Goal: Information Seeking & Learning: Learn about a topic

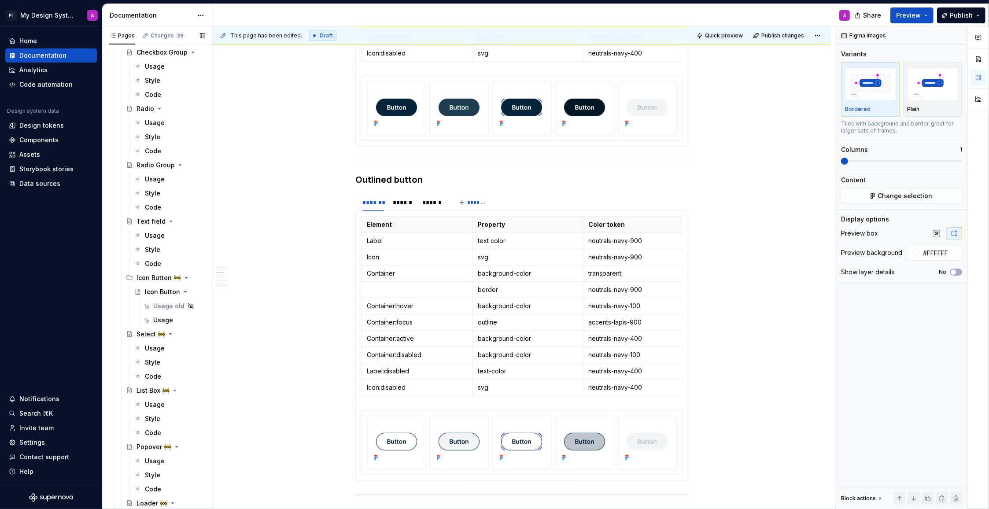
scroll to position [1463, 0]
click at [189, 269] on button "Page tree" at bounding box center [187, 271] width 12 height 12
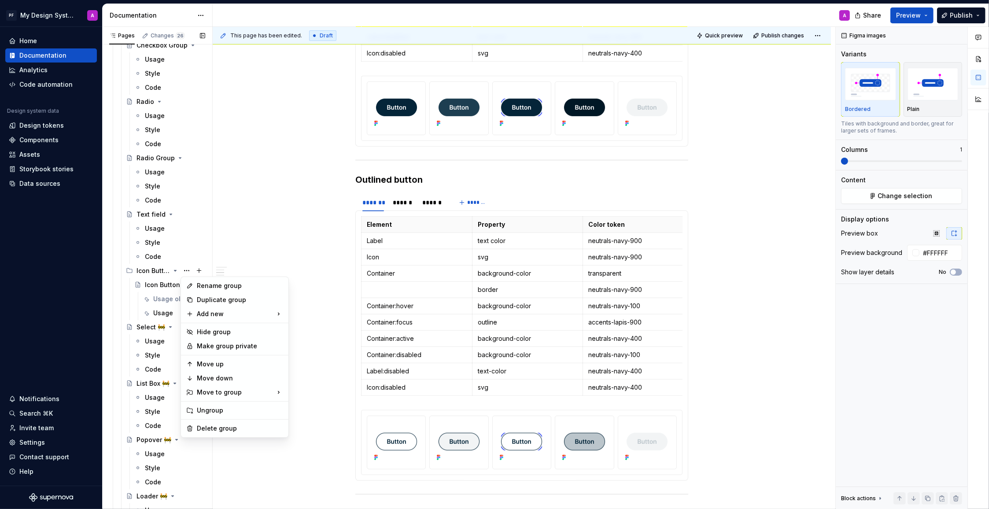
click at [163, 270] on div "Pages Changes 26 Add Accessibility guide for tree Page tree. Navigate the tree …" at bounding box center [157, 270] width 110 height 486
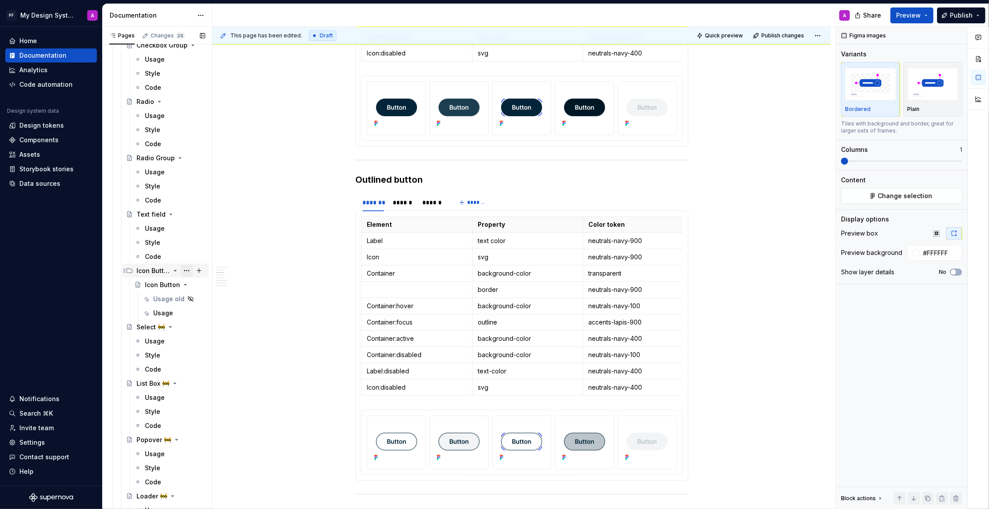
click at [186, 270] on button "Page tree" at bounding box center [187, 271] width 12 height 12
type textarea "*"
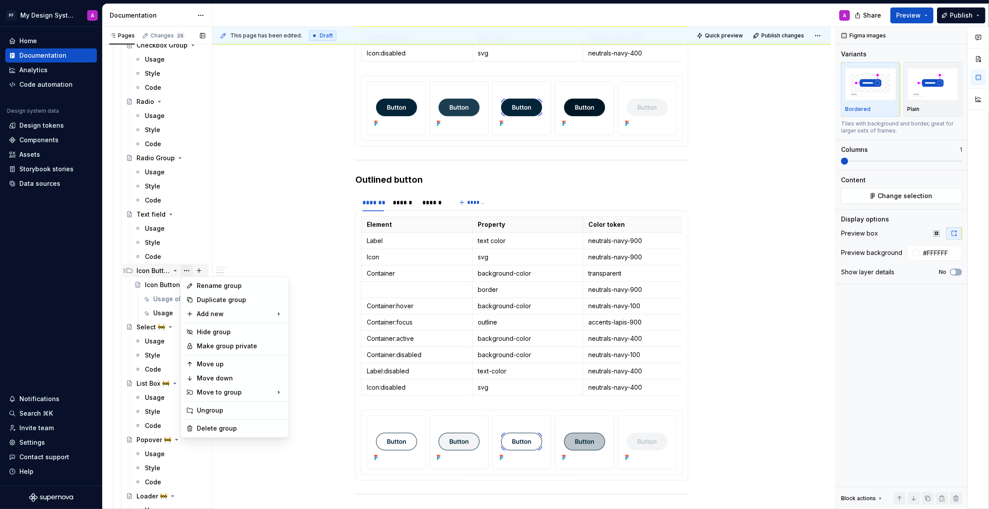
click at [208, 284] on div "Rename group" at bounding box center [240, 285] width 86 height 9
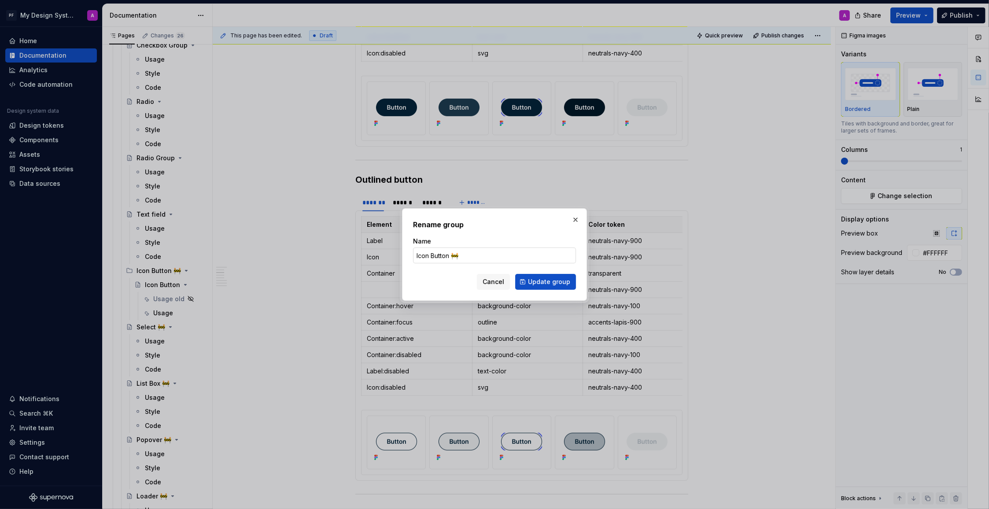
click at [467, 255] on input "Icon Button 🚧" at bounding box center [494, 255] width 163 height 16
type input "Icon Button"
click at [537, 279] on span "Update group" at bounding box center [549, 281] width 42 height 9
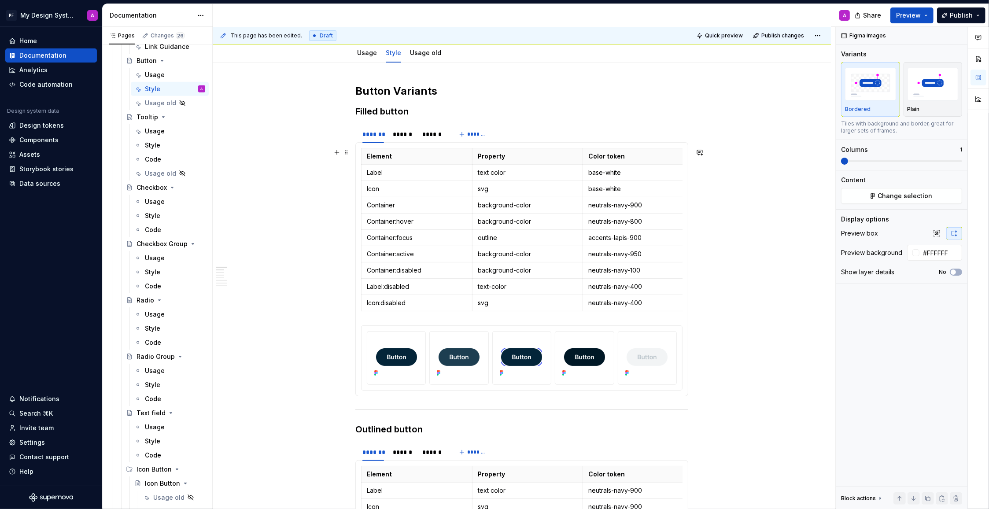
scroll to position [0, 0]
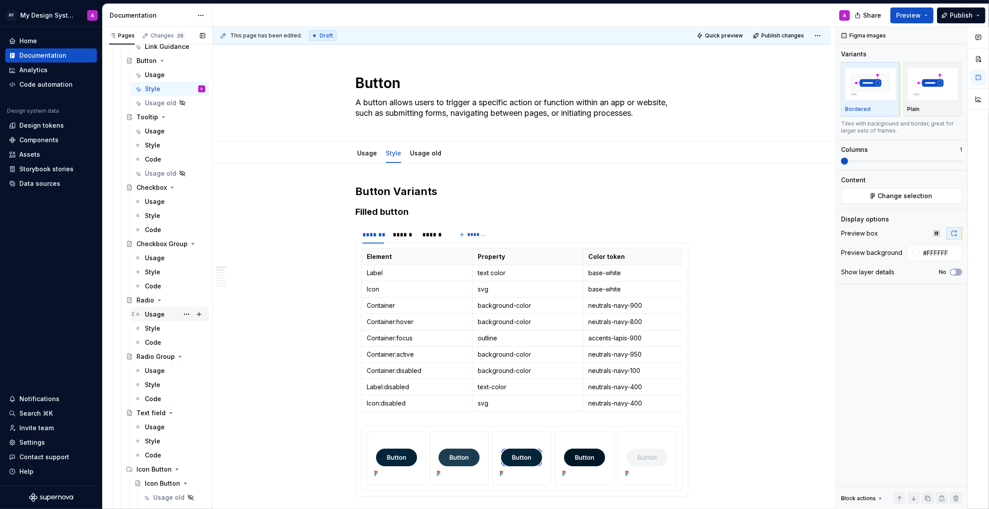
click at [146, 314] on div "Usage" at bounding box center [155, 314] width 20 height 9
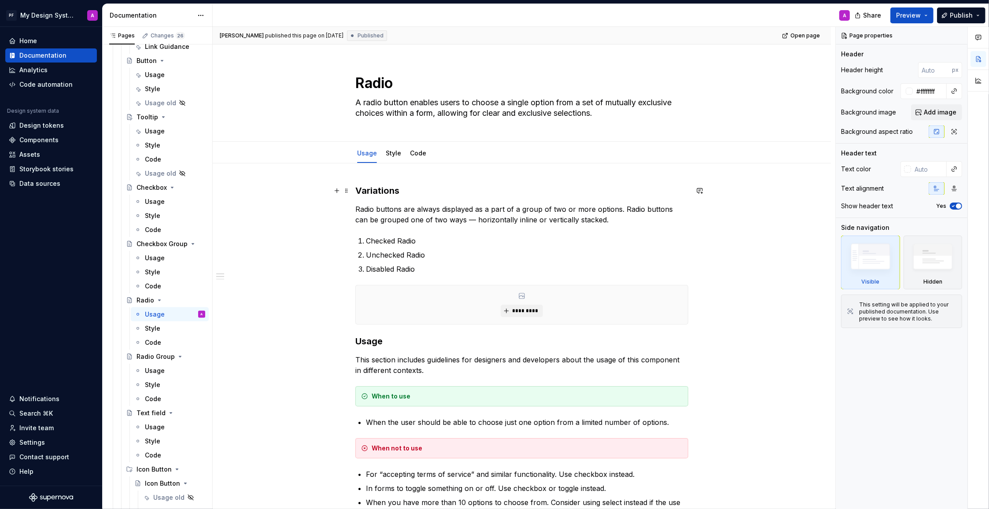
click at [359, 190] on h3 "Variations" at bounding box center [521, 190] width 333 height 12
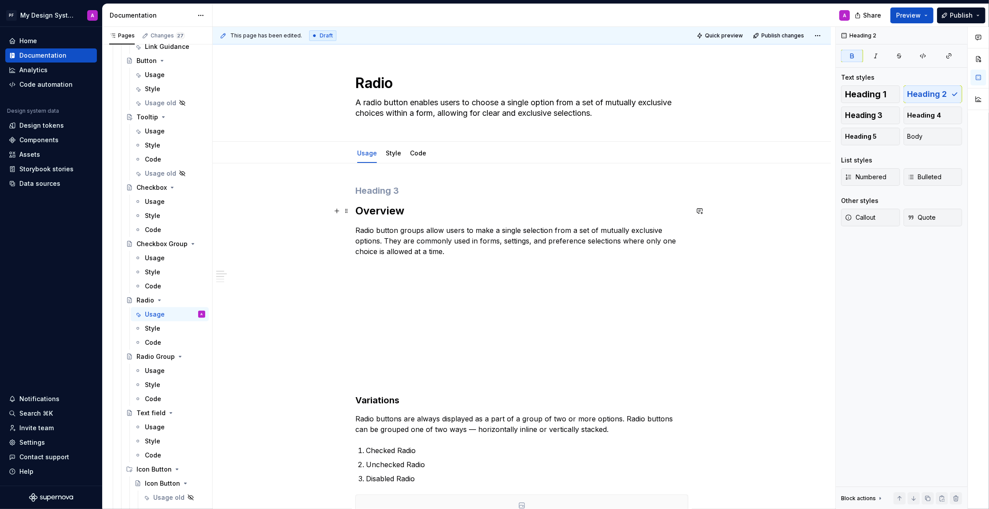
click at [358, 211] on strong "Overview" at bounding box center [379, 210] width 49 height 13
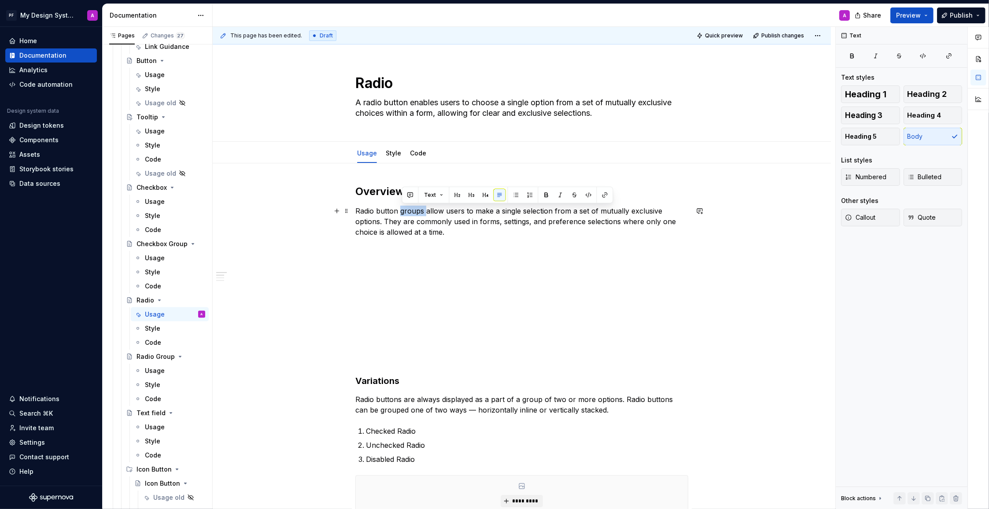
drag, startPoint x: 401, startPoint y: 211, endPoint x: 428, endPoint y: 210, distance: 26.9
click at [428, 210] on p "Radio button groups allow users to make a single selection from a set of mutual…" at bounding box center [521, 222] width 333 height 32
click at [418, 243] on p at bounding box center [521, 248] width 333 height 11
click at [440, 154] on button "Add tab" at bounding box center [453, 153] width 36 height 12
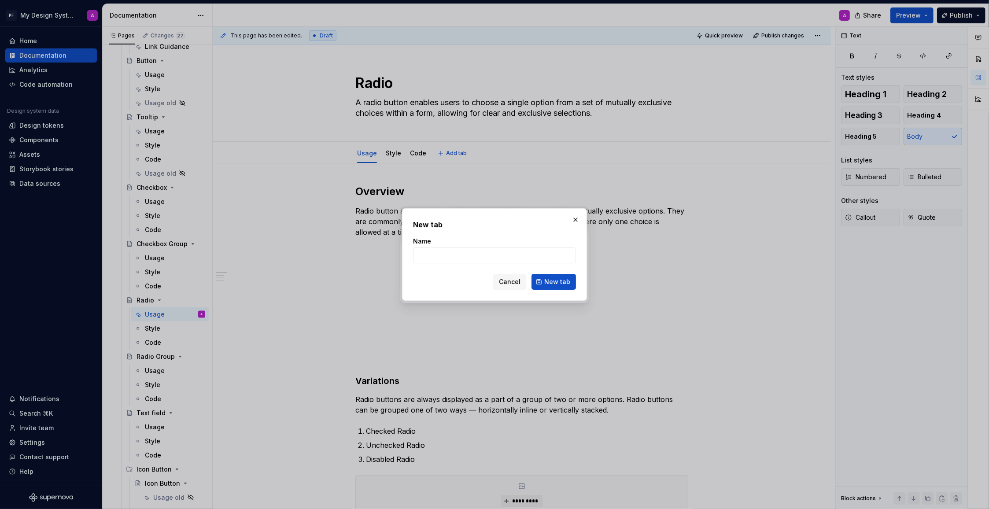
type textarea "*"
type input "new"
click at [552, 282] on span "New tab" at bounding box center [557, 281] width 26 height 9
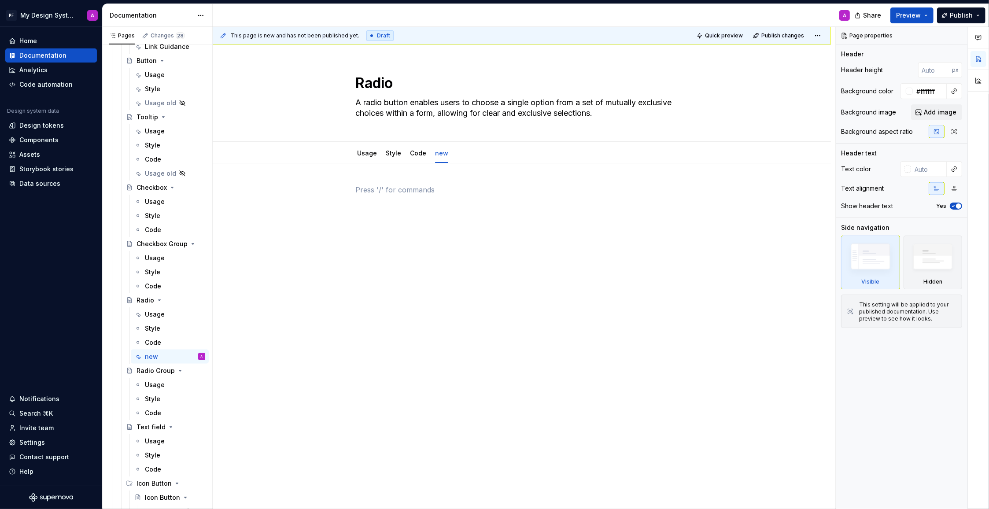
click at [383, 194] on p at bounding box center [521, 189] width 333 height 11
click at [390, 192] on p at bounding box center [521, 189] width 333 height 11
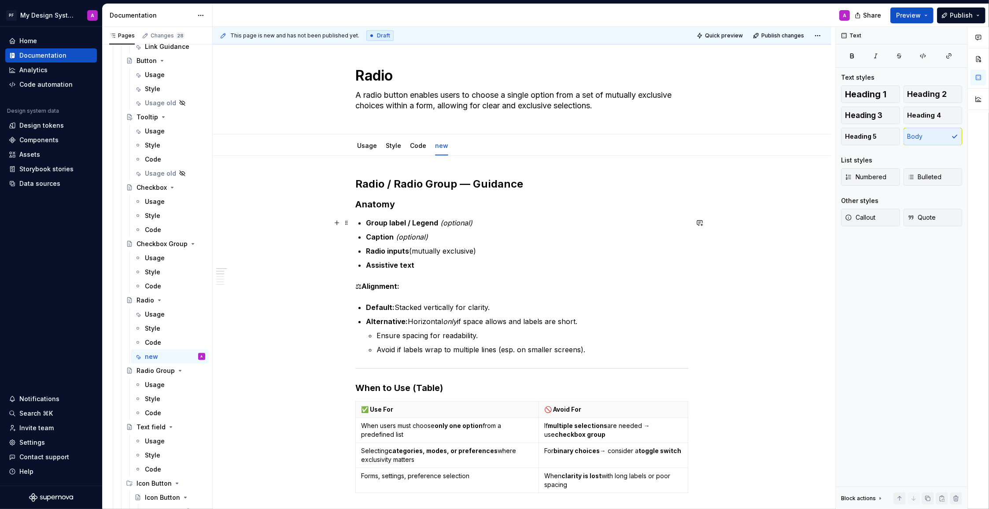
scroll to position [8, 0]
click at [531, 185] on h2 "Radio / Radio Group — Guidance" at bounding box center [521, 184] width 333 height 14
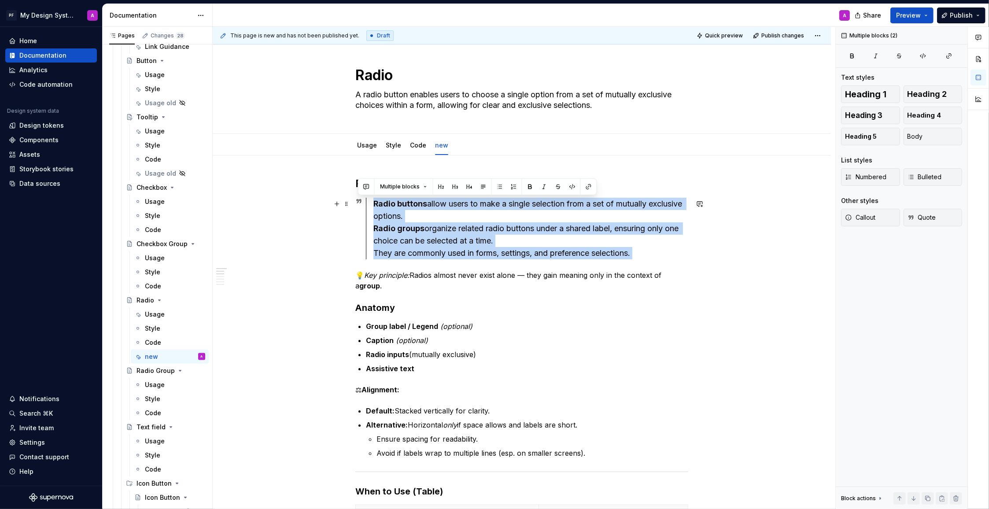
drag, startPoint x: 637, startPoint y: 257, endPoint x: 369, endPoint y: 203, distance: 274.0
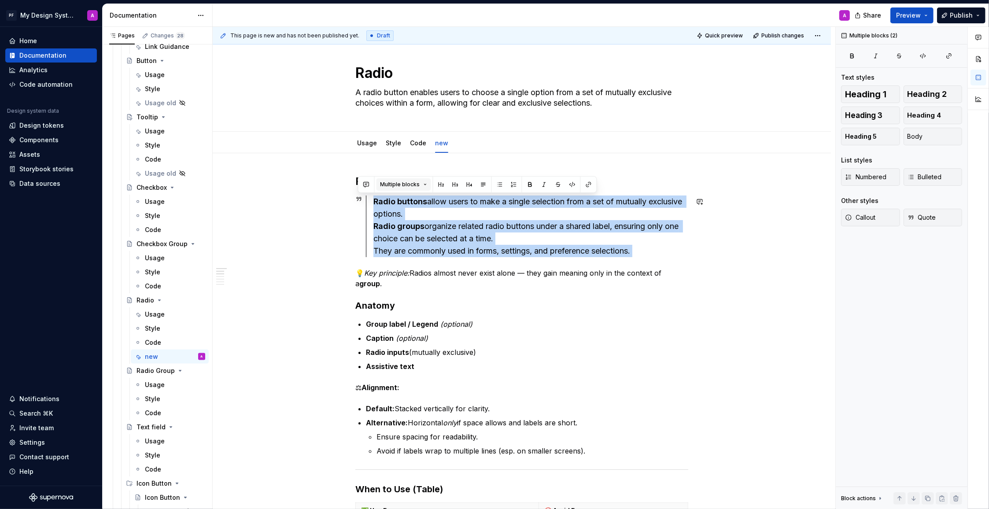
click at [421, 184] on button "Multiple blocks" at bounding box center [403, 184] width 55 height 12
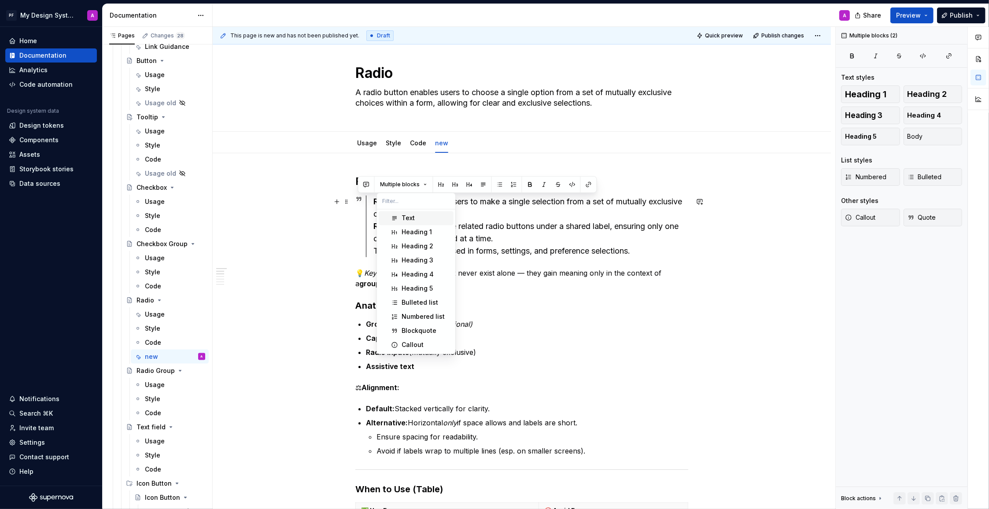
click at [406, 218] on div "Text" at bounding box center [408, 218] width 13 height 9
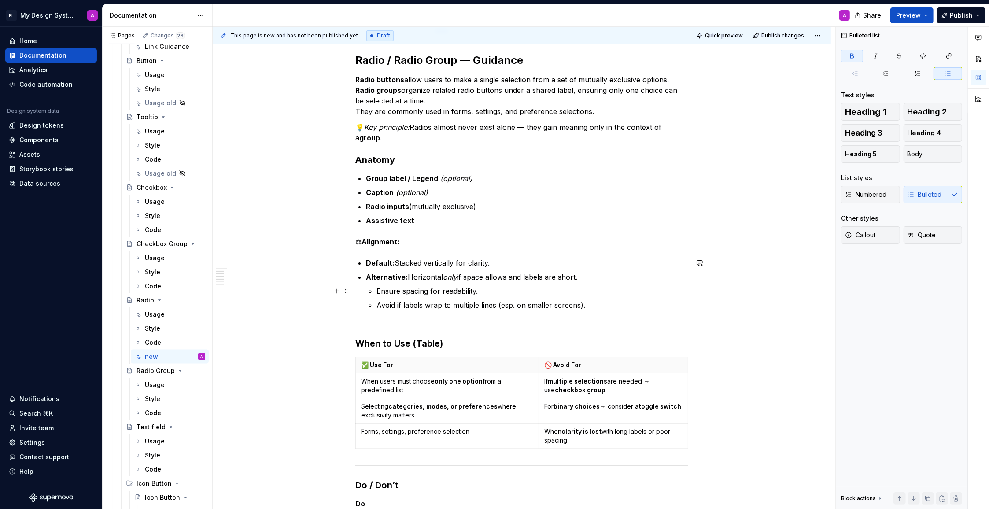
scroll to position [73, 0]
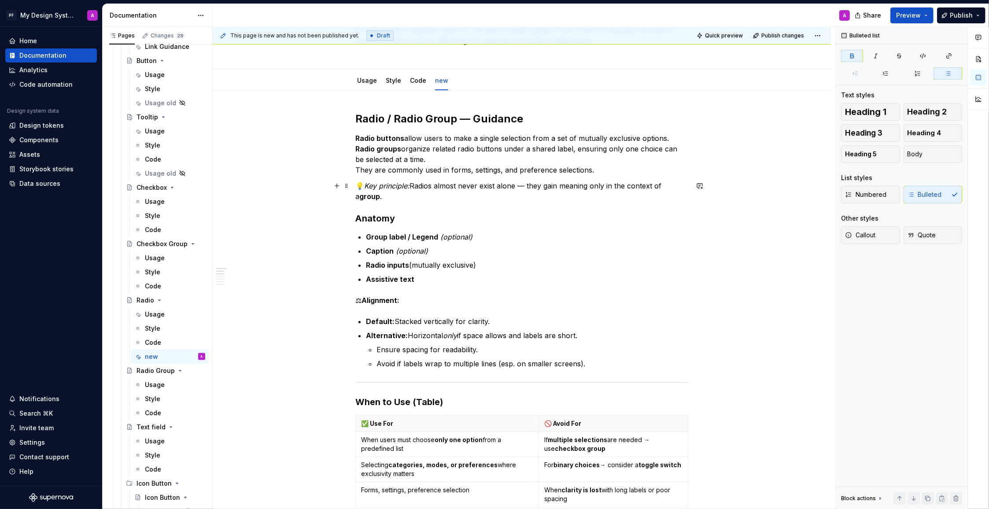
click at [391, 197] on p "💡 Key principle: Radios almost never exist alone — they gain meaning only in th…" at bounding box center [521, 191] width 333 height 21
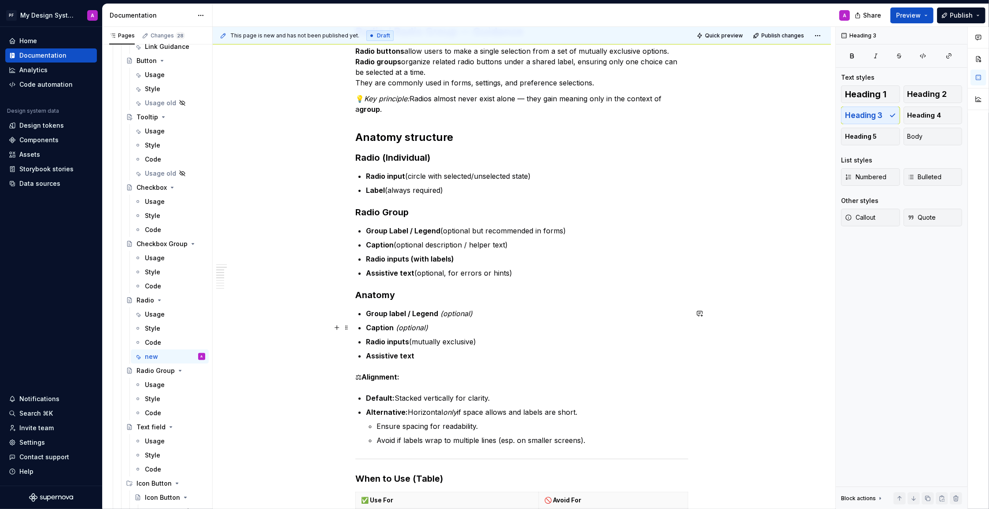
scroll to position [218, 0]
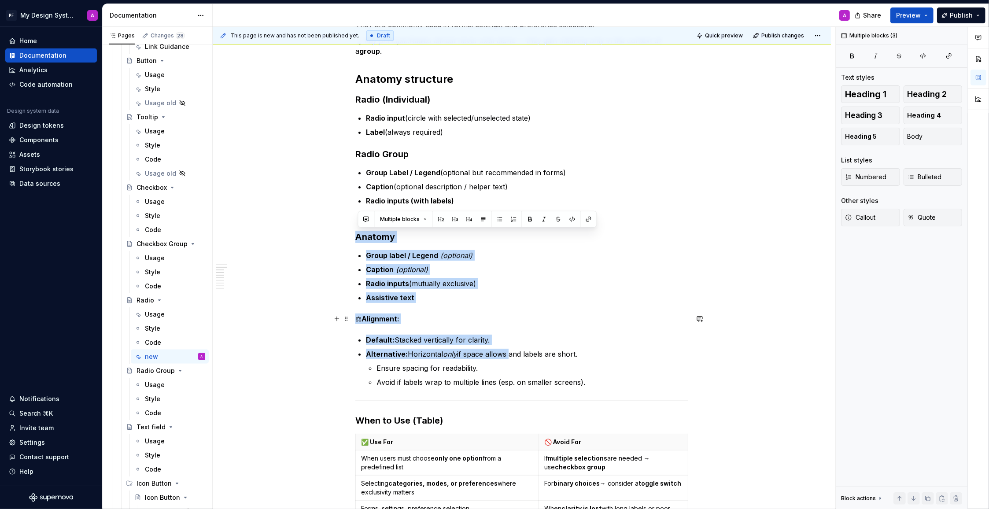
type textarea "*"
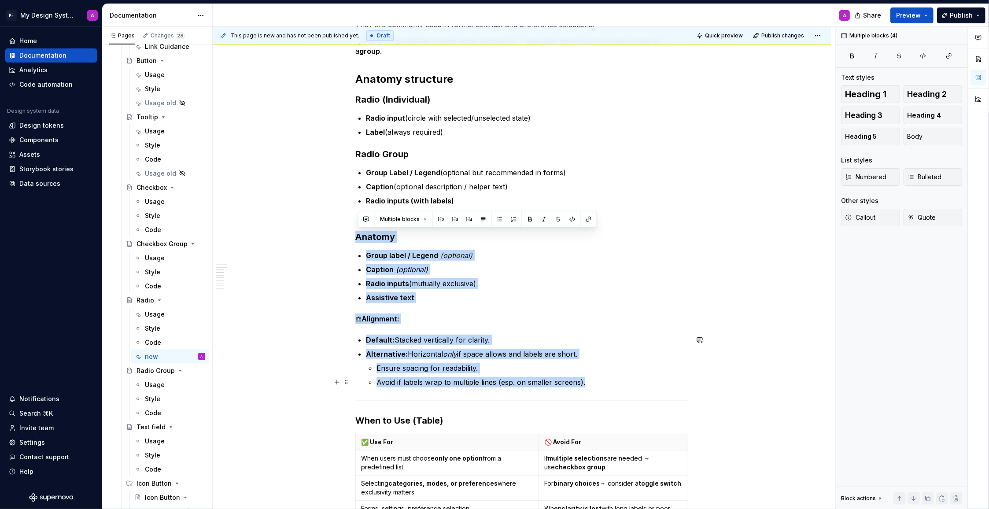
drag, startPoint x: 359, startPoint y: 235, endPoint x: 592, endPoint y: 387, distance: 278.2
click at [592, 387] on div "Radio / Radio Group — Guidance Radio buttons allow users to make a single selec…" at bounding box center [521, 485] width 333 height 1036
click at [431, 310] on div "Radio / Radio Group — Guidance Radio buttons allow users to make a single selec…" at bounding box center [521, 485] width 333 height 1036
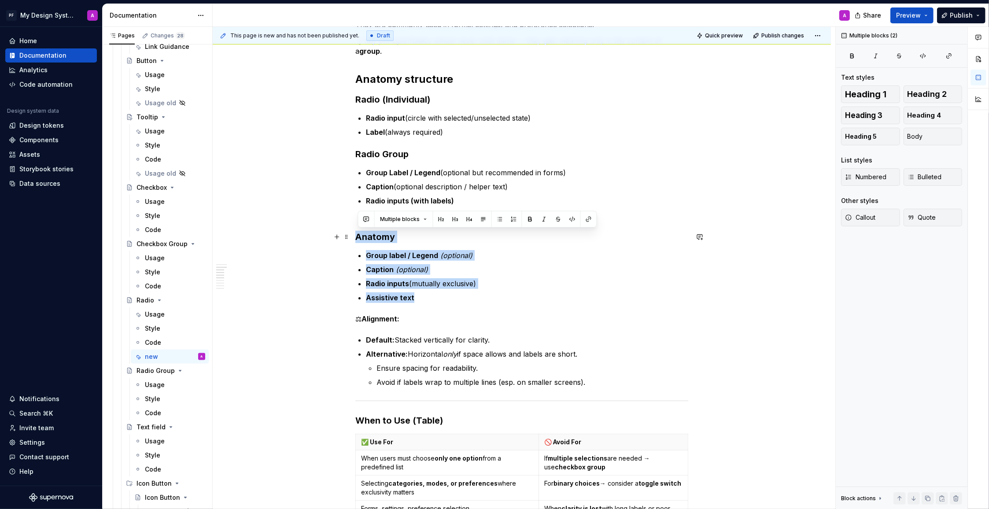
drag, startPoint x: 438, startPoint y: 293, endPoint x: 354, endPoint y: 233, distance: 103.2
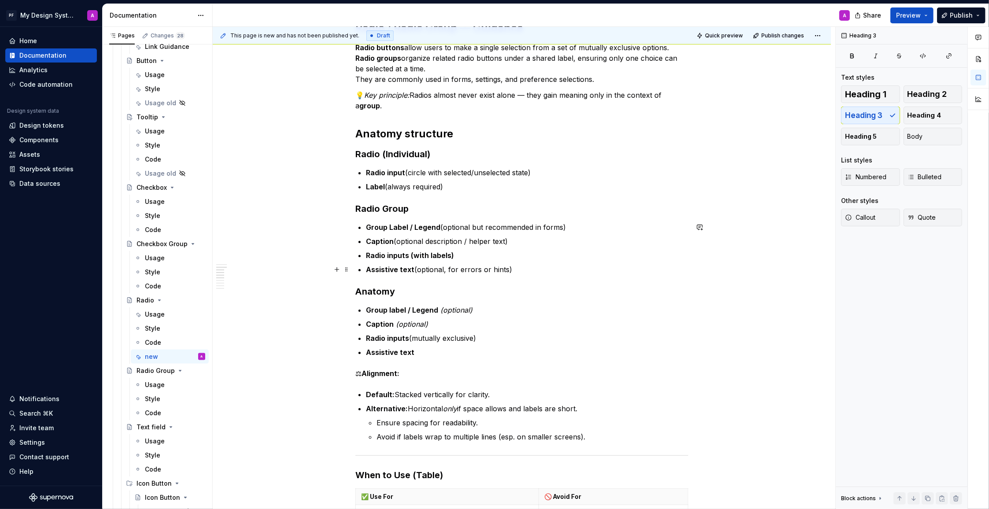
scroll to position [127, 0]
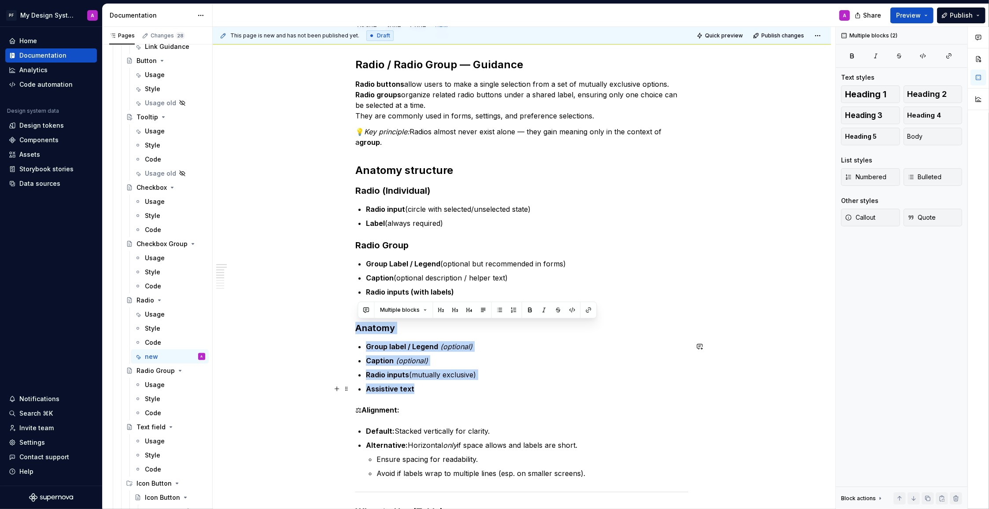
drag, startPoint x: 358, startPoint y: 327, endPoint x: 464, endPoint y: 389, distance: 122.9
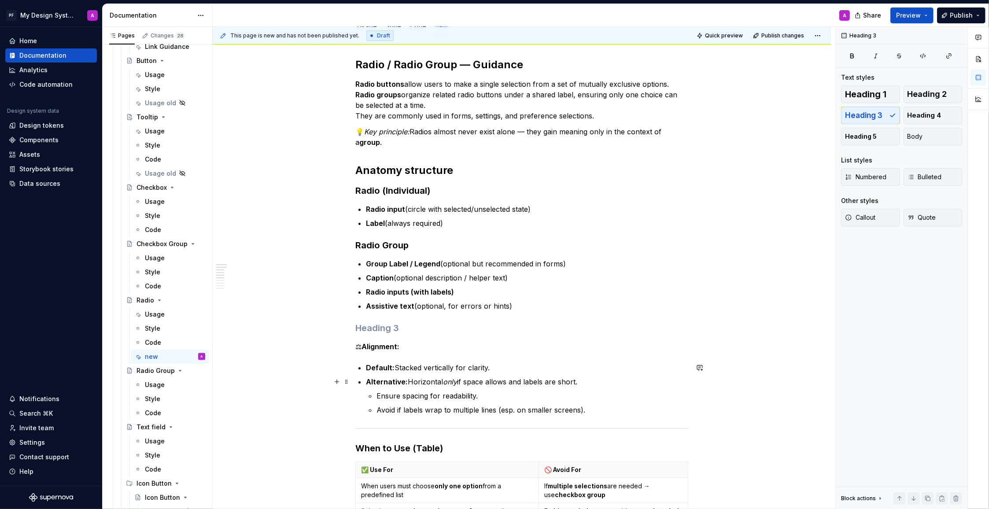
scroll to position [114, 0]
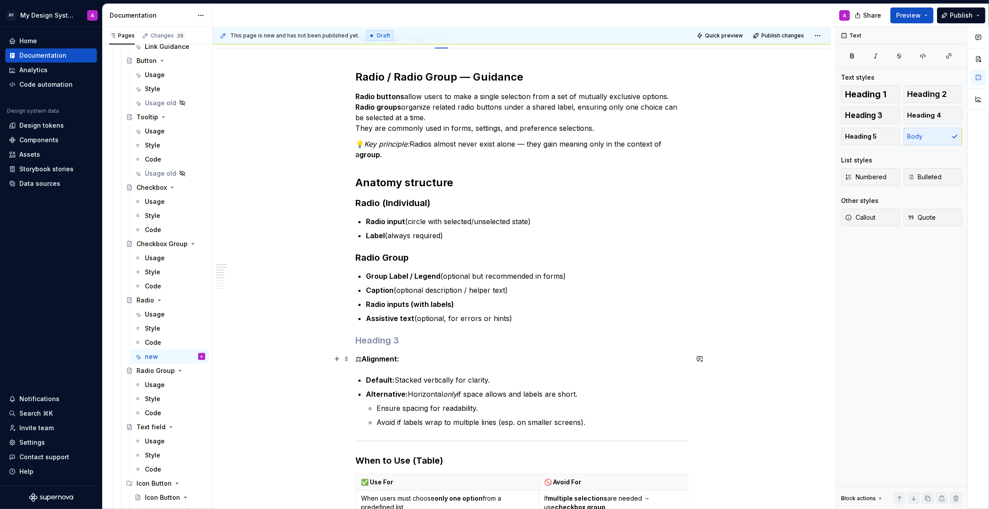
drag, startPoint x: 363, startPoint y: 359, endPoint x: 375, endPoint y: 362, distance: 12.2
click at [363, 360] on p "⚖ Alignment:" at bounding box center [521, 359] width 333 height 11
click at [413, 340] on h3 at bounding box center [521, 339] width 333 height 12
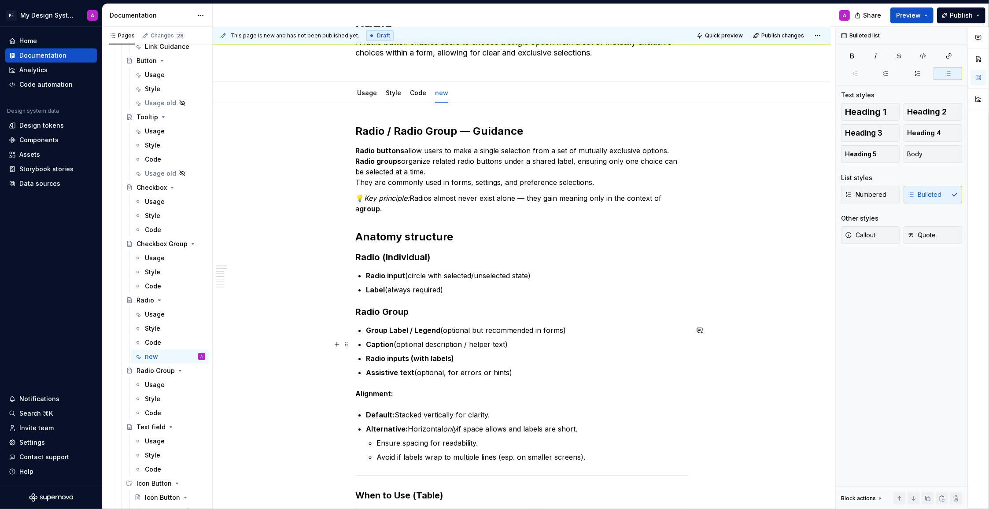
scroll to position [58, 0]
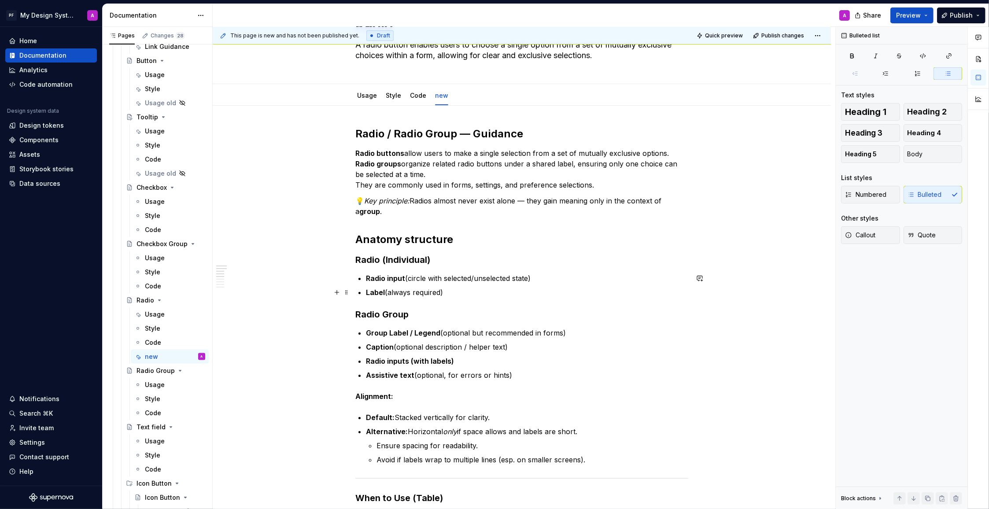
click at [457, 291] on p "Label (always required)" at bounding box center [527, 292] width 322 height 11
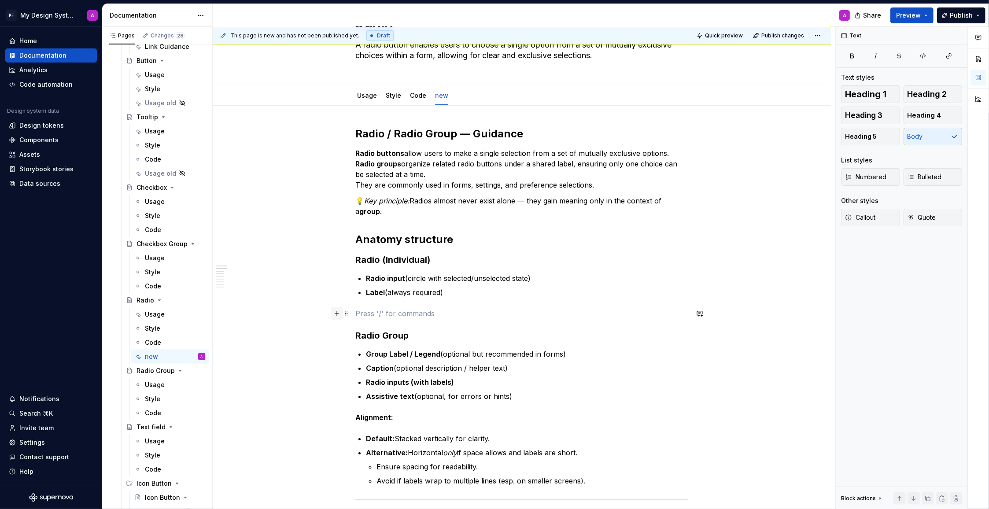
click at [339, 313] on button "button" at bounding box center [337, 313] width 12 height 12
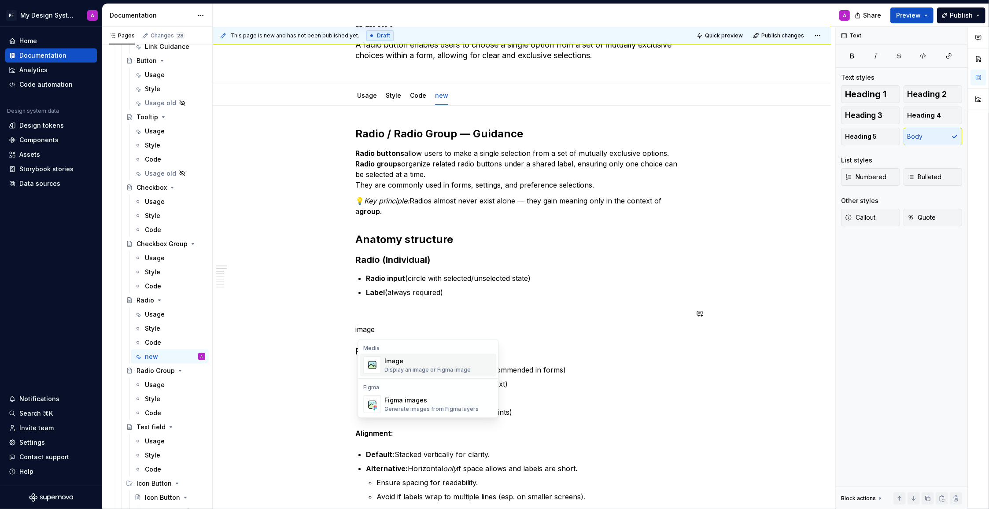
click at [405, 370] on div "Display an image or Figma image" at bounding box center [428, 369] width 86 height 7
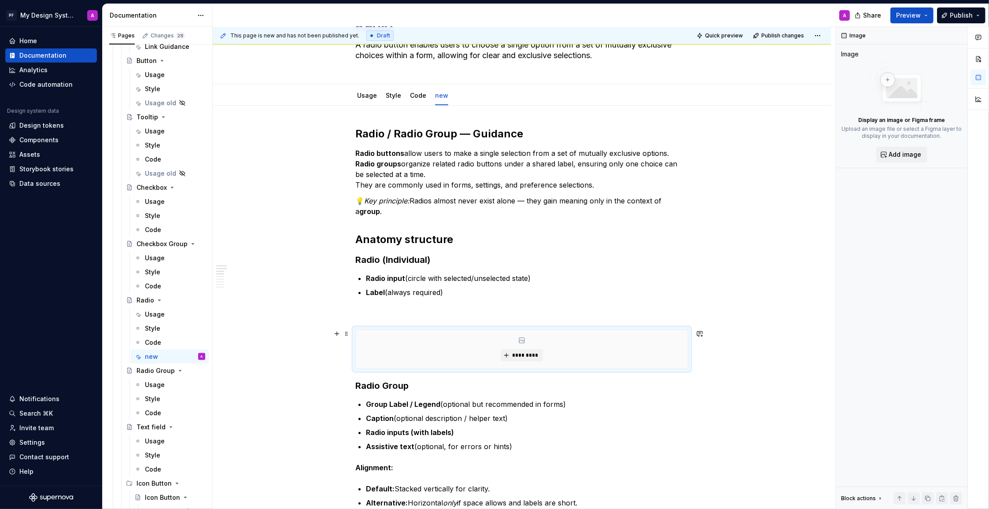
click at [361, 308] on p at bounding box center [521, 313] width 333 height 11
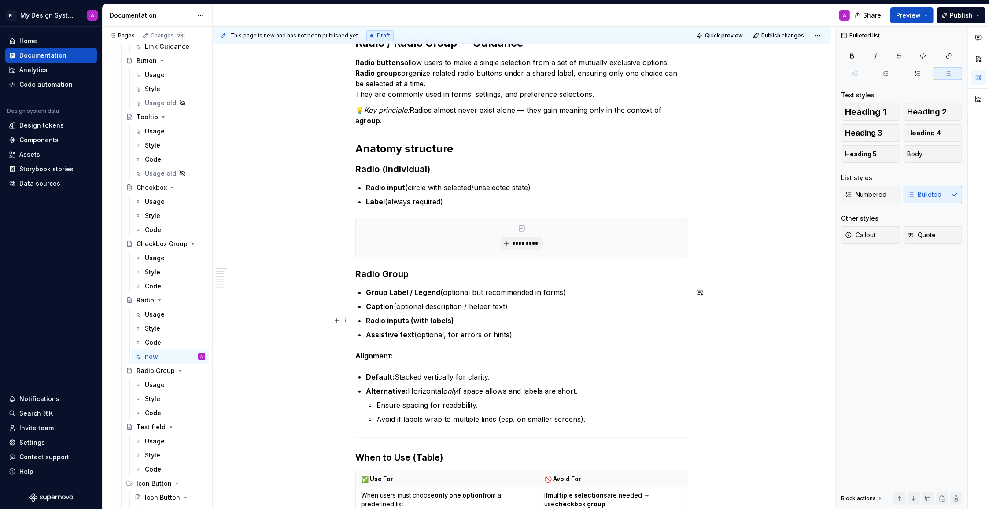
scroll to position [156, 0]
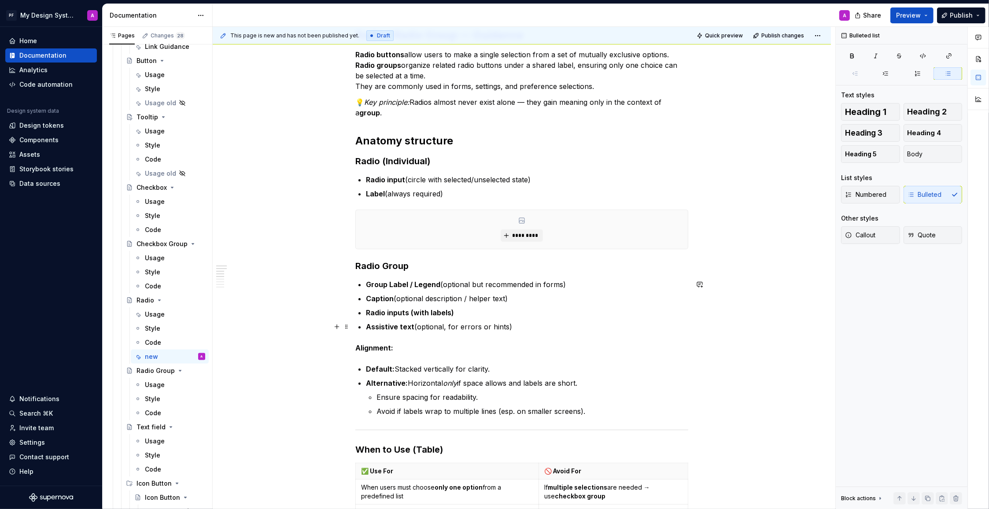
drag, startPoint x: 526, startPoint y: 326, endPoint x: 552, endPoint y: 324, distance: 26.1
click at [526, 326] on p "Assistive text (optional, for errors or hints)" at bounding box center [527, 326] width 322 height 11
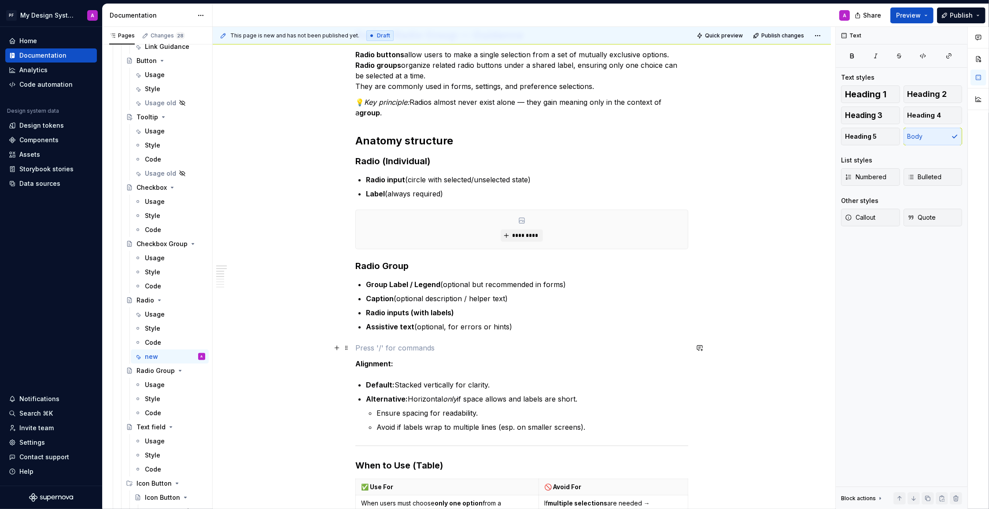
drag, startPoint x: 340, startPoint y: 350, endPoint x: 392, endPoint y: 356, distance: 52.7
click at [340, 350] on button "button" at bounding box center [337, 348] width 12 height 12
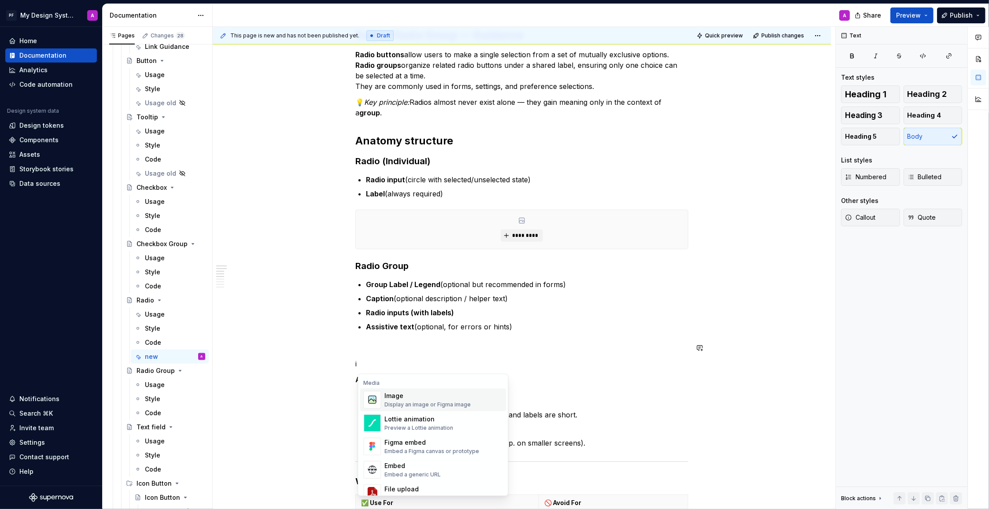
scroll to position [130, 0]
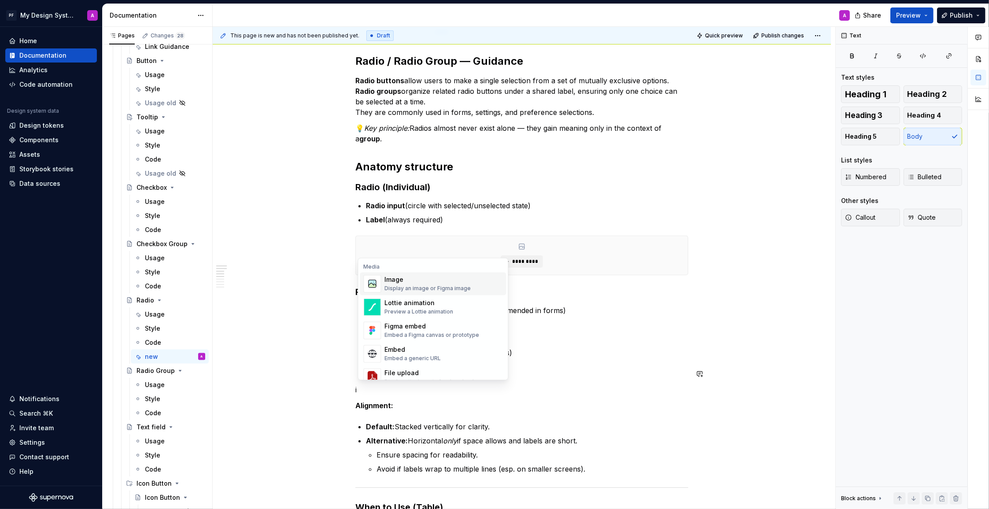
click at [393, 281] on div "Image" at bounding box center [428, 280] width 86 height 9
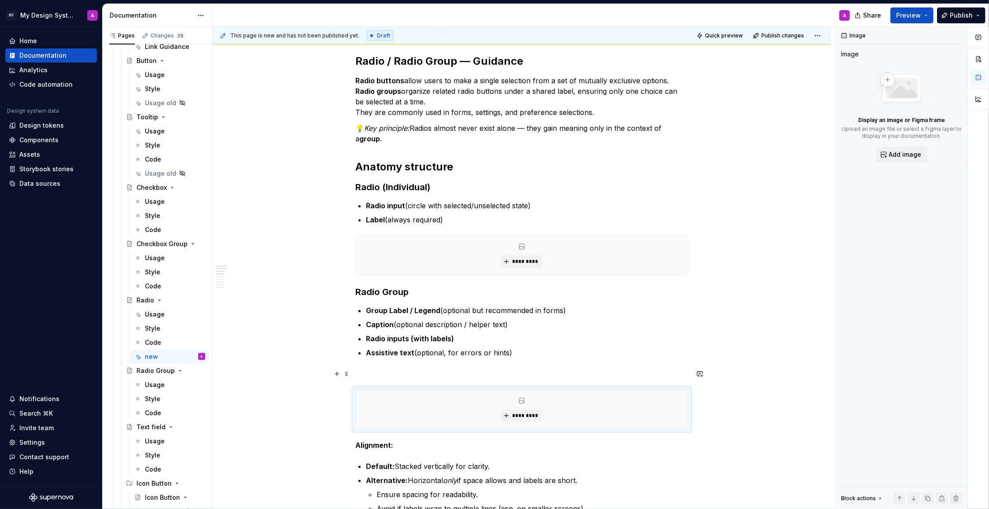
click at [381, 369] on p at bounding box center [521, 373] width 333 height 11
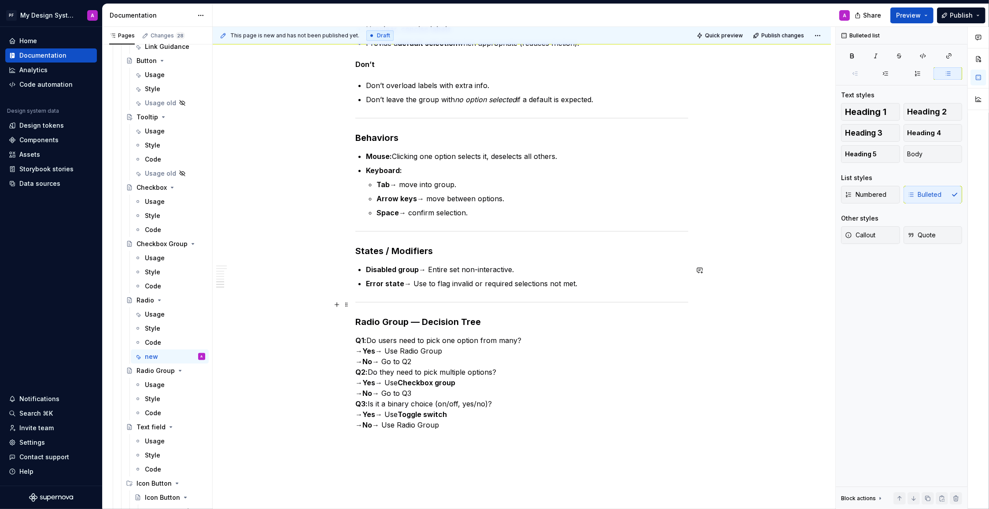
scroll to position [829, 0]
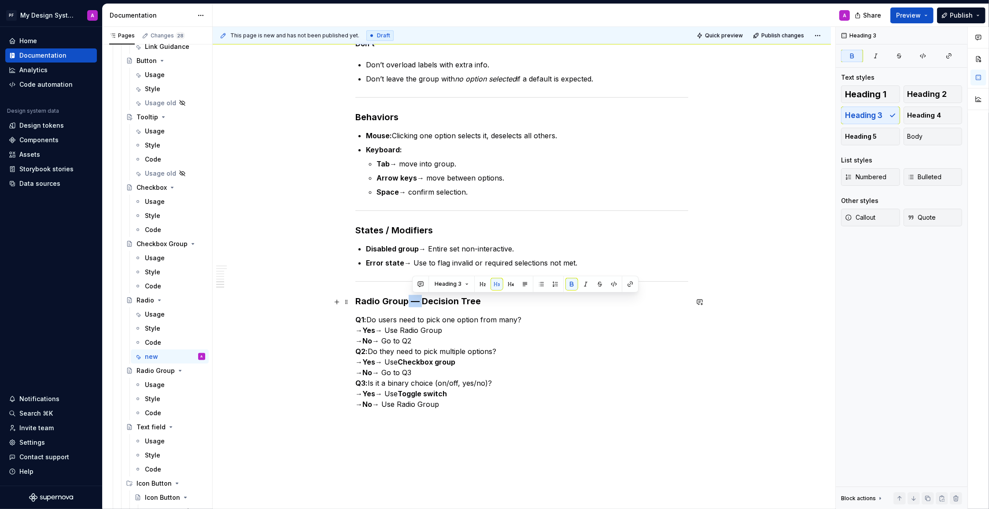
drag, startPoint x: 424, startPoint y: 301, endPoint x: 410, endPoint y: 300, distance: 13.7
click at [410, 300] on strong "Radio Group — Decision Tree" at bounding box center [417, 301] width 125 height 11
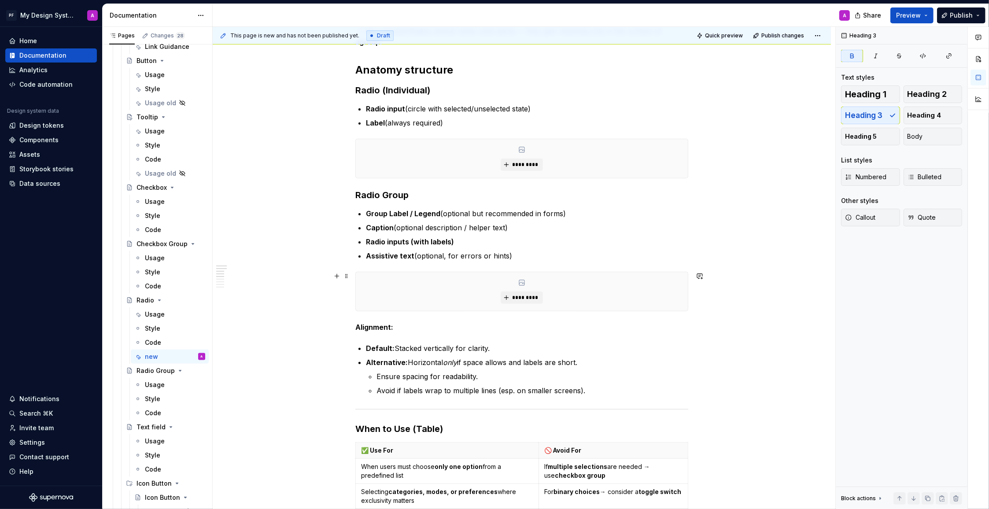
scroll to position [164, 0]
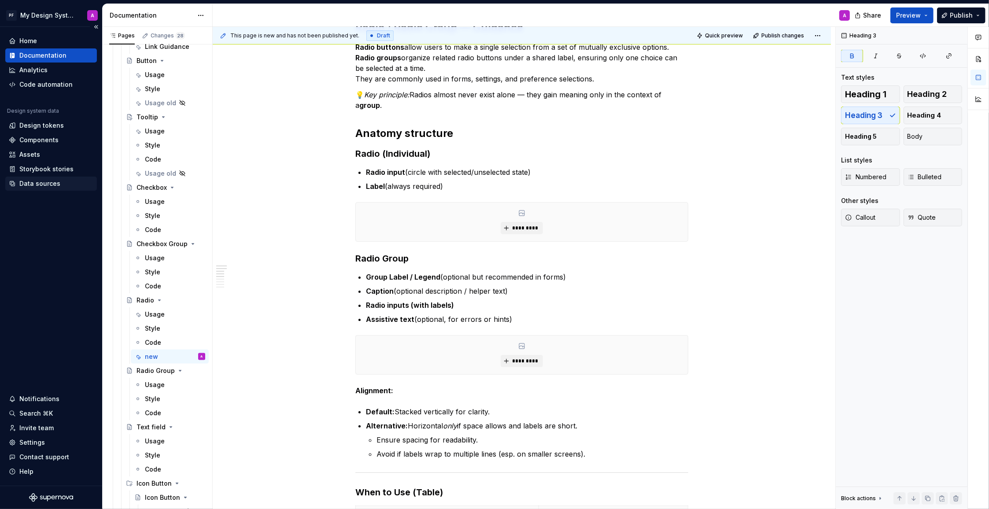
click at [32, 183] on div "Data sources" at bounding box center [39, 183] width 41 height 9
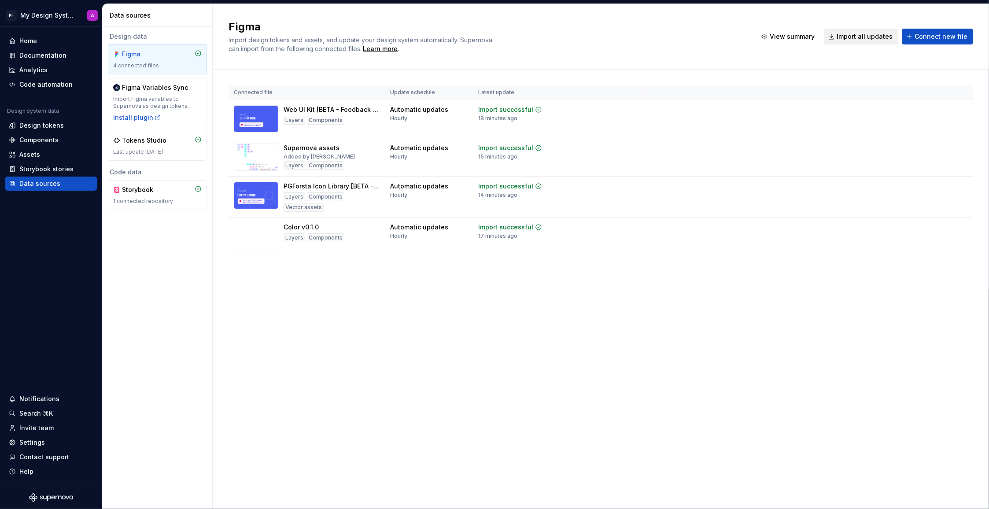
click at [859, 40] on span "Import all updates" at bounding box center [864, 36] width 56 height 9
click at [48, 55] on div "Documentation" at bounding box center [42, 55] width 47 height 9
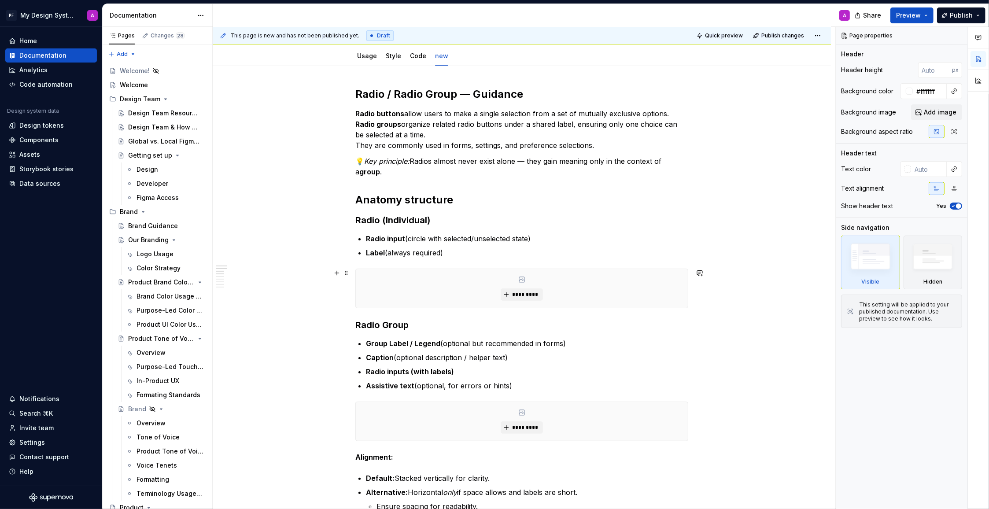
scroll to position [98, 0]
click at [522, 296] on span "*********" at bounding box center [525, 294] width 27 height 7
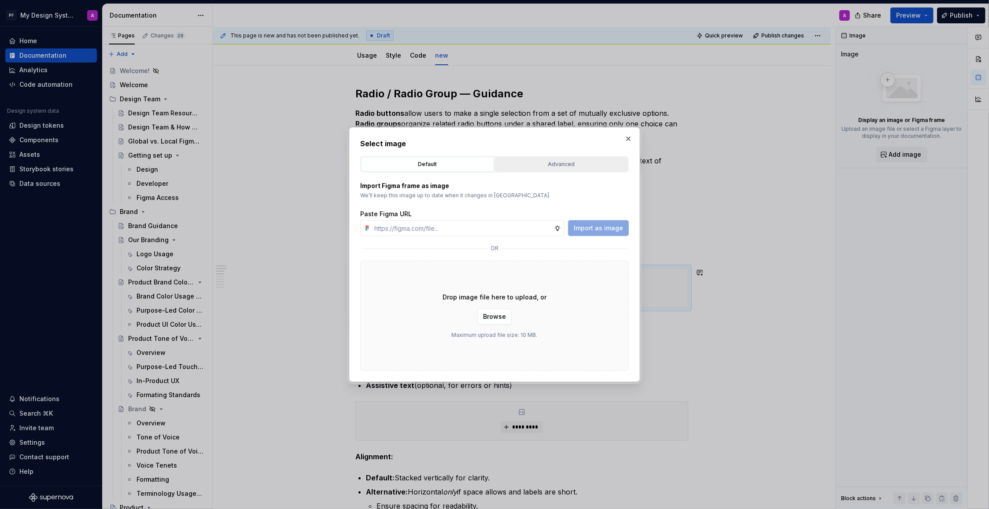
click at [544, 164] on div "Advanced" at bounding box center [561, 164] width 127 height 9
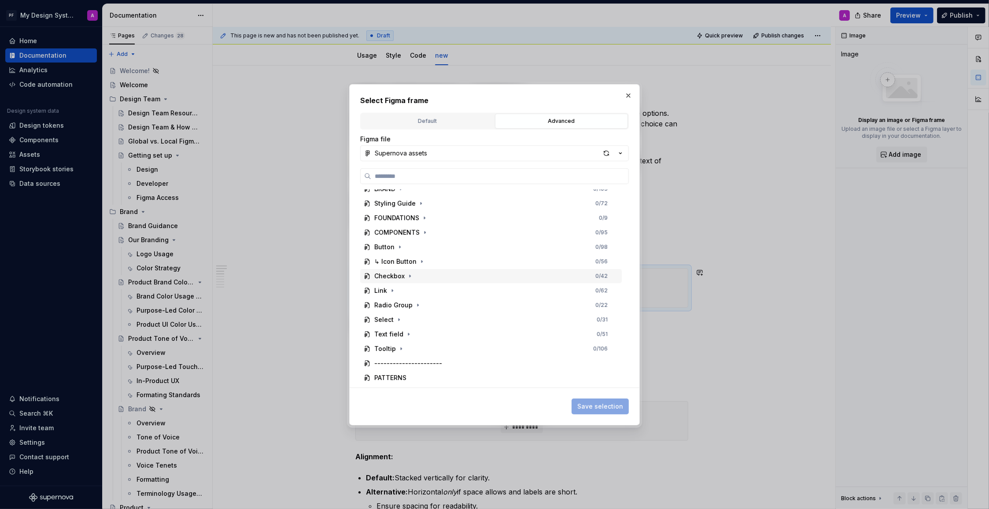
scroll to position [54, 0]
click at [417, 302] on icon "button" at bounding box center [417, 302] width 1 height 2
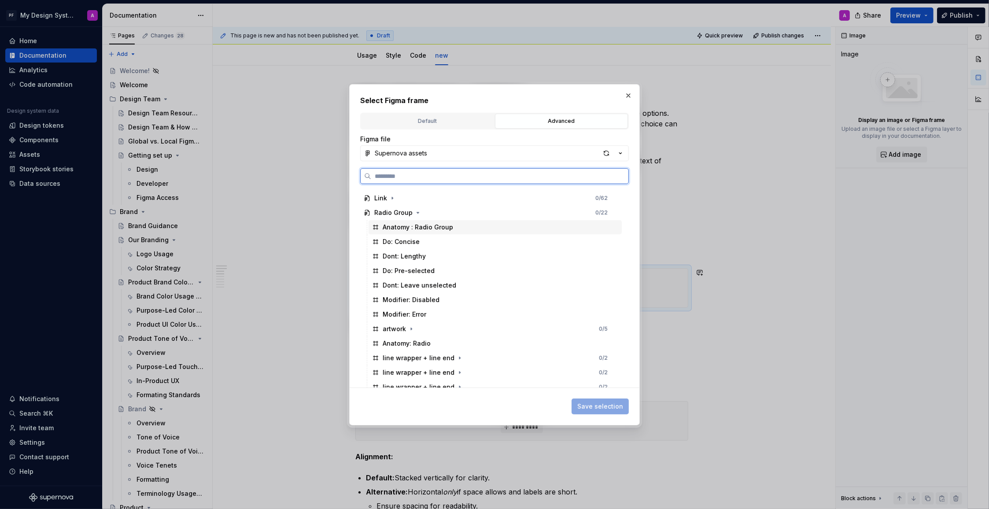
scroll to position [150, 0]
click at [415, 338] on div "Anatomy: Radio" at bounding box center [407, 337] width 48 height 9
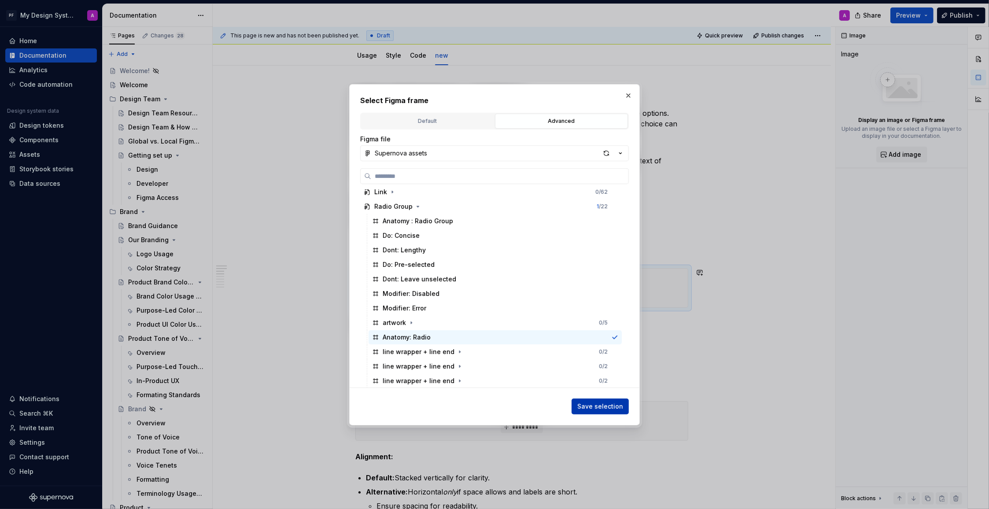
click at [579, 402] on button "Save selection" at bounding box center [599, 406] width 57 height 16
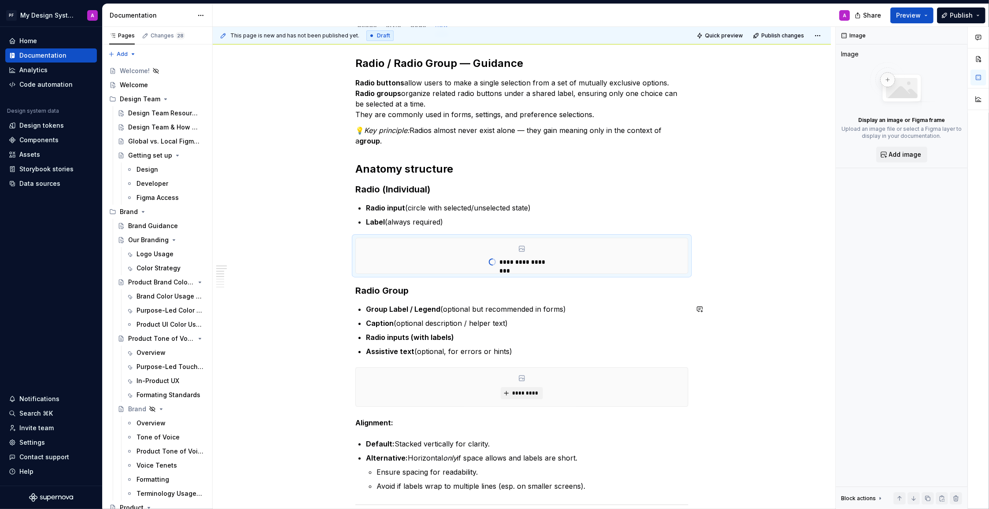
scroll to position [169, 0]
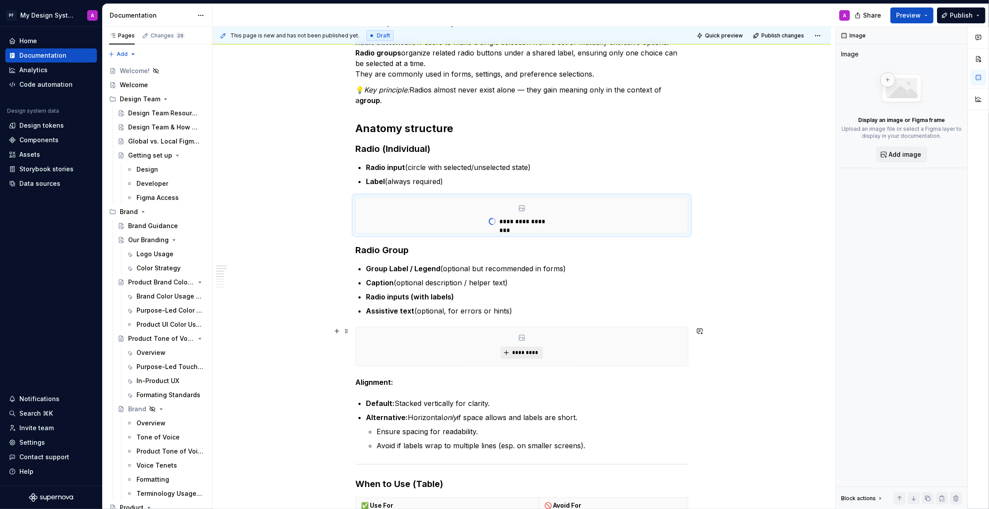
click at [518, 348] on button "*********" at bounding box center [522, 352] width 42 height 12
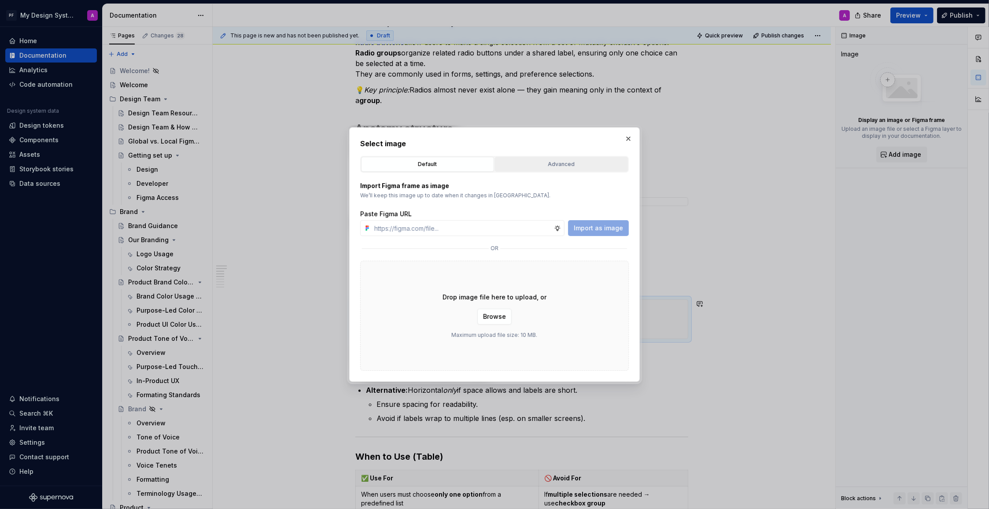
click at [548, 166] on div "Advanced" at bounding box center [561, 164] width 127 height 9
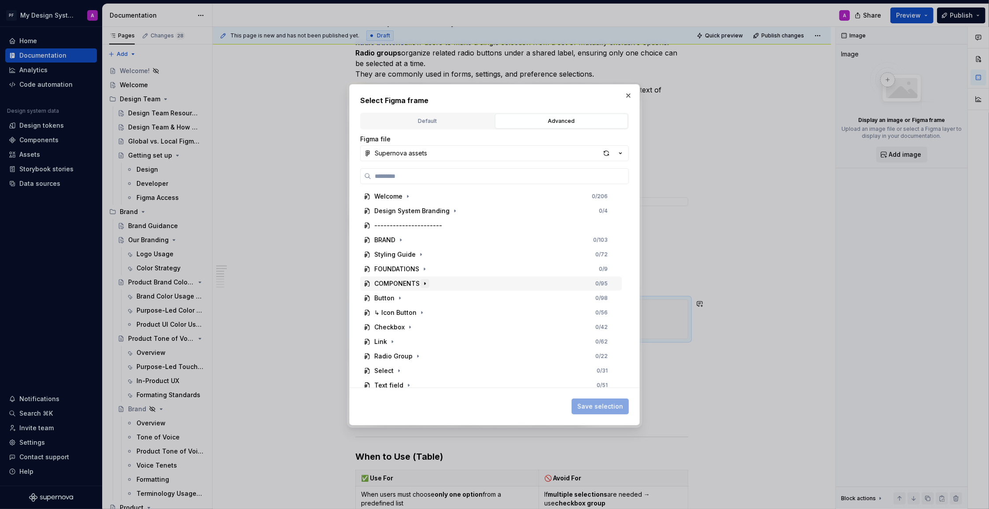
click at [422, 282] on icon "button" at bounding box center [424, 283] width 7 height 7
click at [415, 358] on icon "button" at bounding box center [417, 356] width 7 height 7
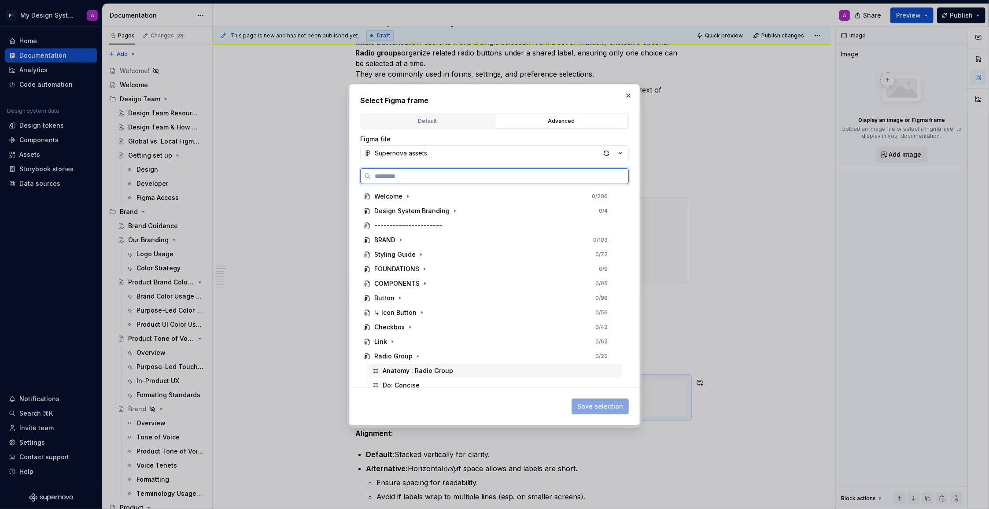
click at [436, 365] on div "Anatomy : Radio Group" at bounding box center [494, 371] width 253 height 14
click at [587, 405] on span "Save selection" at bounding box center [600, 406] width 46 height 9
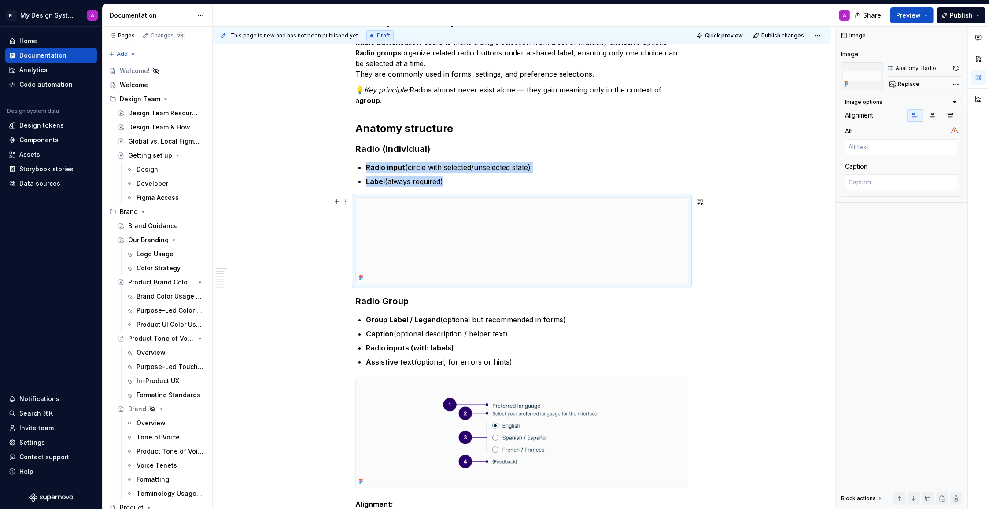
click at [428, 247] on img at bounding box center [522, 241] width 332 height 86
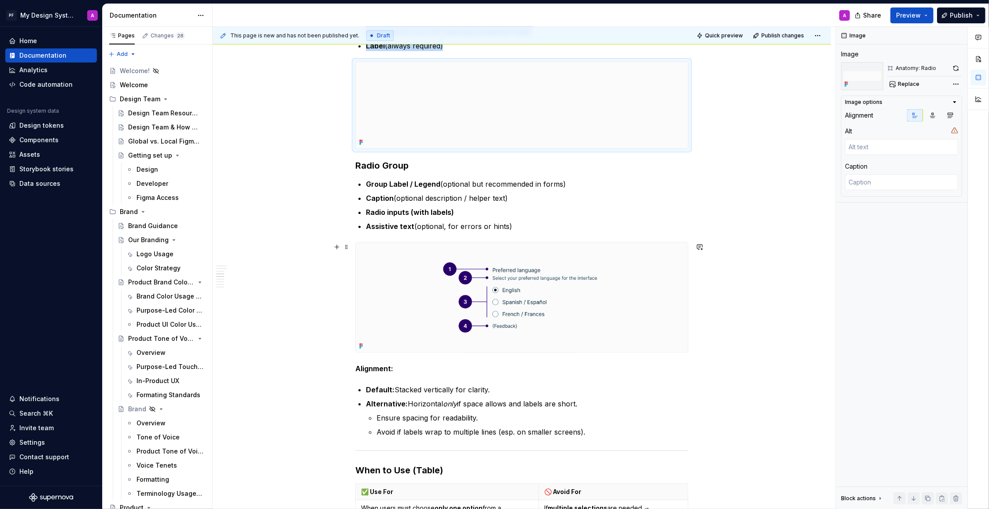
scroll to position [306, 0]
click at [589, 299] on img at bounding box center [522, 294] width 332 height 109
click at [932, 114] on icon "button" at bounding box center [932, 115] width 7 height 7
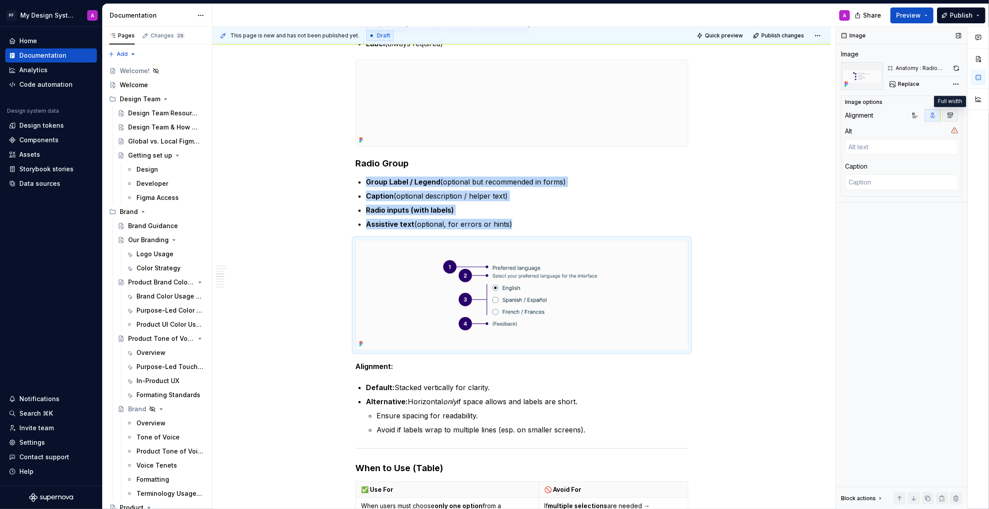
click at [954, 114] on button "button" at bounding box center [950, 115] width 16 height 12
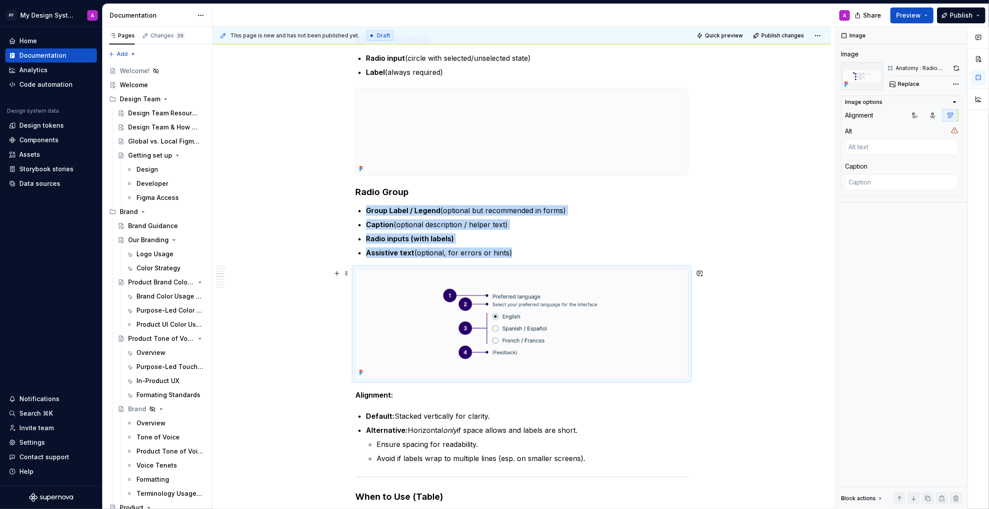
scroll to position [346, 0]
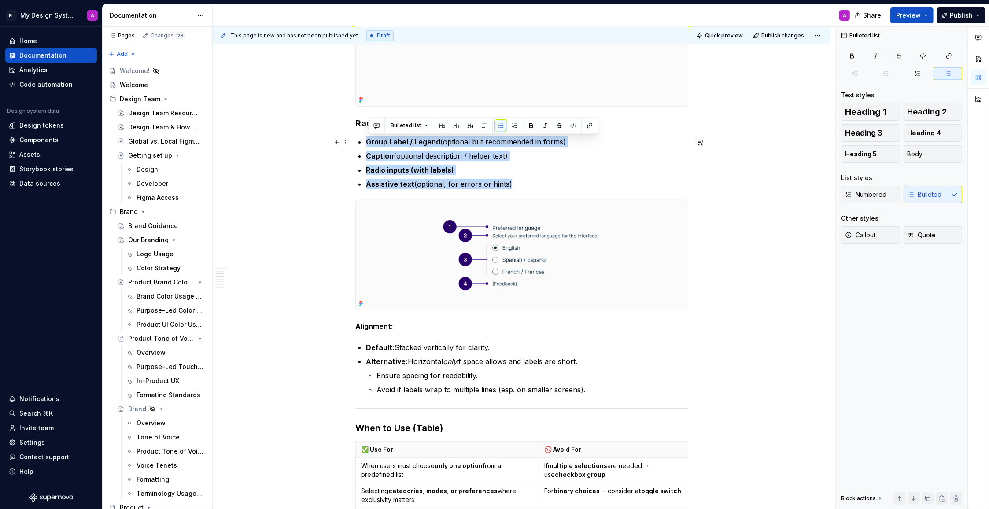
drag, startPoint x: 529, startPoint y: 184, endPoint x: 370, endPoint y: 140, distance: 165.5
click at [370, 140] on ul "Group Label / Legend (optional but recommended in forms) Caption (optional desc…" at bounding box center [527, 162] width 322 height 53
copy ul "Group Label / Legend (optional but recommended in forms) Caption (optional desc…"
type textarea "*"
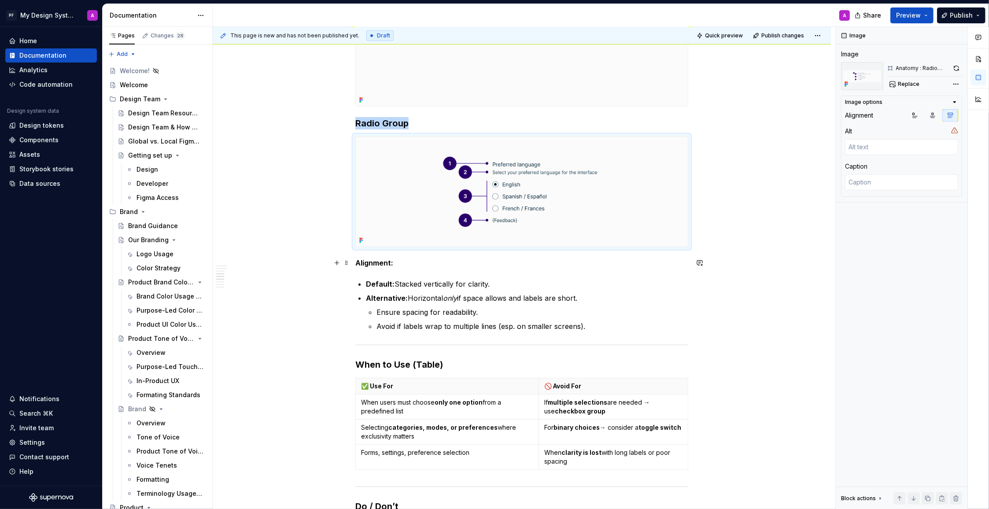
click at [359, 263] on strong "Alignment:" at bounding box center [374, 262] width 38 height 9
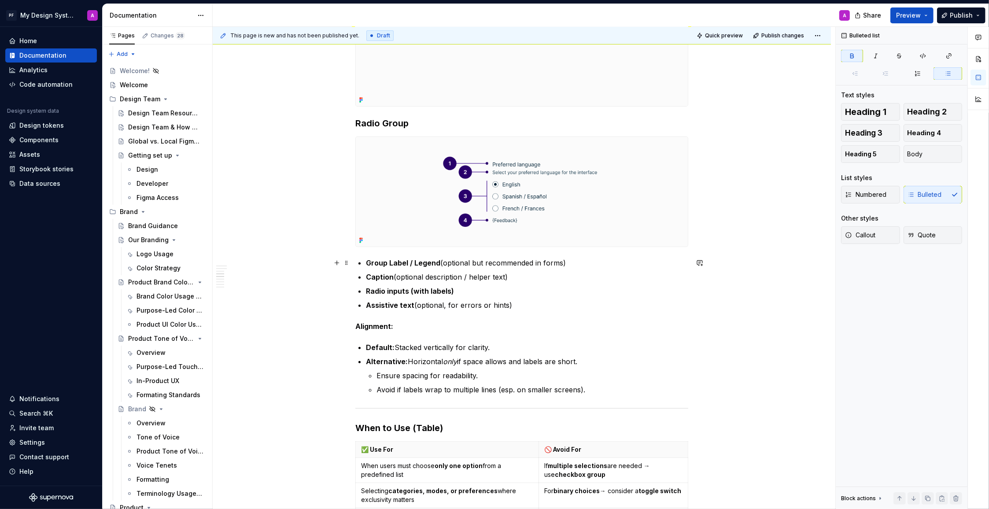
click at [366, 261] on div "Radio / Radio Group — Guidance Radio buttons allow users to make a single selec…" at bounding box center [521, 424] width 333 height 1172
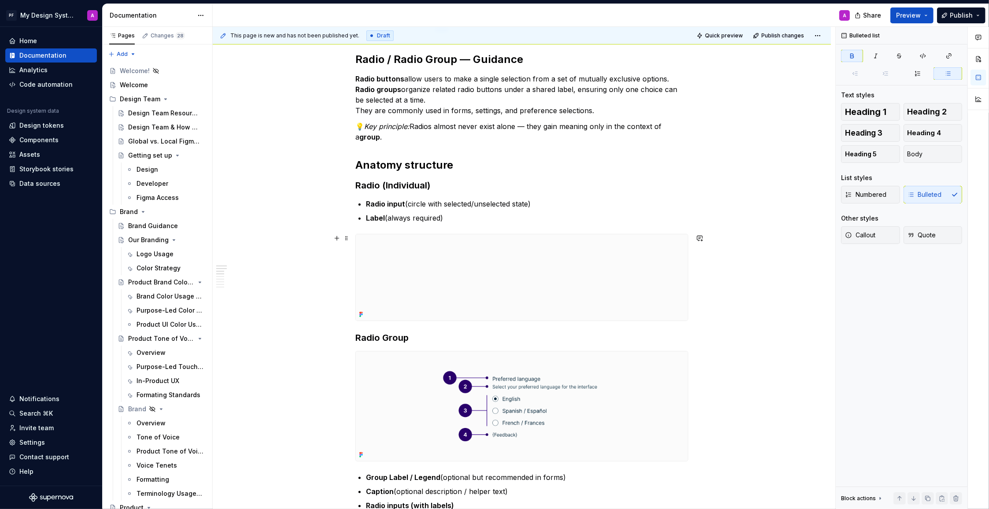
scroll to position [121, 0]
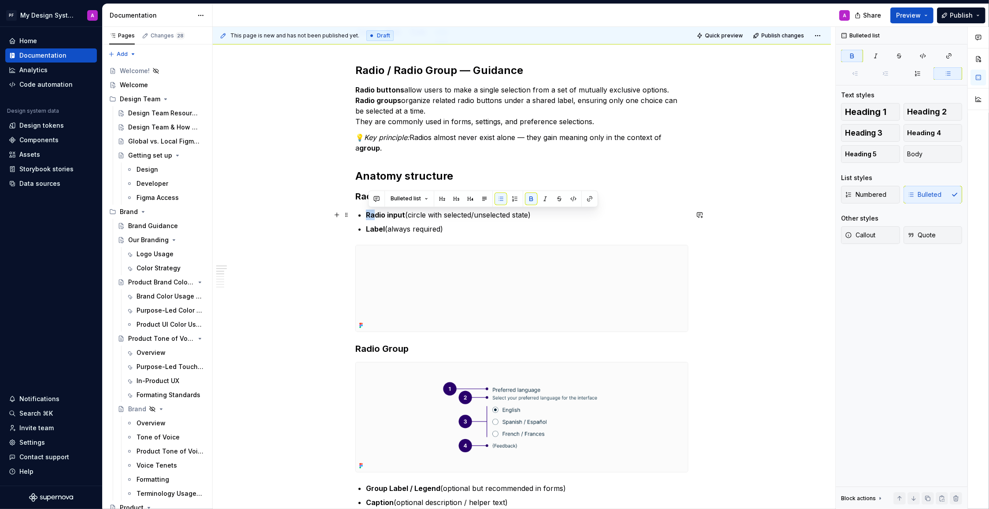
drag, startPoint x: 360, startPoint y: 209, endPoint x: 394, endPoint y: 206, distance: 34.1
click at [377, 211] on li "Radio input (circle with selected/unselected state)" at bounding box center [527, 215] width 322 height 11
drag, startPoint x: 481, startPoint y: 237, endPoint x: 457, endPoint y: 224, distance: 27.0
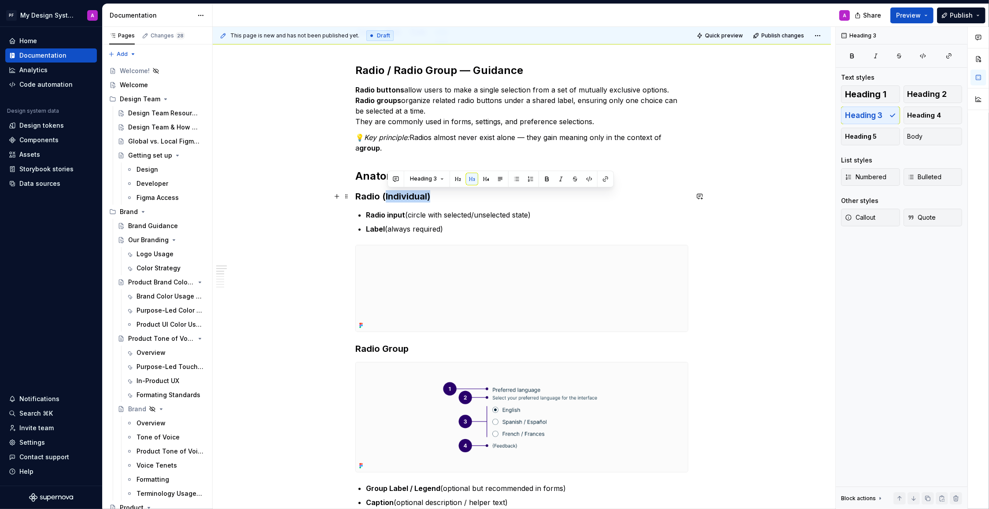
drag, startPoint x: 435, startPoint y: 197, endPoint x: 387, endPoint y: 198, distance: 48.0
click at [387, 198] on h3 "Radio (Individual)" at bounding box center [521, 196] width 333 height 12
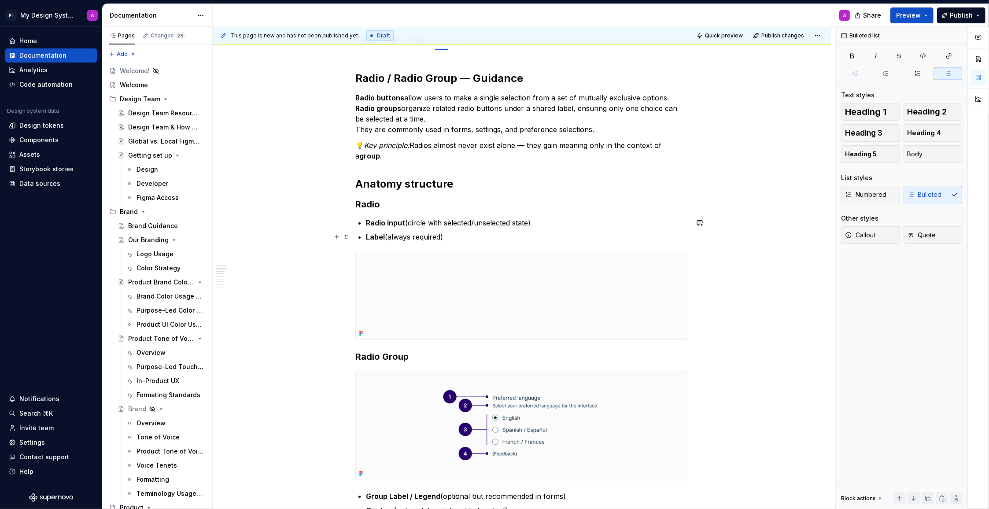
scroll to position [114, 0]
drag, startPoint x: 453, startPoint y: 240, endPoint x: 363, endPoint y: 215, distance: 93.1
copy ul "Radio input (circle with selected/unselected state) Label (always required)"
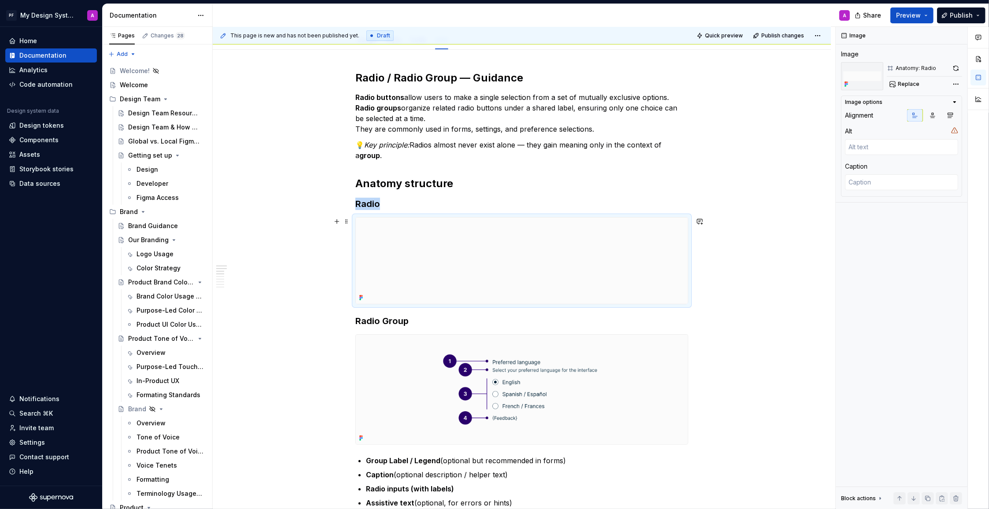
scroll to position [108, 0]
click at [358, 328] on h3 "Radio Group" at bounding box center [521, 322] width 333 height 12
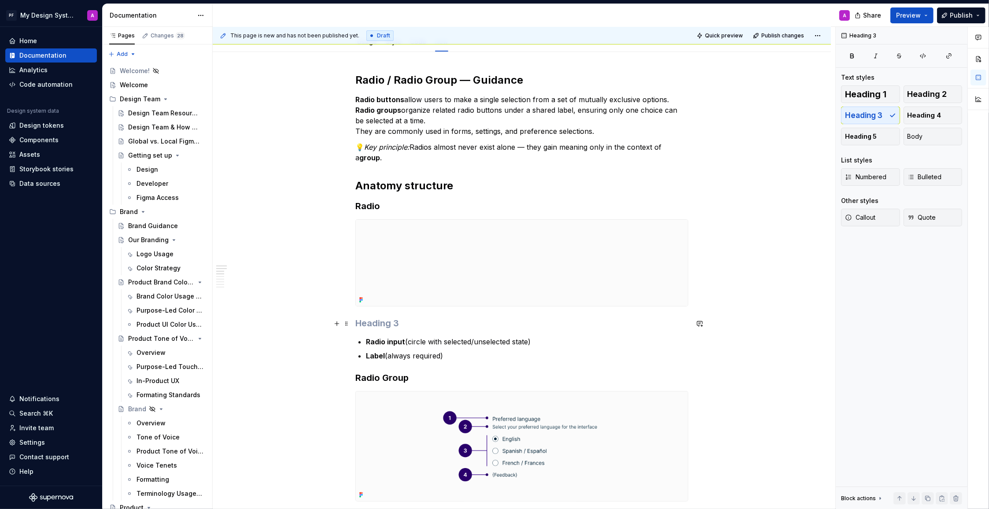
click at [398, 324] on h3 at bounding box center [521, 323] width 333 height 12
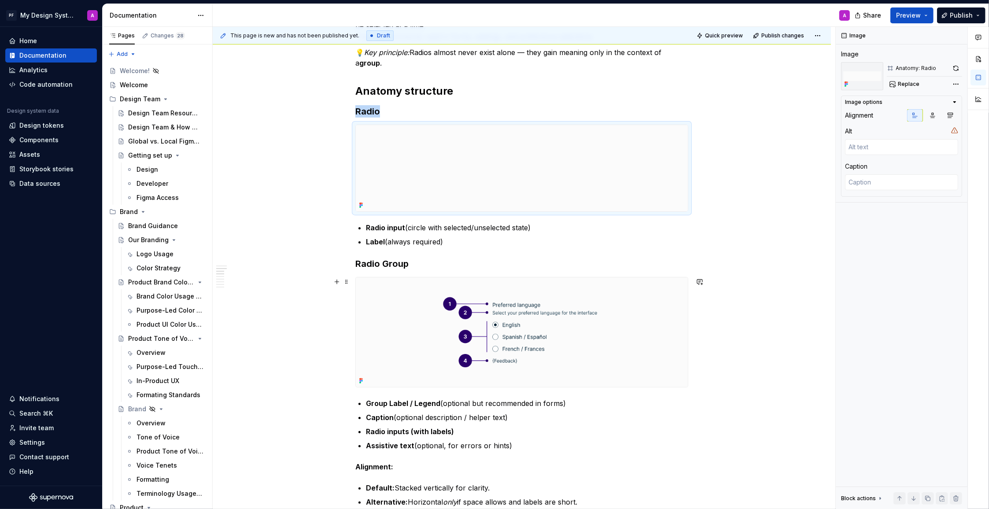
scroll to position [221, 0]
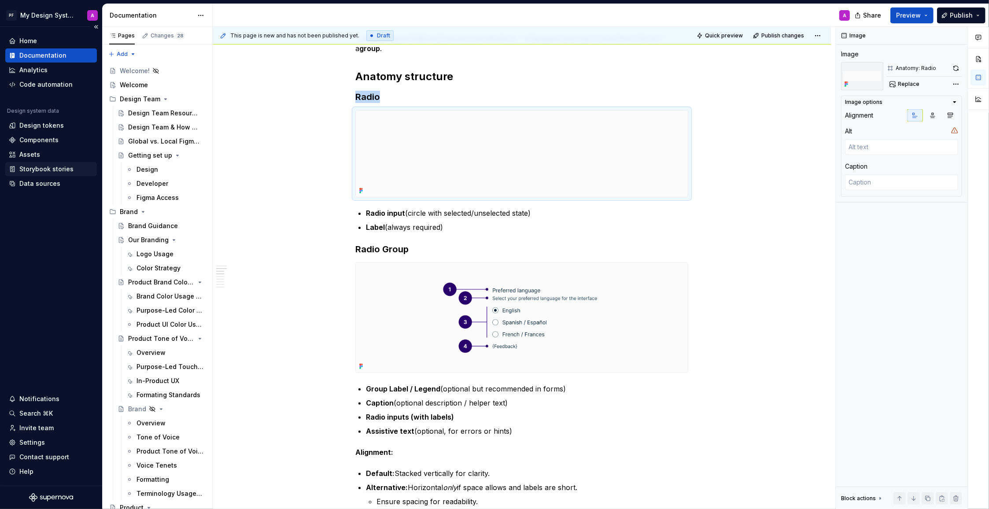
click at [43, 177] on div "Data sources" at bounding box center [51, 184] width 92 height 14
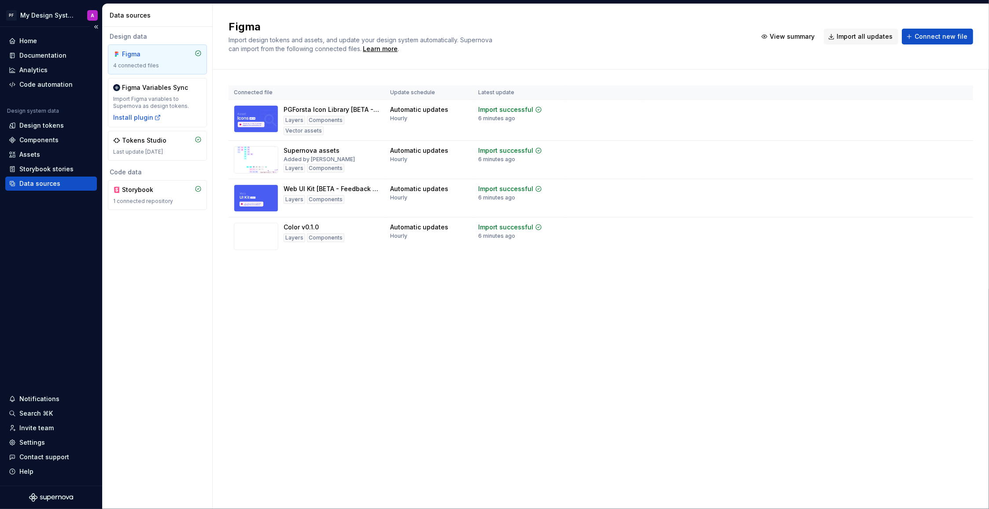
click at [39, 184] on div "Data sources" at bounding box center [39, 183] width 41 height 9
click at [844, 34] on span "Import all updates" at bounding box center [864, 36] width 56 height 9
click at [845, 33] on span "Import all updates" at bounding box center [864, 36] width 56 height 9
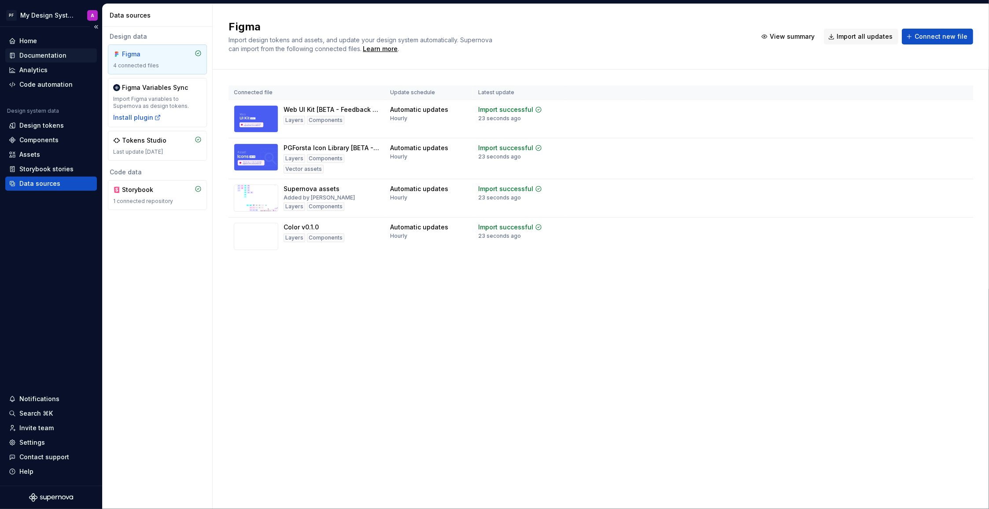
click at [34, 55] on div "Documentation" at bounding box center [42, 55] width 47 height 9
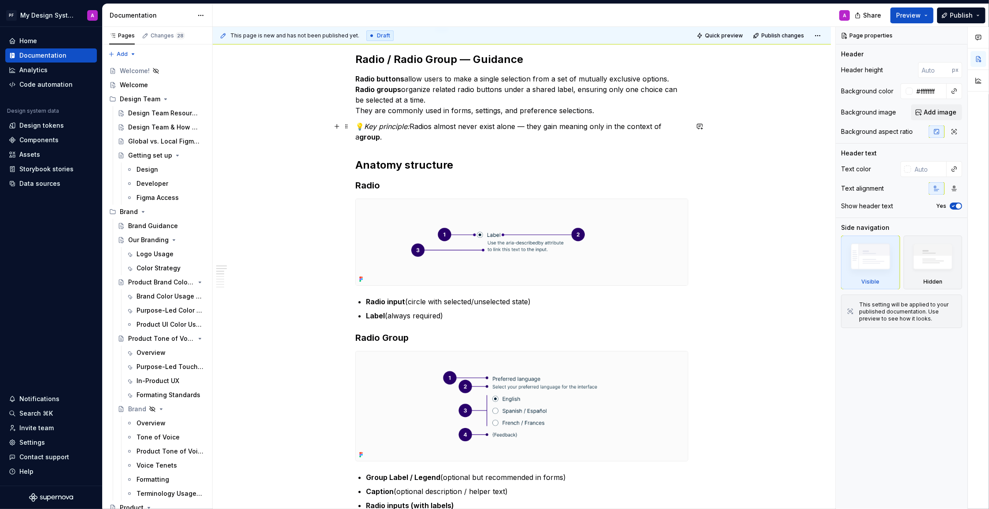
scroll to position [162, 0]
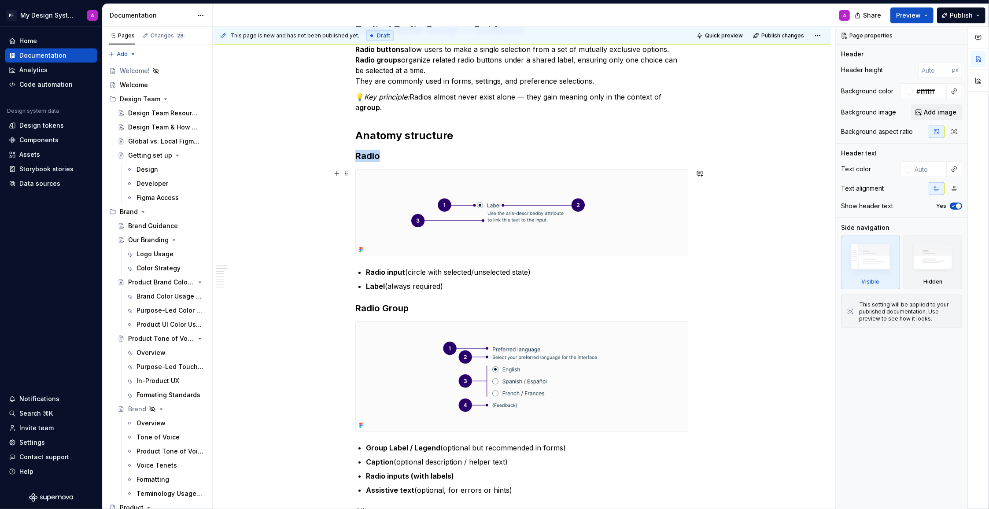
click at [522, 219] on img at bounding box center [522, 213] width 332 height 86
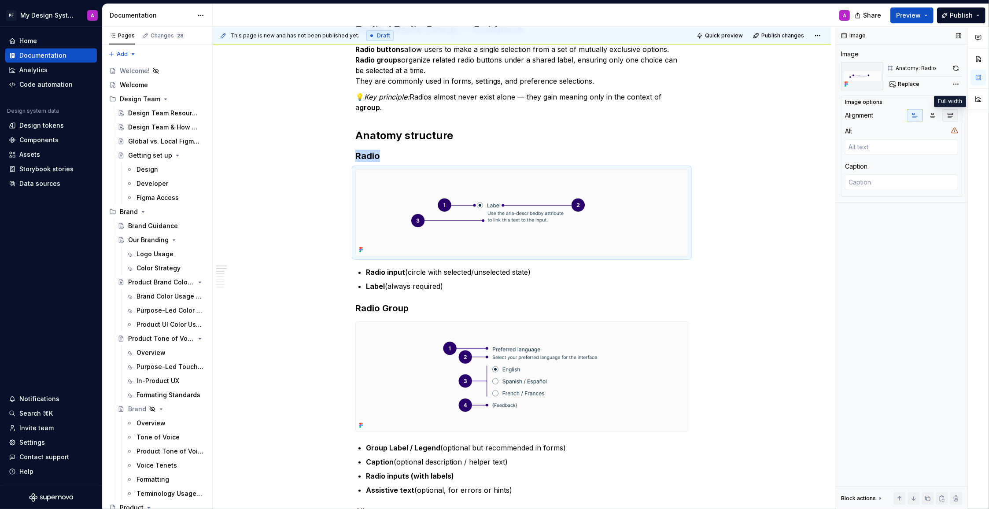
click at [954, 117] on button "button" at bounding box center [950, 115] width 16 height 12
type textarea "*"
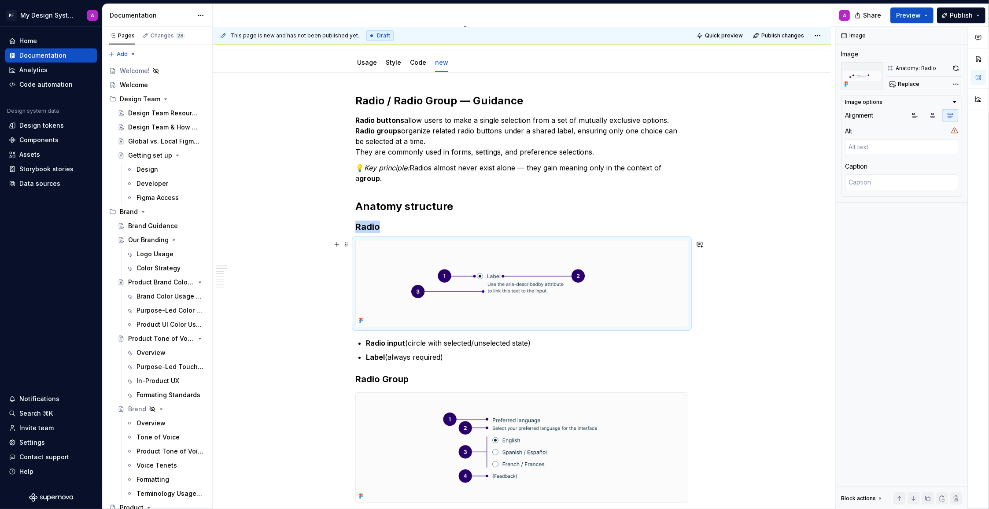
scroll to position [117, 0]
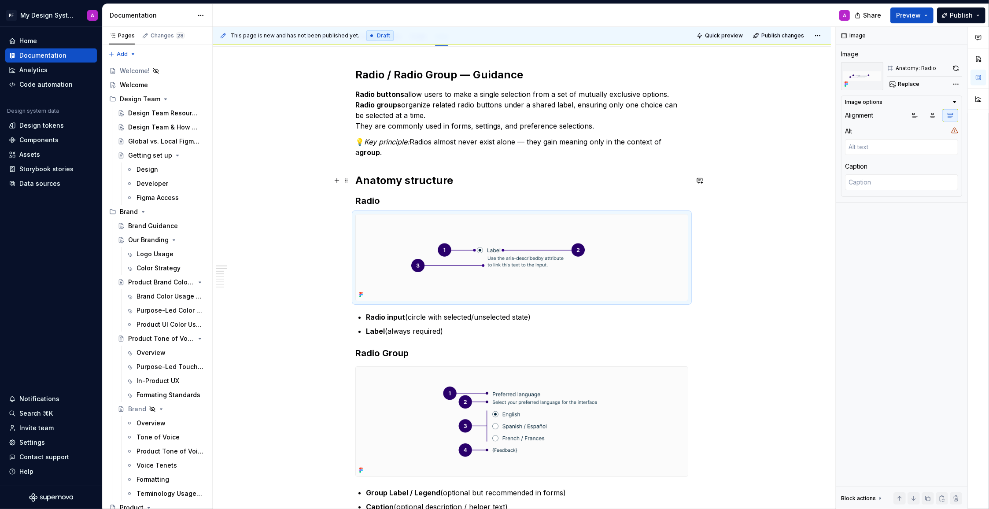
drag, startPoint x: 433, startPoint y: 186, endPoint x: 453, endPoint y: 181, distance: 20.8
click at [433, 186] on strong "Anatomy structure" at bounding box center [404, 180] width 98 height 13
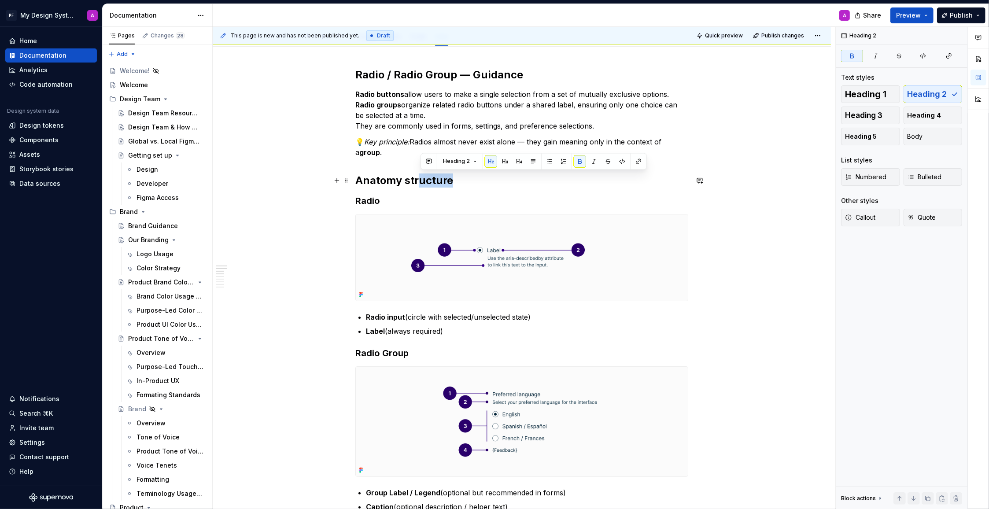
drag, startPoint x: 427, startPoint y: 181, endPoint x: 442, endPoint y: 189, distance: 17.3
click at [422, 181] on h2 "Anatomy structure" at bounding box center [521, 180] width 333 height 14
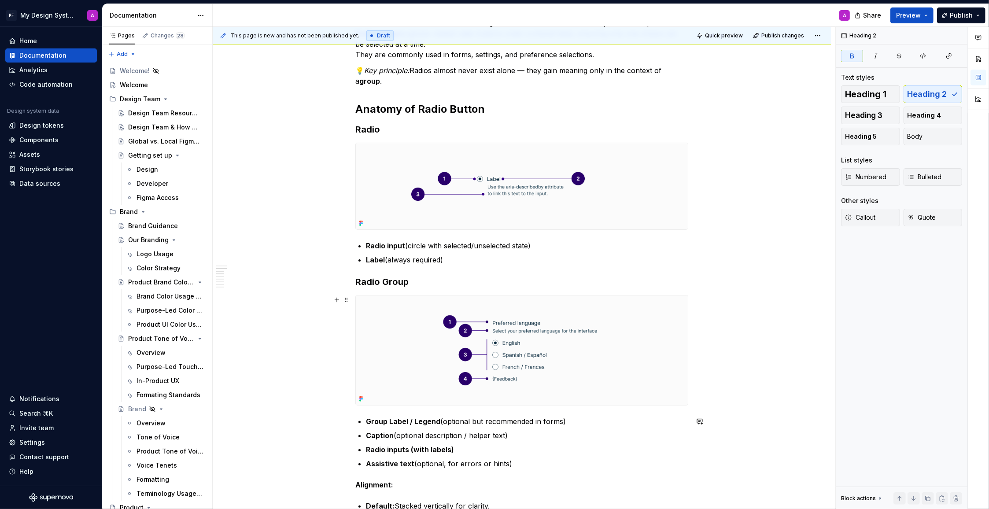
scroll to position [157, 0]
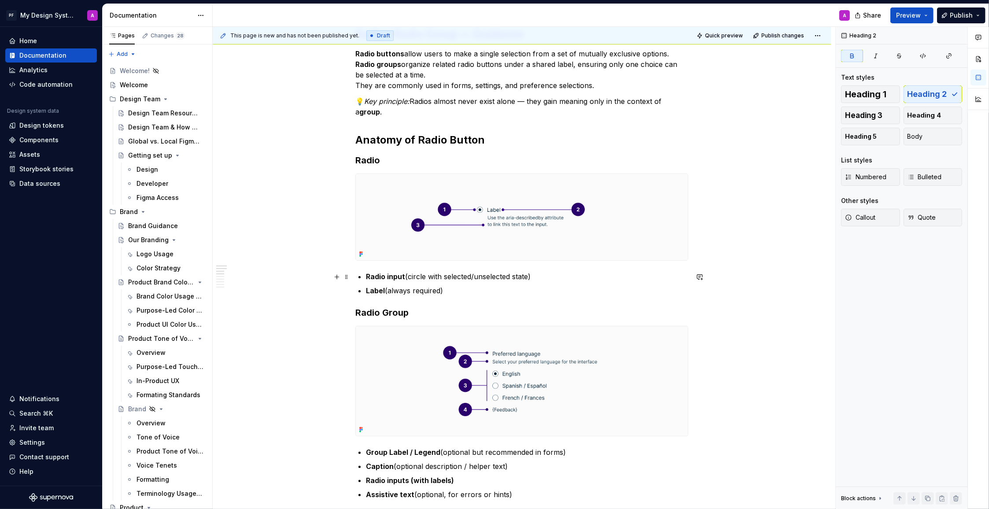
drag, startPoint x: 368, startPoint y: 278, endPoint x: 381, endPoint y: 281, distance: 12.6
click at [368, 278] on strong "Radio input" at bounding box center [385, 276] width 39 height 9
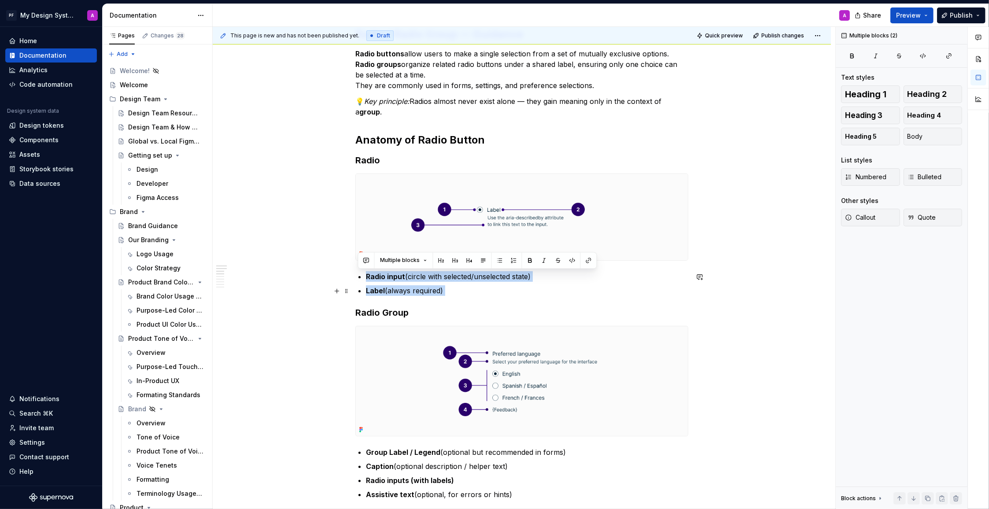
drag, startPoint x: 368, startPoint y: 277, endPoint x: 488, endPoint y: 295, distance: 121.5
click at [487, 295] on ul "Radio input (circle with selected/unselected state) Label (always required)" at bounding box center [527, 283] width 322 height 25
click at [496, 260] on button "button" at bounding box center [500, 260] width 12 height 12
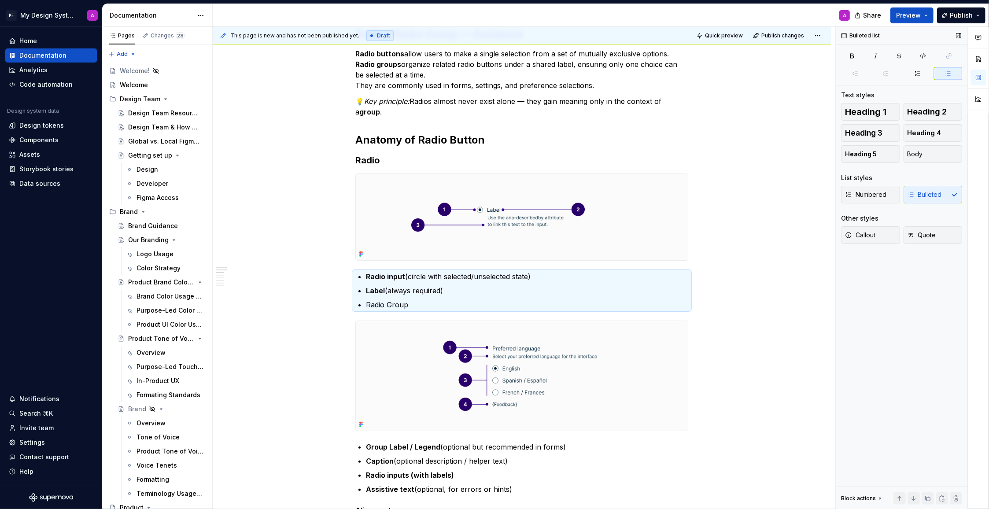
click at [929, 194] on div "Numbered Bulleted" at bounding box center [901, 195] width 121 height 18
drag, startPoint x: 921, startPoint y: 192, endPoint x: 876, endPoint y: 206, distance: 46.9
click at [919, 192] on div "Numbered Bulleted" at bounding box center [901, 195] width 121 height 18
drag, startPoint x: 463, startPoint y: 292, endPoint x: 448, endPoint y: 296, distance: 15.1
click at [462, 292] on p "Label (always required)" at bounding box center [527, 290] width 322 height 11
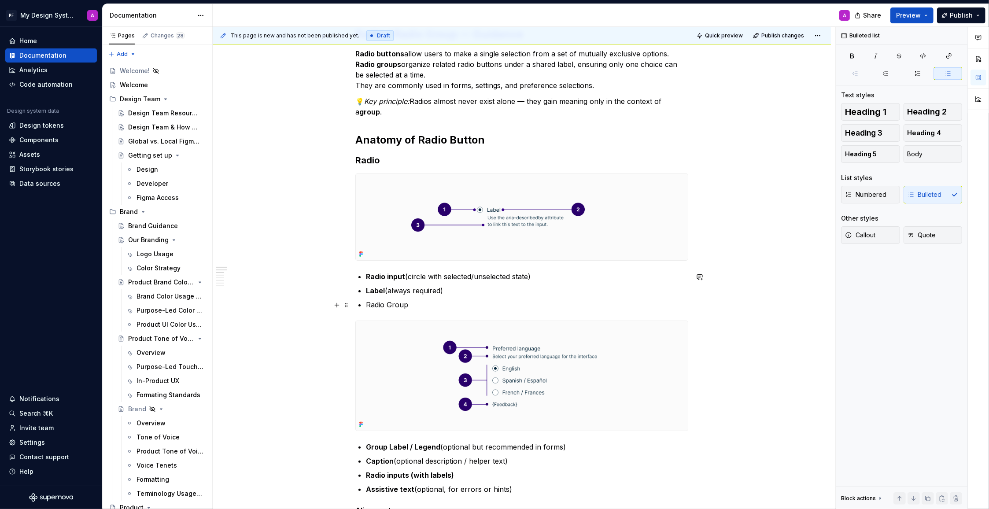
drag, startPoint x: 420, startPoint y: 306, endPoint x: 408, endPoint y: 300, distance: 13.4
click at [415, 305] on p "Radio Group" at bounding box center [527, 304] width 322 height 11
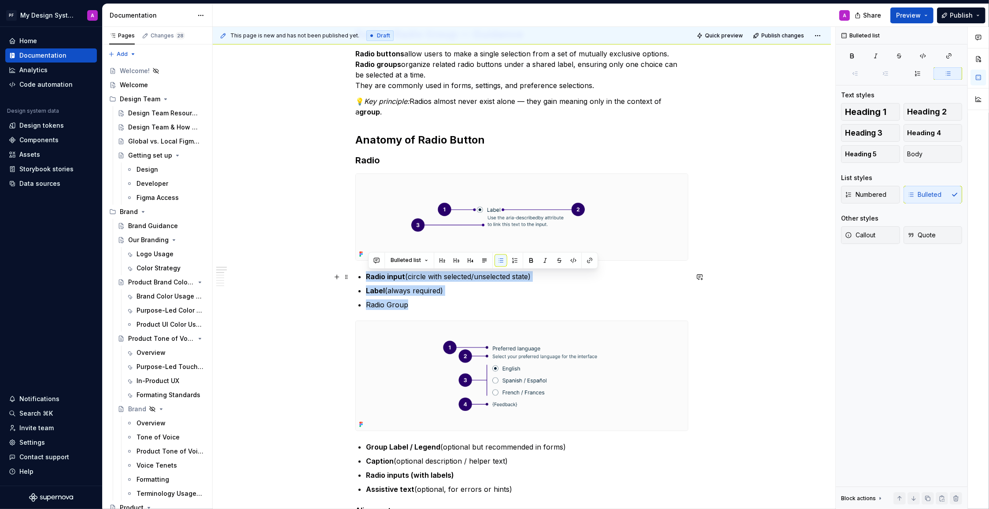
drag, startPoint x: 411, startPoint y: 308, endPoint x: 370, endPoint y: 276, distance: 52.7
click at [370, 276] on ul "Radio input (circle with selected/unselected state) Label (always required) Rad…" at bounding box center [527, 290] width 322 height 39
click at [415, 308] on p "Radio Group" at bounding box center [527, 304] width 322 height 11
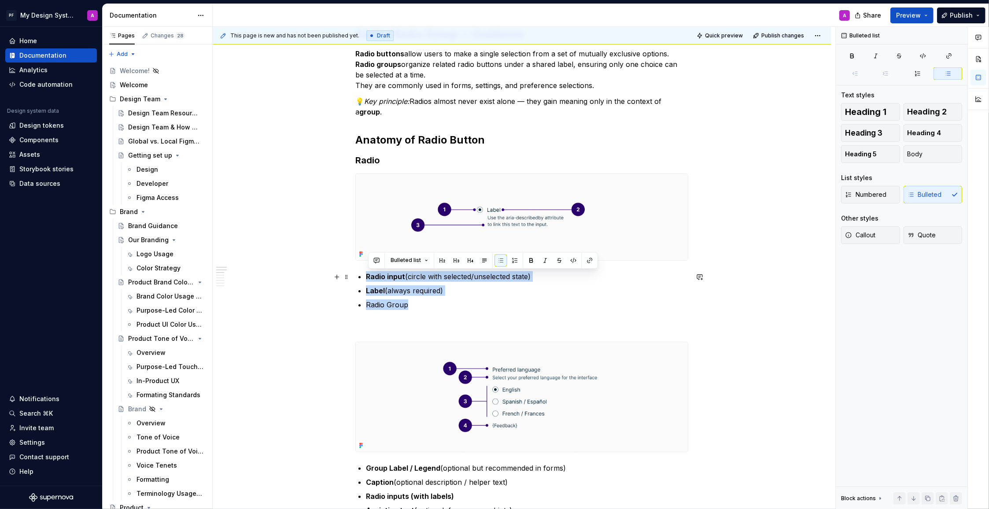
drag, startPoint x: 372, startPoint y: 278, endPoint x: 548, endPoint y: 282, distance: 175.7
click at [548, 282] on p "Radio input (circle with selected/unselected state)" at bounding box center [527, 276] width 322 height 11
click at [373, 323] on p at bounding box center [521, 326] width 333 height 11
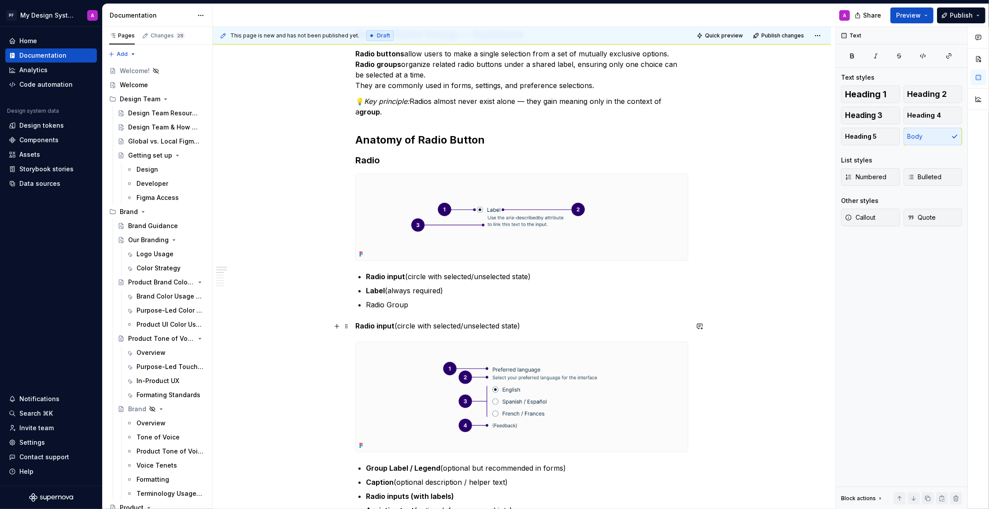
click at [357, 327] on strong "Radio input" at bounding box center [374, 325] width 39 height 9
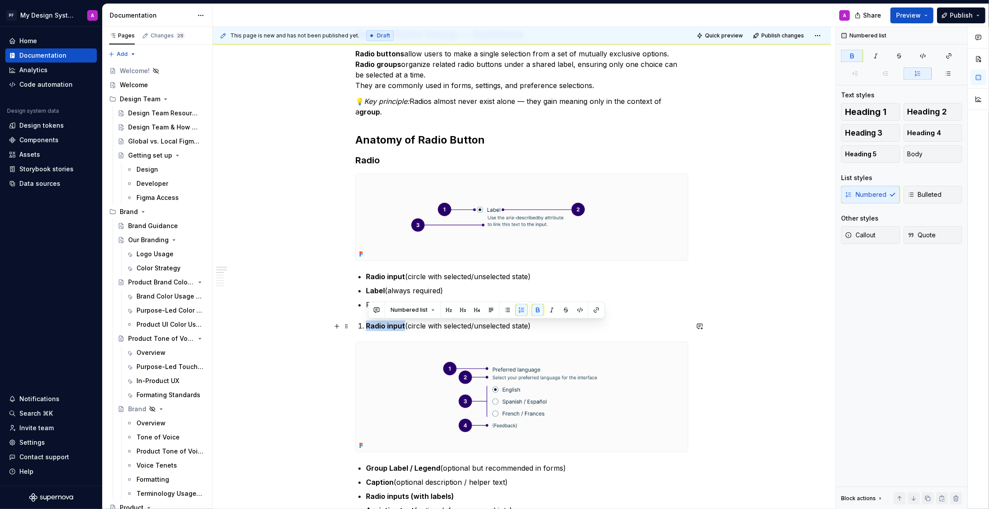
drag, startPoint x: 368, startPoint y: 327, endPoint x: 408, endPoint y: 327, distance: 39.6
click at [408, 327] on p "Radio input (circle with selected/unselected state)" at bounding box center [527, 326] width 322 height 11
click at [534, 313] on button "button" at bounding box center [537, 310] width 12 height 12
click at [557, 328] on p "Radio input (circle with selected/unselected state)" at bounding box center [527, 326] width 322 height 11
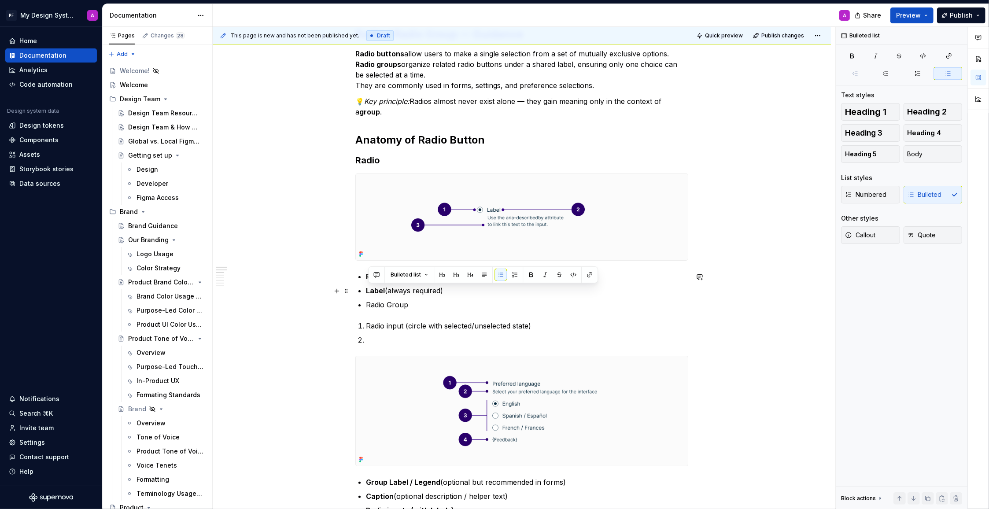
drag, startPoint x: 367, startPoint y: 291, endPoint x: 452, endPoint y: 292, distance: 85.0
copy p "Label (always required)"
click at [397, 337] on p at bounding box center [527, 340] width 322 height 11
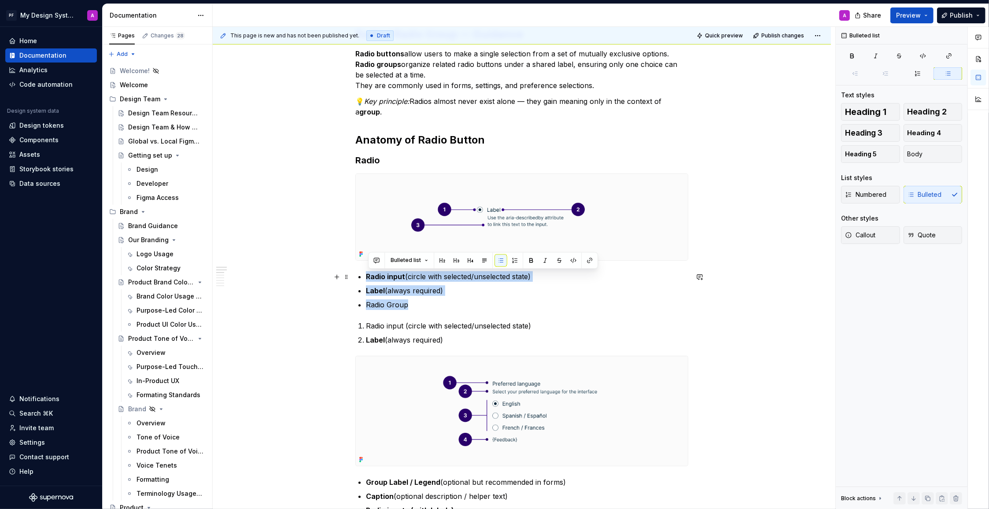
drag, startPoint x: 412, startPoint y: 305, endPoint x: 365, endPoint y: 275, distance: 56.2
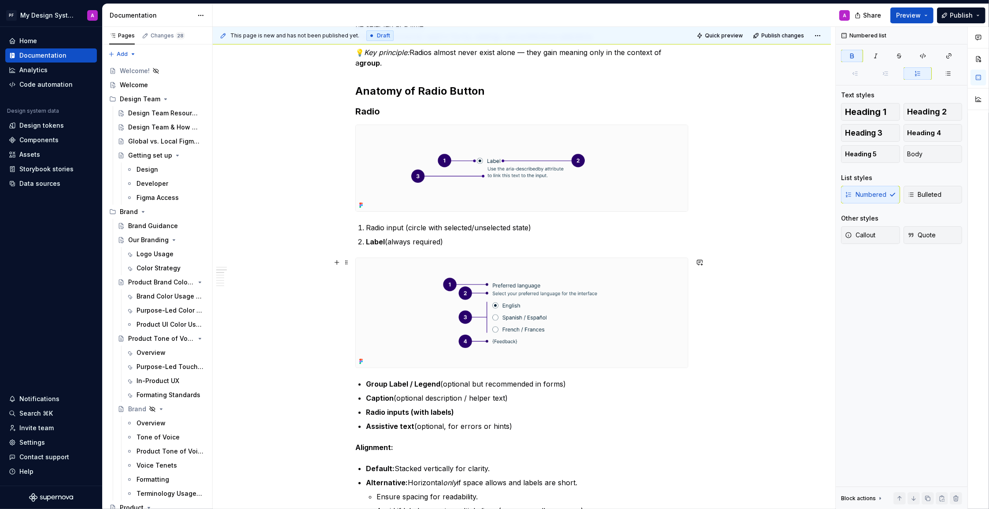
scroll to position [172, 0]
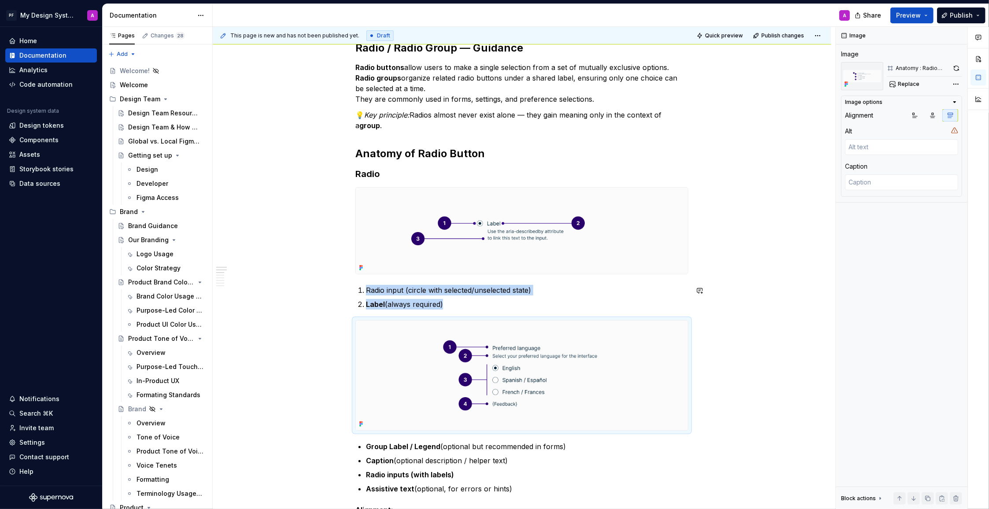
scroll to position [158, 0]
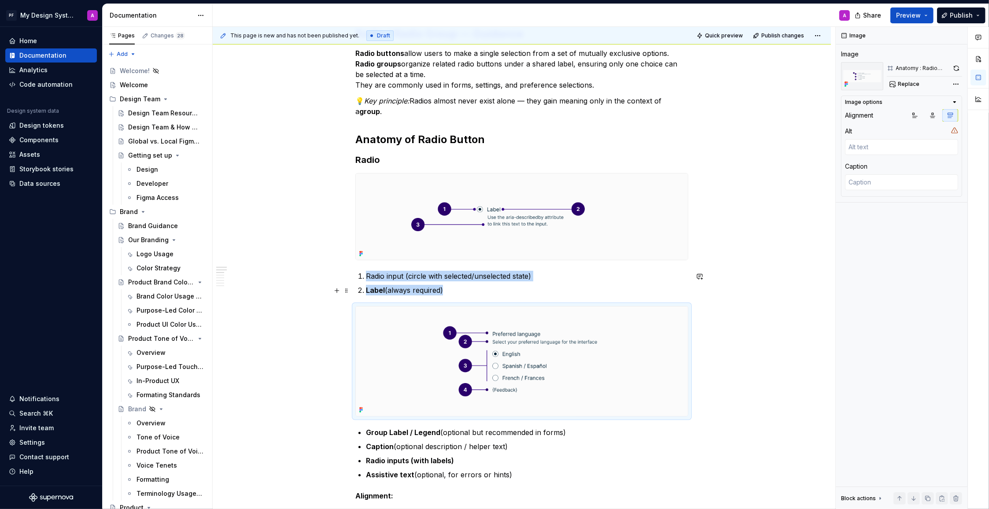
click at [457, 292] on p "Label (always required)" at bounding box center [527, 290] width 322 height 11
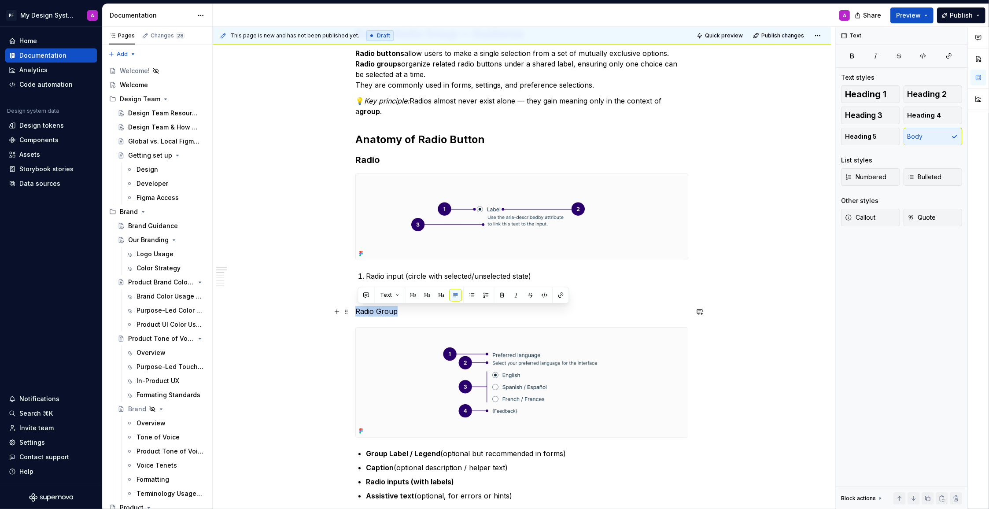
drag, startPoint x: 410, startPoint y: 313, endPoint x: 352, endPoint y: 313, distance: 57.7
click at [440, 297] on button "button" at bounding box center [441, 295] width 12 height 12
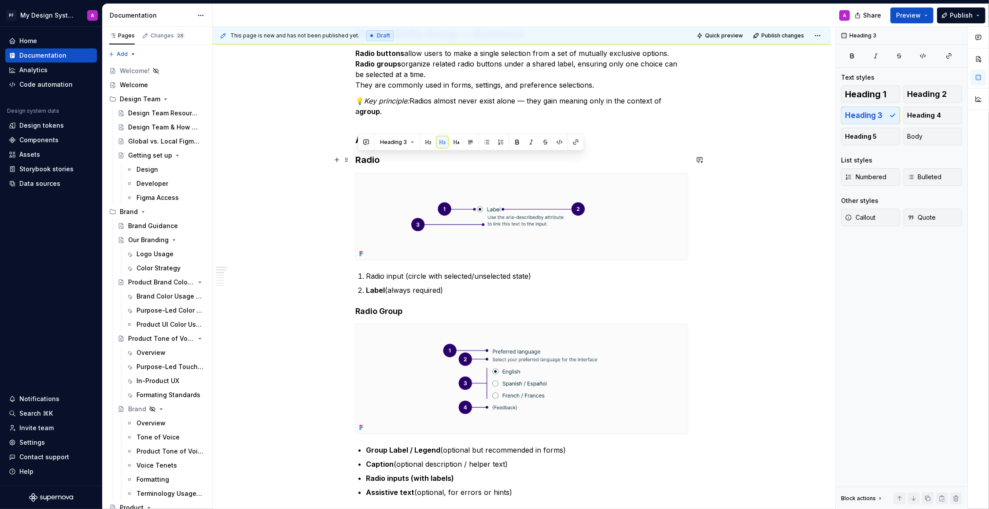
drag, startPoint x: 387, startPoint y: 161, endPoint x: 355, endPoint y: 159, distance: 31.7
drag, startPoint x: 456, startPoint y: 142, endPoint x: 615, endPoint y: 221, distance: 178.4
click at [456, 142] on button "button" at bounding box center [456, 142] width 12 height 12
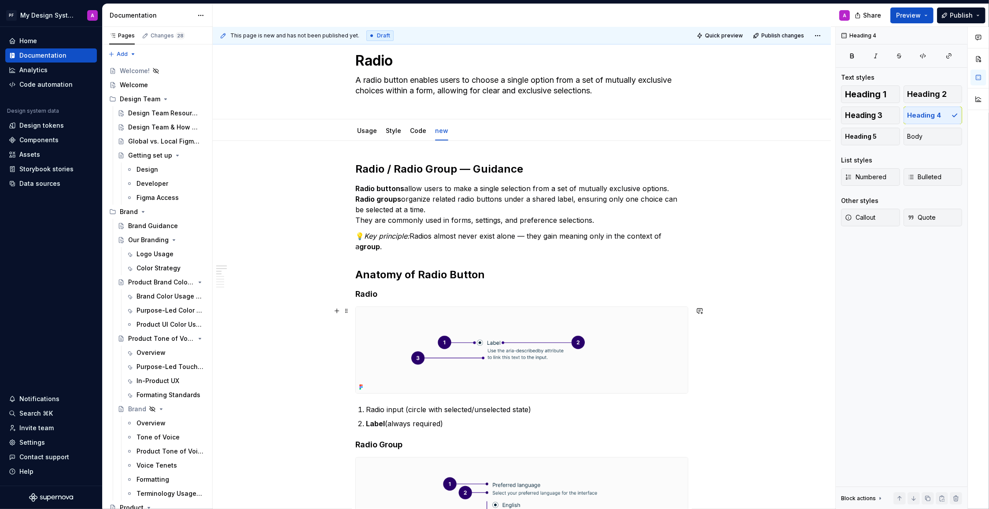
scroll to position [0, 0]
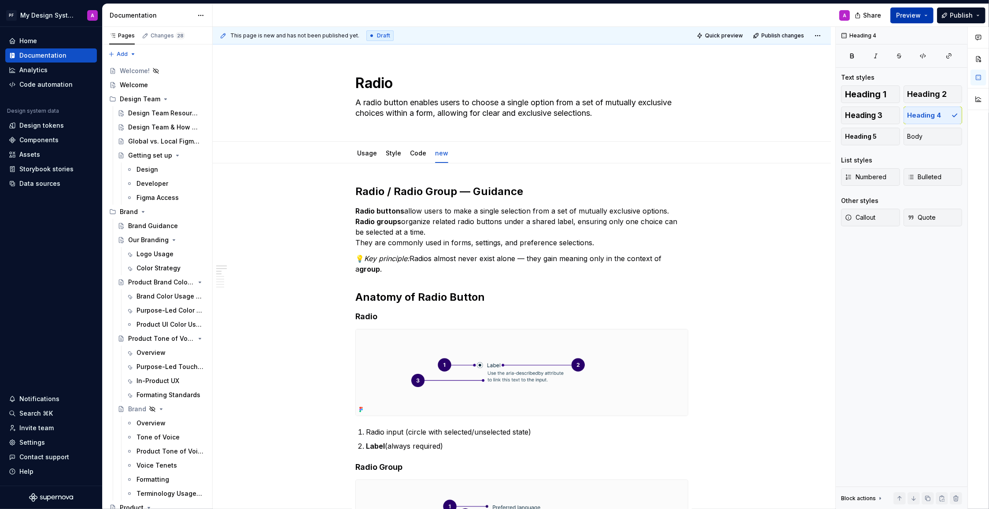
click at [909, 13] on span "Preview" at bounding box center [908, 15] width 25 height 9
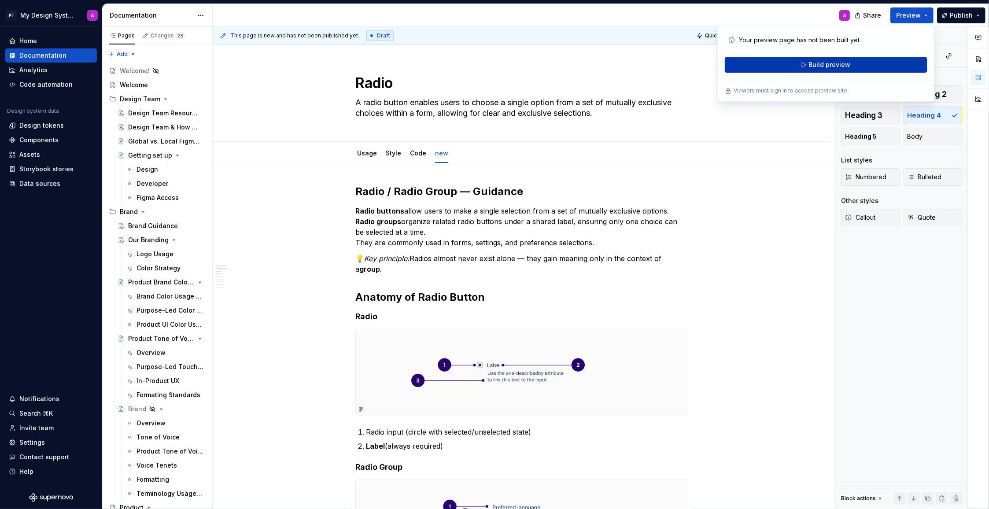
click at [834, 65] on span "Build preview" at bounding box center [829, 64] width 42 height 9
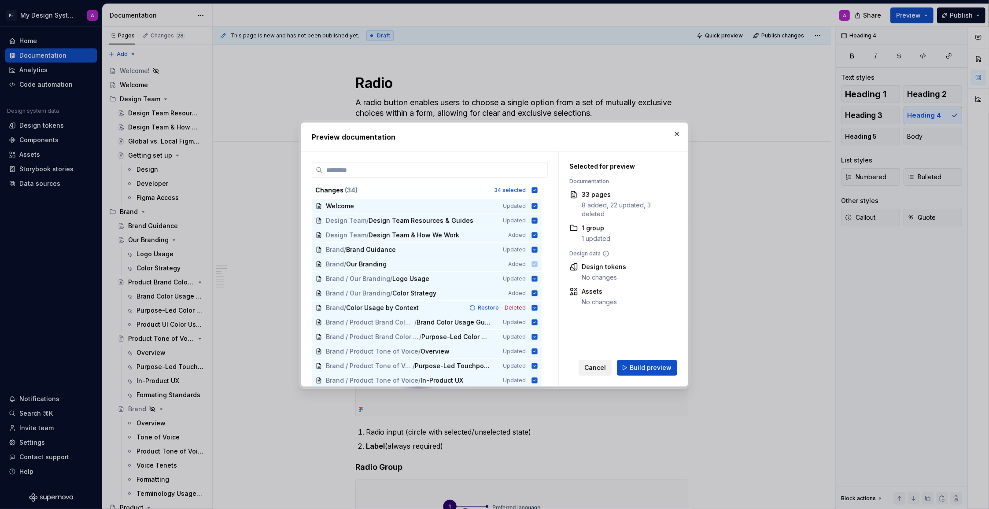
click at [593, 368] on span "Cancel" at bounding box center [595, 367] width 22 height 9
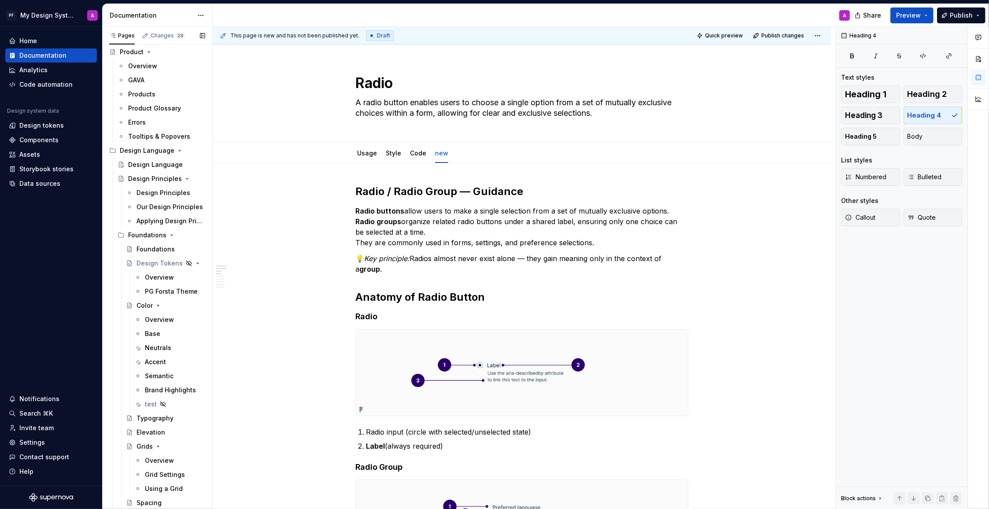
scroll to position [468, 0]
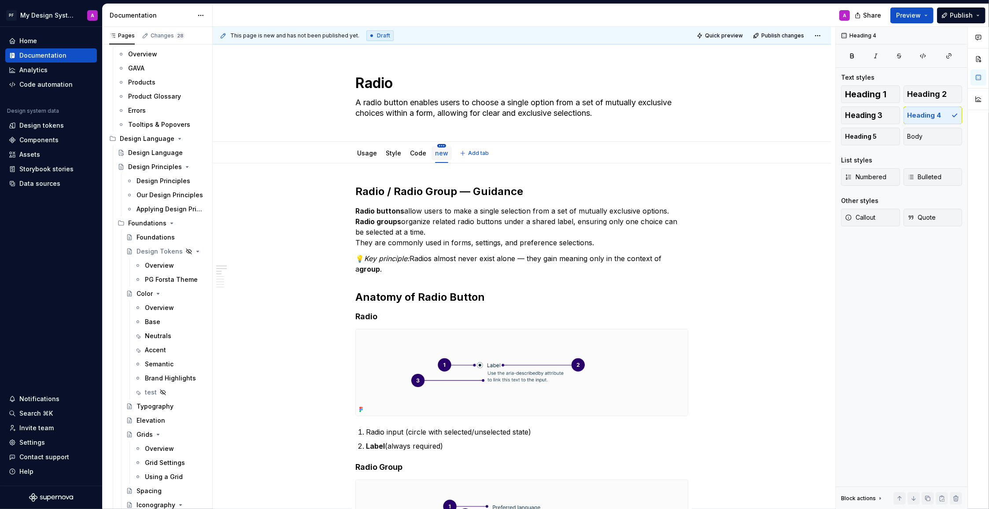
click at [442, 147] on html "PF My Design System A Home Documentation Analytics Code automation Design syste…" at bounding box center [494, 254] width 989 height 509
click at [469, 191] on div "Hide tab" at bounding box center [481, 191] width 57 height 9
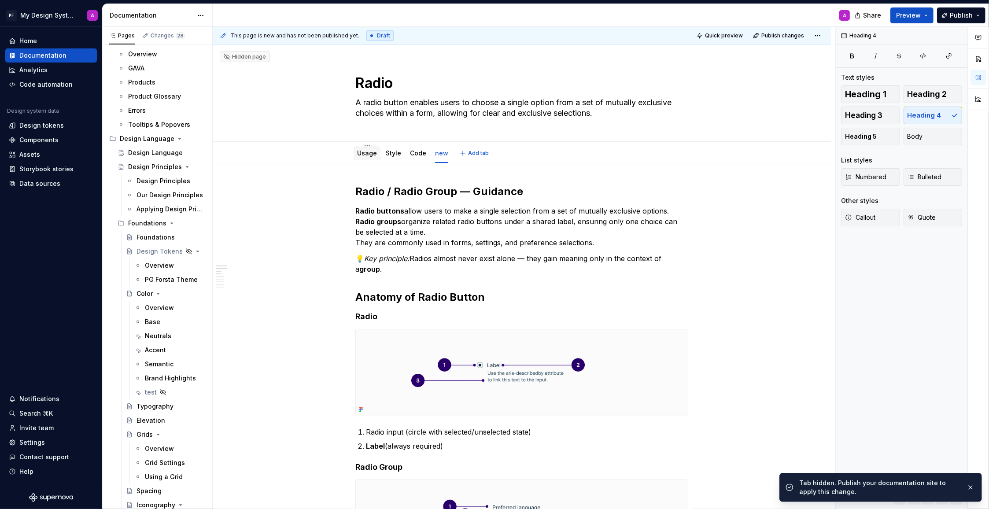
click at [369, 147] on div "Usage" at bounding box center [367, 153] width 27 height 14
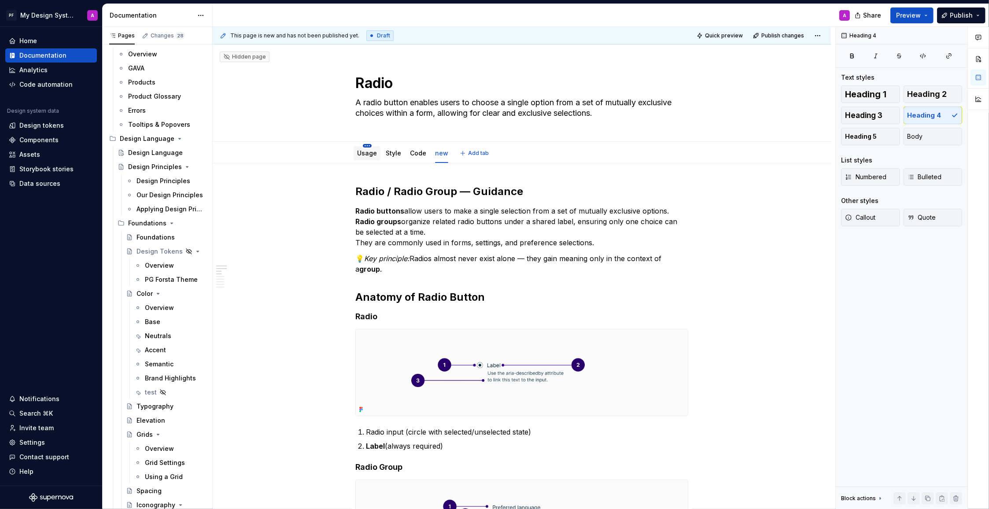
click at [369, 145] on html "PF My Design System A Home Documentation Analytics Code automation Design syste…" at bounding box center [494, 254] width 989 height 509
click at [394, 190] on div "Hide tab" at bounding box center [409, 191] width 57 height 9
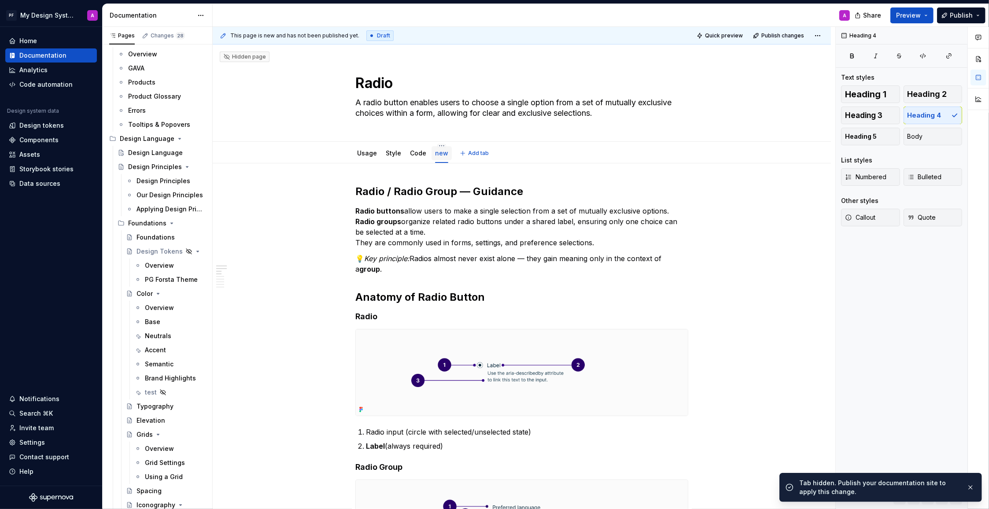
click at [441, 156] on link "new" at bounding box center [441, 152] width 13 height 7
drag, startPoint x: 910, startPoint y: 14, endPoint x: 899, endPoint y: 21, distance: 13.7
click at [910, 14] on span "Preview" at bounding box center [908, 15] width 25 height 9
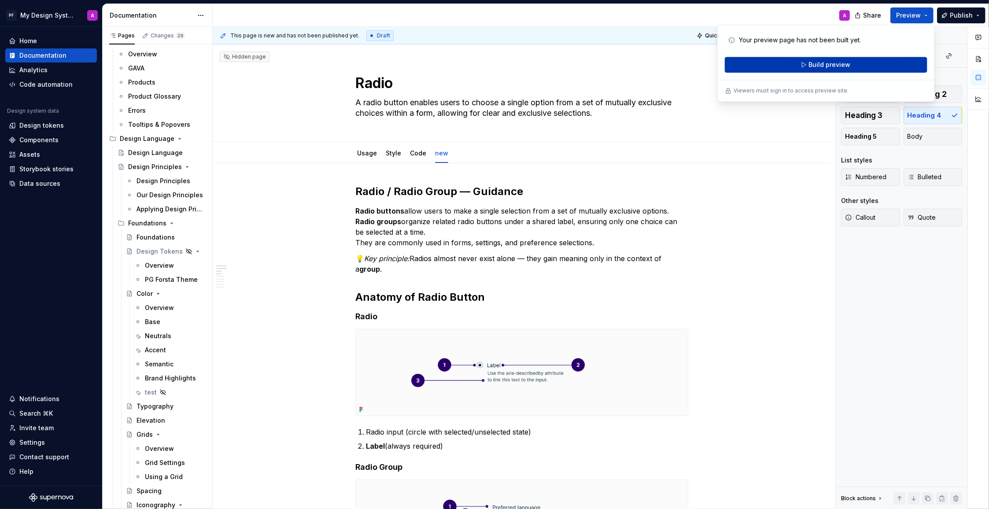
click at [848, 63] on span "Build preview" at bounding box center [829, 64] width 42 height 9
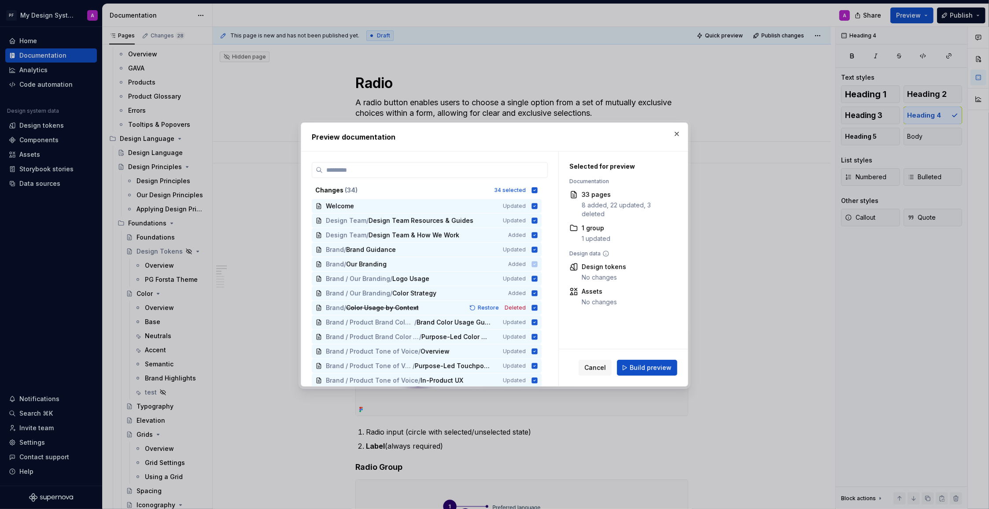
drag, startPoint x: 665, startPoint y: 362, endPoint x: 671, endPoint y: 361, distance: 6.7
click at [664, 362] on button "Build preview" at bounding box center [647, 368] width 60 height 16
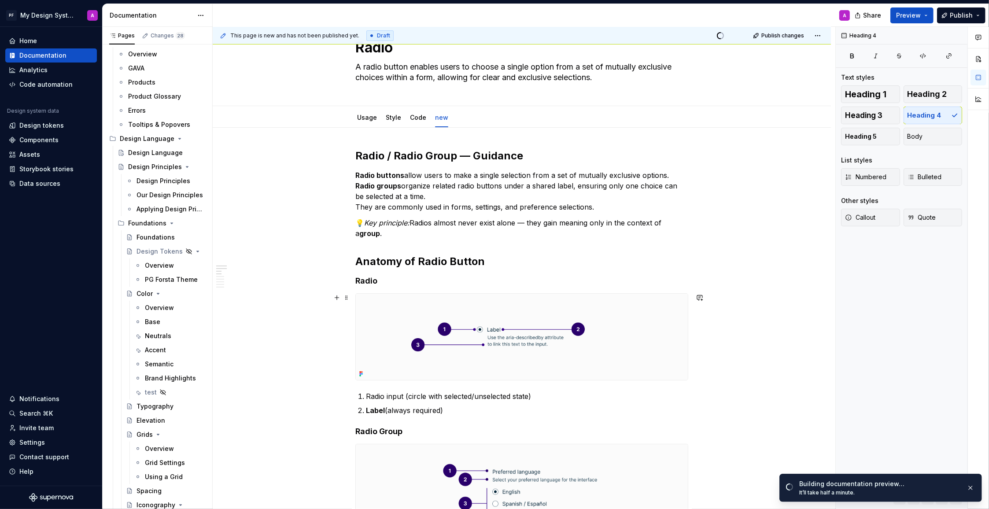
scroll to position [46, 0]
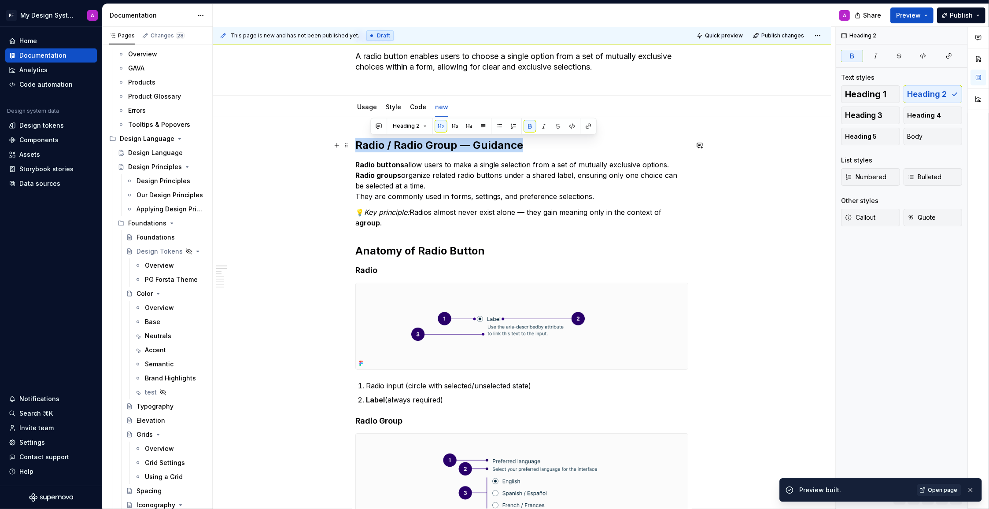
drag, startPoint x: 531, startPoint y: 144, endPoint x: 357, endPoint y: 139, distance: 173.5
click at [357, 139] on h2 "Radio / Radio Group — Guidance" at bounding box center [521, 145] width 333 height 14
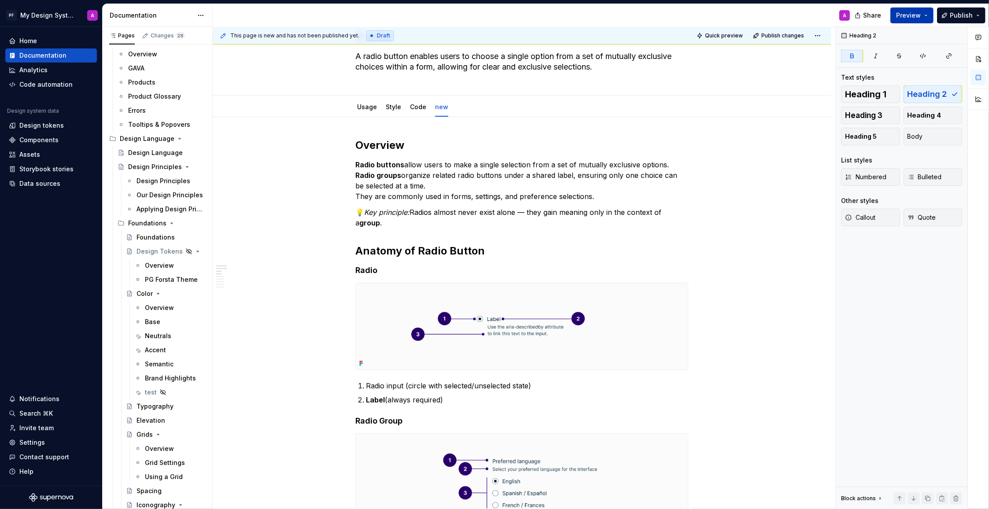
click at [905, 11] on span "Preview" at bounding box center [908, 15] width 25 height 9
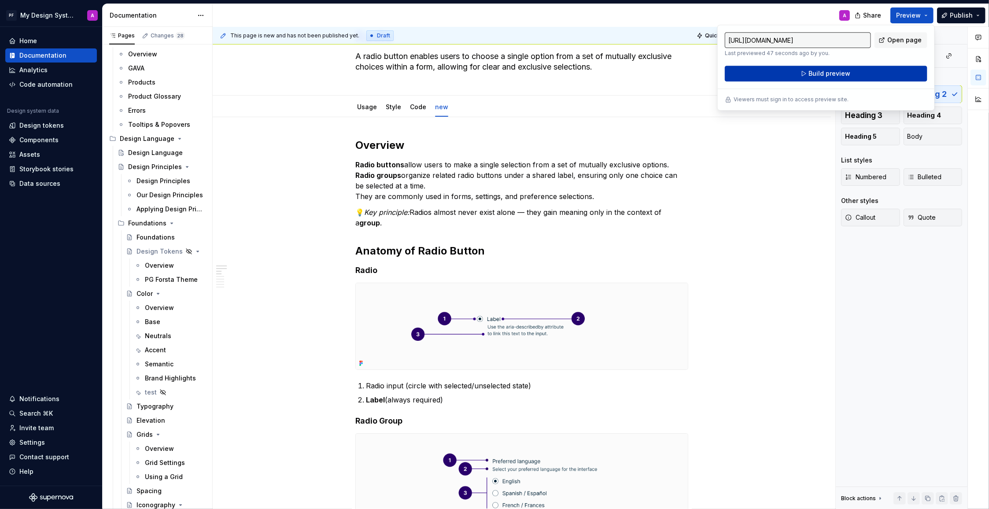
click at [826, 77] on span "Build preview" at bounding box center [829, 73] width 42 height 9
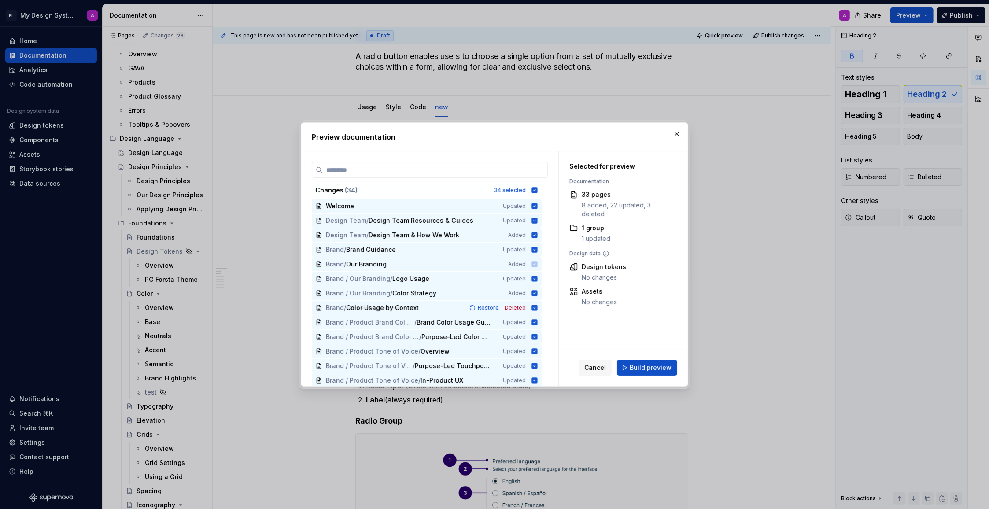
drag, startPoint x: 655, startPoint y: 368, endPoint x: 662, endPoint y: 368, distance: 7.1
click at [655, 368] on span "Build preview" at bounding box center [651, 367] width 42 height 9
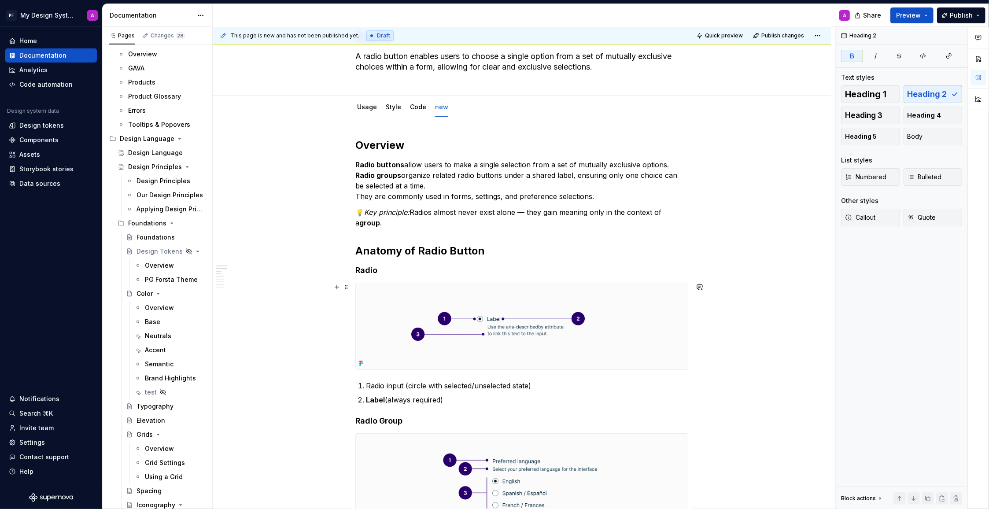
scroll to position [49, 0]
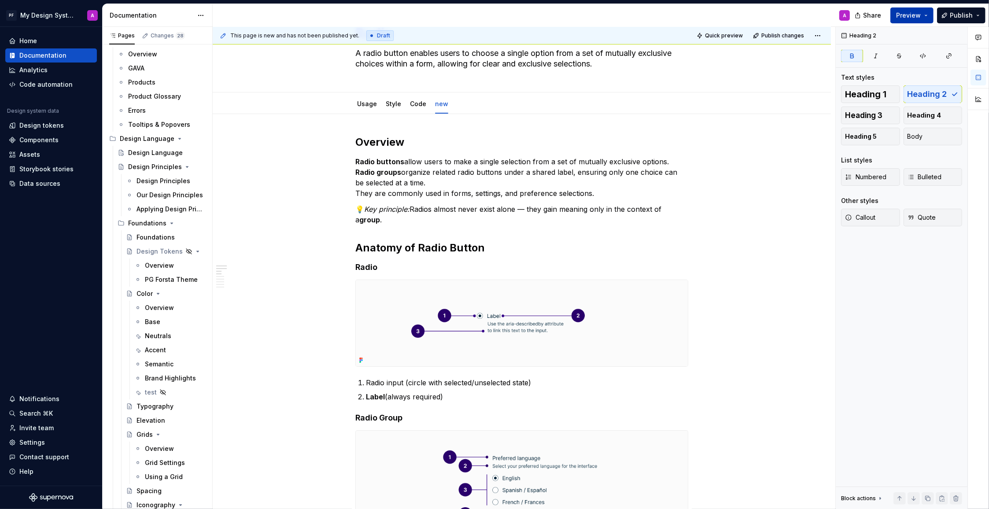
click at [917, 18] on span "Preview" at bounding box center [908, 15] width 25 height 9
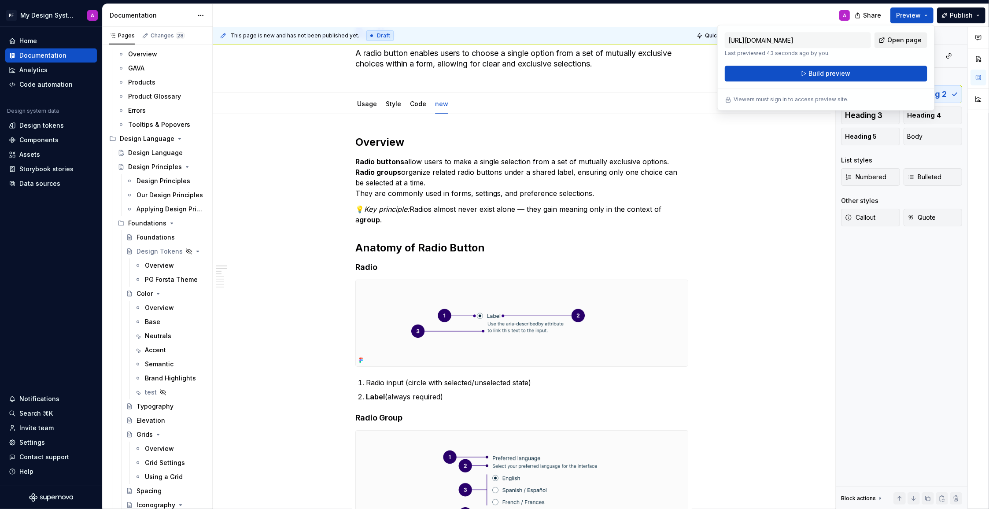
click at [900, 42] on span "Open page" at bounding box center [904, 40] width 34 height 9
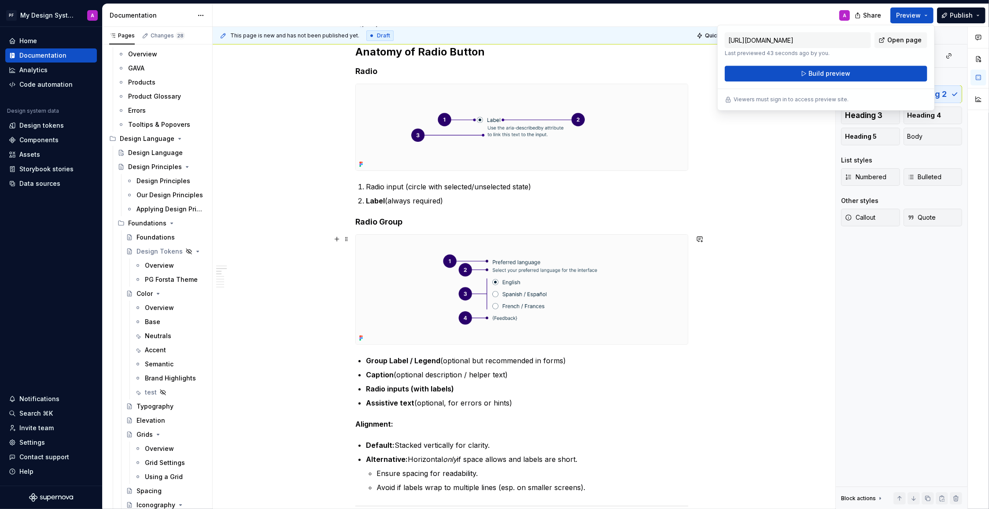
scroll to position [280, 0]
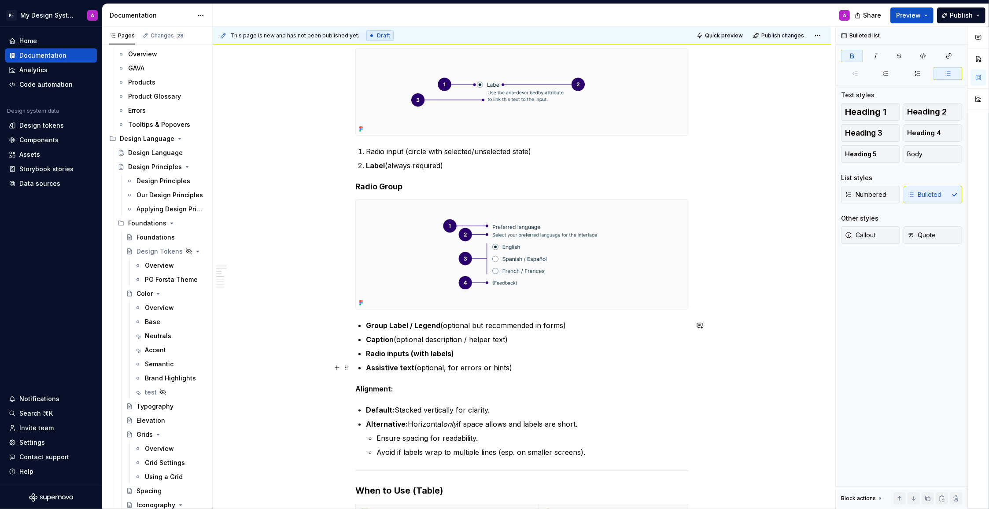
click at [530, 359] on ul "Group Label / Legend (optional but recommended in forms) Caption (optional desc…" at bounding box center [527, 346] width 322 height 53
click at [511, 365] on p "Assistive text (optional, for errors or hints)" at bounding box center [527, 367] width 322 height 11
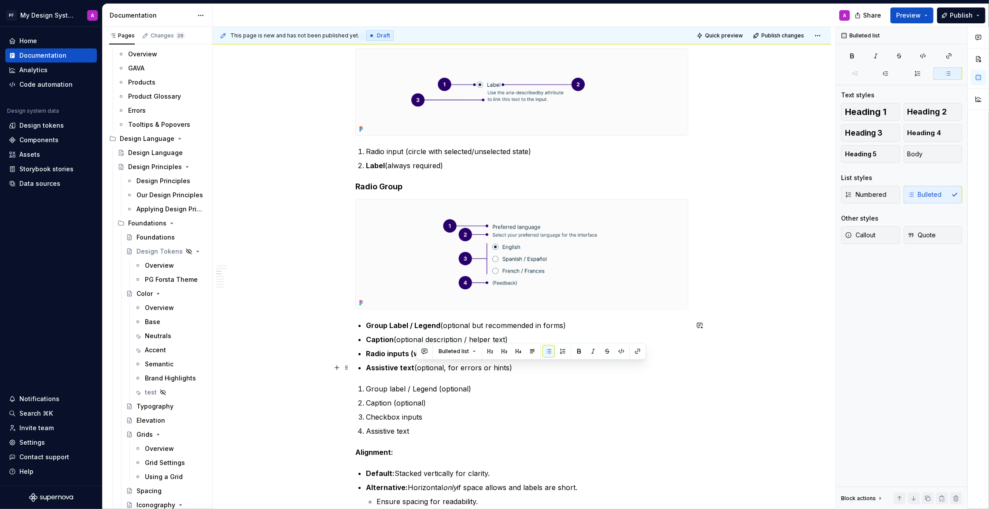
drag, startPoint x: 417, startPoint y: 368, endPoint x: 514, endPoint y: 367, distance: 97.3
click at [514, 367] on p "Assistive text (optional, for errors or hints)" at bounding box center [527, 367] width 322 height 11
copy p "(optional, for errors or hints)"
click at [430, 435] on p "Assistive text" at bounding box center [527, 431] width 322 height 11
drag, startPoint x: 461, startPoint y: 353, endPoint x: 416, endPoint y: 353, distance: 45.3
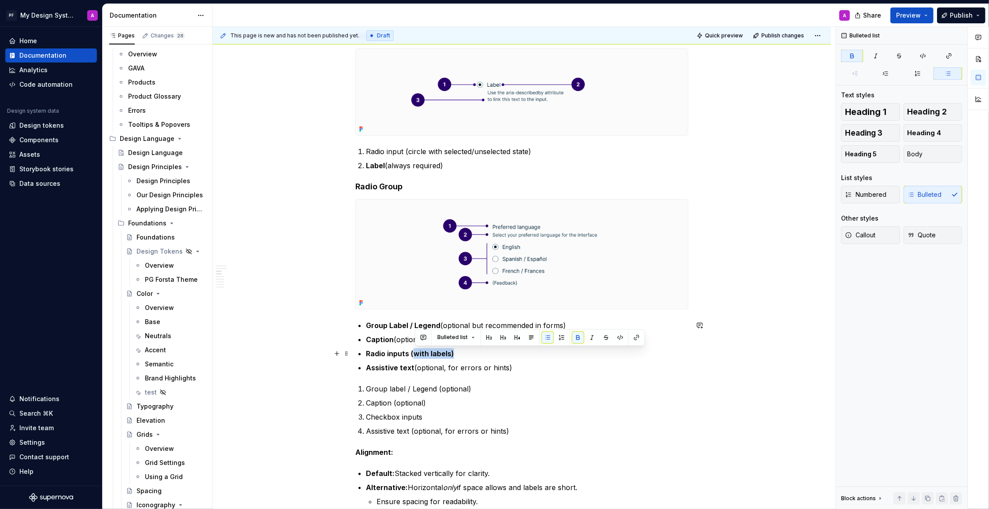
click at [416, 353] on p "Radio inputs (with labels)" at bounding box center [527, 353] width 322 height 11
click at [505, 406] on p "Caption (optional)" at bounding box center [527, 403] width 322 height 11
drag, startPoint x: 487, startPoint y: 338, endPoint x: 394, endPoint y: 339, distance: 92.9
click at [394, 339] on p "Caption (optional description / helper text)" at bounding box center [527, 339] width 322 height 11
copy p "(optional description / helper text)"
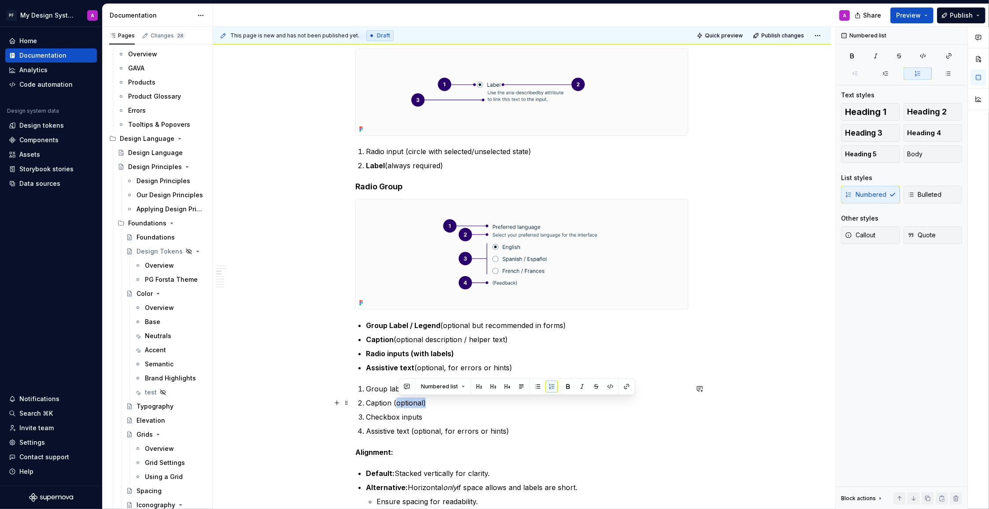
drag, startPoint x: 431, startPoint y: 404, endPoint x: 400, endPoint y: 403, distance: 31.3
click at [400, 403] on p "Caption (optional)" at bounding box center [527, 403] width 322 height 11
click at [401, 403] on p "Caption (optional description / helper text)" at bounding box center [527, 403] width 322 height 11
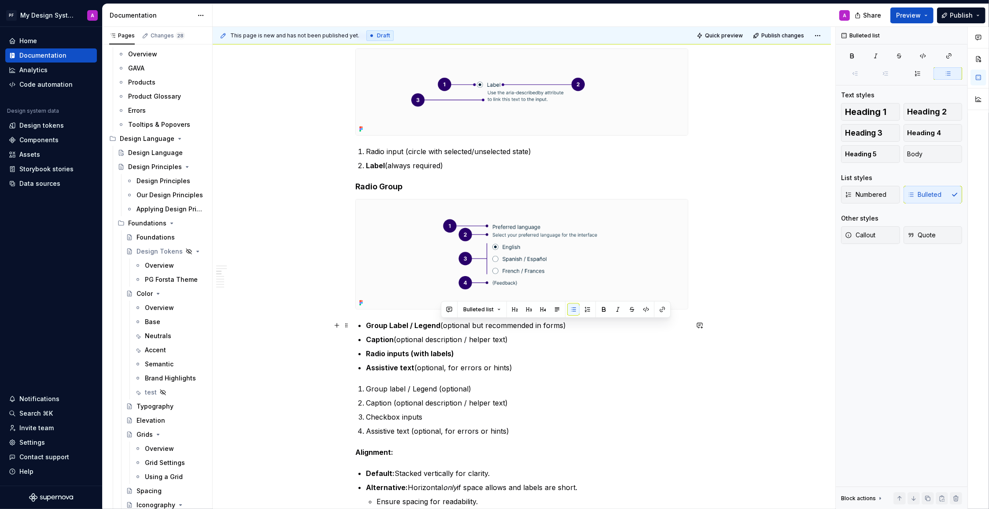
drag, startPoint x: 560, startPoint y: 325, endPoint x: 441, endPoint y: 324, distance: 118.9
click at [441, 324] on p "Group Label / Legend (optional but recommended in forms)" at bounding box center [527, 325] width 322 height 11
copy p "(optional but recommended in forms)"
click at [485, 388] on p "Group label / Legend (optional)" at bounding box center [527, 388] width 322 height 11
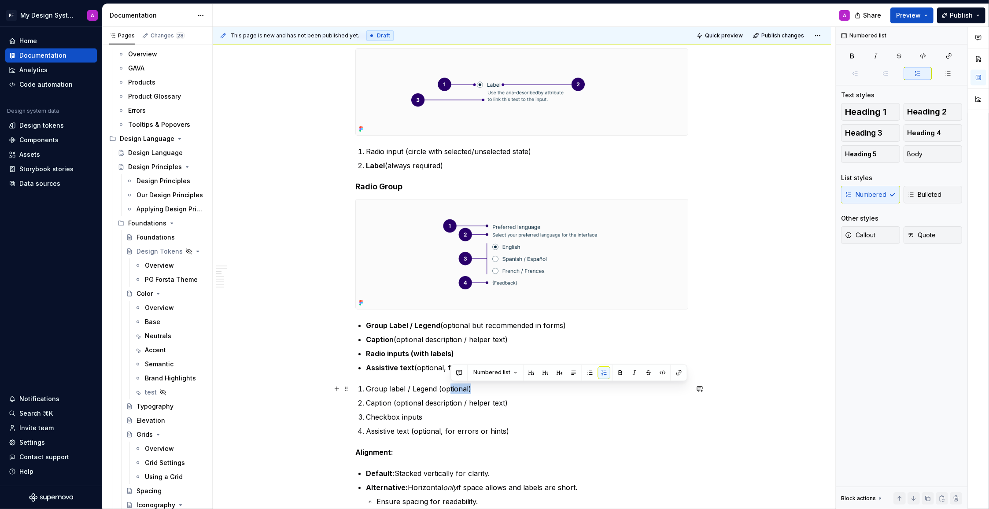
drag, startPoint x: 462, startPoint y: 388, endPoint x: 446, endPoint y: 387, distance: 15.9
click at [449, 387] on p "Group label / Legend (optional)" at bounding box center [527, 388] width 322 height 11
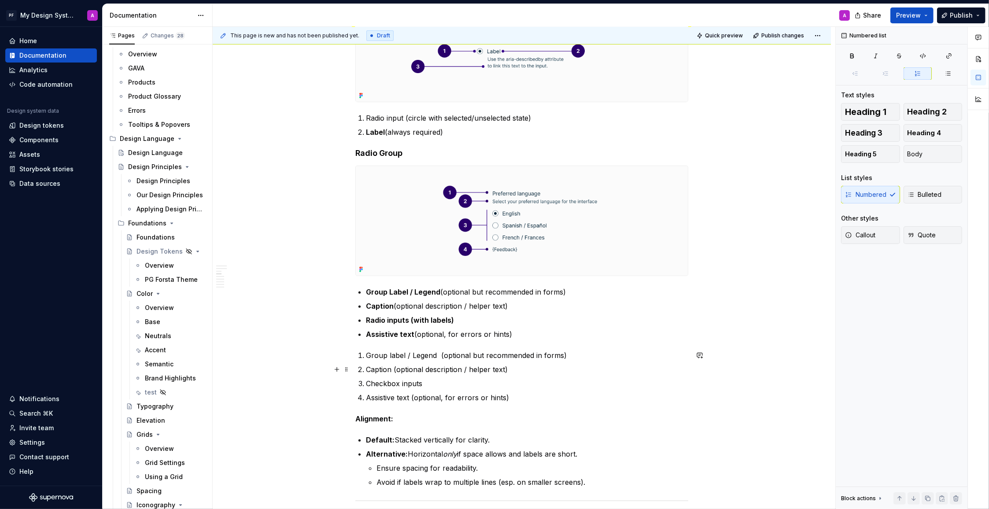
scroll to position [316, 0]
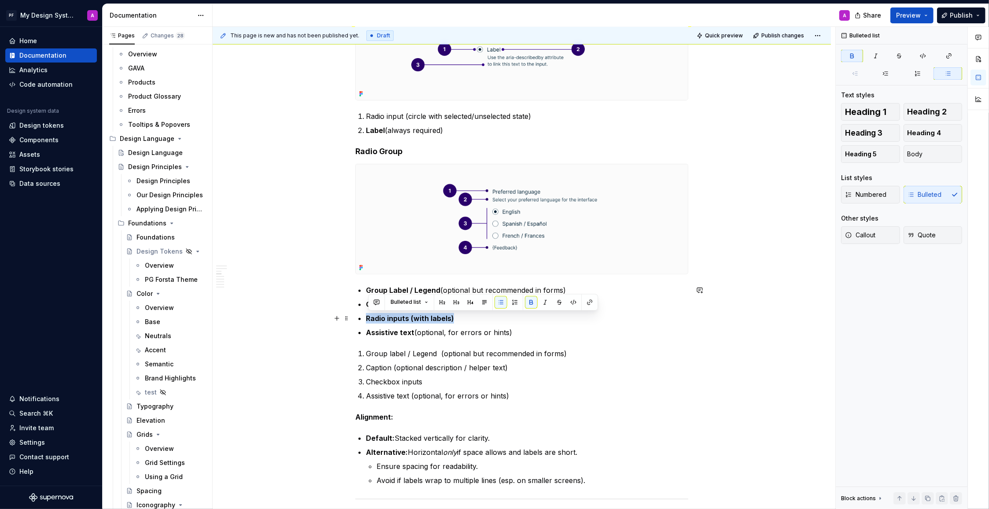
drag, startPoint x: 455, startPoint y: 319, endPoint x: 368, endPoint y: 316, distance: 86.3
click at [368, 316] on p "Radio inputs (with labels)" at bounding box center [527, 318] width 322 height 11
copy strong "Radio inputs (with labels)"
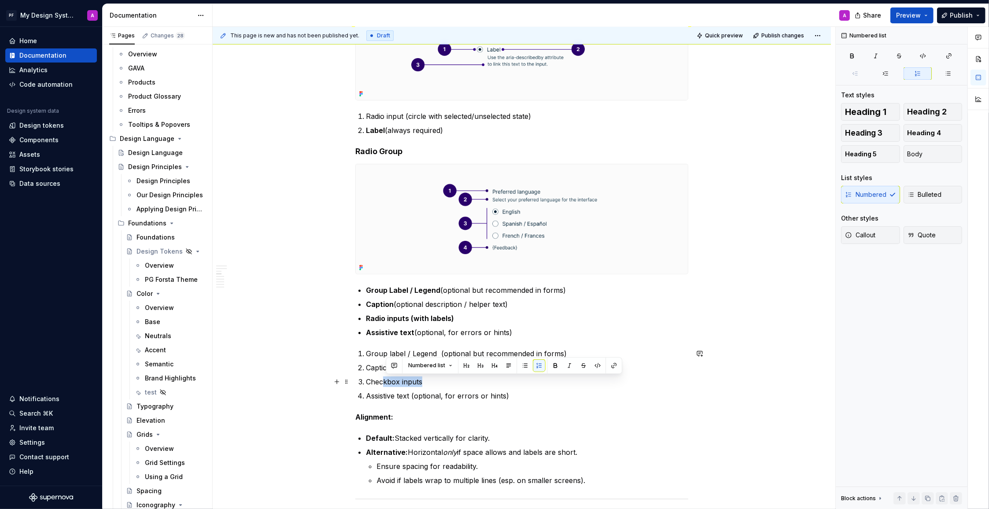
drag, startPoint x: 416, startPoint y: 383, endPoint x: 384, endPoint y: 383, distance: 31.3
click at [386, 384] on p "Checkbox inputs" at bounding box center [527, 381] width 322 height 11
drag, startPoint x: 419, startPoint y: 380, endPoint x: 368, endPoint y: 381, distance: 50.6
click at [368, 381] on p "Radio inputs (with labels)" at bounding box center [527, 381] width 322 height 11
click at [532, 365] on button "button" at bounding box center [537, 365] width 12 height 12
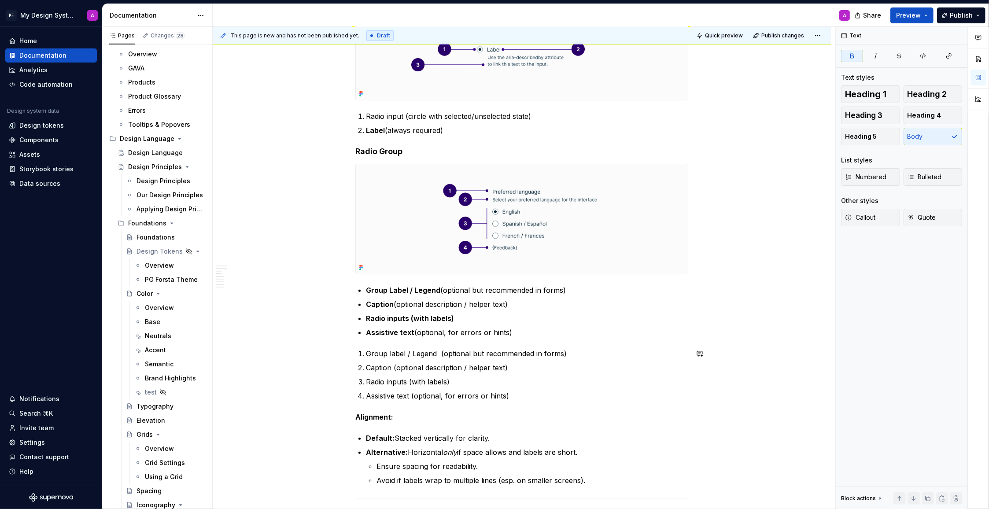
click at [551, 404] on div "Overview Radio buttons allow users to make a single selection from a set of mut…" at bounding box center [521, 485] width 333 height 1232
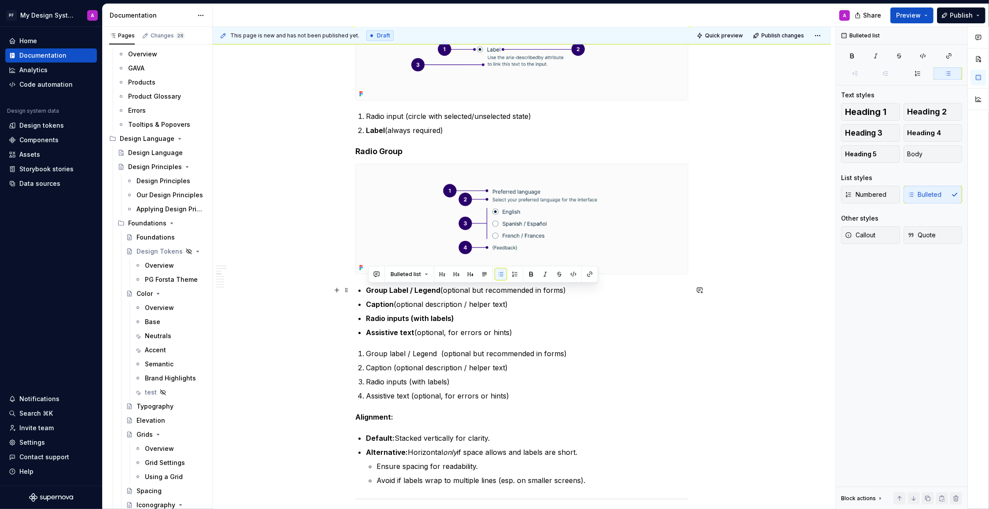
drag, startPoint x: 520, startPoint y: 331, endPoint x: 361, endPoint y: 291, distance: 163.9
click at [366, 291] on ul "Group Label / Legend (optional but recommended in forms) Caption (optional desc…" at bounding box center [527, 311] width 322 height 53
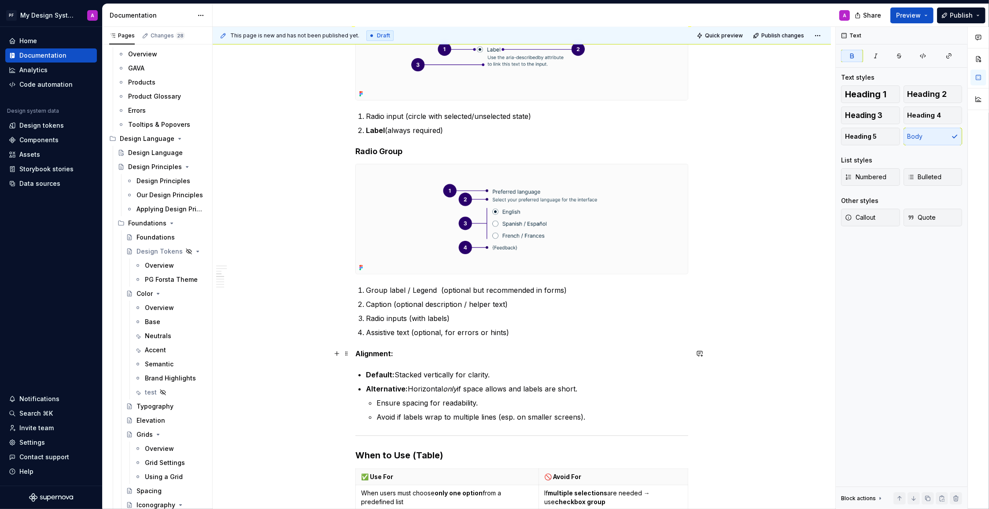
click at [550, 357] on p "Alignment:" at bounding box center [521, 353] width 333 height 11
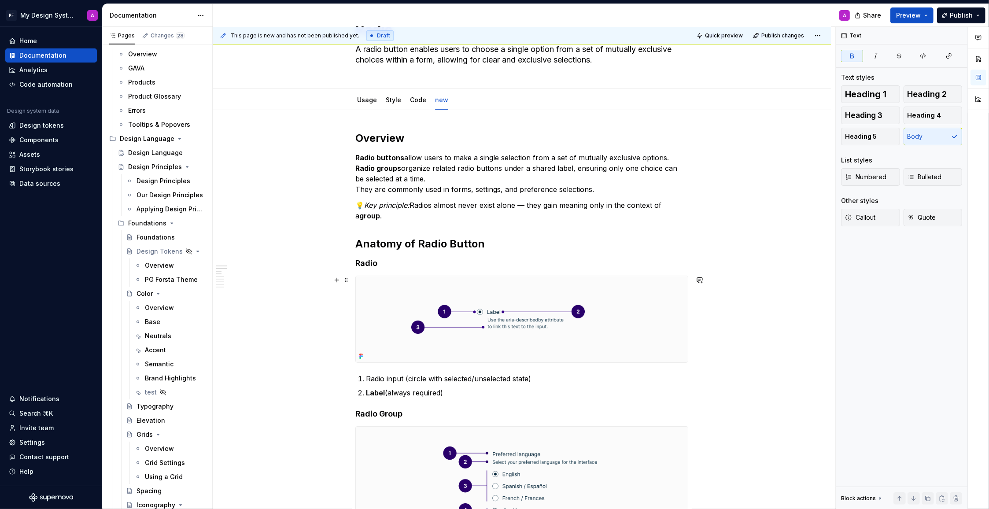
scroll to position [29, 0]
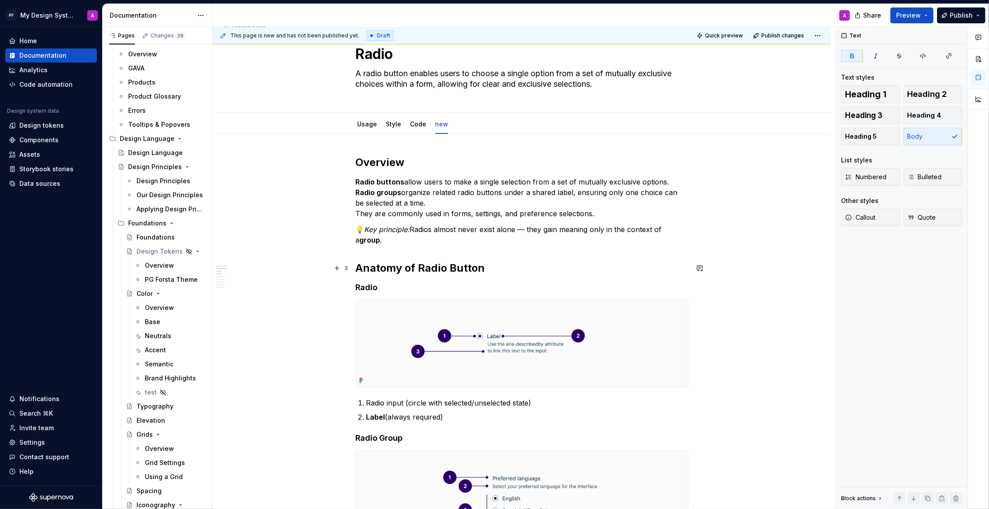
drag, startPoint x: 459, startPoint y: 271, endPoint x: 463, endPoint y: 274, distance: 5.0
click at [461, 271] on strong "Anatomy of Radio Button" at bounding box center [419, 268] width 129 height 13
click at [599, 213] on p "Radio buttons allow users to make a single selection from a set of mutually exc…" at bounding box center [521, 198] width 333 height 42
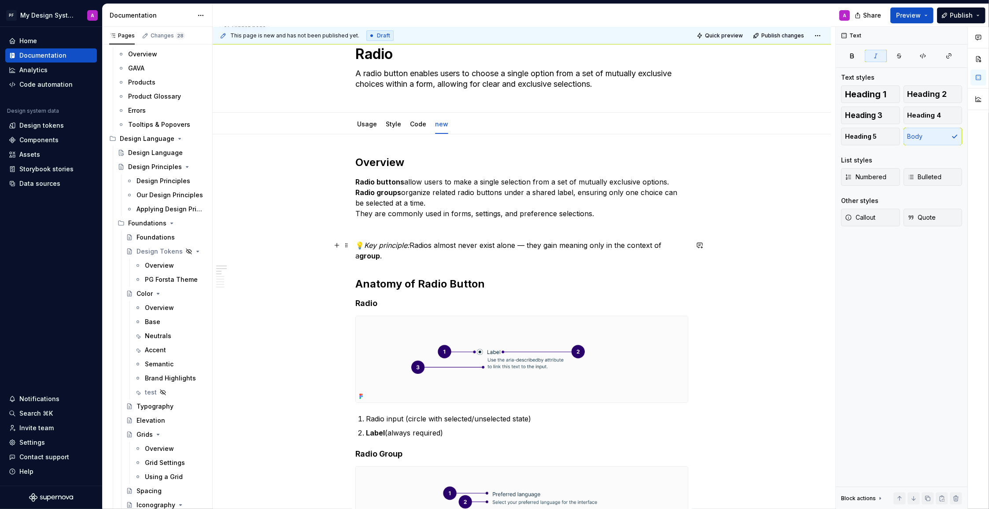
click at [371, 245] on em "Key principle:" at bounding box center [386, 245] width 45 height 9
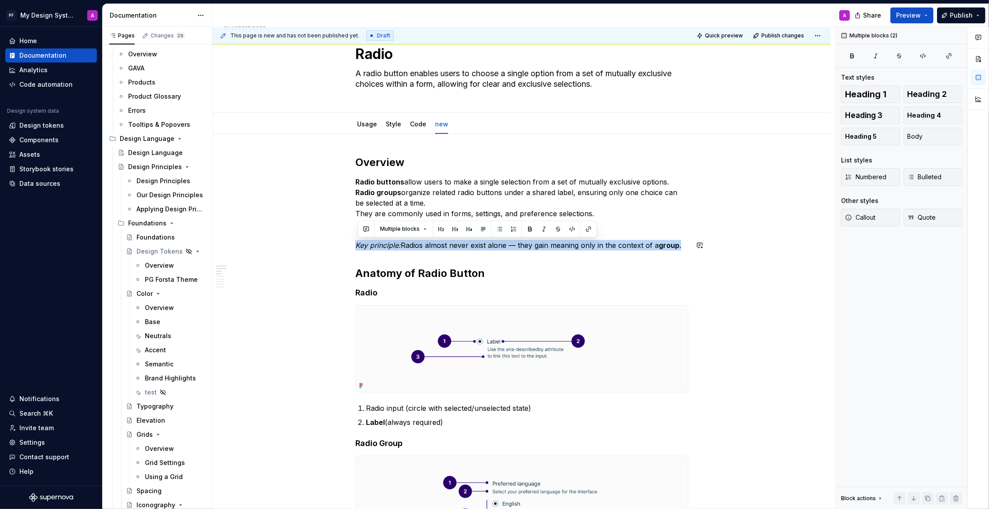
drag, startPoint x: 366, startPoint y: 245, endPoint x: 595, endPoint y: 219, distance: 230.4
click at [544, 229] on button "button" at bounding box center [544, 229] width 12 height 12
drag, startPoint x: 650, startPoint y: 280, endPoint x: 641, endPoint y: 278, distance: 9.4
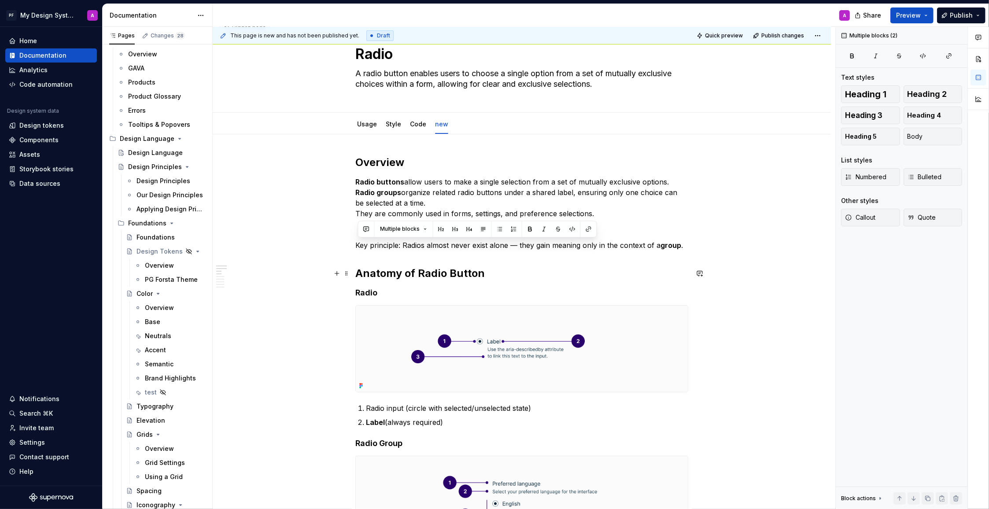
click at [650, 280] on h2 "Anatomy of Radio Button" at bounding box center [521, 273] width 333 height 14
drag, startPoint x: 358, startPoint y: 247, endPoint x: 400, endPoint y: 246, distance: 41.8
click at [400, 246] on p "Key principle: Radios almost never exist alone — they gain meaning only in the …" at bounding box center [521, 245] width 333 height 11
click at [499, 227] on button "button" at bounding box center [502, 229] width 12 height 12
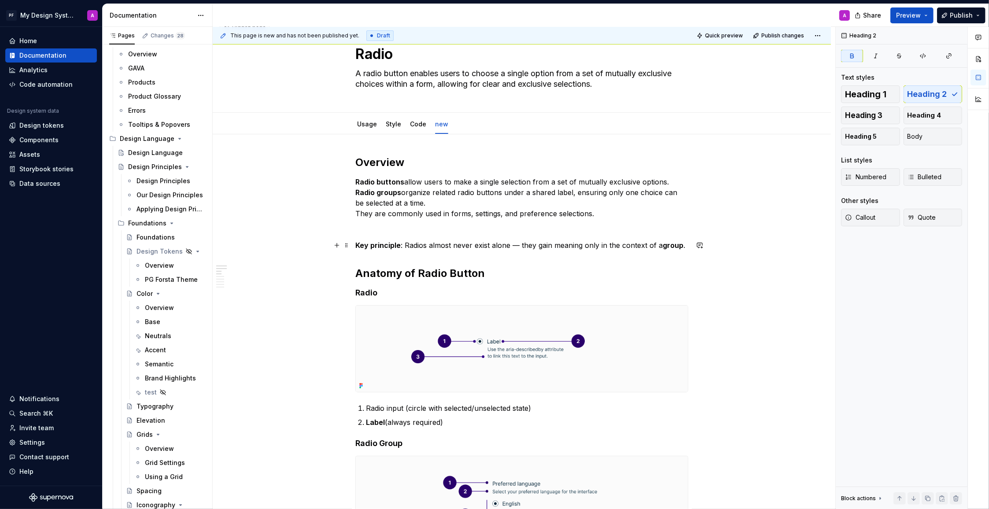
click at [520, 245] on p "Key principle : Radios almost never exist alone — they gain meaning only in the…" at bounding box center [521, 245] width 333 height 11
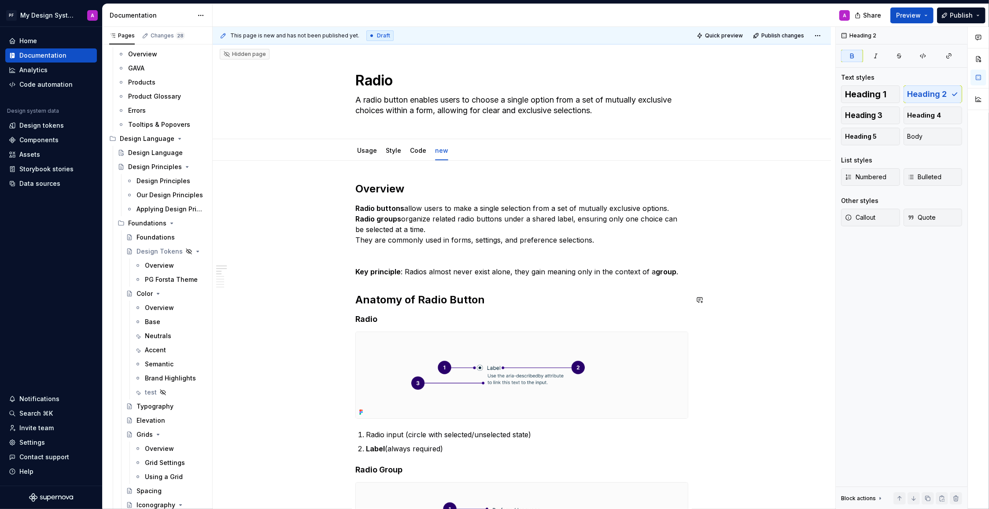
scroll to position [0, 0]
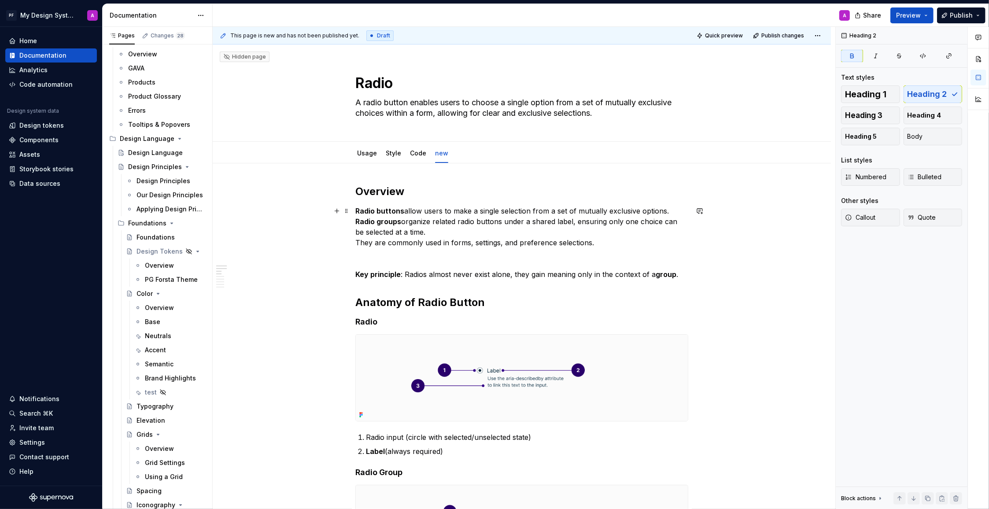
click at [599, 241] on p "Radio buttons allow users to make a single selection from a set of mutually exc…" at bounding box center [521, 227] width 333 height 42
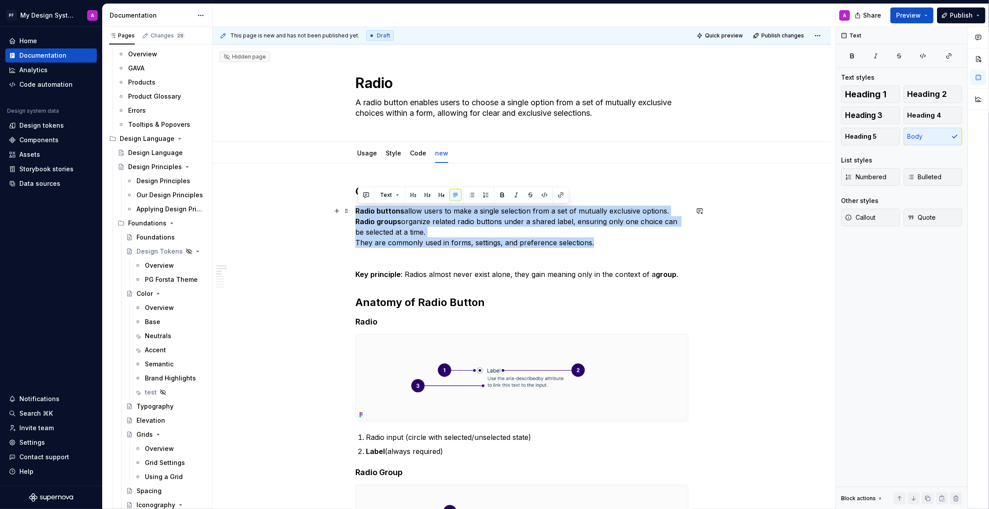
drag, startPoint x: 357, startPoint y: 210, endPoint x: 641, endPoint y: 238, distance: 284.4
click at [641, 238] on p "Radio buttons allow users to make a single selection from a set of mutually exc…" at bounding box center [521, 227] width 333 height 42
copy p "Radio buttons allow users to make a single selection from a set of mutually exc…"
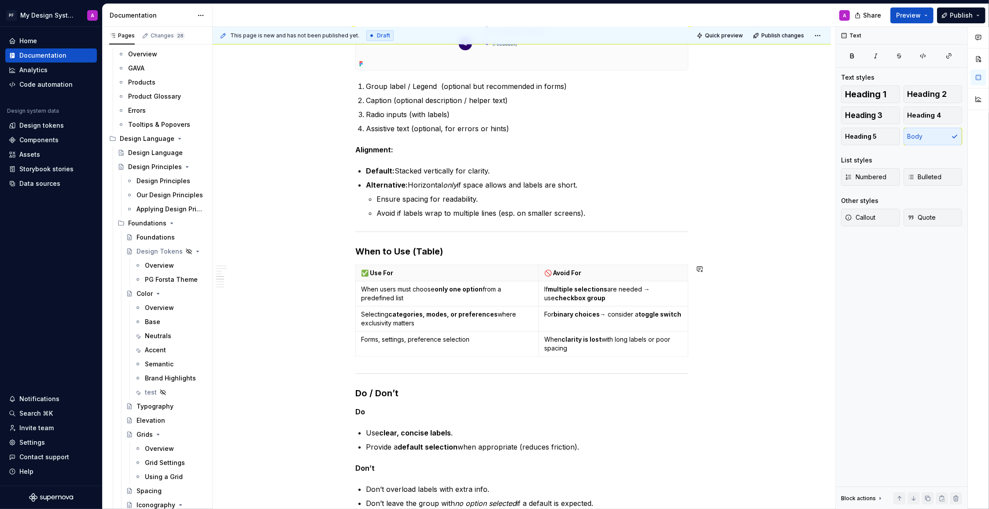
scroll to position [457, 0]
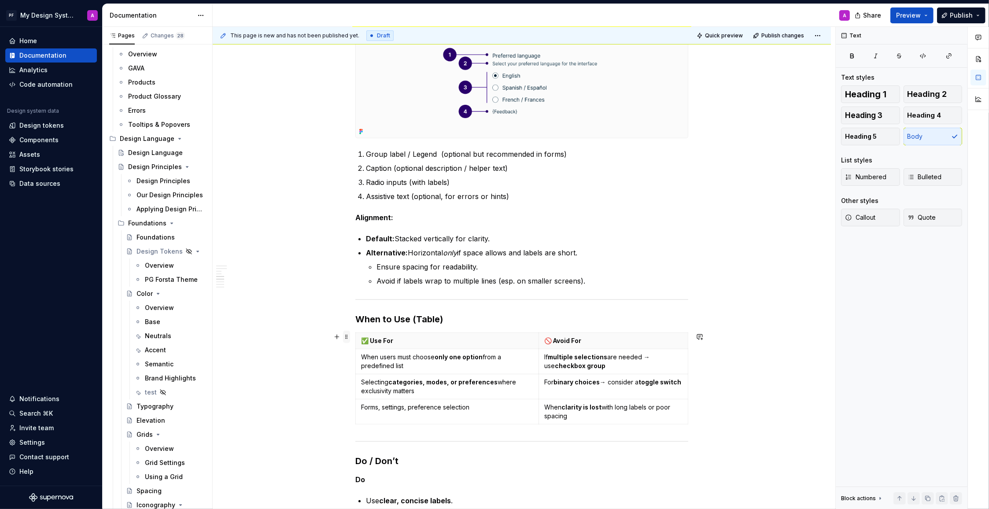
click at [350, 339] on span at bounding box center [346, 337] width 7 height 12
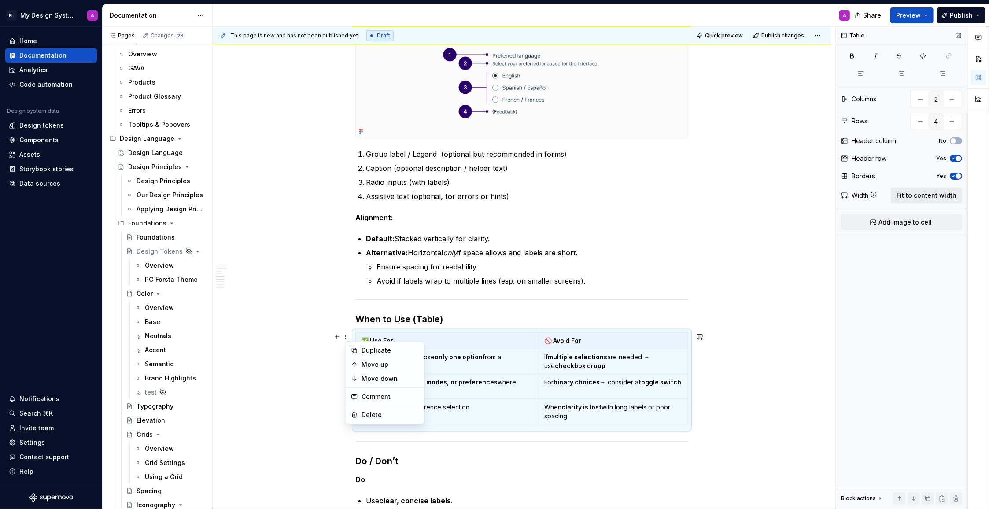
drag, startPoint x: 930, startPoint y: 194, endPoint x: 877, endPoint y: 210, distance: 55.9
click at [930, 194] on span "Fit to content width" at bounding box center [926, 195] width 60 height 9
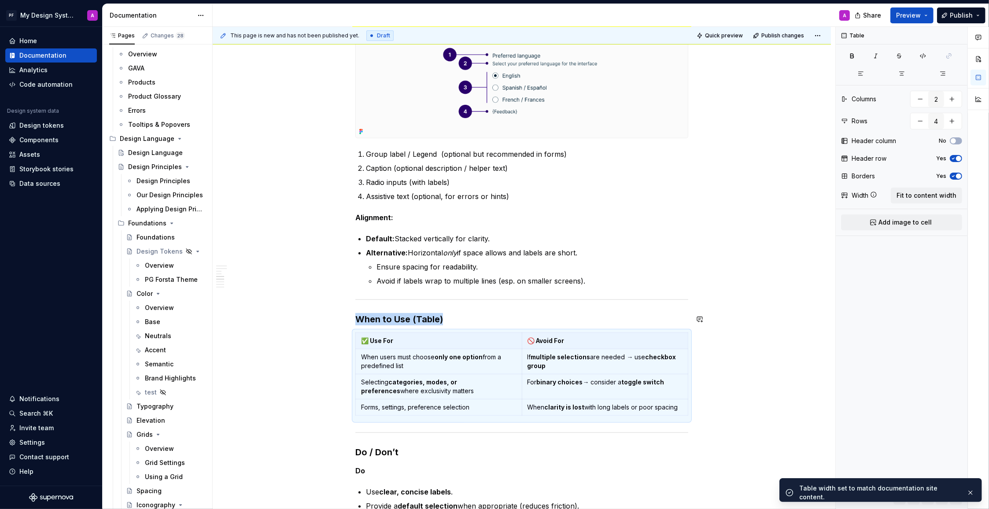
click at [778, 325] on div "Overview Radio buttons allow users to make a single selection from a set of mut…" at bounding box center [522, 380] width 618 height 1349
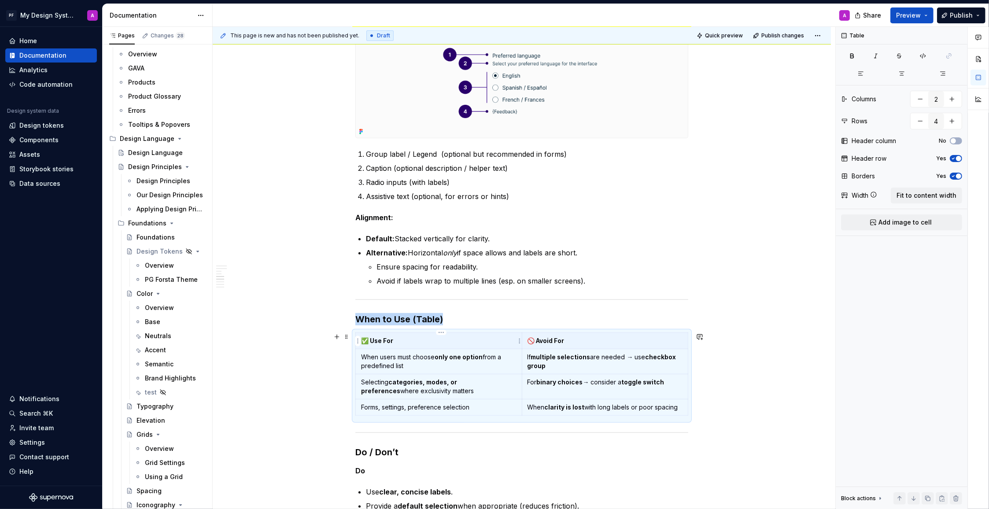
drag, startPoint x: 385, startPoint y: 341, endPoint x: 427, endPoint y: 340, distance: 42.3
click at [385, 341] on p "✅ Use For" at bounding box center [438, 340] width 155 height 9
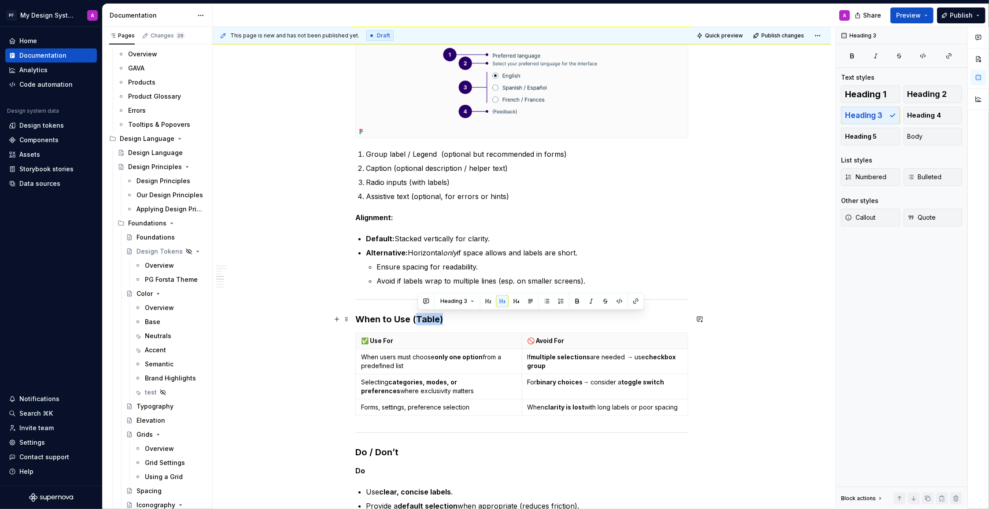
drag, startPoint x: 451, startPoint y: 322, endPoint x: 436, endPoint y: 320, distance: 14.6
click at [418, 319] on h3 "When to Use (Table)" at bounding box center [521, 319] width 333 height 12
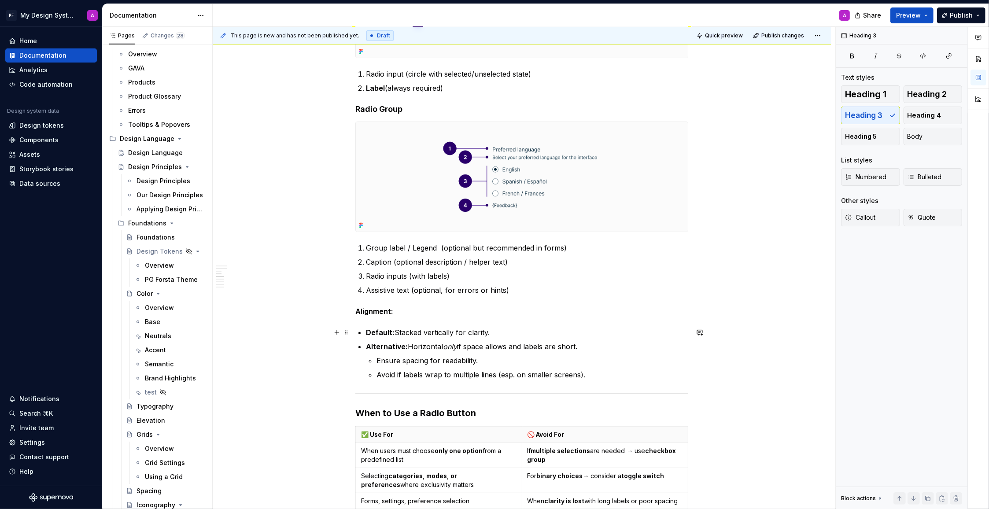
scroll to position [364, 0]
drag, startPoint x: 368, startPoint y: 333, endPoint x: 491, endPoint y: 322, distance: 123.4
click at [368, 333] on strong "Default:" at bounding box center [380, 332] width 29 height 9
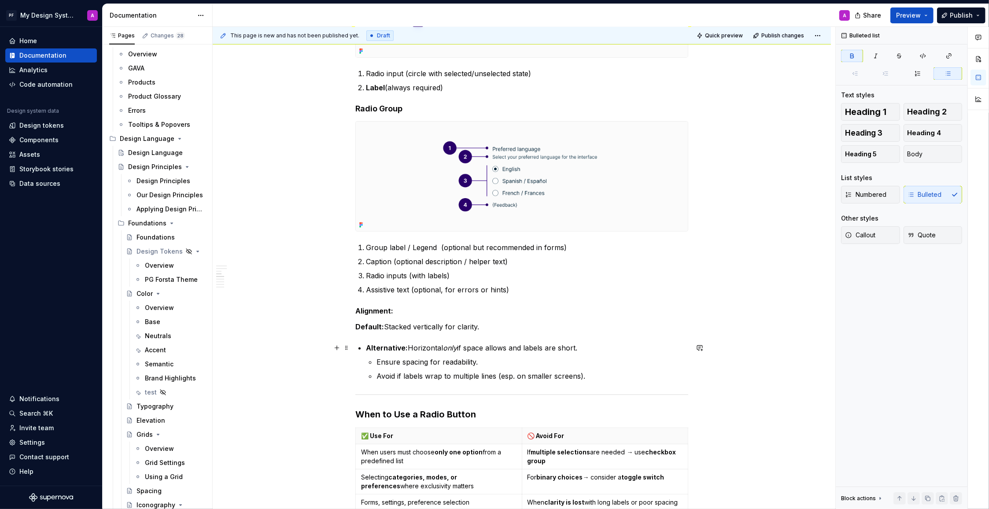
click at [367, 348] on div "Overview Radio buttons allow users to make a single selection from a set of mut…" at bounding box center [521, 404] width 333 height 1167
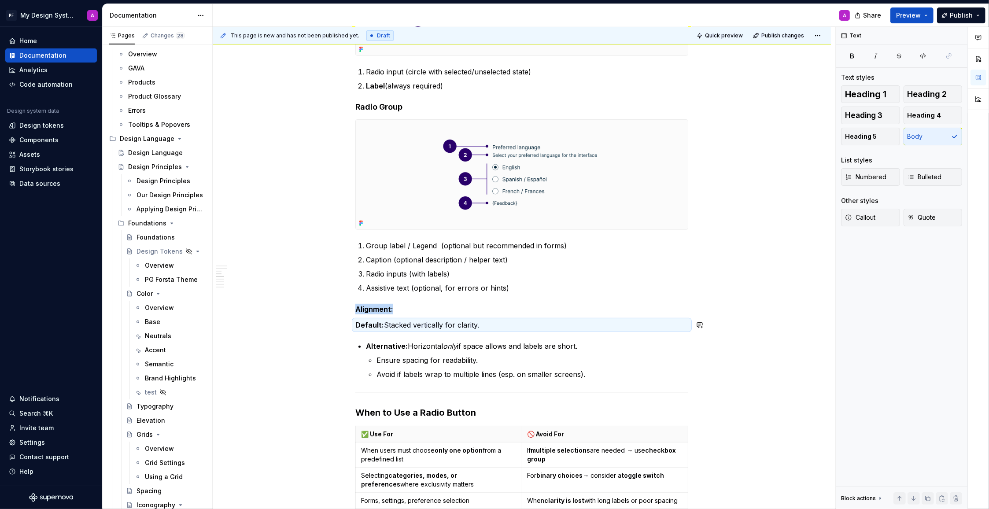
scroll to position [365, 0]
click at [369, 346] on strong "Alternative:" at bounding box center [387, 347] width 42 height 9
drag, startPoint x: 450, startPoint y: 352, endPoint x: 359, endPoint y: 347, distance: 91.2
click at [443, 352] on li "Alternative: Horizontal only if space allows and labels are short. Ensure spaci…" at bounding box center [527, 361] width 322 height 39
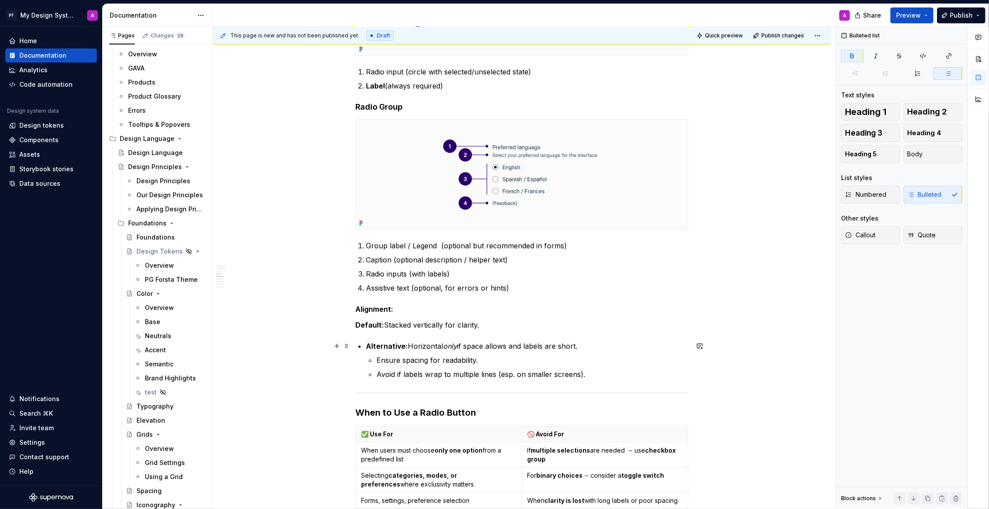
click at [370, 346] on strong "Alternative:" at bounding box center [387, 346] width 42 height 9
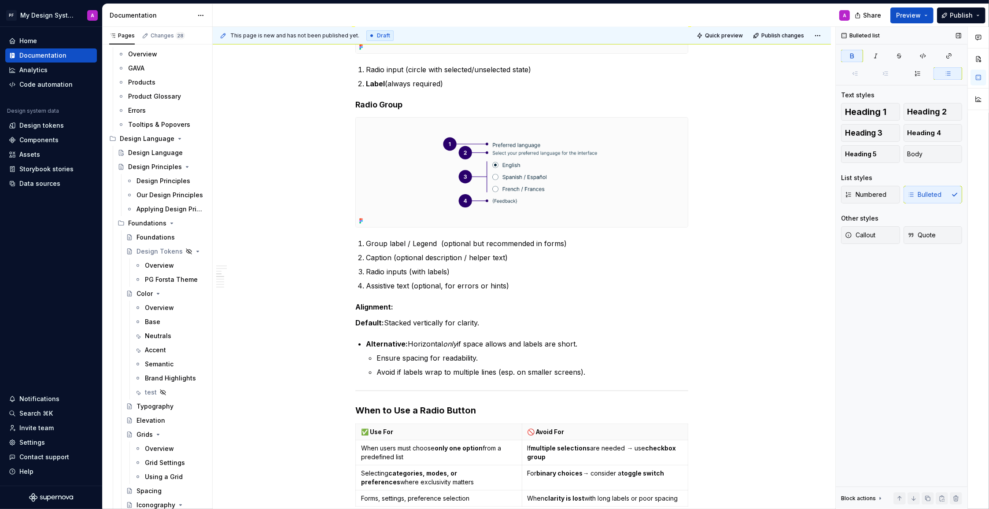
drag, startPoint x: 918, startPoint y: 193, endPoint x: 949, endPoint y: 256, distance: 69.9
click at [918, 194] on div "Numbered Bulleted" at bounding box center [901, 195] width 121 height 18
click at [373, 343] on strong "Alternative:" at bounding box center [387, 343] width 42 height 9
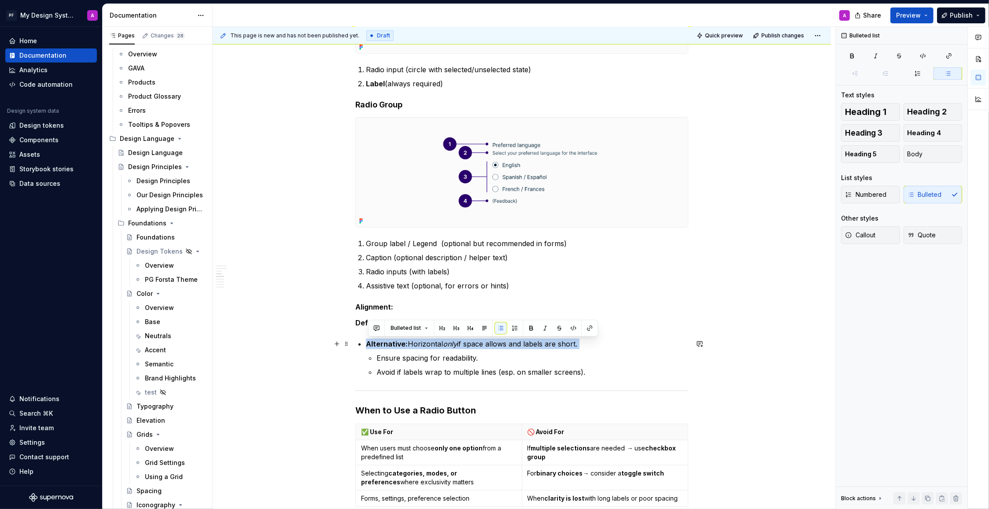
drag, startPoint x: 369, startPoint y: 344, endPoint x: 575, endPoint y: 350, distance: 205.7
click at [575, 350] on li "Alternative: Horizontal only if space allows and labels are short. Ensure spaci…" at bounding box center [527, 358] width 322 height 39
copy p "Alternative: Horizontal only if space allows and labels are short."
drag, startPoint x: 629, startPoint y: 339, endPoint x: 495, endPoint y: 328, distance: 133.9
click at [627, 339] on p "Alternative: Horizontal only if space allows and labels are short." at bounding box center [527, 344] width 322 height 11
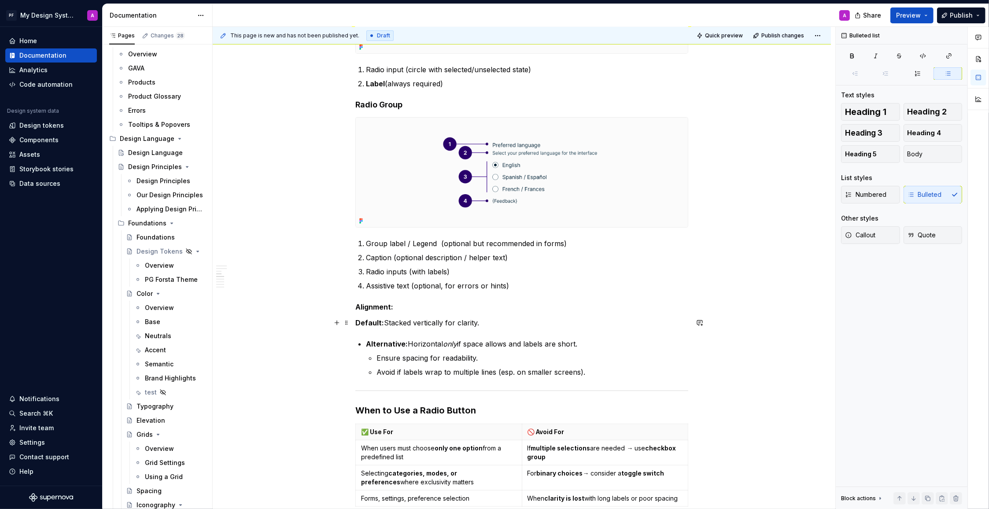
drag, startPoint x: 495, startPoint y: 323, endPoint x: 511, endPoint y: 326, distance: 15.8
click at [498, 324] on p "Default: Stacked vertically for clarity." at bounding box center [521, 322] width 333 height 11
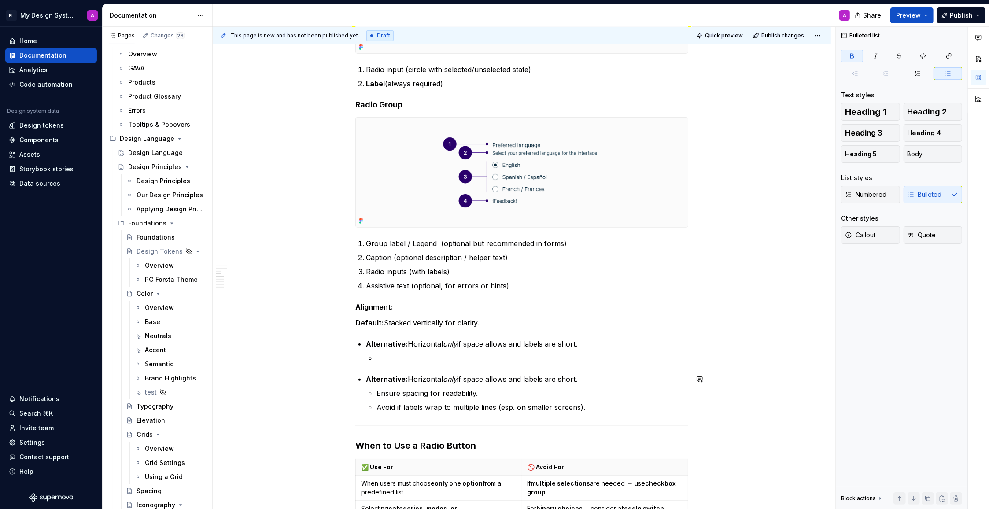
scroll to position [362, 0]
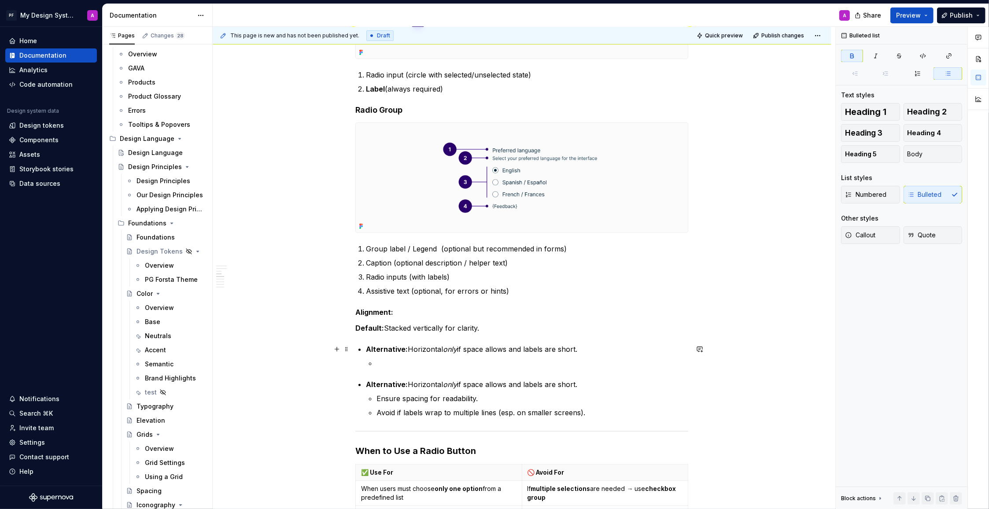
click at [369, 352] on strong "Alternative:" at bounding box center [387, 349] width 42 height 9
click at [535, 387] on p "Alternative: Horizontal only if space allows and labels are short." at bounding box center [527, 384] width 322 height 11
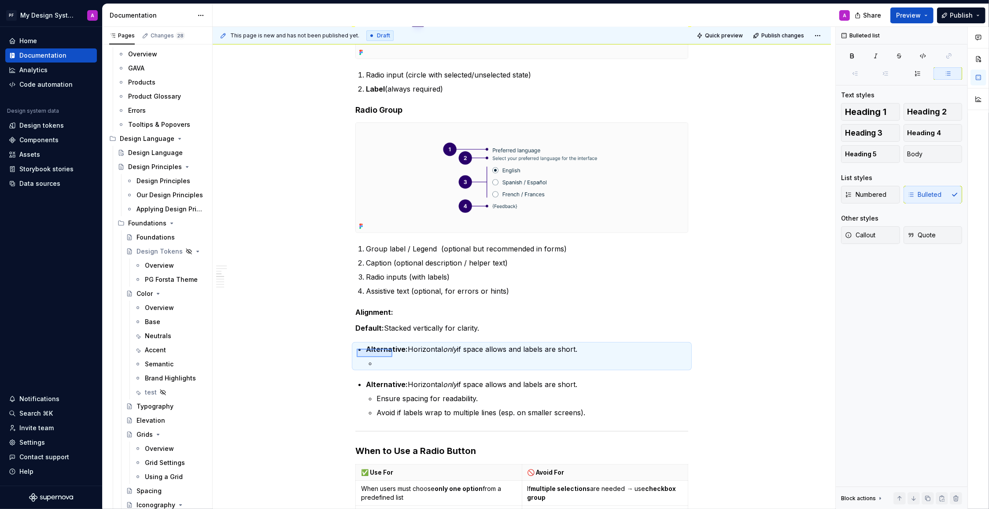
drag, startPoint x: 392, startPoint y: 357, endPoint x: 457, endPoint y: 373, distance: 66.6
click at [457, 373] on div "This page is new and has not been published yet. Draft Quick preview Publish ch…" at bounding box center [524, 268] width 623 height 483
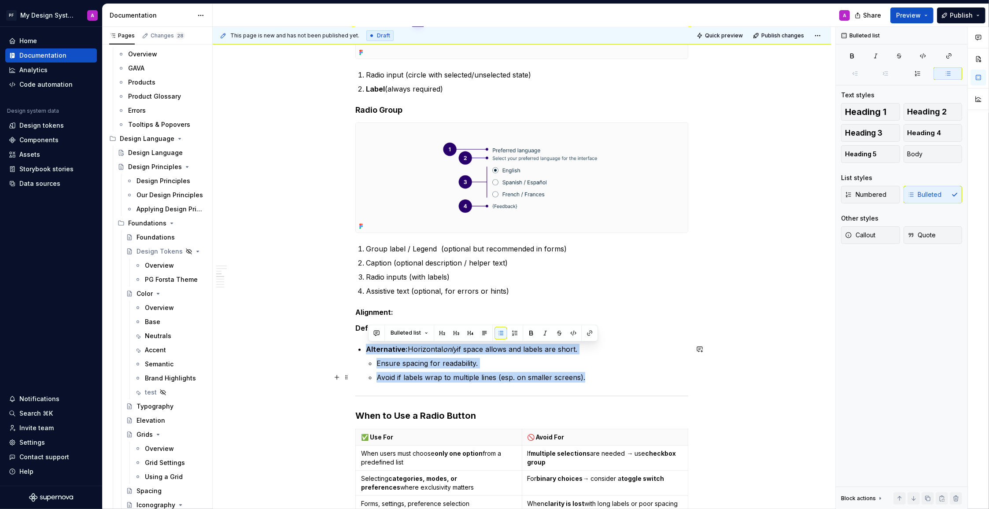
drag, startPoint x: 368, startPoint y: 349, endPoint x: 590, endPoint y: 379, distance: 223.1
click at [590, 379] on li "Alternative: Horizontal only if space allows and labels are short. Ensure spaci…" at bounding box center [527, 363] width 322 height 39
copy li "Alternative: Horizontal only if space allows and labels are short. Ensure spaci…"
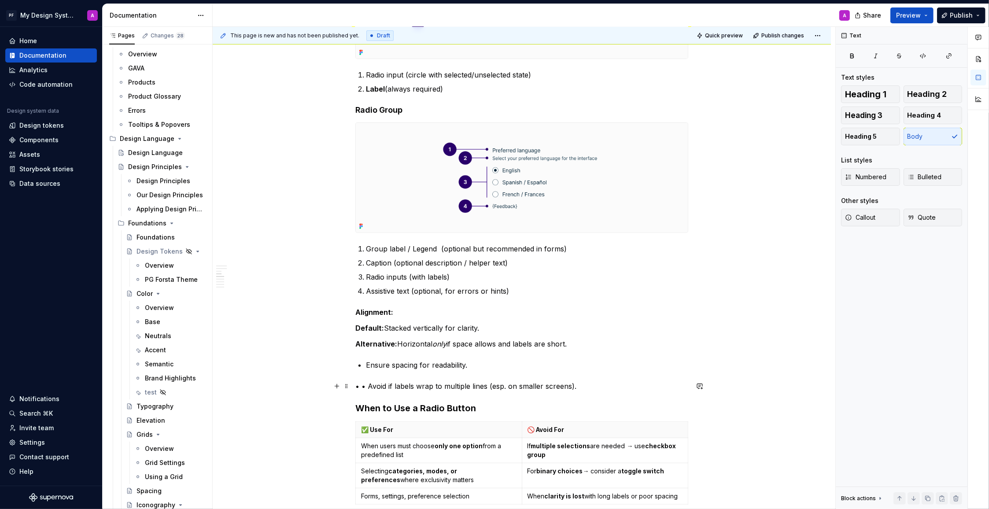
click at [374, 389] on p "• • Avoid if labels wrap to multiple lines (esp. on smaller screens)." at bounding box center [521, 386] width 333 height 11
click at [369, 386] on p "• • Avoid if labels wrap to multiple lines (esp. on smaller screens)." at bounding box center [521, 386] width 333 height 11
click at [370, 367] on p "Ensure spacing for readability." at bounding box center [527, 365] width 322 height 11
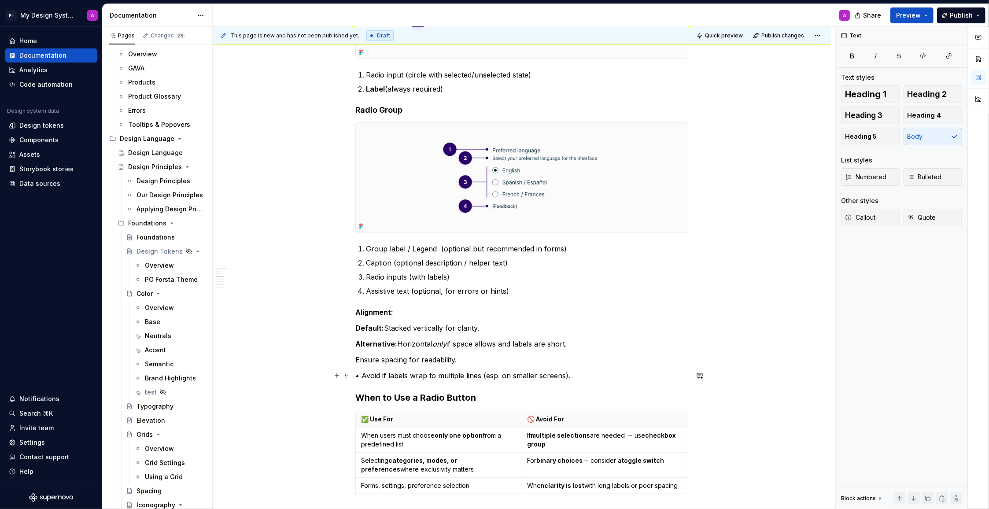
click at [363, 375] on p "• Avoid if labels wrap to multiple lines (esp. on smaller screens)." at bounding box center [521, 375] width 333 height 11
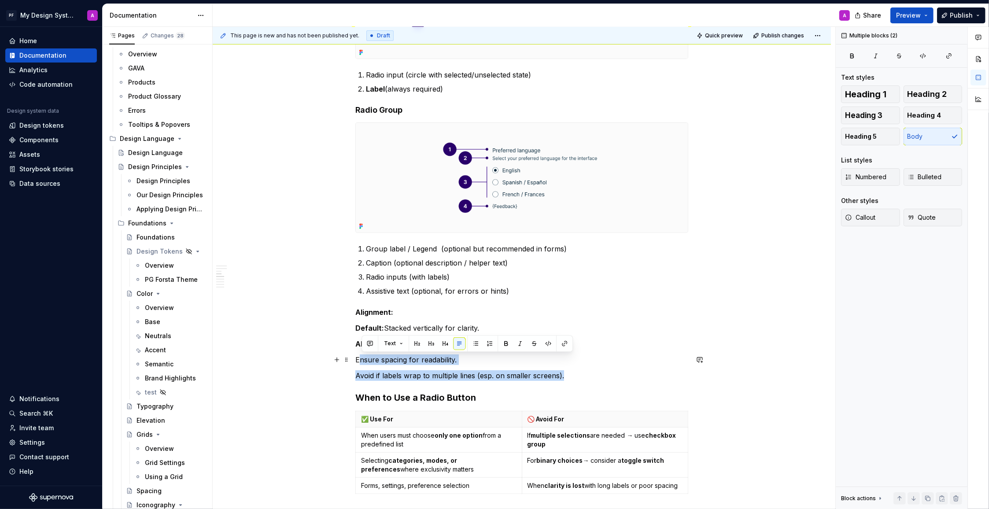
drag, startPoint x: 558, startPoint y: 374, endPoint x: 360, endPoint y: 361, distance: 199.0
click at [360, 361] on div "Overview Radio buttons allow users to make a single selection from a set of mut…" at bounding box center [521, 396] width 333 height 1149
click at [611, 372] on p "Avoid if labels wrap to multiple lines (esp. on smaller screens)." at bounding box center [521, 375] width 333 height 11
drag, startPoint x: 542, startPoint y: 375, endPoint x: 390, endPoint y: 349, distance: 155.0
click at [354, 360] on div "Overview Radio buttons allow users to make a single selection from a set of mut…" at bounding box center [522, 467] width 618 height 1333
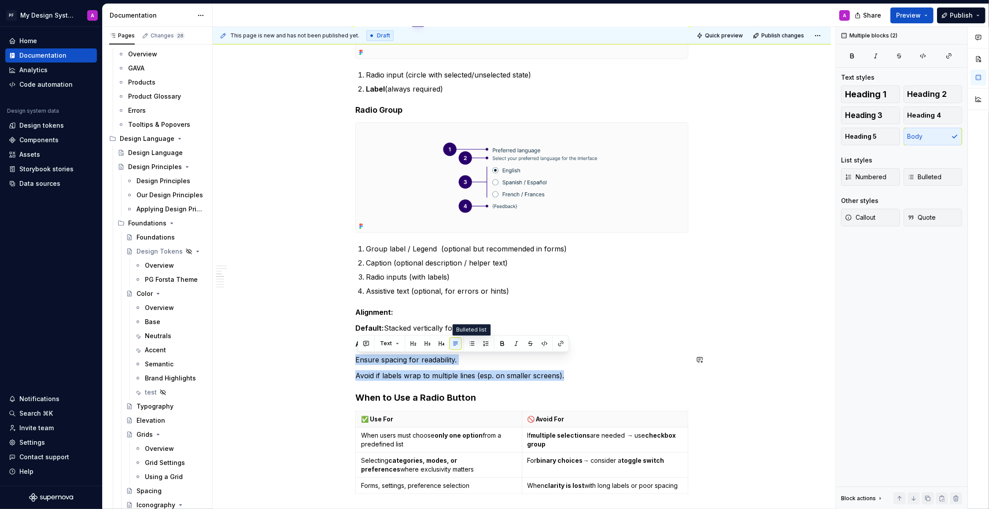
drag, startPoint x: 473, startPoint y: 343, endPoint x: 554, endPoint y: 357, distance: 82.1
click at [473, 344] on button "button" at bounding box center [472, 343] width 12 height 12
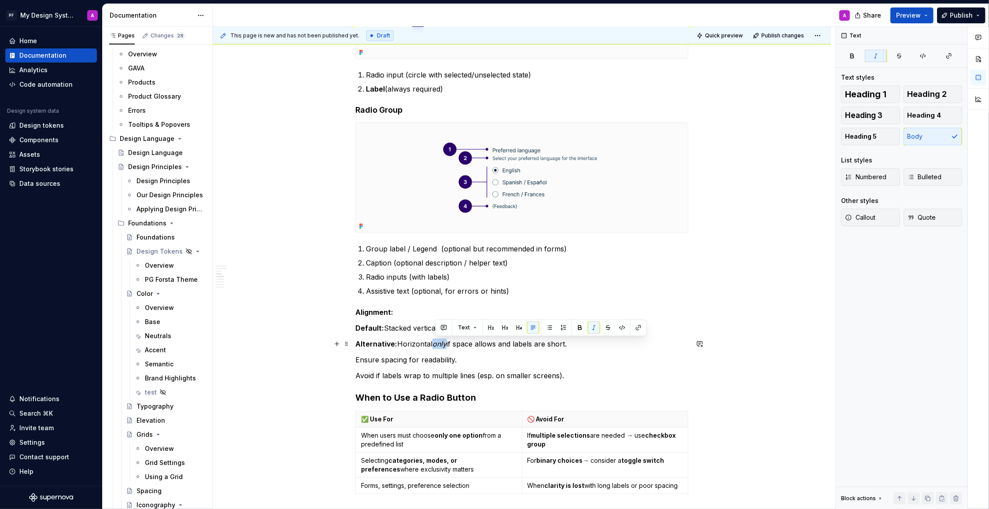
drag, startPoint x: 436, startPoint y: 344, endPoint x: 449, endPoint y: 343, distance: 12.8
click at [449, 343] on p "Alternative: Horizontal only if space allows and labels are short." at bounding box center [521, 344] width 333 height 11
drag, startPoint x: 594, startPoint y: 327, endPoint x: 714, endPoint y: 357, distance: 123.3
click at [596, 328] on button "button" at bounding box center [594, 327] width 12 height 12
click at [717, 360] on div "Overview Radio buttons allow users to make a single selection from a set of mut…" at bounding box center [522, 467] width 618 height 1333
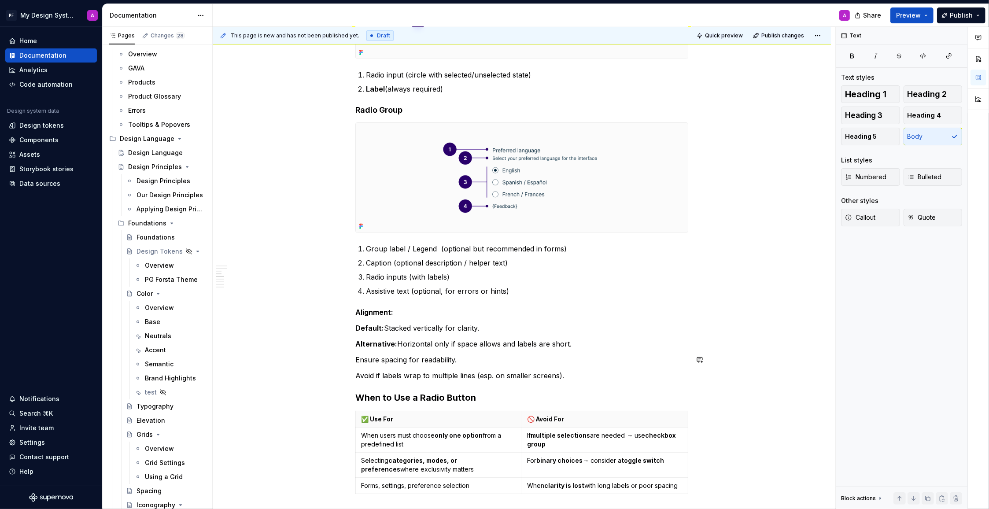
click at [675, 368] on div "Overview Radio buttons allow users to make a single selection from a set of mut…" at bounding box center [521, 396] width 333 height 1149
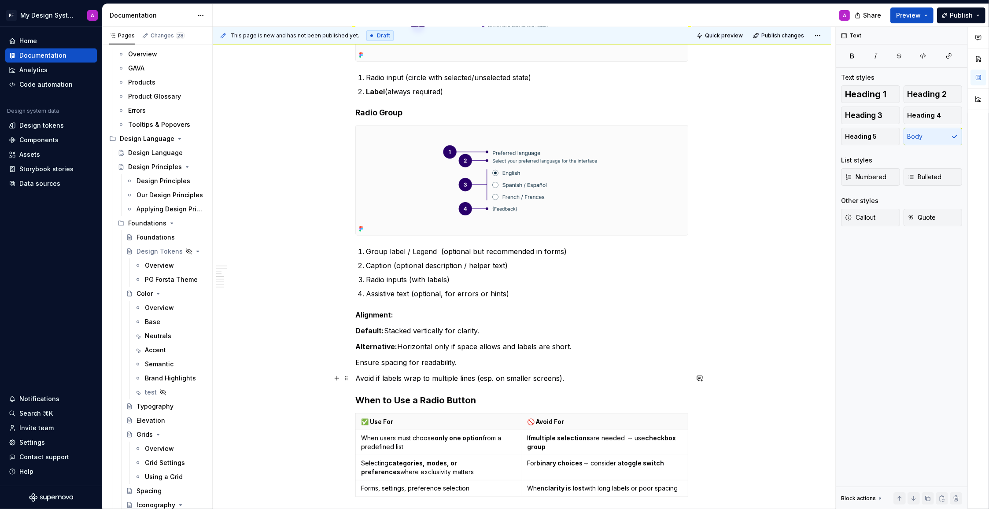
scroll to position [362, 0]
click at [356, 359] on div "Overview Radio buttons allow users to make a single selection from a set of mut…" at bounding box center [522, 467] width 618 height 1333
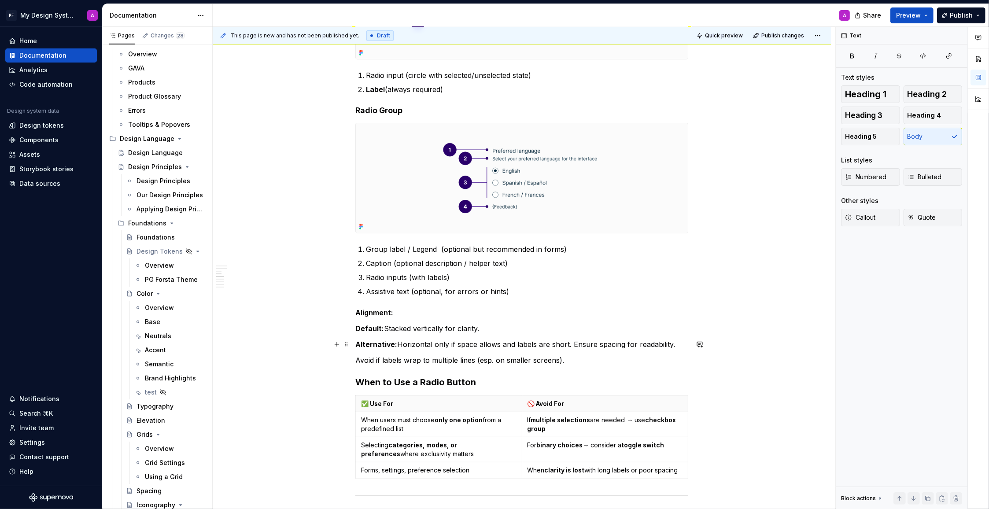
click at [594, 346] on p "Alternative: Horizontal only if space allows and labels are short. Ensure spaci…" at bounding box center [521, 344] width 333 height 11
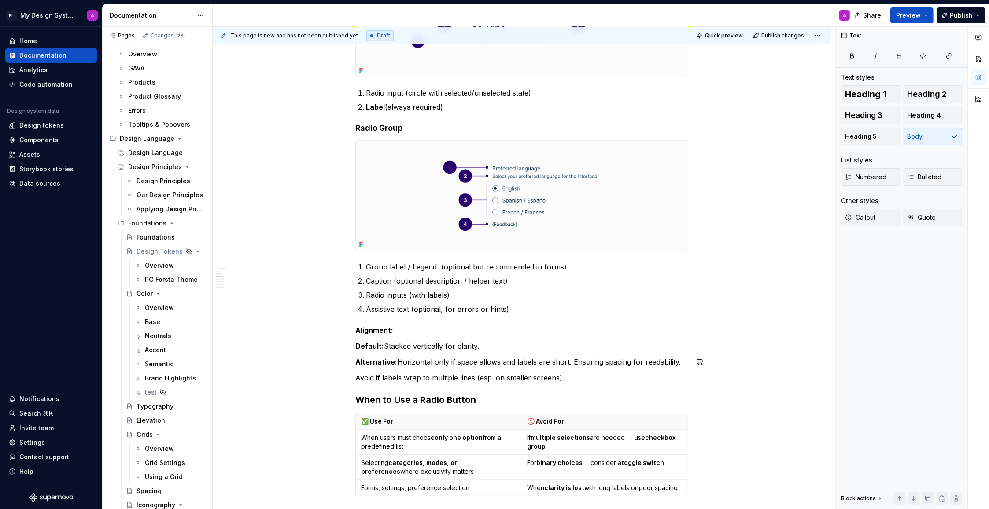
scroll to position [346, 0]
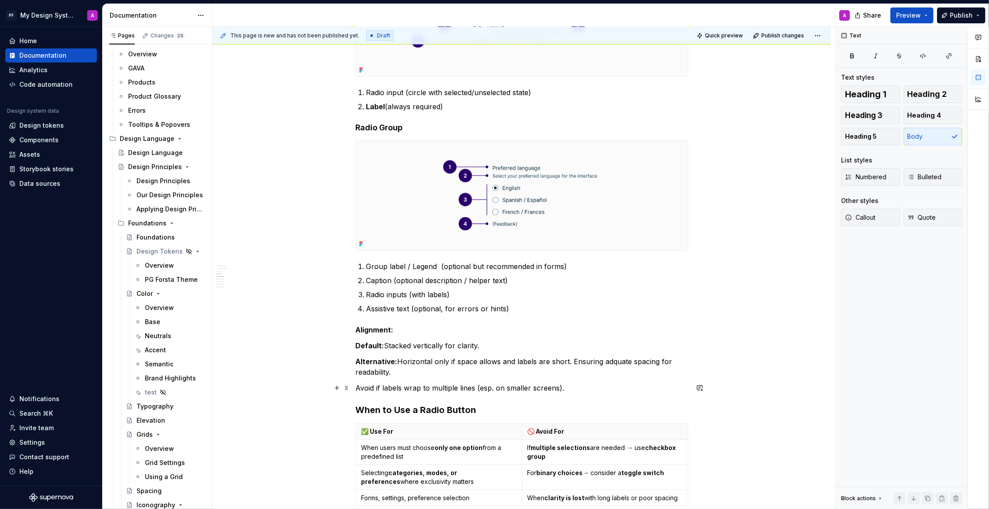
click at [357, 387] on p "Avoid if labels wrap to multiple lines (esp. on smaller screens)." at bounding box center [521, 388] width 333 height 11
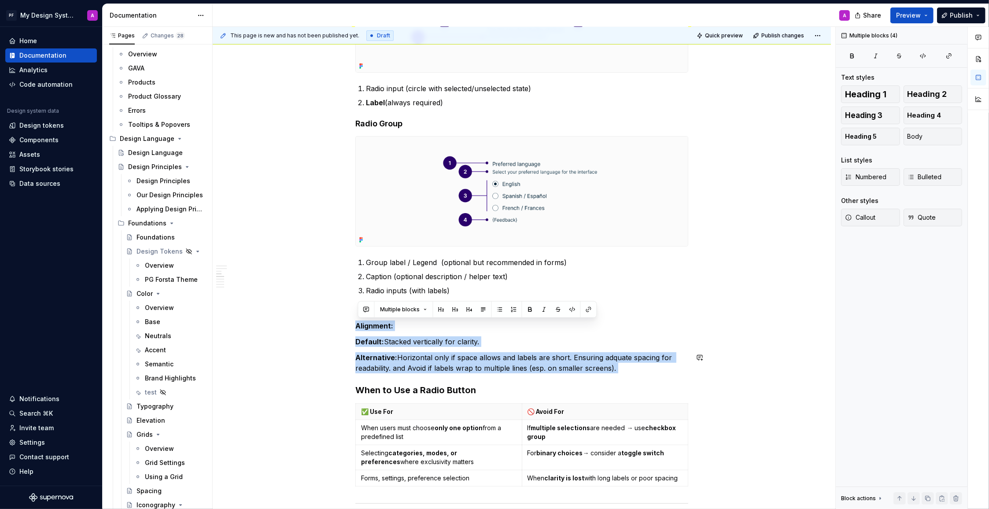
drag, startPoint x: 449, startPoint y: 348, endPoint x: 626, endPoint y: 379, distance: 179.7
click at [626, 378] on div "Overview Radio buttons allow users to make a single selection from a set of mut…" at bounding box center [521, 400] width 333 height 1128
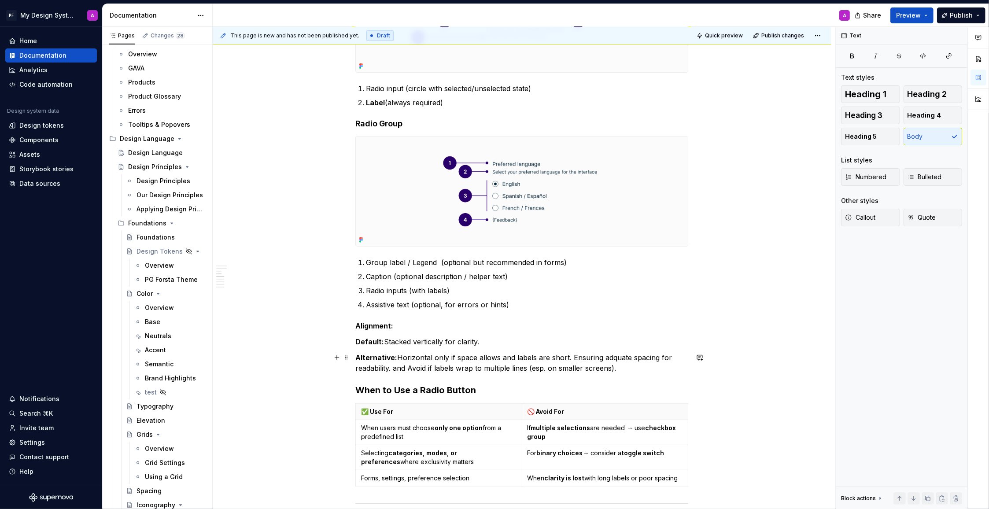
click at [622, 370] on p "Alternative: Horizontal only if space allows and labels are short. Ensuring adq…" at bounding box center [521, 362] width 333 height 21
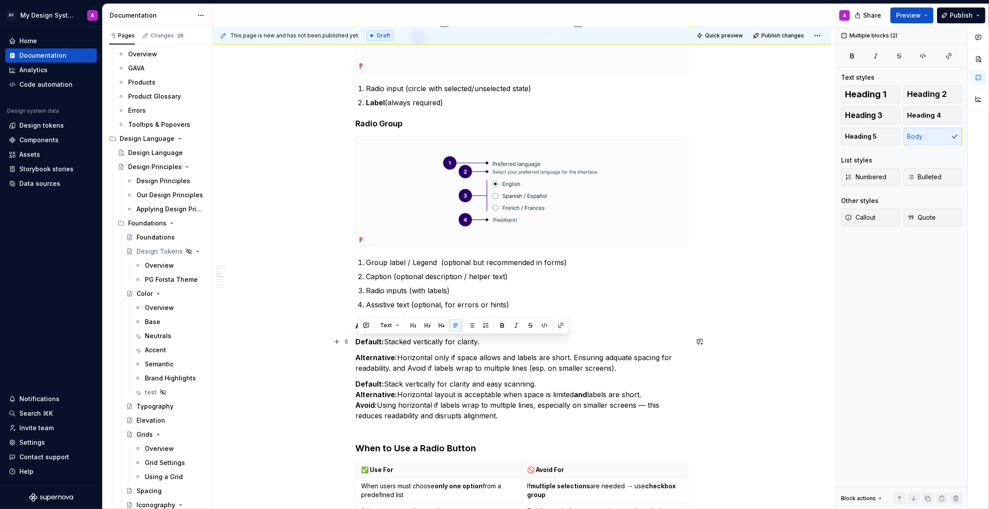
drag, startPoint x: 627, startPoint y: 369, endPoint x: 356, endPoint y: 343, distance: 272.4
click at [356, 343] on div "Overview Radio buttons allow users to make a single selection from a set of mut…" at bounding box center [522, 500] width 618 height 1370
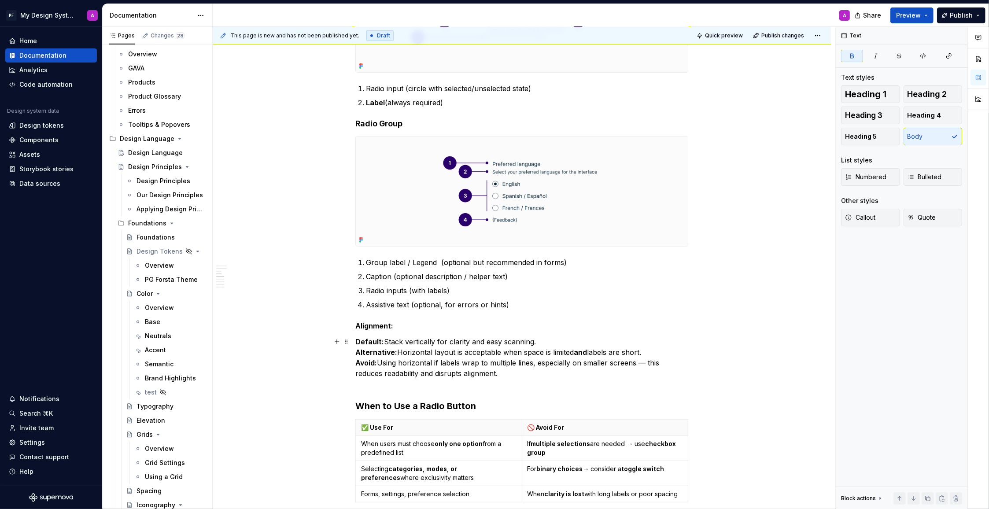
scroll to position [348, 0]
click at [528, 374] on p "Default: Stack vertically for clarity and easy scanning. Alternative: Horizonta…" at bounding box center [521, 363] width 333 height 53
drag, startPoint x: 391, startPoint y: 327, endPoint x: 404, endPoint y: 314, distance: 18.4
click at [355, 326] on div "Overview Radio buttons allow users to make a single selection from a set of mut…" at bounding box center [521, 413] width 333 height 1154
click at [385, 330] on strong "Alignment:" at bounding box center [374, 326] width 38 height 9
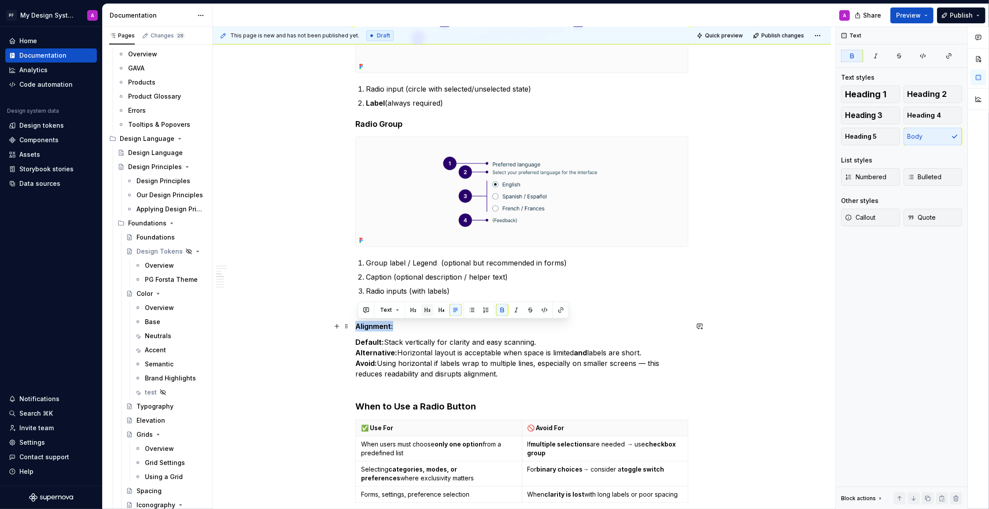
drag, startPoint x: 380, startPoint y: 328, endPoint x: 426, endPoint y: 314, distance: 47.8
click at [356, 328] on div "Overview Radio buttons allow users to make a single selection from a set of mut…" at bounding box center [522, 479] width 618 height 1328
drag, startPoint x: 439, startPoint y: 310, endPoint x: 450, endPoint y: 316, distance: 11.6
click at [439, 310] on button "button" at bounding box center [441, 310] width 12 height 12
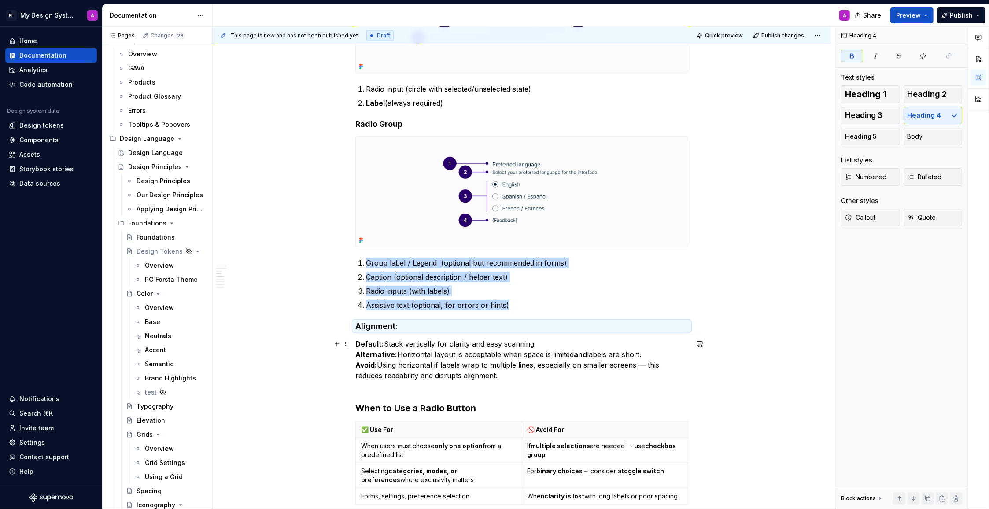
click at [574, 369] on p "Default: Stack vertically for clarity and easy scanning. Alternative: Horizonta…" at bounding box center [521, 365] width 333 height 53
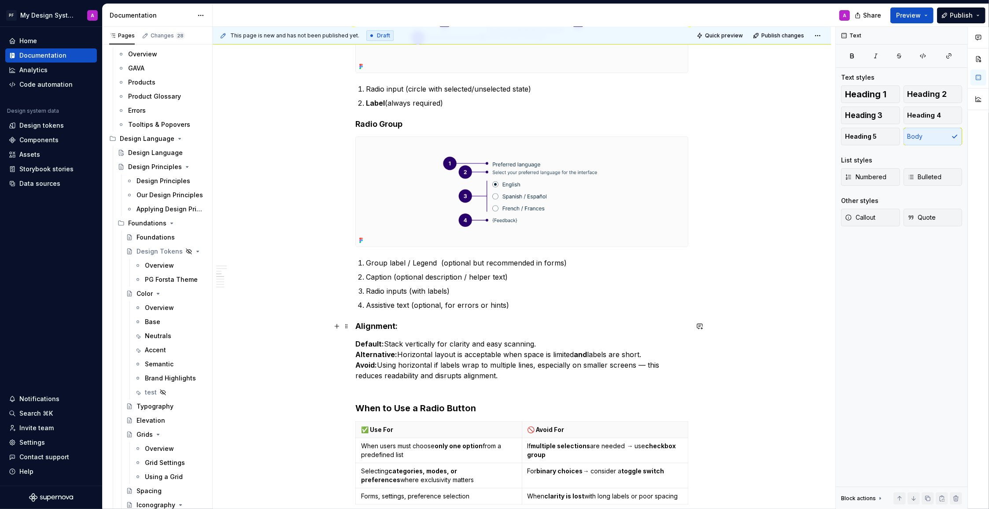
click at [401, 327] on h4 "Alignment:" at bounding box center [521, 326] width 333 height 11
drag, startPoint x: 385, startPoint y: 325, endPoint x: 354, endPoint y: 326, distance: 31.3
click at [354, 326] on div "Overview Radio buttons allow users to make a single selection from a set of mut…" at bounding box center [522, 480] width 618 height 1330
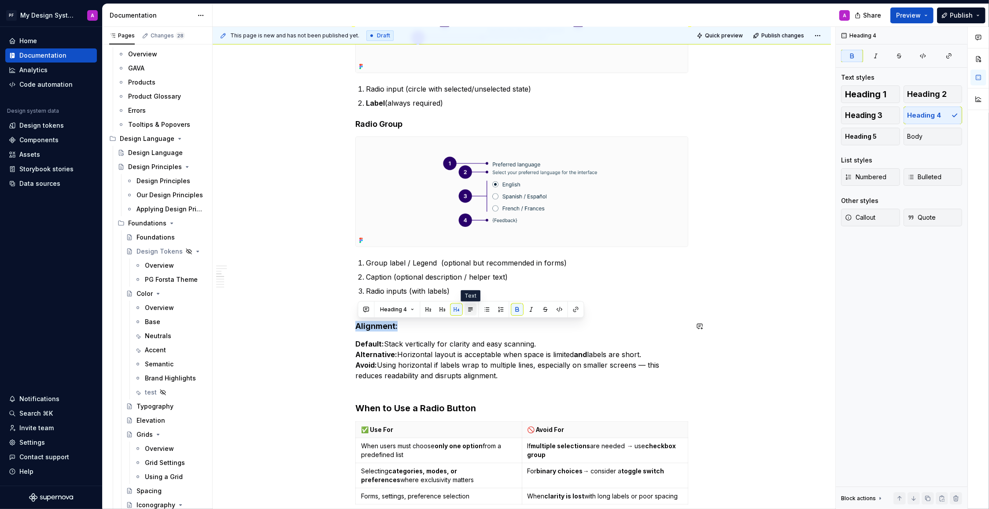
click at [468, 311] on button "button" at bounding box center [470, 309] width 12 height 12
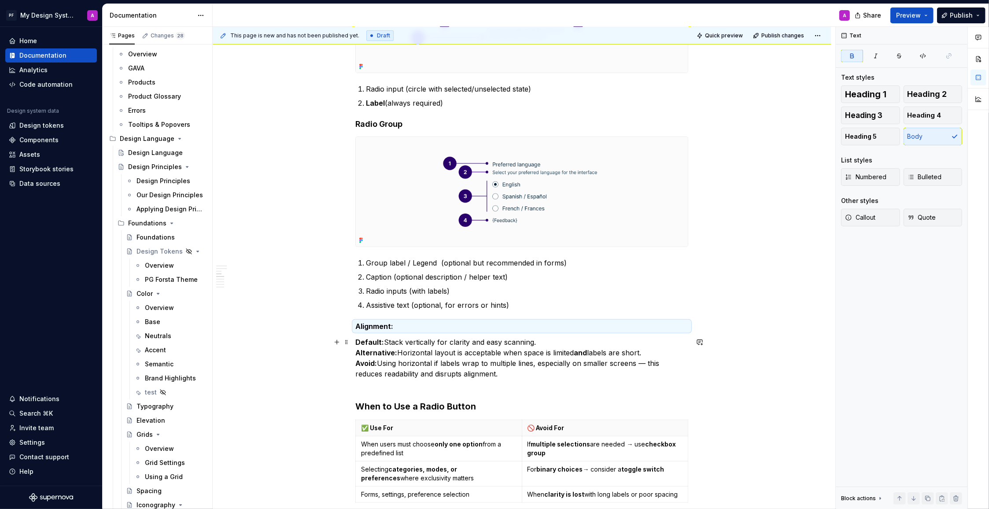
click at [570, 362] on p "Default: Stack vertically for clarity and easy scanning. Alternative: Horizonta…" at bounding box center [521, 363] width 333 height 53
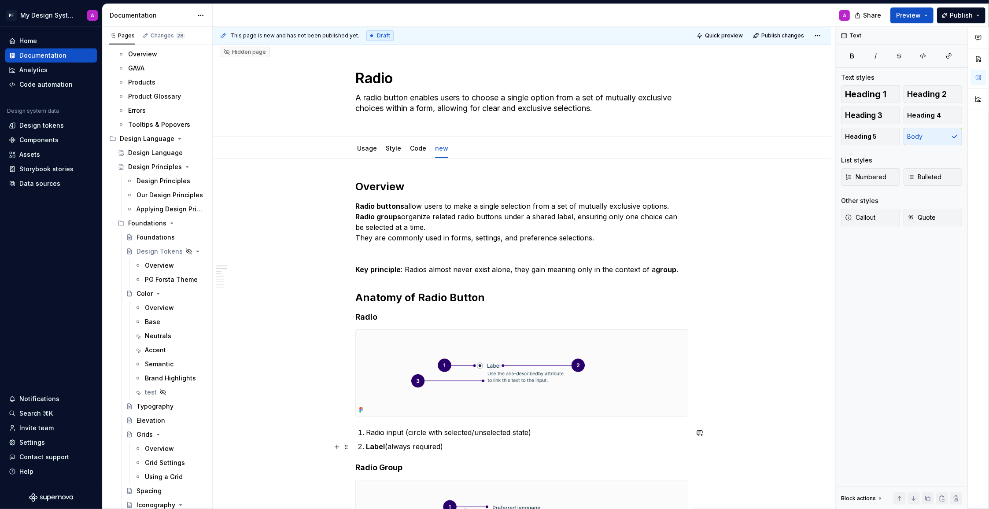
scroll to position [0, 0]
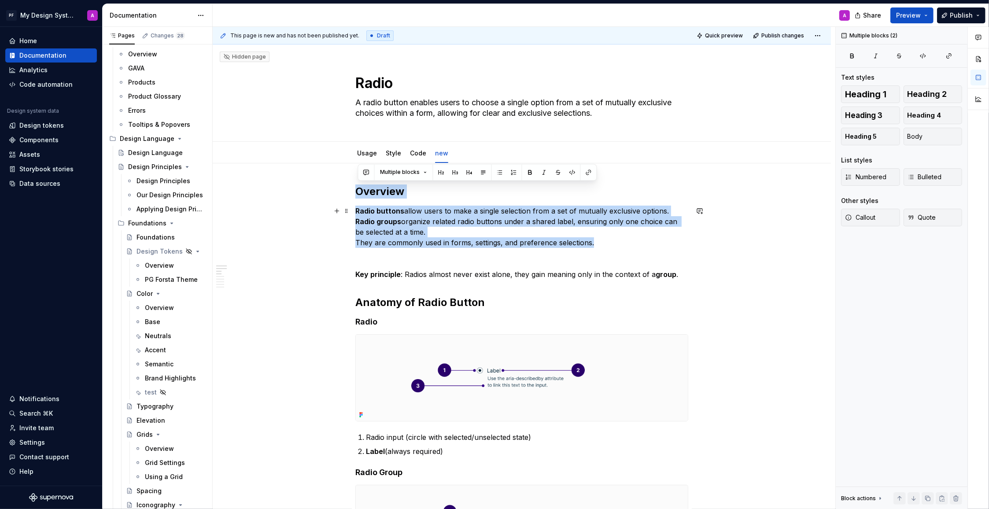
drag, startPoint x: 359, startPoint y: 189, endPoint x: 630, endPoint y: 247, distance: 277.9
click at [478, 245] on p "Radio buttons allow users to make a single selection from a set of mutually exc…" at bounding box center [521, 227] width 333 height 42
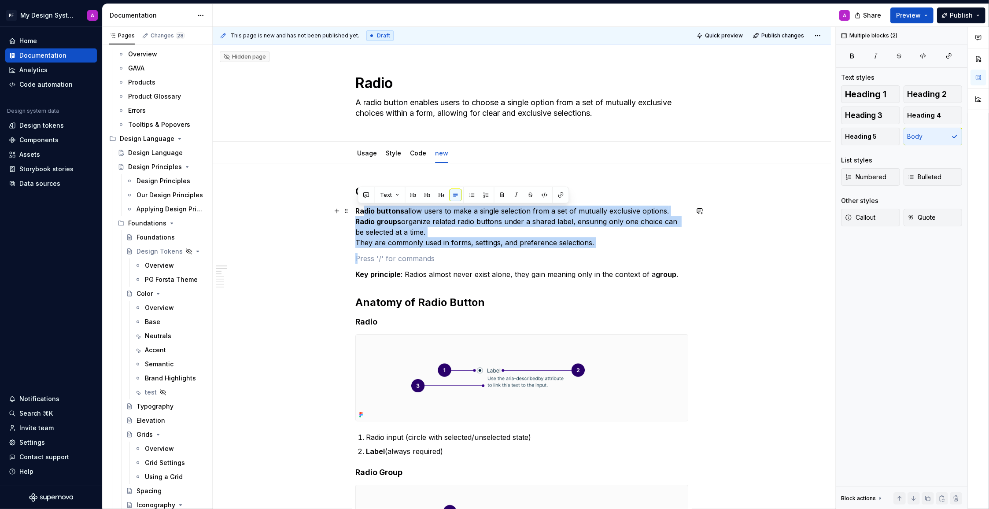
drag, startPoint x: 550, startPoint y: 244, endPoint x: 366, endPoint y: 208, distance: 187.5
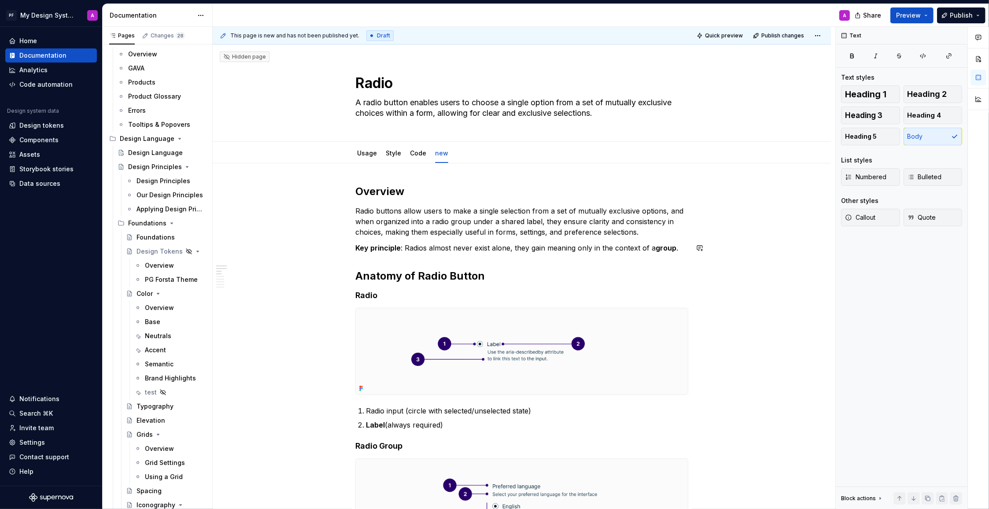
drag, startPoint x: 340, startPoint y: 276, endPoint x: 403, endPoint y: 280, distance: 63.5
click at [340, 276] on button "button" at bounding box center [337, 276] width 12 height 12
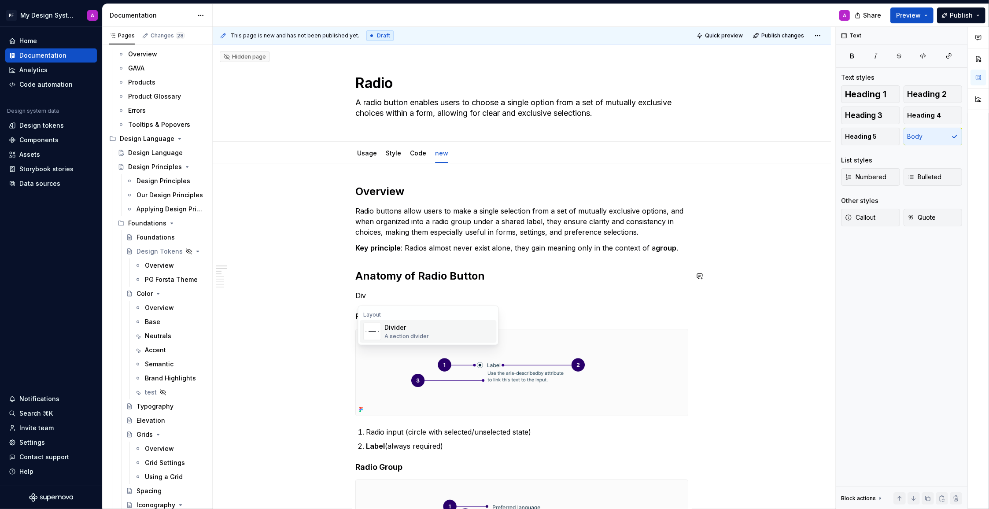
click at [397, 329] on div "Divider" at bounding box center [407, 327] width 44 height 9
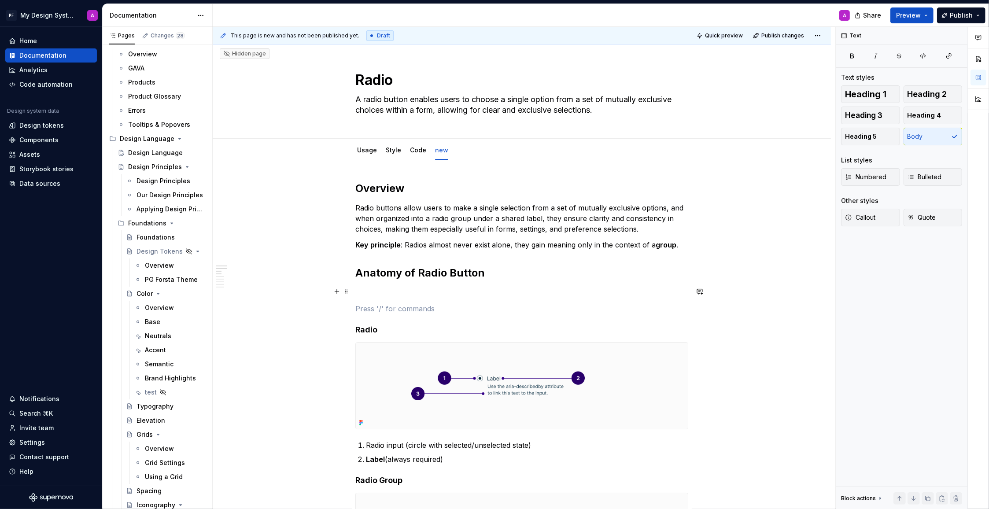
scroll to position [5, 0]
drag, startPoint x: 348, startPoint y: 294, endPoint x: 364, endPoint y: 272, distance: 27.1
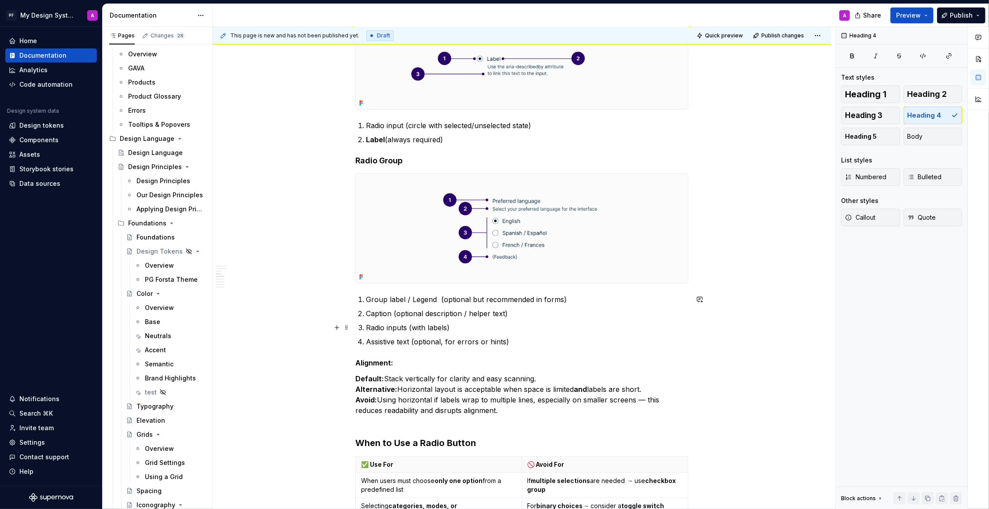
scroll to position [341, 0]
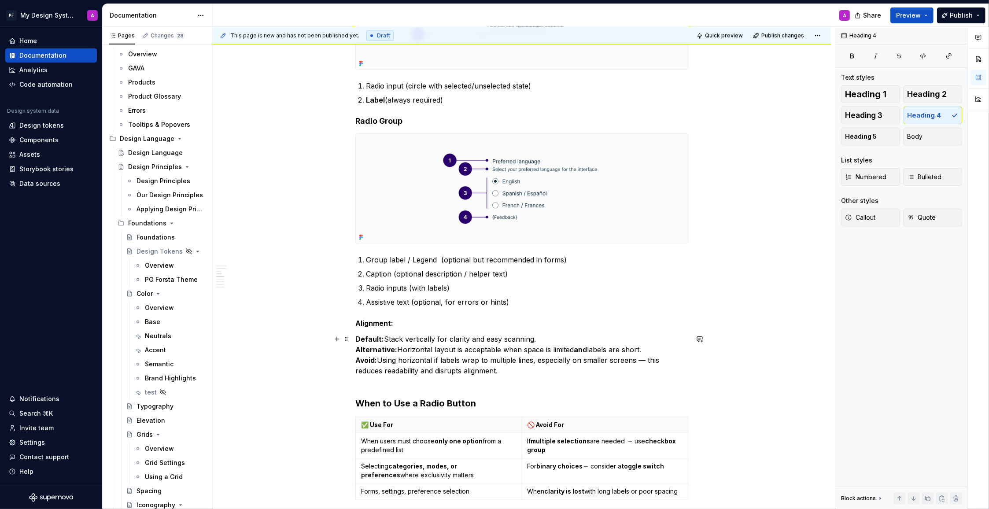
click at [354, 386] on div "Overview Radio buttons allow users to make a single selection from a set of mut…" at bounding box center [522, 481] width 618 height 1318
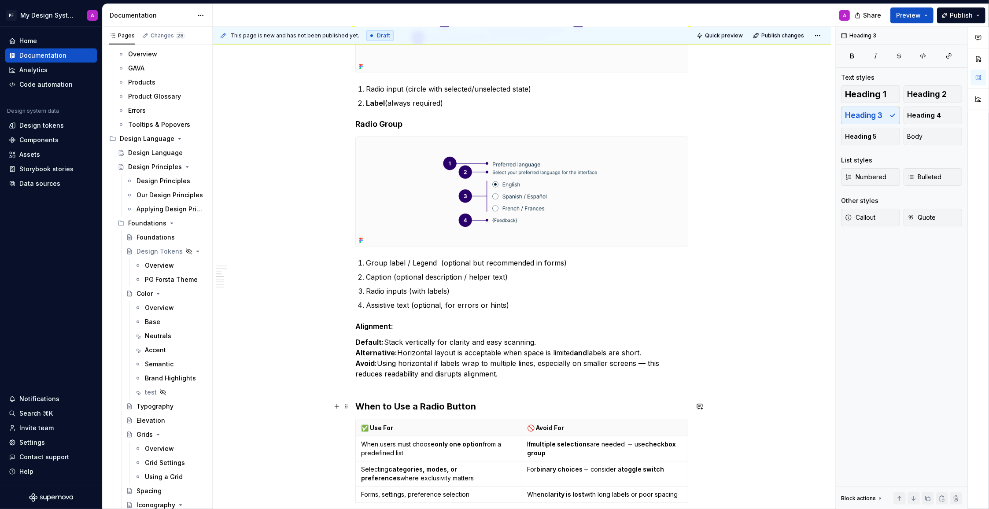
drag, startPoint x: 358, startPoint y: 405, endPoint x: 440, endPoint y: 399, distance: 82.6
click at [358, 405] on h3 "When to Use a Radio Button" at bounding box center [521, 406] width 333 height 12
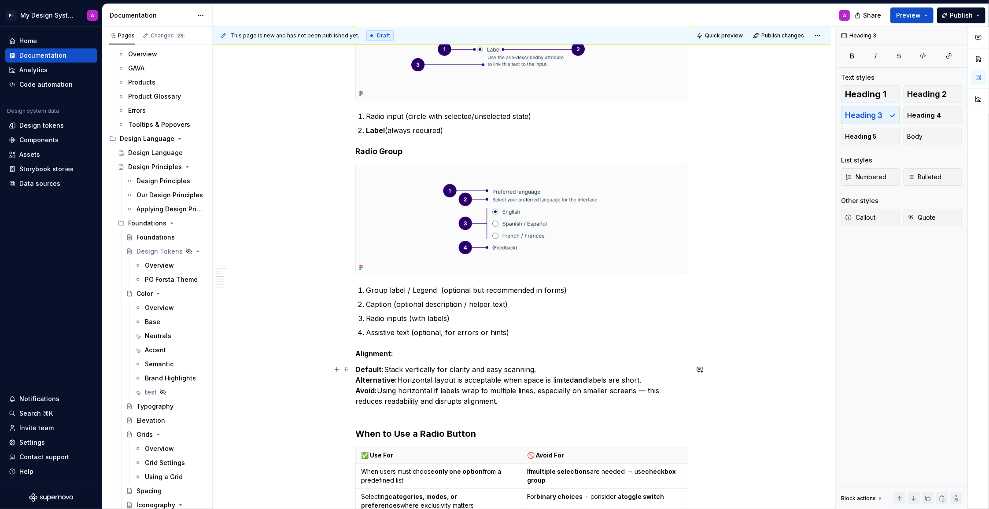
scroll to position [305, 0]
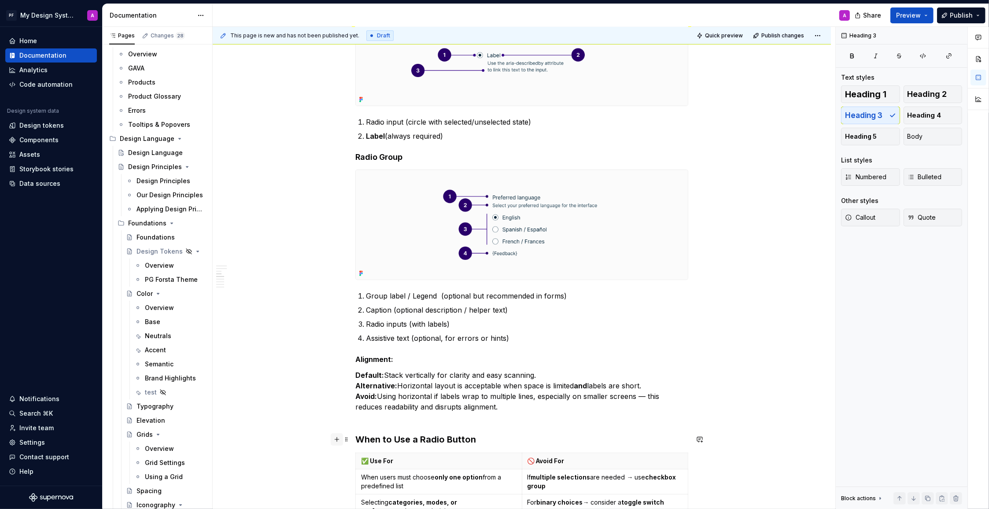
click at [340, 440] on button "button" at bounding box center [337, 439] width 12 height 12
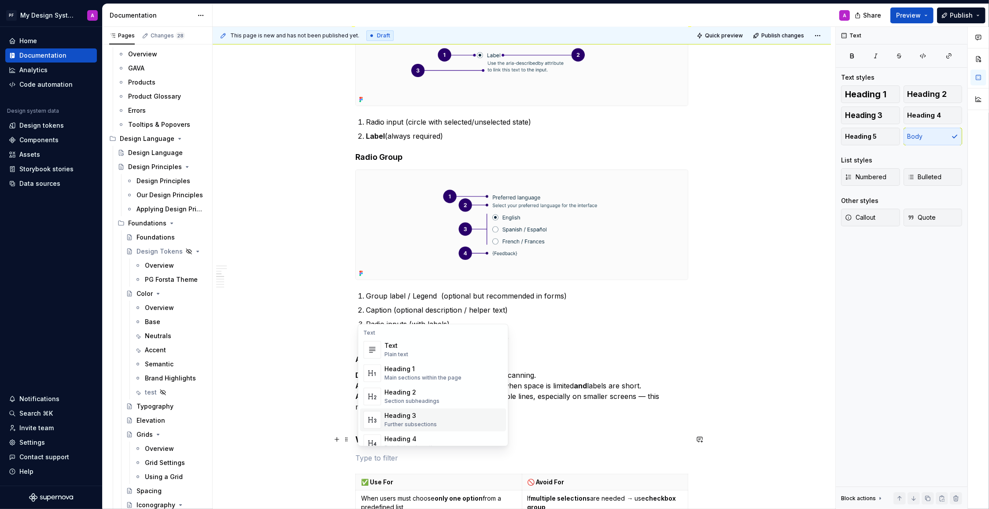
scroll to position [307, 0]
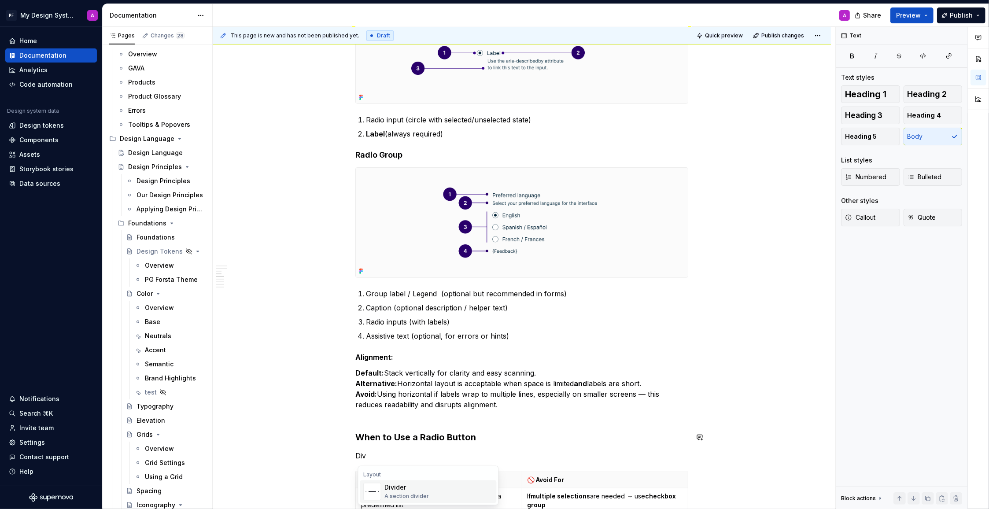
drag, startPoint x: 415, startPoint y: 491, endPoint x: 420, endPoint y: 480, distance: 12.2
click at [414, 491] on div "Divider" at bounding box center [407, 487] width 44 height 9
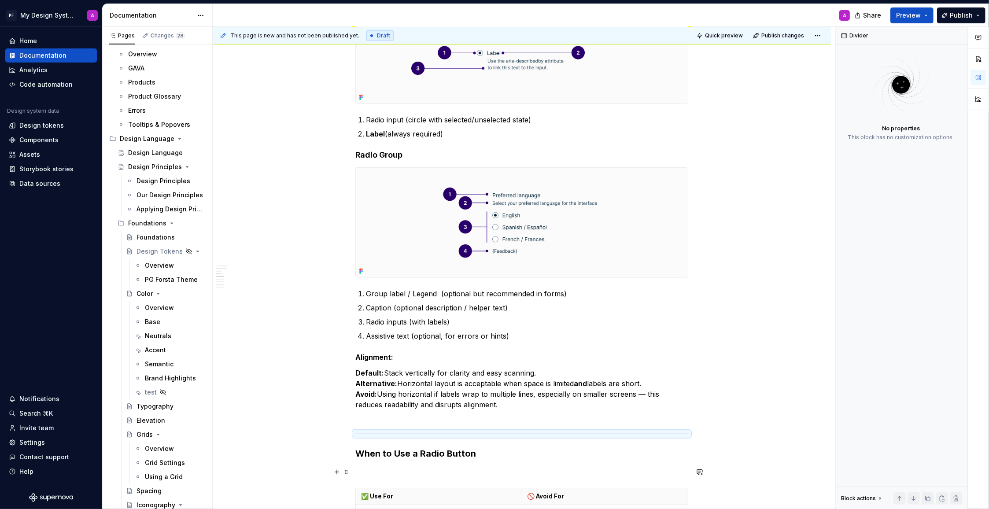
click at [376, 475] on p at bounding box center [521, 472] width 333 height 11
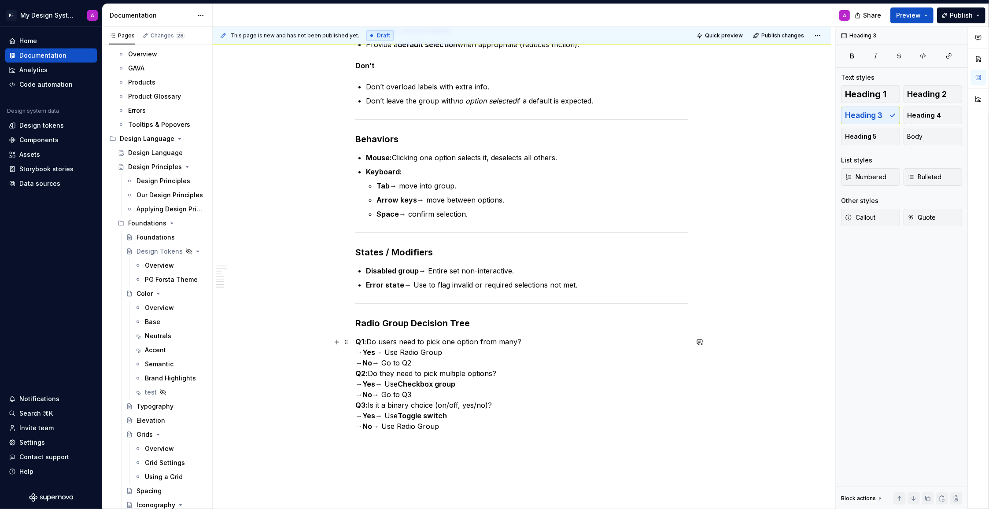
scroll to position [989, 0]
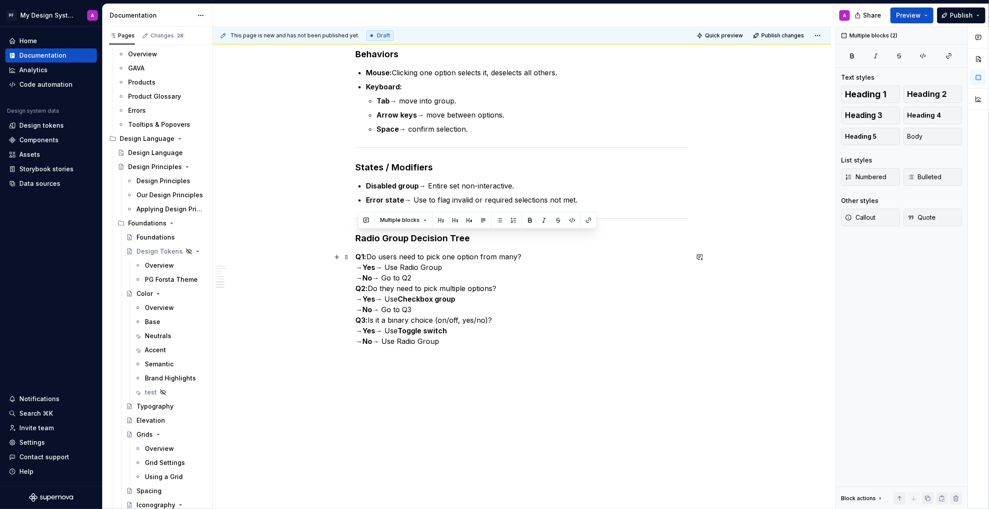
drag, startPoint x: 357, startPoint y: 237, endPoint x: 498, endPoint y: 343, distance: 177.0
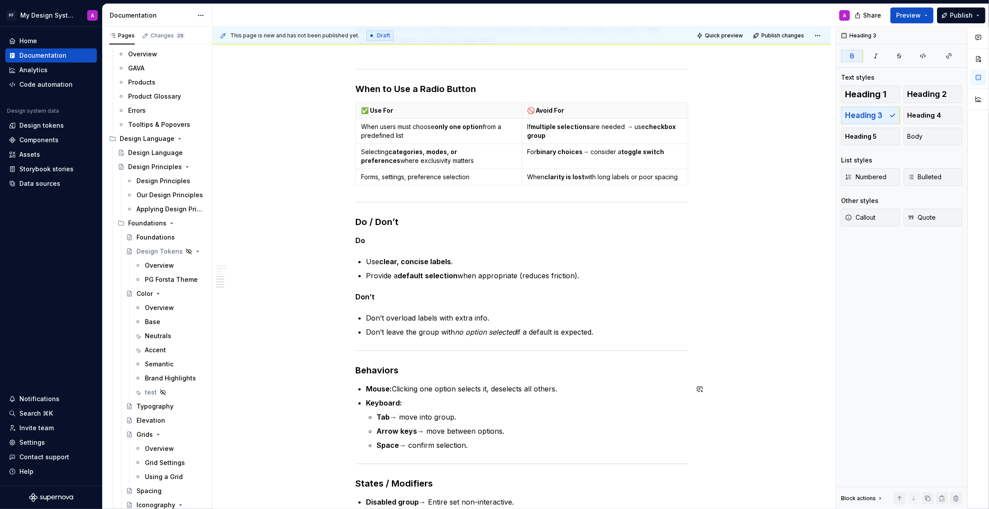
scroll to position [616, 0]
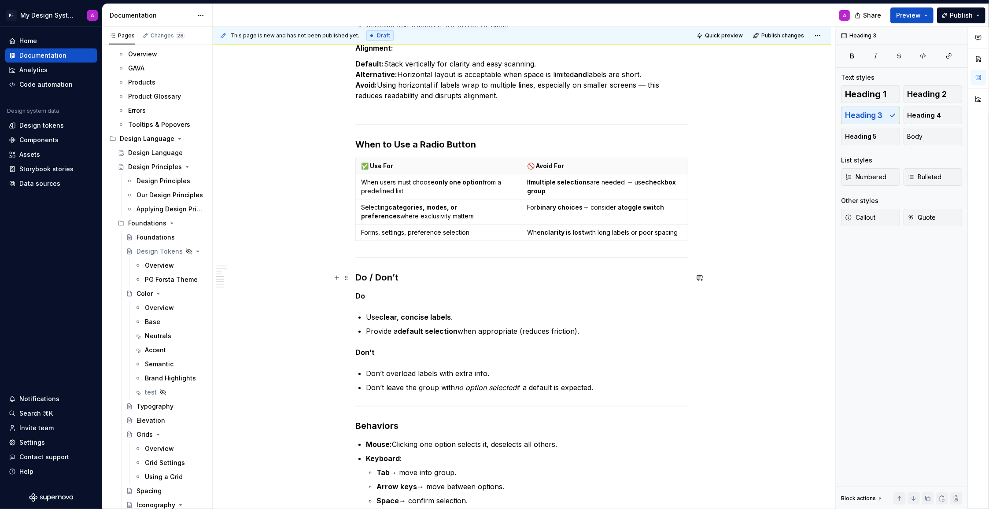
click at [358, 274] on h3 "Do / Don’t" at bounding box center [521, 277] width 333 height 12
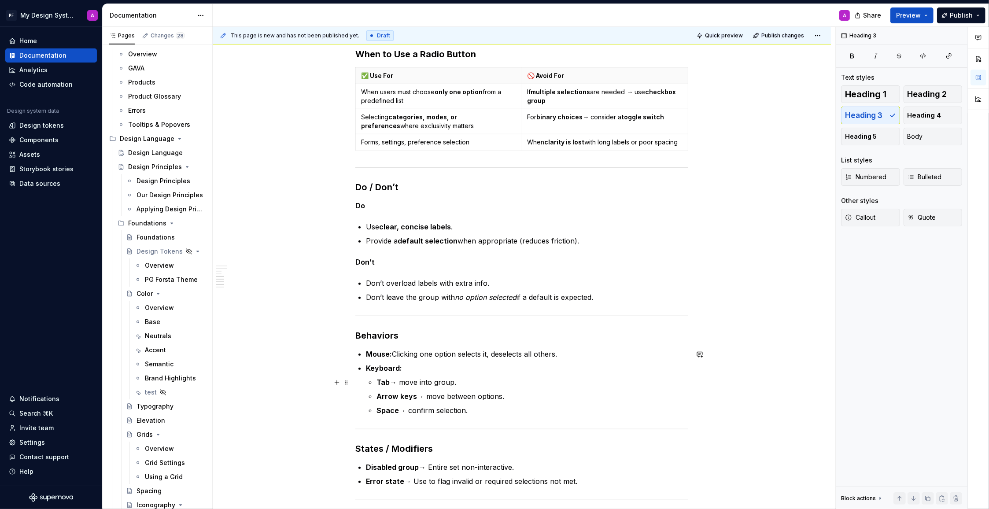
scroll to position [724, 0]
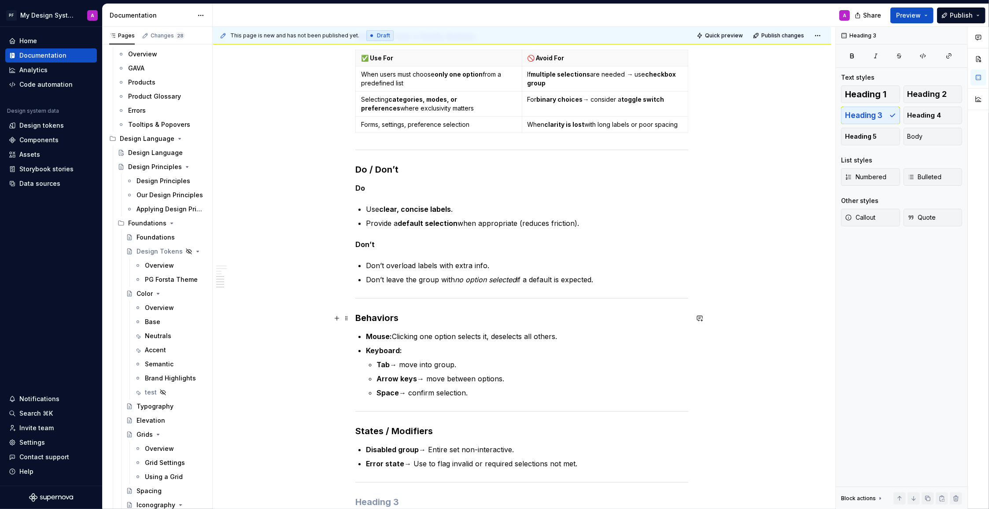
click at [357, 318] on h3 "Behaviors" at bounding box center [521, 318] width 333 height 12
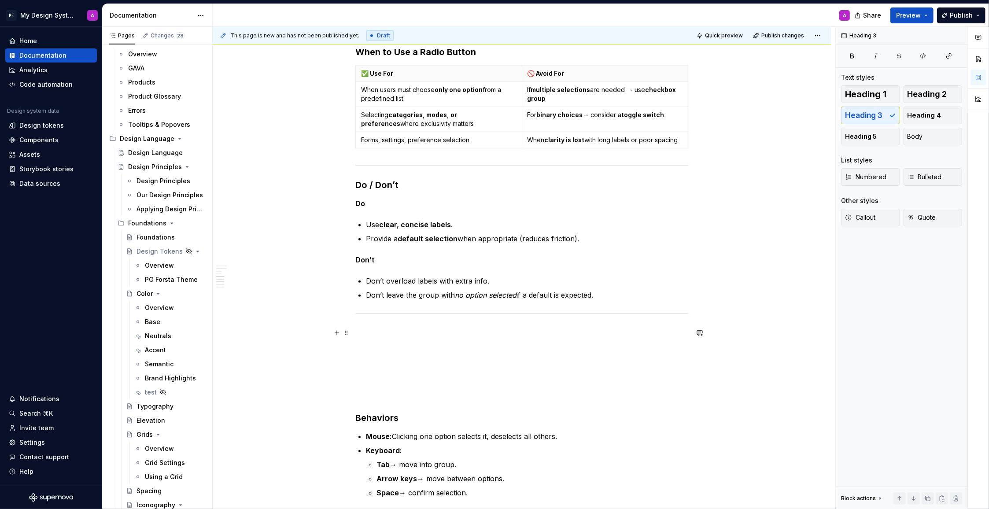
scroll to position [711, 0]
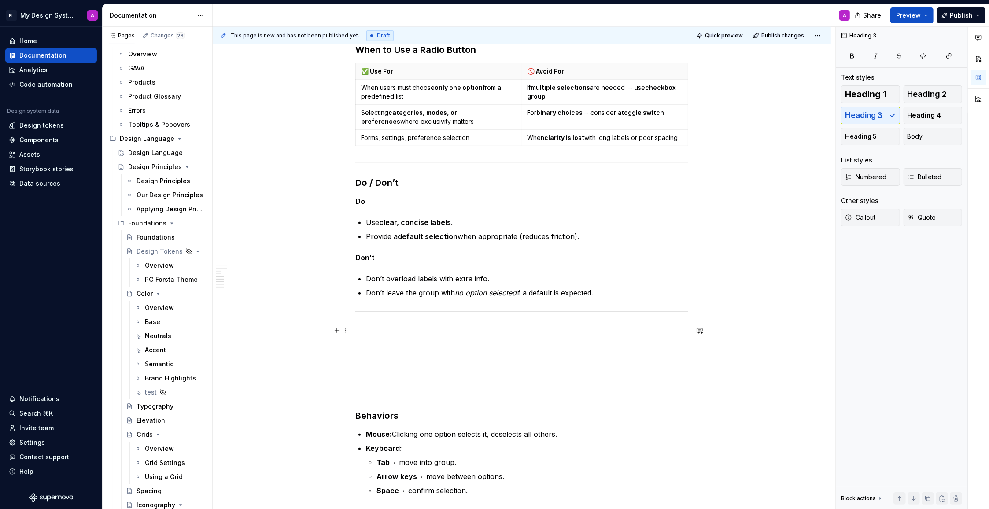
click at [378, 337] on div "Overview Radio buttons allow users to make a single selection from a set of mut…" at bounding box center [521, 39] width 333 height 1132
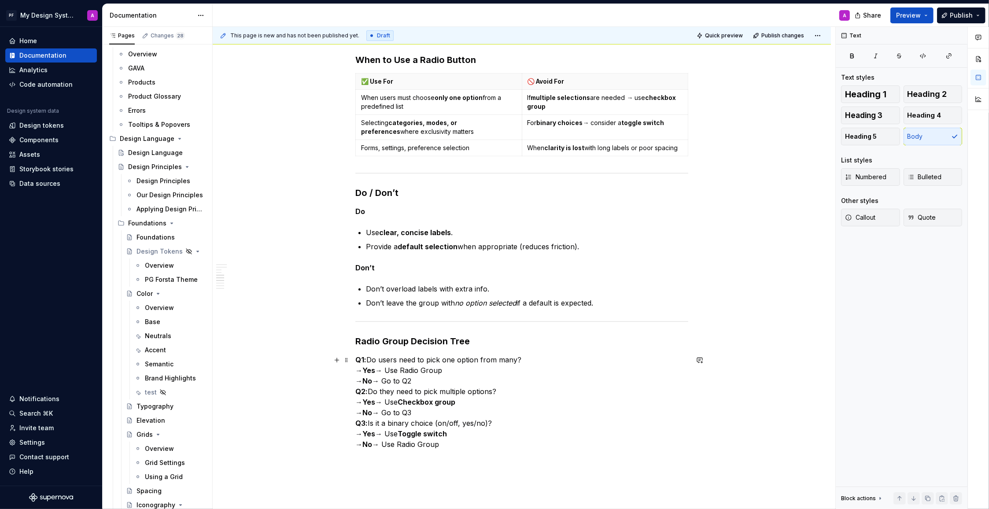
scroll to position [712, 0]
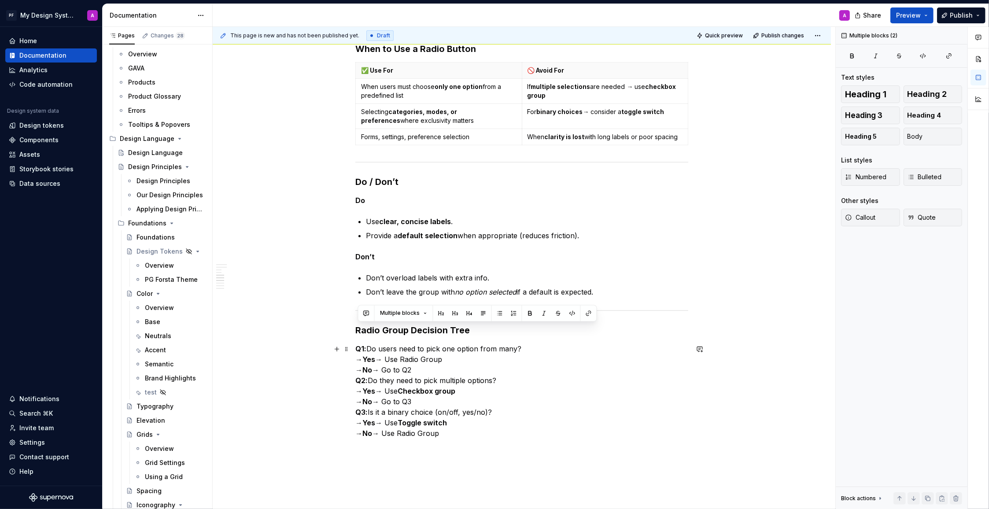
drag, startPoint x: 357, startPoint y: 329, endPoint x: 513, endPoint y: 430, distance: 185.4
click at [513, 430] on div "Overview Radio buttons allow users to make a single selection from a set of mut…" at bounding box center [521, 91] width 333 height 1236
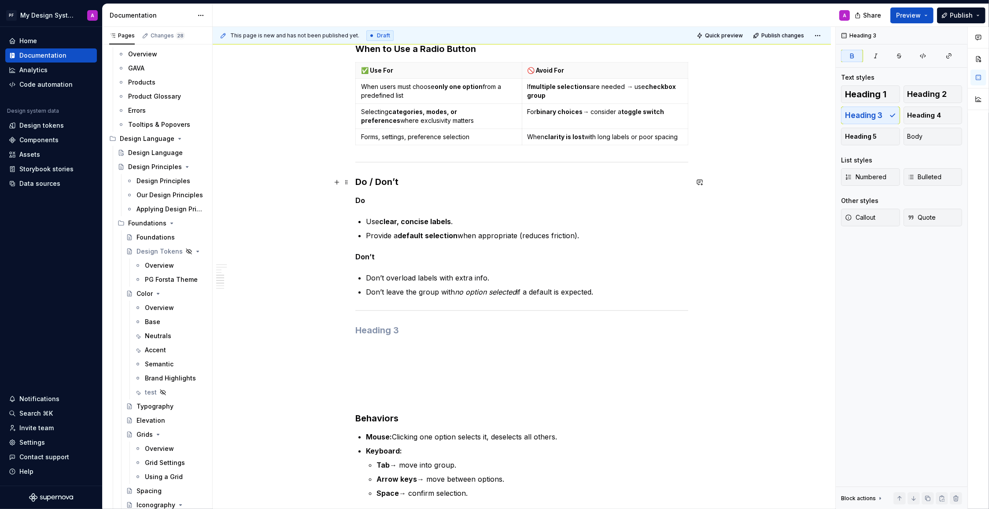
click at [357, 183] on h3 "Do / Don’t" at bounding box center [521, 182] width 333 height 12
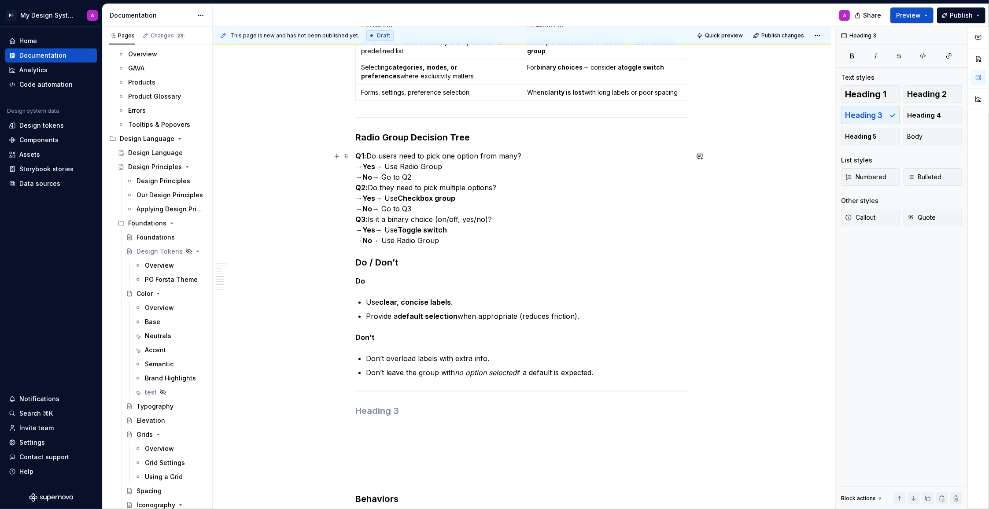
scroll to position [762, 0]
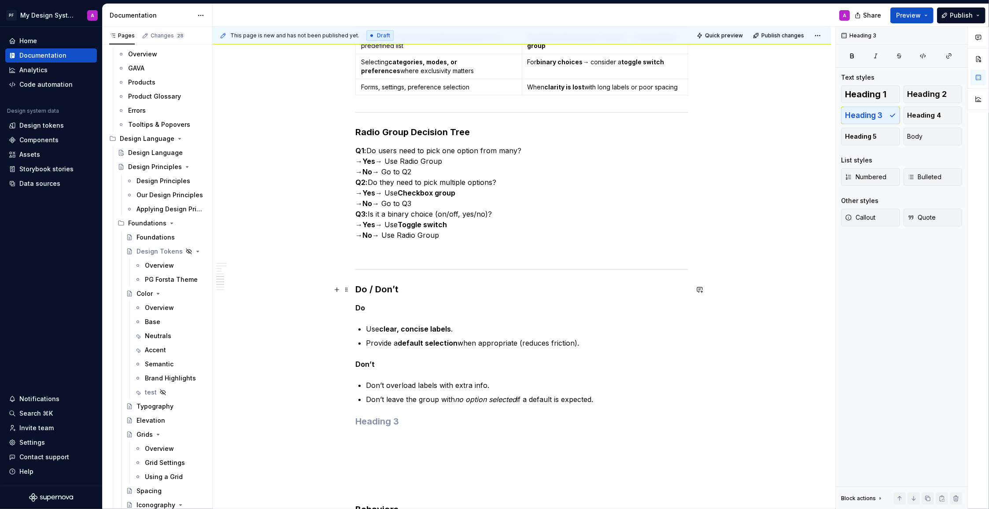
drag, startPoint x: 367, startPoint y: 290, endPoint x: 409, endPoint y: 291, distance: 42.3
click at [367, 290] on h3 "Do / Don’t" at bounding box center [521, 289] width 333 height 12
click at [411, 289] on h3 "Do’s / Don’t" at bounding box center [521, 289] width 333 height 12
click at [485, 248] on p at bounding box center [521, 251] width 333 height 11
drag, startPoint x: 424, startPoint y: 290, endPoint x: 380, endPoint y: 284, distance: 44.9
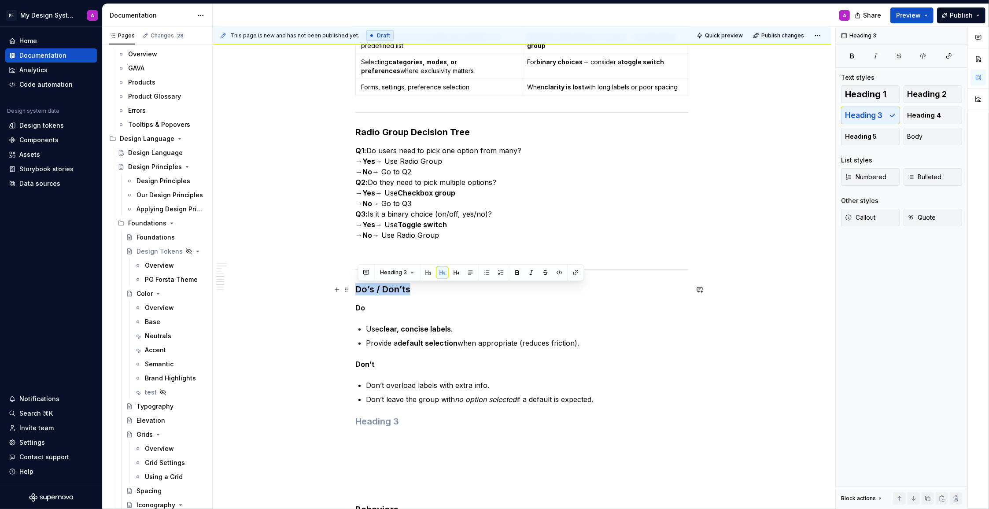
click at [352, 288] on div "Overview Radio buttons allow users to make a single selection from a set of mut…" at bounding box center [522, 132] width 618 height 1461
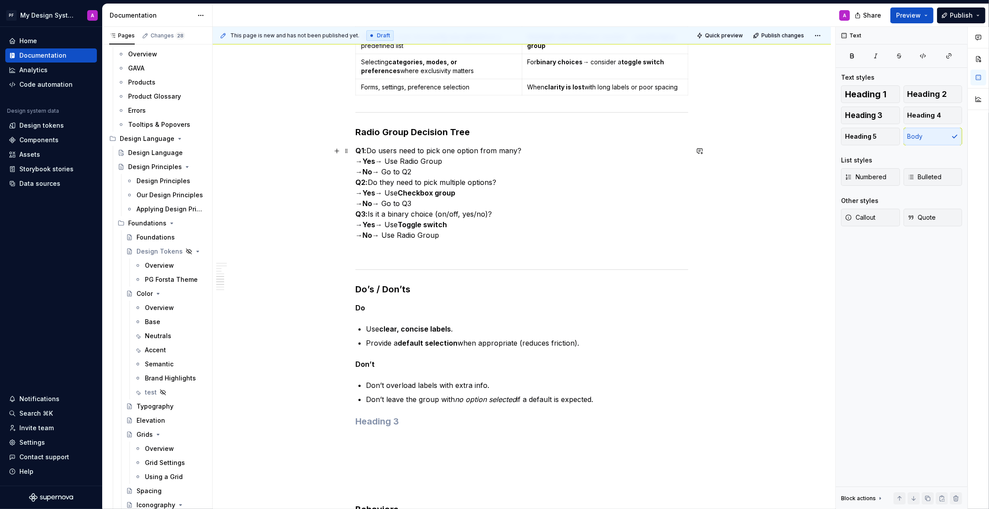
click at [519, 240] on p "Q1: Do users need to pick one option from many? → Yes → Use Radio Group → No → …" at bounding box center [521, 192] width 333 height 95
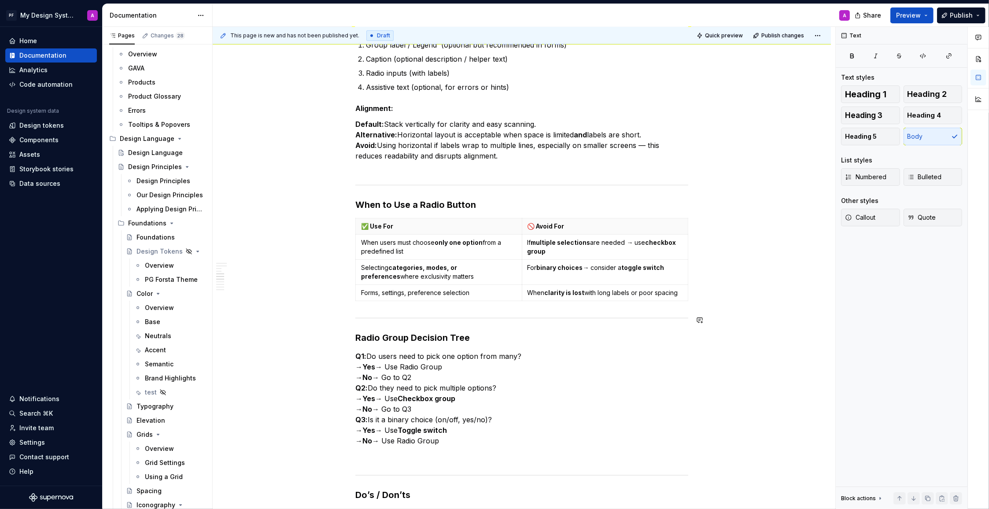
scroll to position [564, 0]
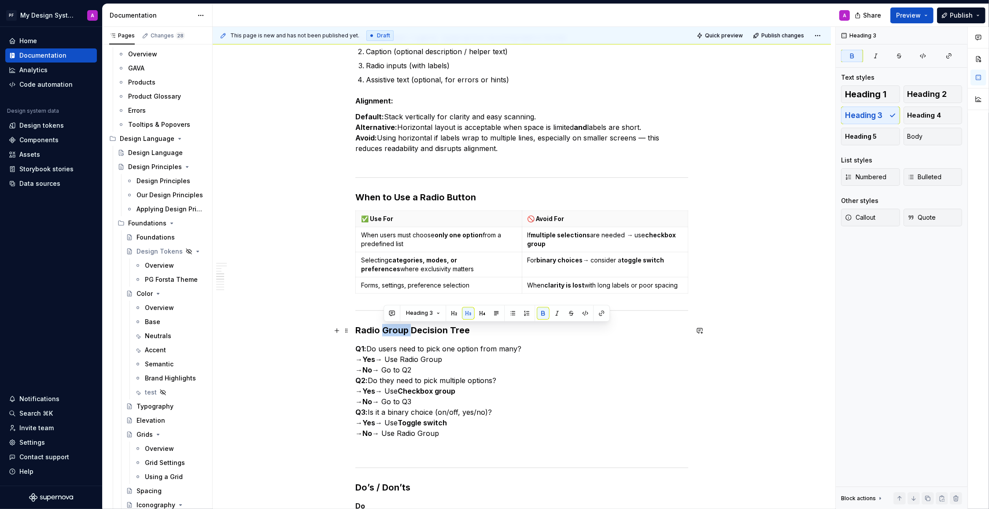
drag, startPoint x: 412, startPoint y: 331, endPoint x: 423, endPoint y: 334, distance: 11.9
click at [384, 331] on strong "Radio Group Decision Tree" at bounding box center [412, 330] width 114 height 11
click at [603, 370] on p "Q1: Do users need to pick one option from many? → Yes → Use Radio Group → No → …" at bounding box center [521, 390] width 333 height 95
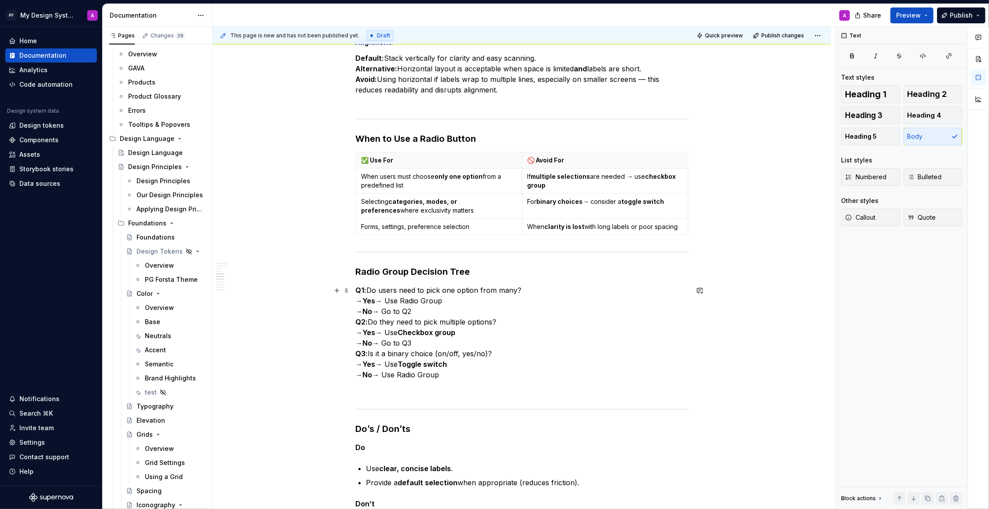
scroll to position [621, 0]
drag, startPoint x: 457, startPoint y: 378, endPoint x: 359, endPoint y: 290, distance: 131.8
click at [359, 290] on p "Q1: Do users need to pick one option from many? → Yes → Use Radio Group → No → …" at bounding box center [521, 333] width 333 height 95
click at [373, 307] on p "Q1: Do users need to pick one option from many? → Yes → Use Radio Group → No → …" at bounding box center [521, 333] width 333 height 95
drag, startPoint x: 457, startPoint y: 377, endPoint x: 362, endPoint y: 285, distance: 132.3
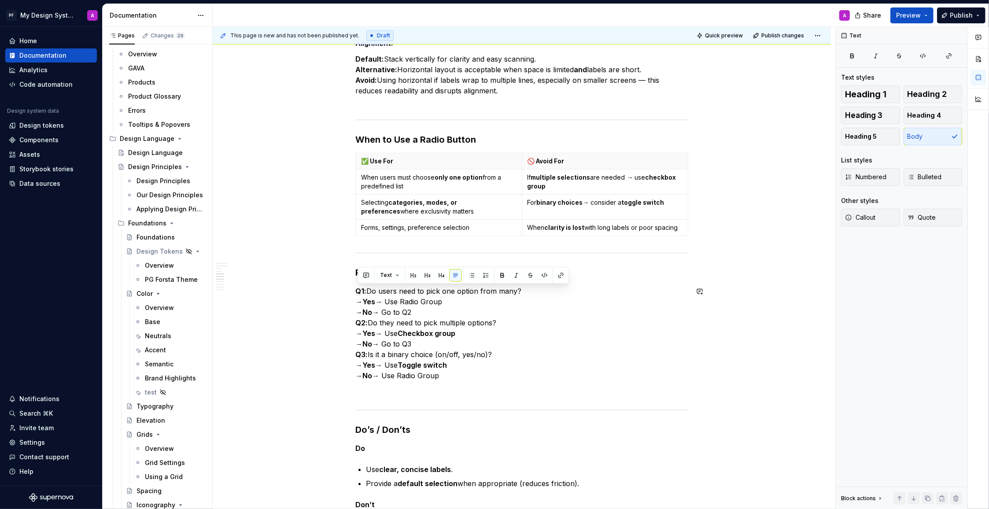
click at [362, 285] on div "Overview Radio buttons allow users to make a single selection from a set of mut…" at bounding box center [521, 201] width 333 height 1277
click at [558, 371] on p "Q1: Do users need to pick one option from many? → Yes → Use Radio Group → No → …" at bounding box center [521, 333] width 333 height 95
click at [416, 402] on div "Overview Radio buttons allow users to make a single selection from a set of mut…" at bounding box center [521, 201] width 333 height 1277
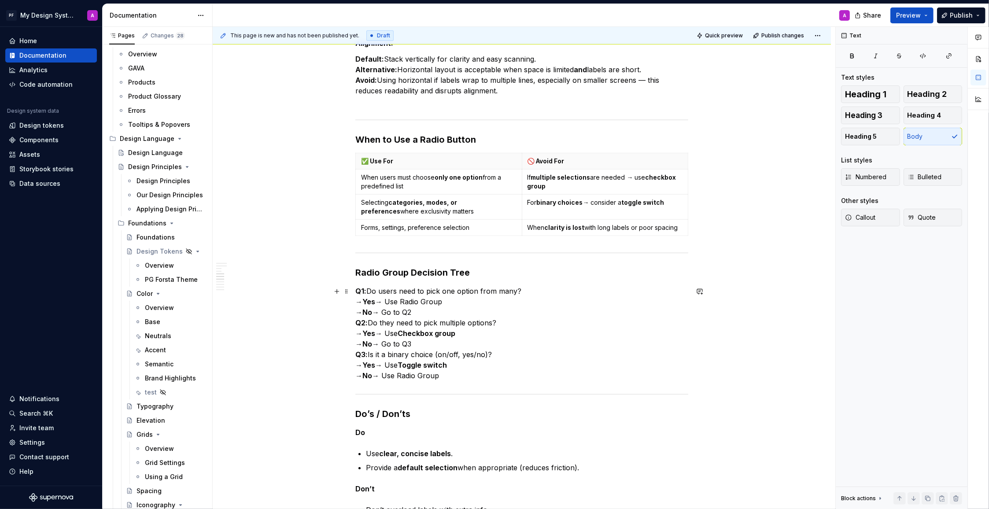
click at [432, 313] on p "Q1: Do users need to pick one option from many? → Yes → Use Radio Group → No → …" at bounding box center [521, 333] width 333 height 95
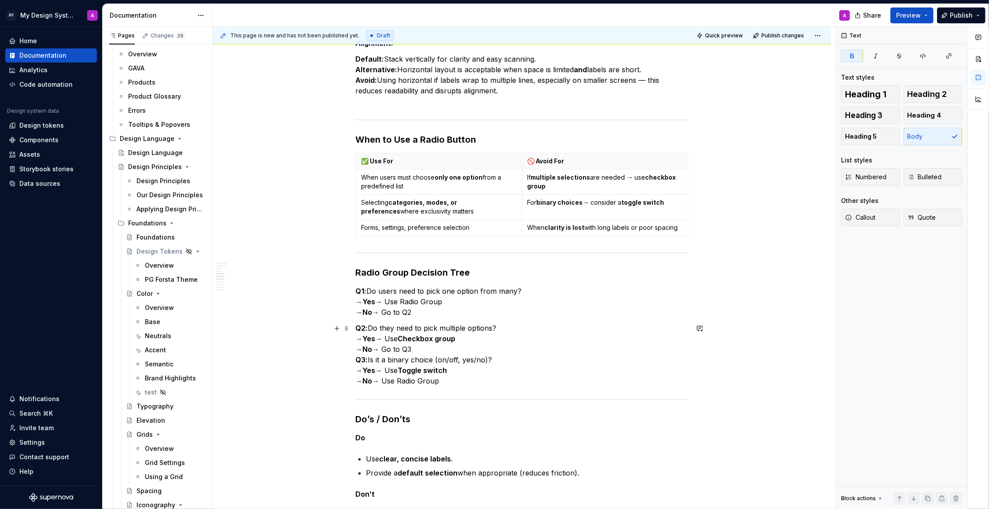
click at [357, 361] on div "Overview Radio buttons allow users to make a single selection from a set of mut…" at bounding box center [522, 267] width 618 height 1450
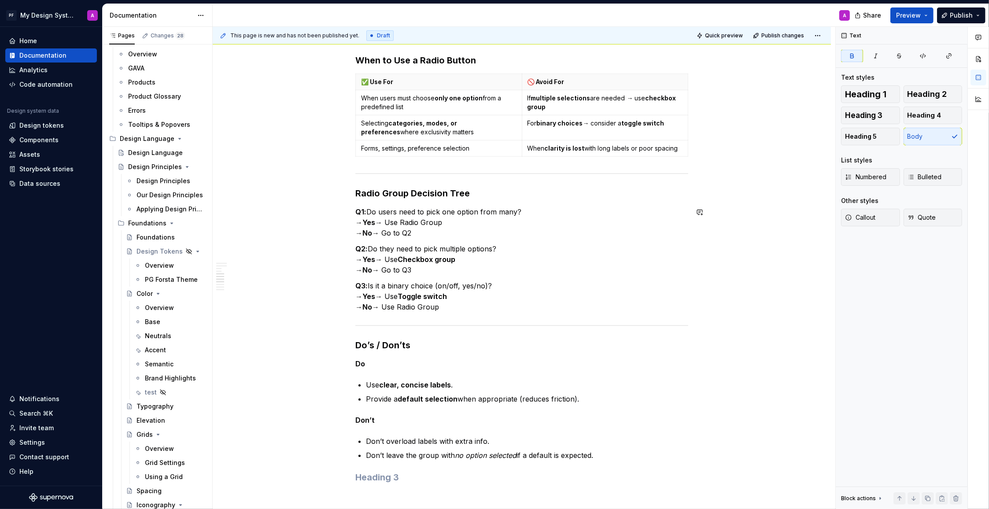
scroll to position [705, 0]
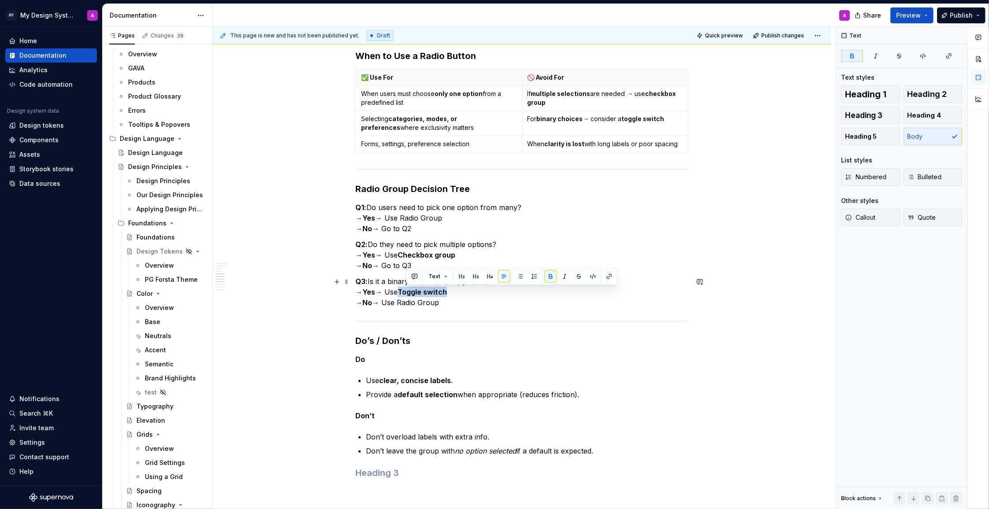
drag, startPoint x: 406, startPoint y: 293, endPoint x: 456, endPoint y: 293, distance: 50.2
click at [456, 293] on p "Q3: Is it a binary choice (on/off, yes/no)? → Yes → Use Toggle switch → No → Us…" at bounding box center [521, 292] width 333 height 32
click at [475, 302] on p "Q3: Is it a binary choice (on/off, yes/no)? → Yes → Use Toggle switch → No → Us…" at bounding box center [521, 292] width 333 height 32
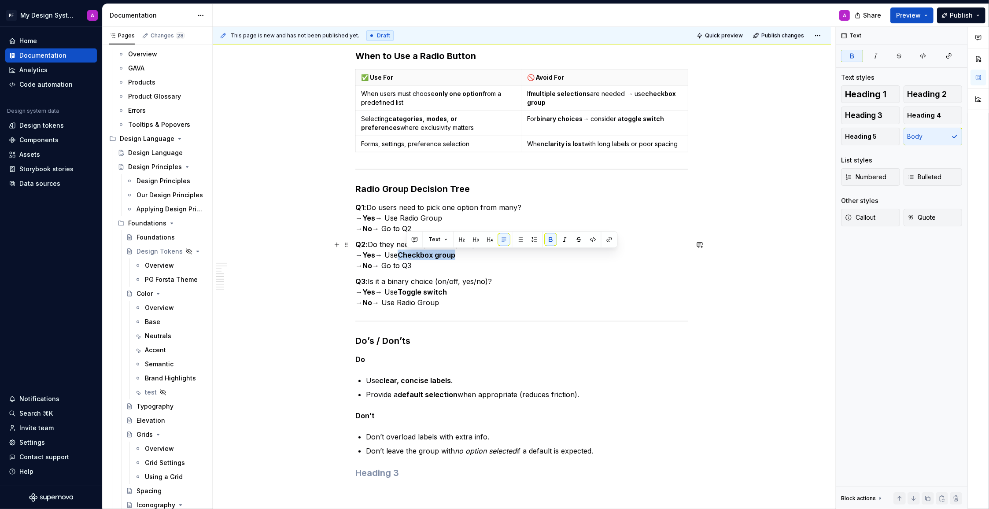
drag, startPoint x: 407, startPoint y: 254, endPoint x: 464, endPoint y: 256, distance: 56.8
click at [464, 256] on p "Q2: Do they need to pick multiple options? → Yes → Use Checkbox group → No → Go…" at bounding box center [521, 255] width 333 height 32
click at [610, 238] on button "button" at bounding box center [609, 239] width 12 height 12
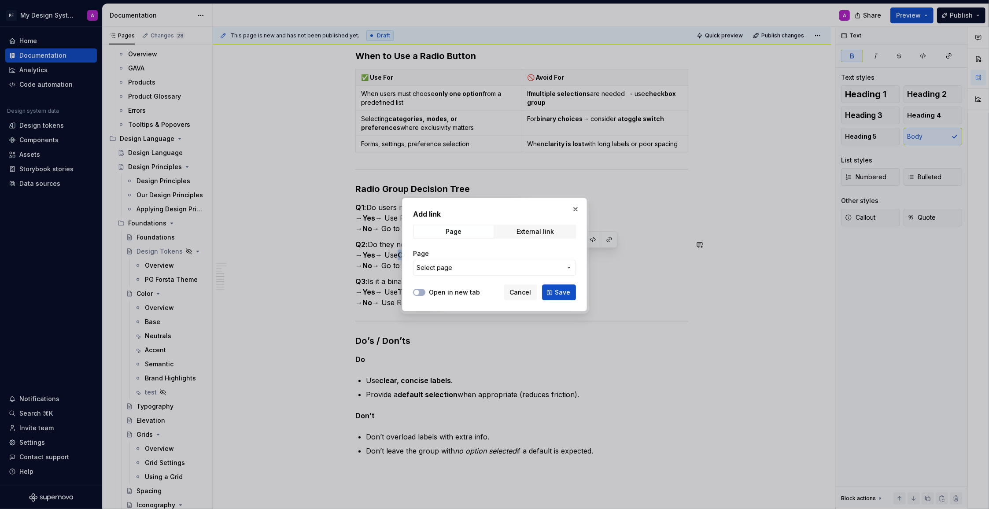
click at [520, 267] on span "Select page" at bounding box center [488, 267] width 145 height 9
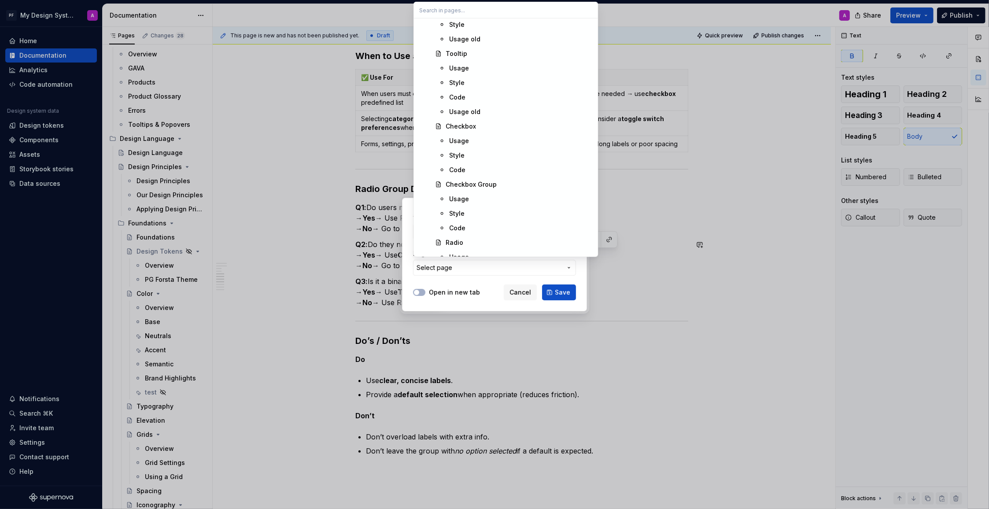
scroll to position [1414, 0]
click at [486, 171] on span "Usage" at bounding box center [506, 168] width 181 height 14
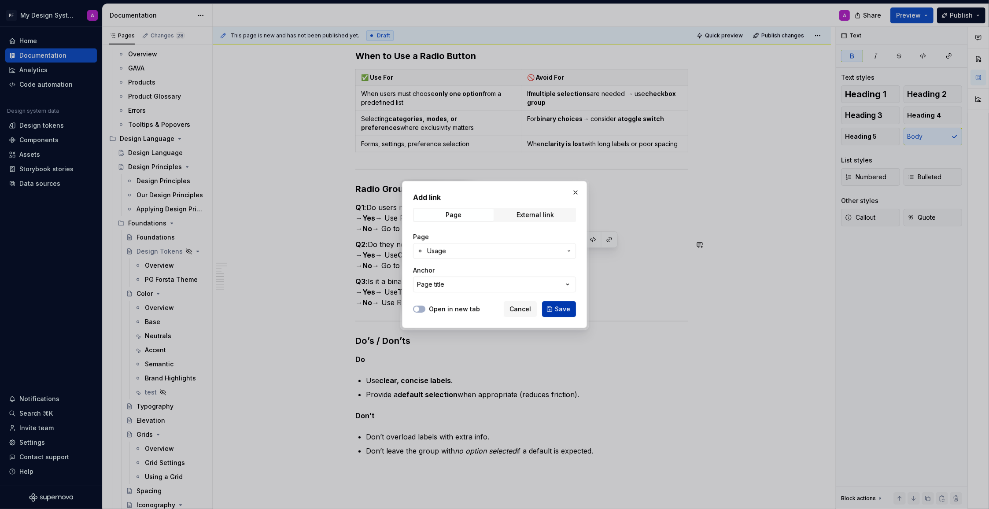
click at [564, 313] on button "Save" at bounding box center [559, 309] width 34 height 16
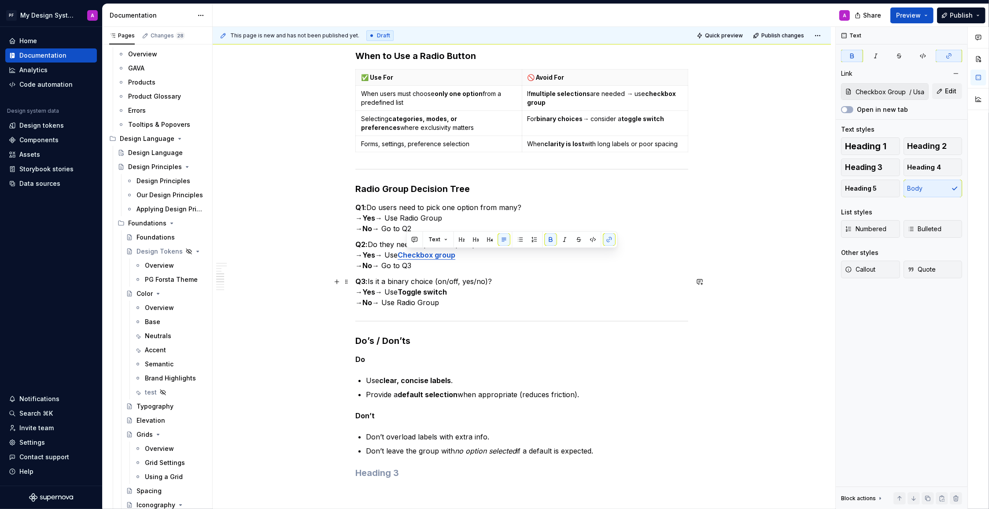
click at [641, 289] on p "Q3: Is it a binary choice (on/off, yes/no)? → Yes → Use Toggle switch → No → Us…" at bounding box center [521, 292] width 333 height 32
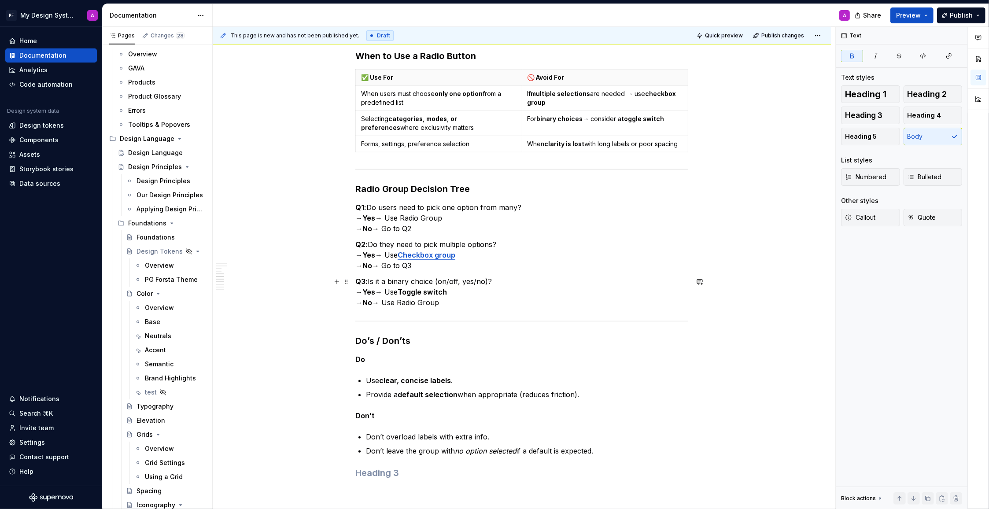
drag, startPoint x: 405, startPoint y: 292, endPoint x: 453, endPoint y: 293, distance: 47.6
click at [447, 293] on strong "Toggle switch" at bounding box center [422, 291] width 49 height 9
drag, startPoint x: 454, startPoint y: 293, endPoint x: 406, endPoint y: 293, distance: 48.0
click at [406, 293] on p "Q3: Is it a binary choice (on/off, yes/no)? → Yes → Use Toggle switch → No → Us…" at bounding box center [521, 292] width 333 height 32
click at [606, 275] on button "button" at bounding box center [609, 276] width 12 height 12
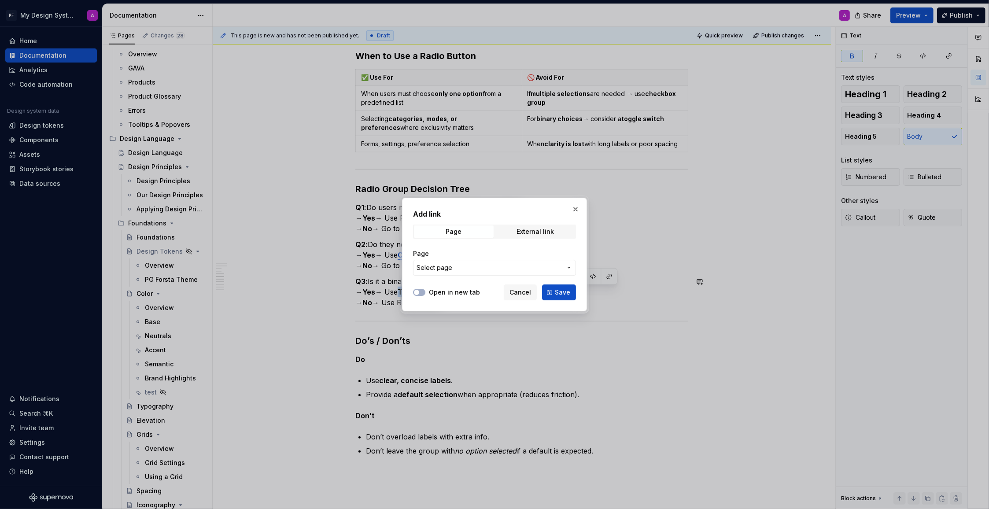
click at [543, 266] on span "Select page" at bounding box center [488, 267] width 145 height 9
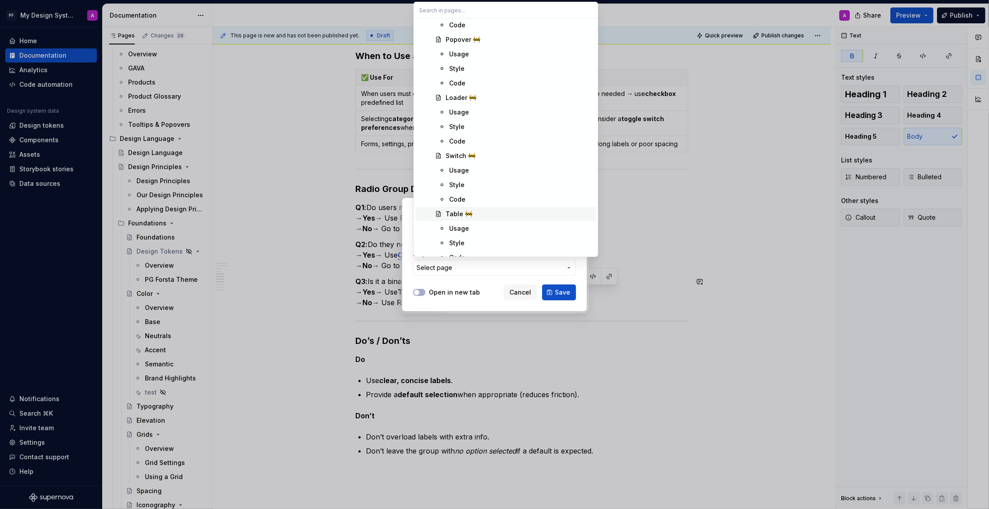
scroll to position [1946, 0]
click at [461, 172] on div "Usage" at bounding box center [459, 173] width 20 height 9
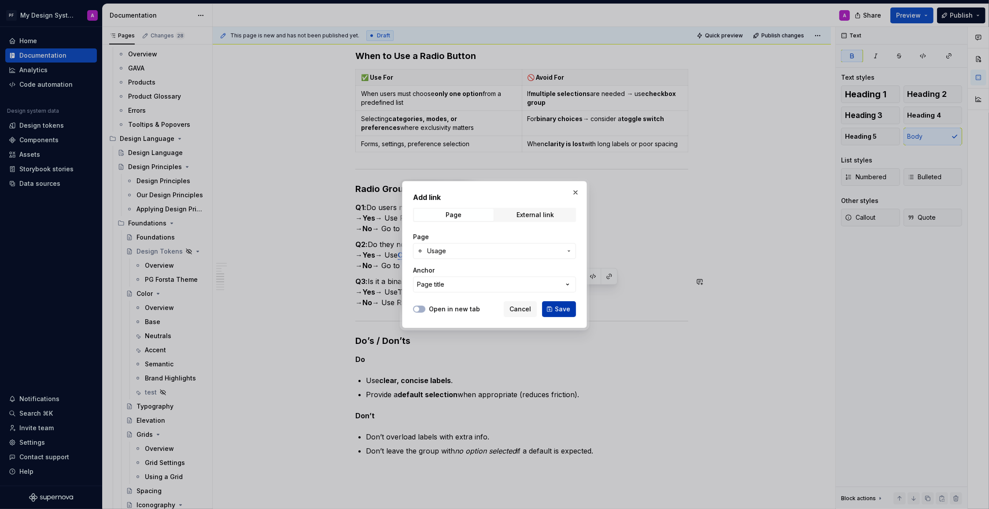
click at [560, 306] on span "Save" at bounding box center [562, 309] width 15 height 9
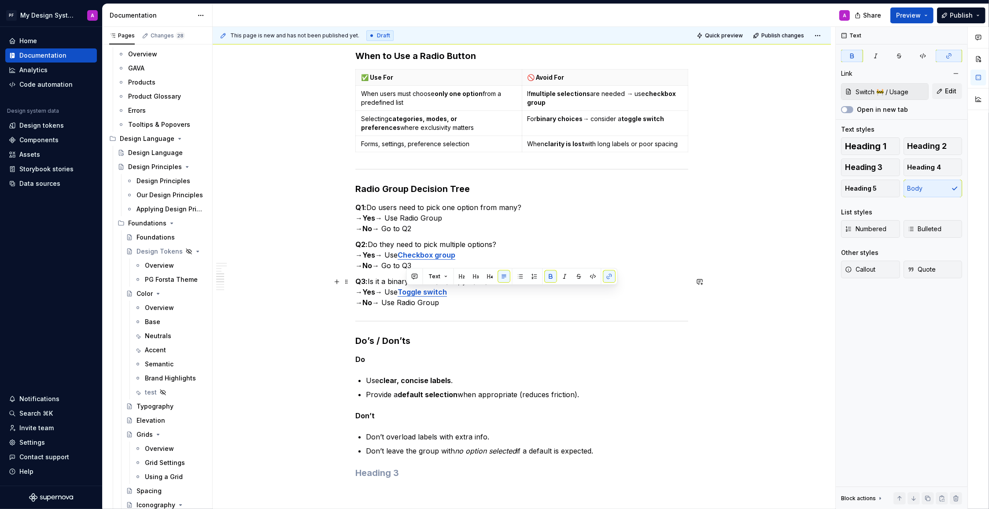
click at [659, 298] on p "Q3: Is it a binary choice (on/off, yes/no)? → Yes → Use Toggle switch → No → Us…" at bounding box center [521, 292] width 333 height 32
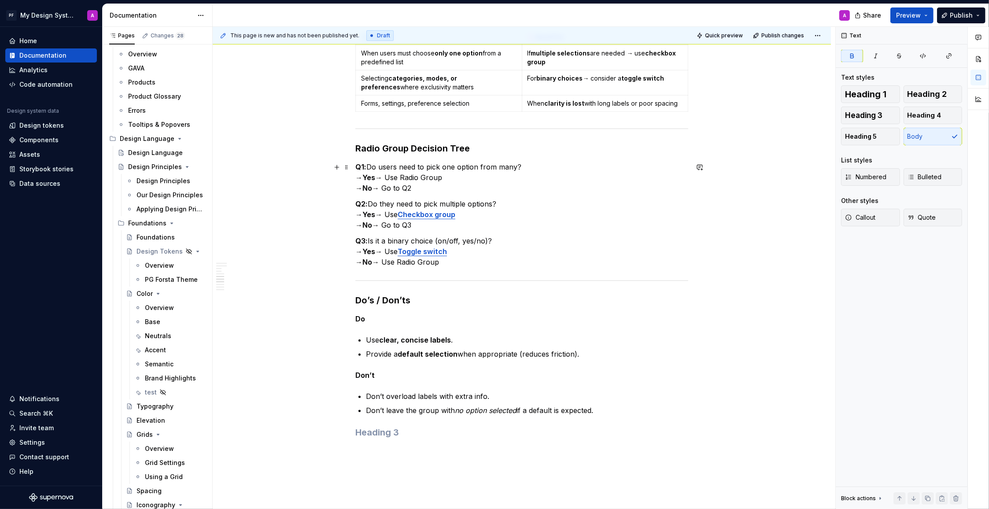
scroll to position [749, 0]
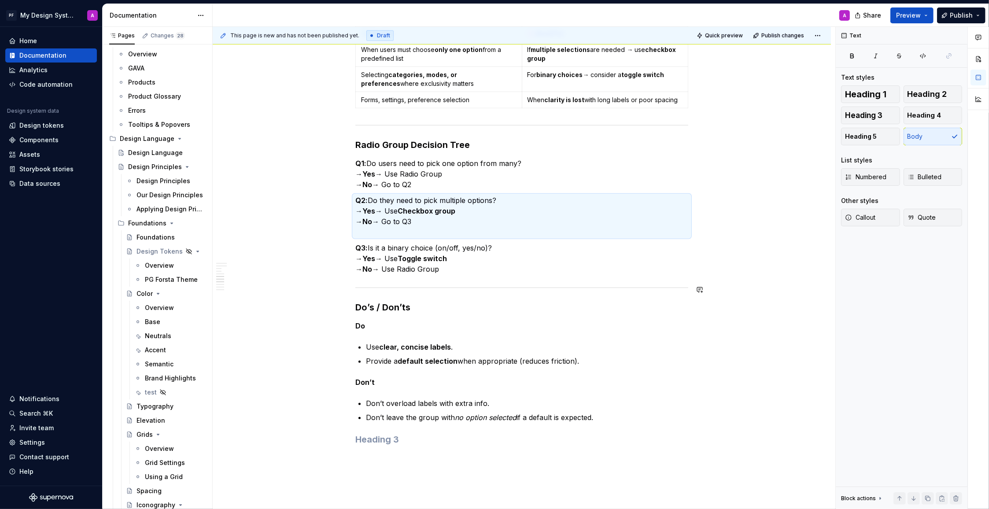
click at [531, 266] on p "Q3: Is it a binary choice (on/off, yes/no)? → Yes → Use Toggle switch → No → Us…" at bounding box center [521, 259] width 333 height 32
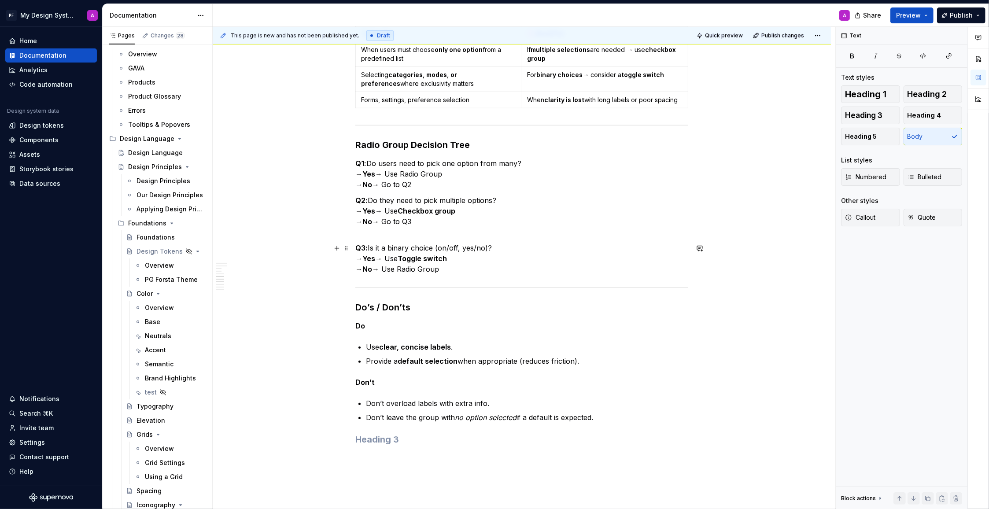
click at [358, 250] on strong "Q3:" at bounding box center [361, 247] width 12 height 9
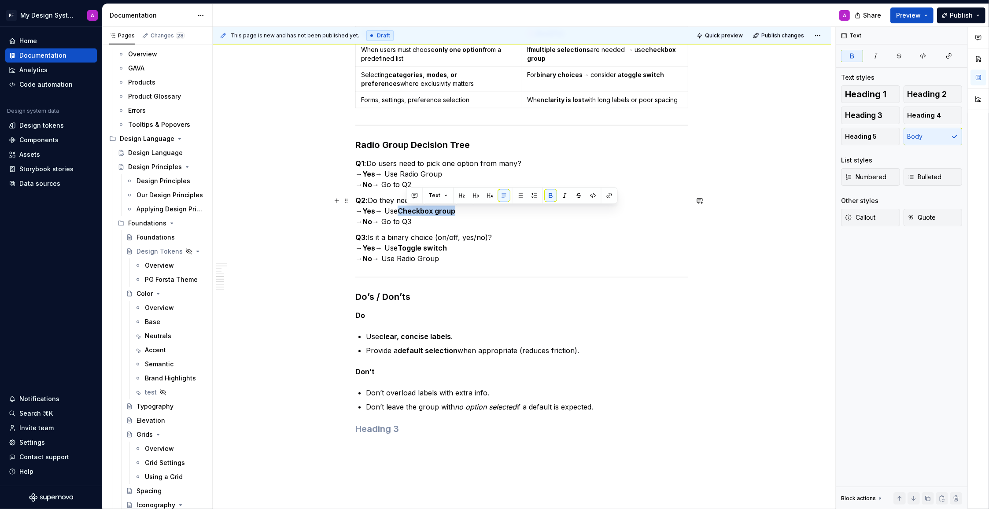
drag, startPoint x: 462, startPoint y: 213, endPoint x: 406, endPoint y: 212, distance: 55.9
click at [406, 212] on p "Q2: Do they need to pick multiple options? → Yes → Use Checkbox group → No → Go…" at bounding box center [521, 211] width 333 height 32
click at [610, 197] on button "button" at bounding box center [609, 195] width 12 height 12
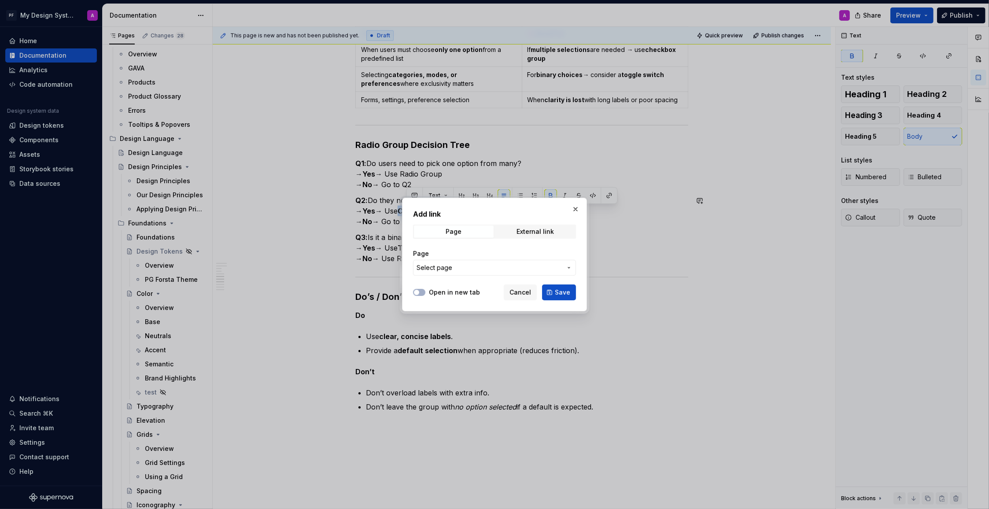
click at [542, 267] on span "Select page" at bounding box center [488, 267] width 145 height 9
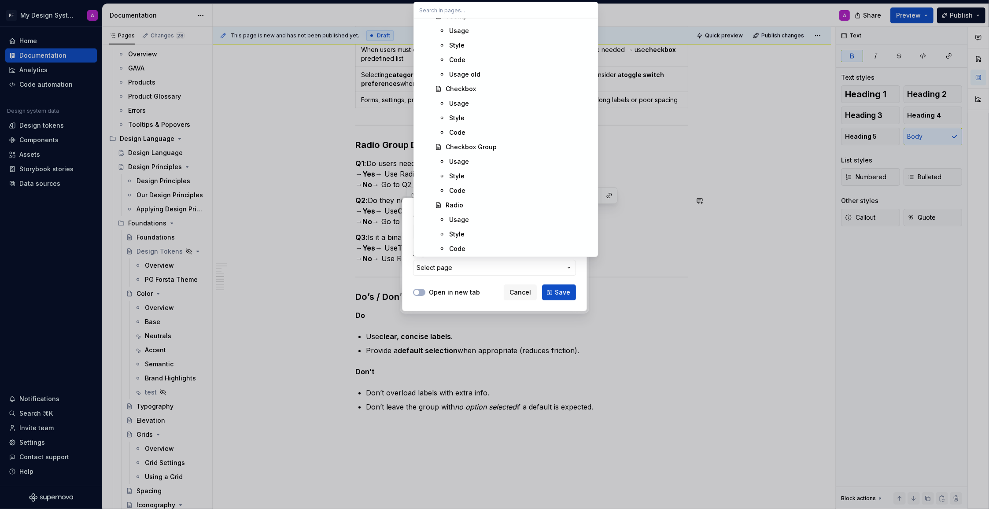
scroll to position [1438, 0]
drag, startPoint x: 464, startPoint y: 138, endPoint x: 509, endPoint y: 222, distance: 94.7
click at [464, 140] on div "Usage" at bounding box center [459, 144] width 20 height 9
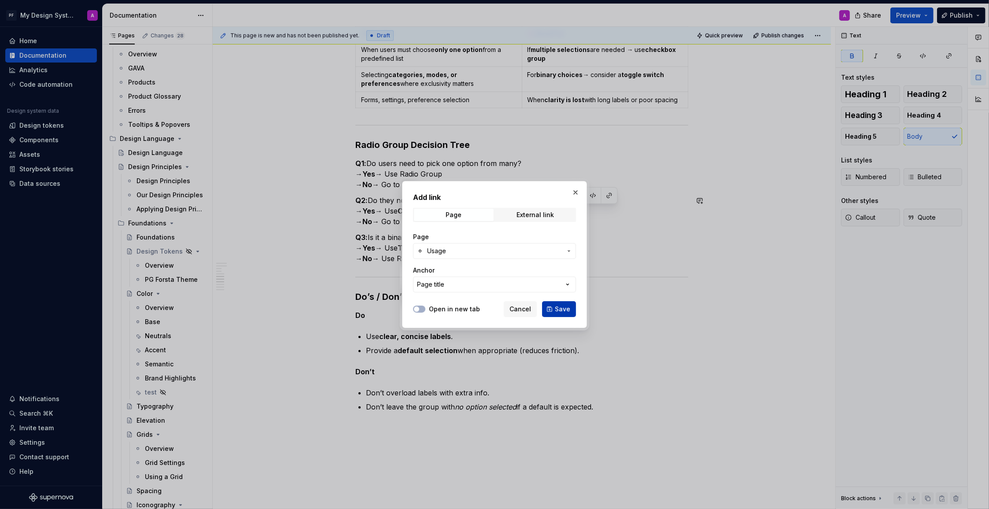
click at [561, 312] on span "Save" at bounding box center [562, 309] width 15 height 9
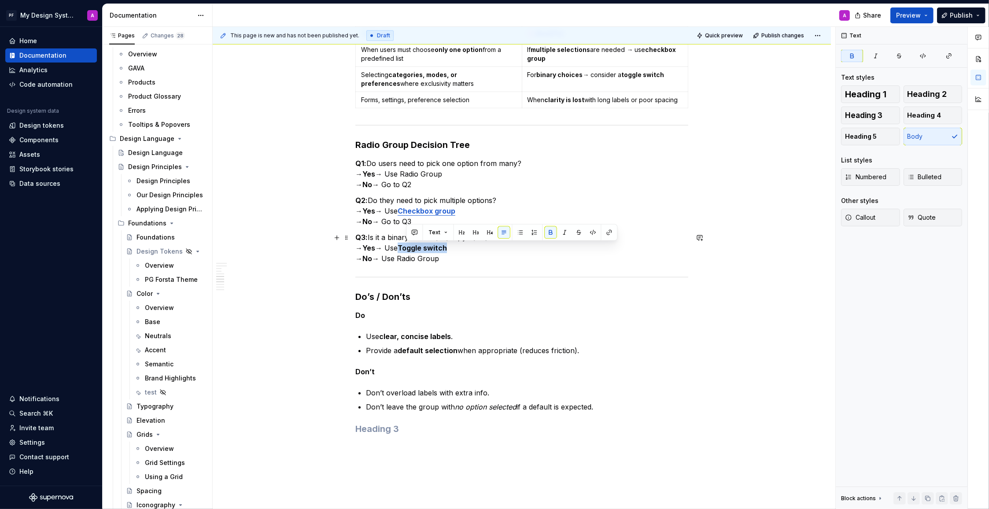
drag, startPoint x: 457, startPoint y: 250, endPoint x: 406, endPoint y: 249, distance: 51.5
click at [406, 249] on p "Q3: Is it a binary choice (on/off, yes/no)? → Yes → Use Toggle switch → No → Us…" at bounding box center [521, 248] width 333 height 32
click at [607, 232] on button "button" at bounding box center [609, 232] width 12 height 12
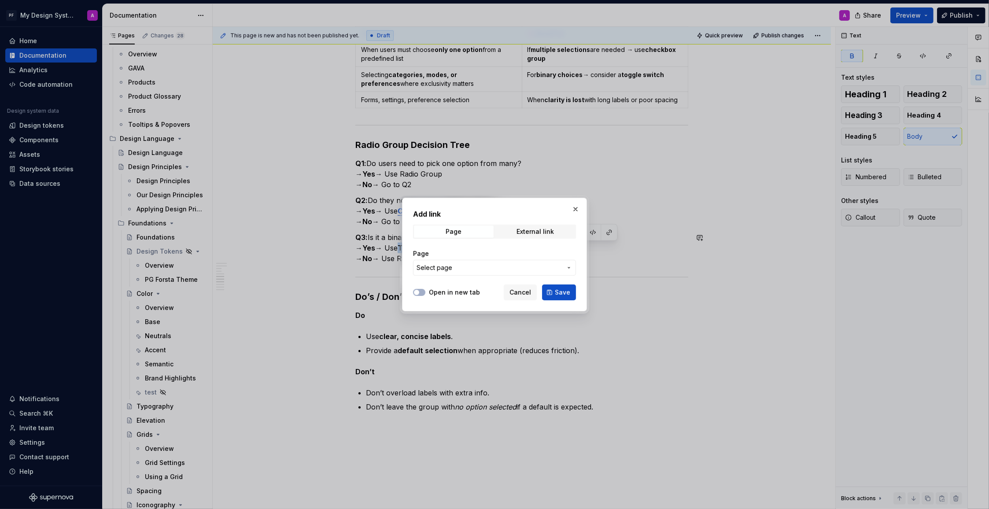
click at [547, 265] on span "Select page" at bounding box center [488, 267] width 145 height 9
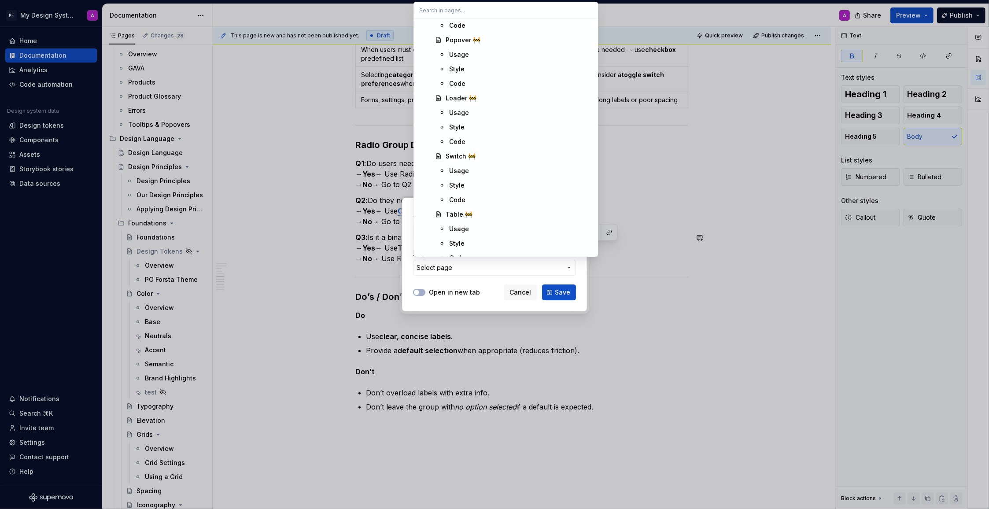
scroll to position [1941, 0]
click at [458, 176] on div "Usage" at bounding box center [459, 178] width 20 height 9
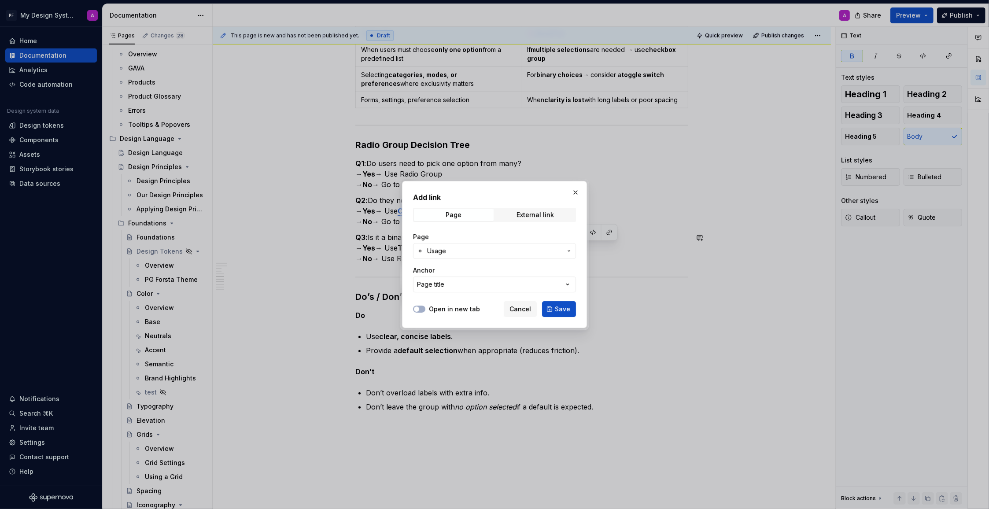
click at [563, 310] on span "Save" at bounding box center [562, 309] width 15 height 9
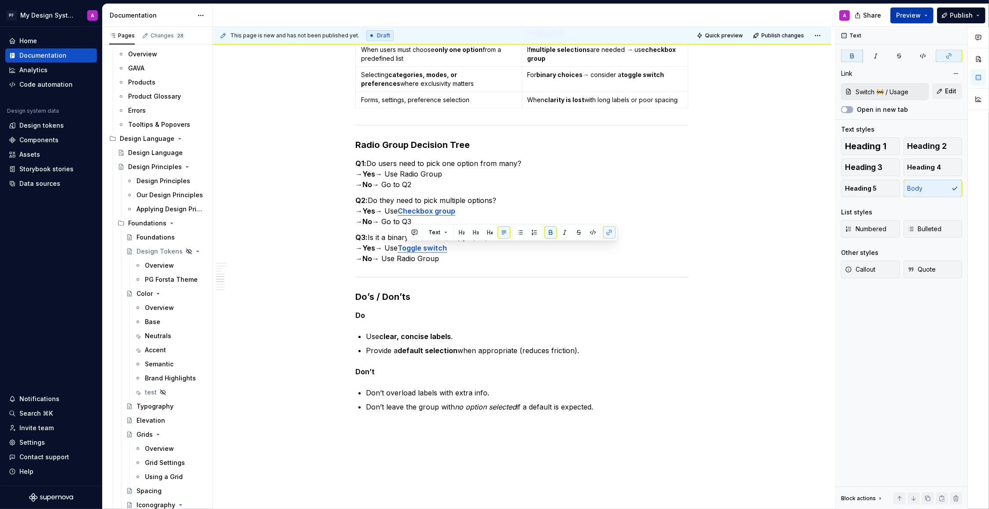
click at [906, 19] on button "Preview" at bounding box center [911, 15] width 43 height 16
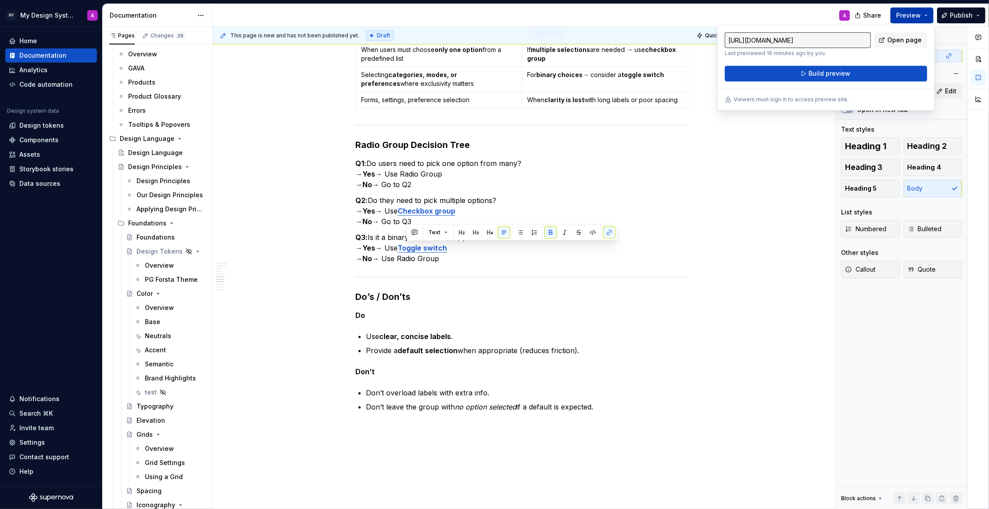
click at [841, 73] on span "Build preview" at bounding box center [829, 73] width 42 height 9
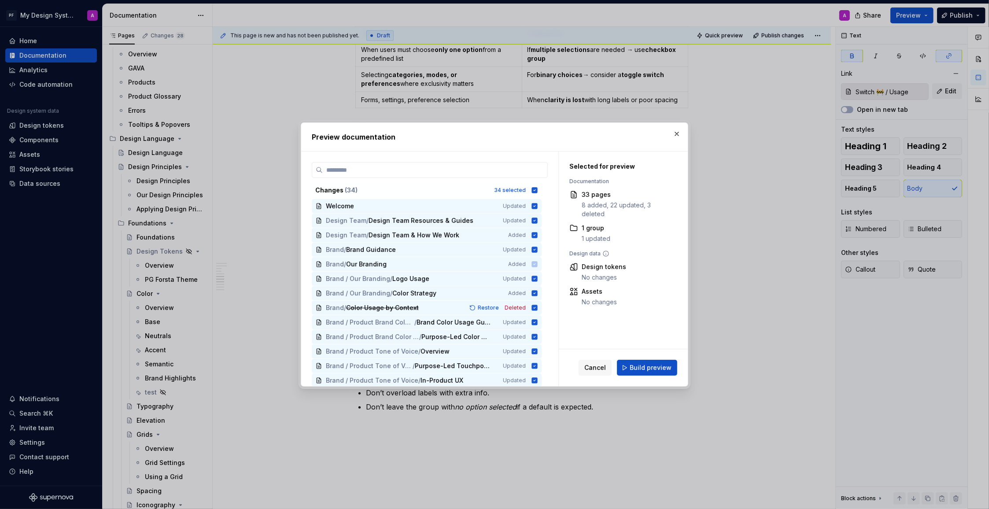
drag, startPoint x: 661, startPoint y: 366, endPoint x: 731, endPoint y: 368, distance: 70.0
click at [661, 366] on span "Build preview" at bounding box center [651, 367] width 42 height 9
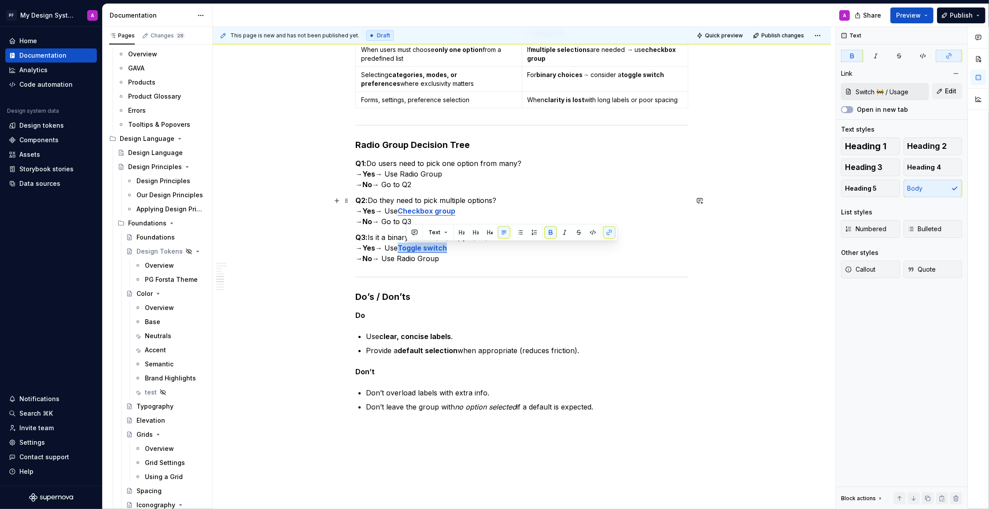
click at [681, 208] on p "Q2: Do they need to pick multiple options? → Yes → Use Checkbox group → No → Go…" at bounding box center [521, 211] width 333 height 32
click at [919, 16] on span "Preview" at bounding box center [908, 15] width 25 height 9
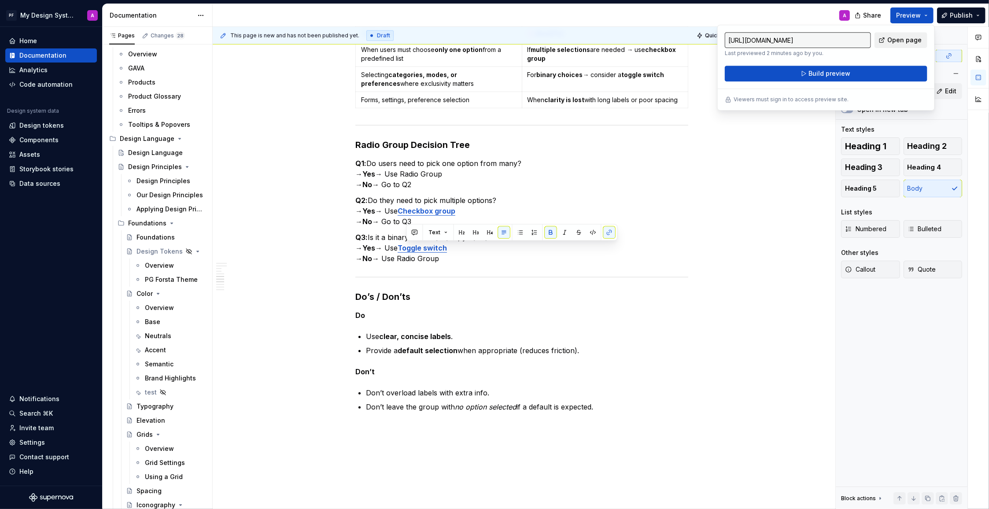
click at [892, 42] on span "Open page" at bounding box center [904, 40] width 34 height 9
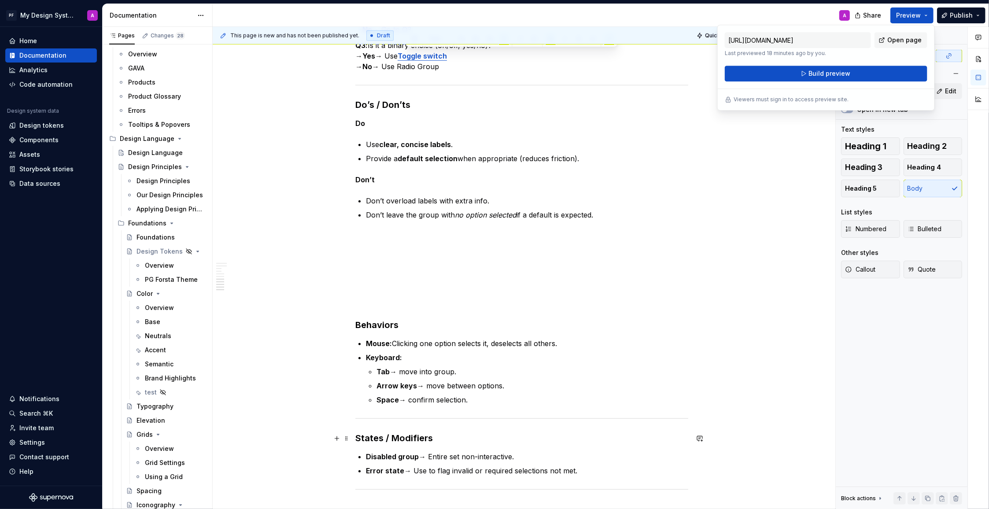
scroll to position [940, 0]
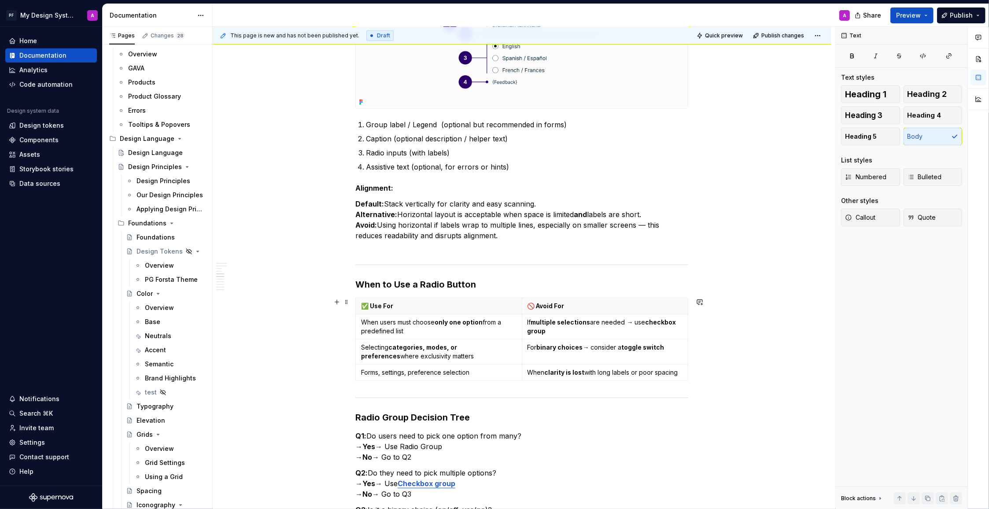
scroll to position [441, 0]
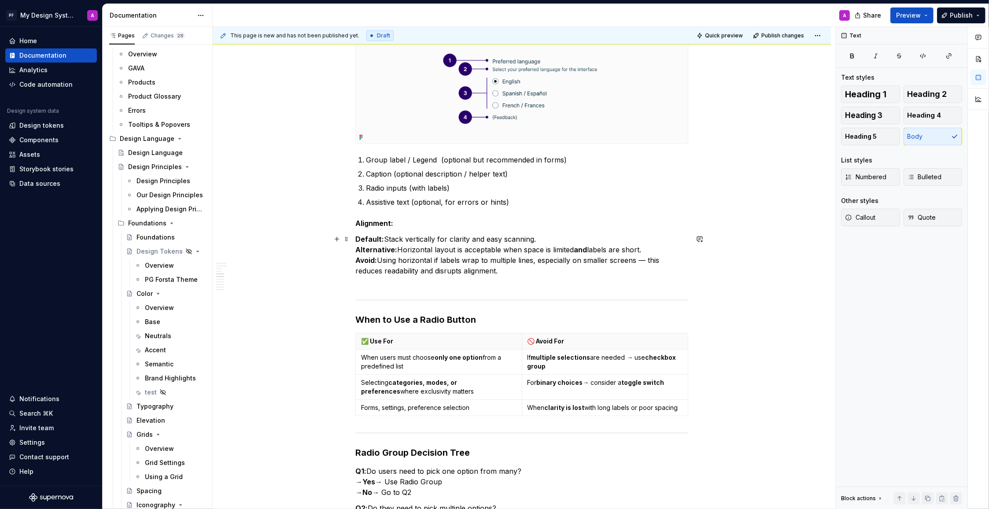
click at [519, 271] on p "Default: Stack vertically for clarity and easy scanning. Alternative: Horizonta…" at bounding box center [521, 260] width 333 height 53
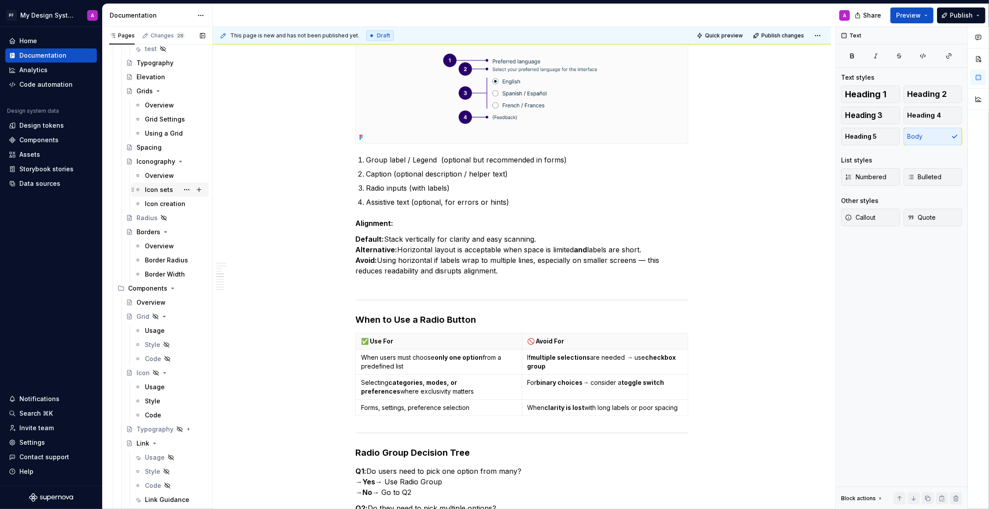
scroll to position [833, 0]
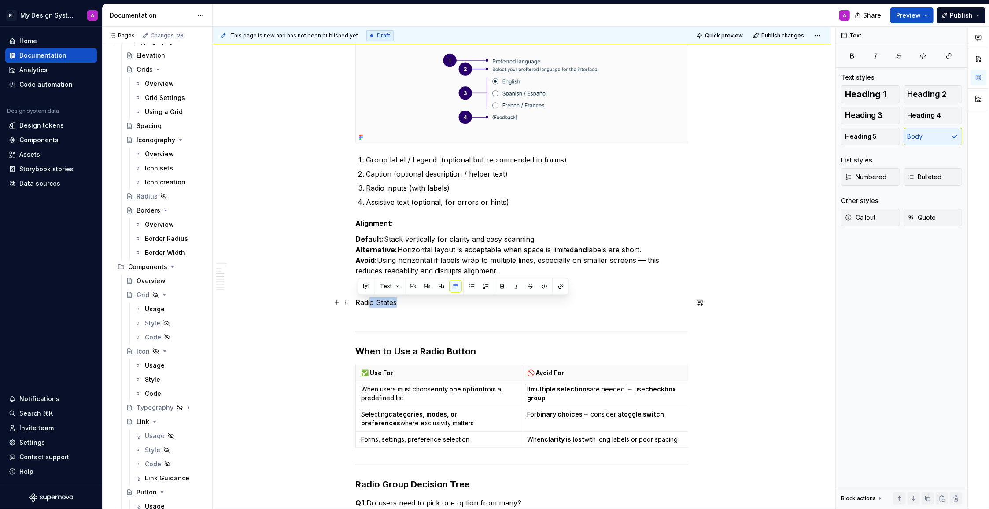
drag, startPoint x: 396, startPoint y: 302, endPoint x: 352, endPoint y: 304, distance: 43.6
click at [352, 304] on div "Overview Radio buttons allow users to make a single selection from a set of mut…" at bounding box center [522, 465] width 618 height 1487
click at [427, 286] on button "button" at bounding box center [427, 286] width 12 height 12
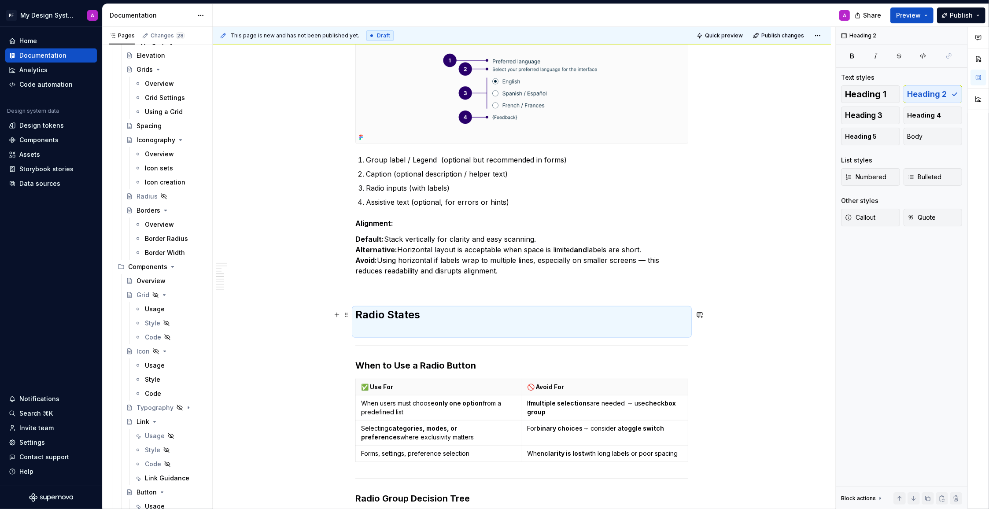
click at [433, 325] on h2 "Radio States" at bounding box center [521, 322] width 333 height 28
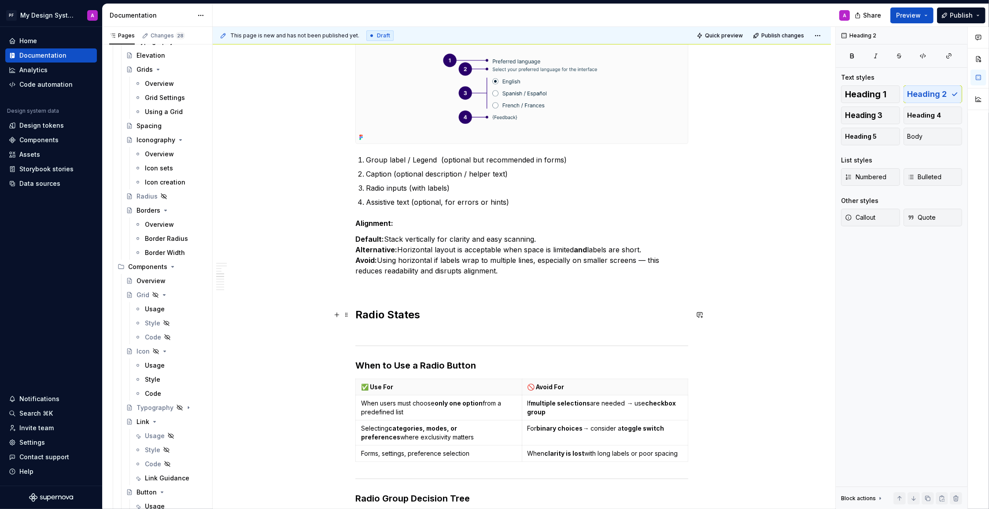
click at [392, 333] on h2 "Radio States" at bounding box center [521, 322] width 333 height 28
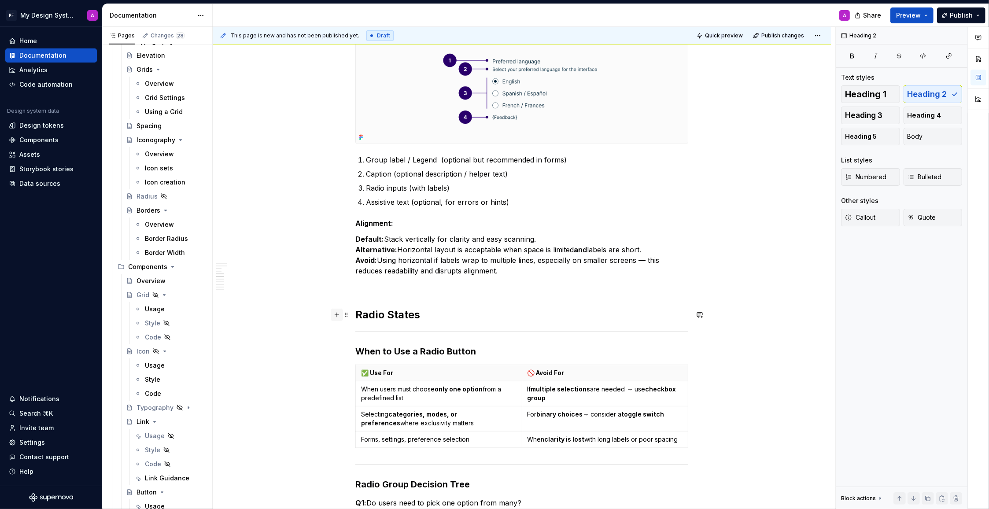
click at [341, 310] on button "button" at bounding box center [337, 315] width 12 height 12
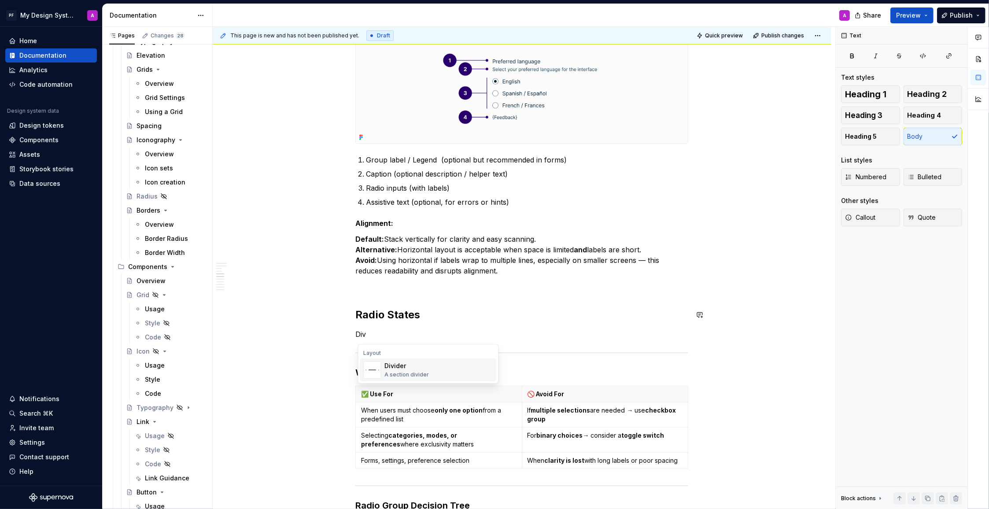
click at [410, 366] on div "Divider" at bounding box center [407, 365] width 44 height 9
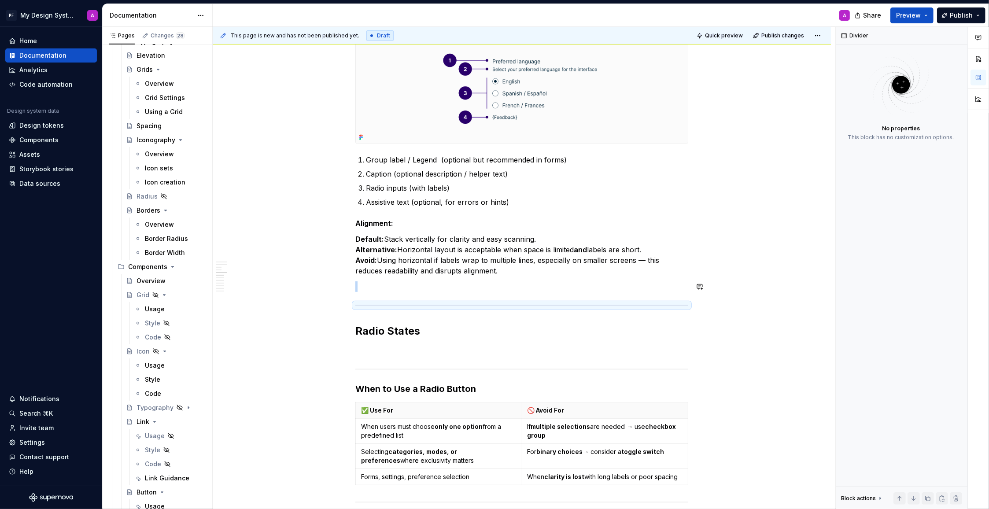
click at [376, 293] on div "Overview Radio buttons allow users to make a single selection from a set of mut…" at bounding box center [521, 413] width 333 height 1341
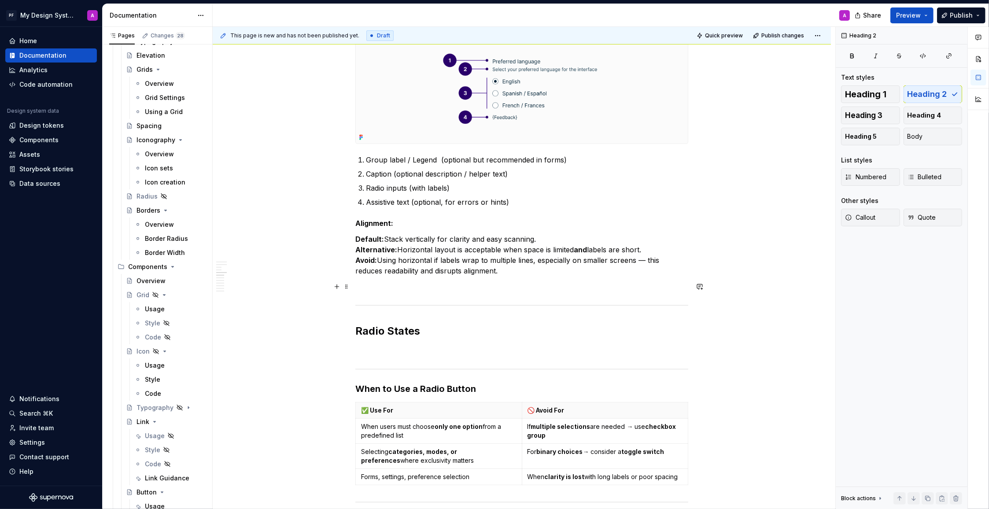
click at [371, 283] on p at bounding box center [521, 286] width 333 height 11
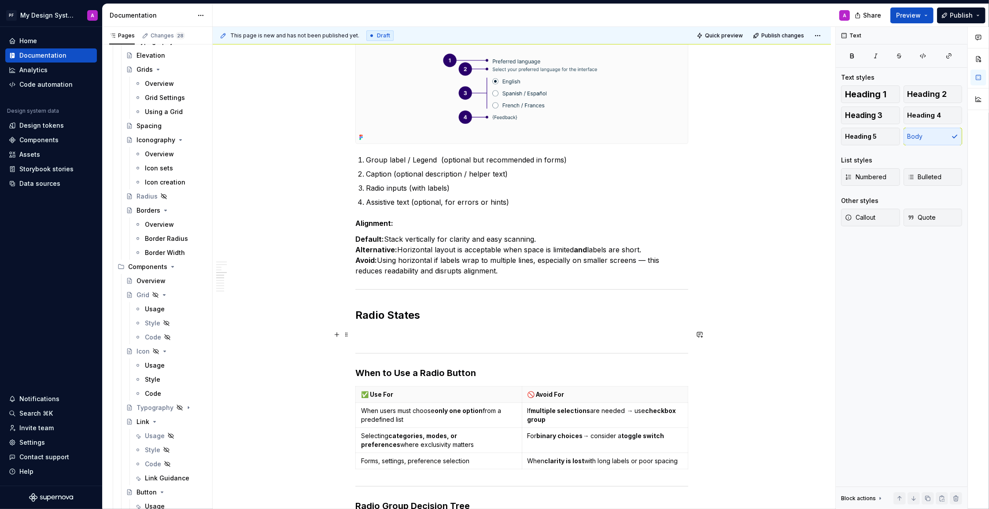
click at [380, 332] on p at bounding box center [521, 334] width 333 height 11
click at [340, 337] on button "button" at bounding box center [337, 334] width 12 height 12
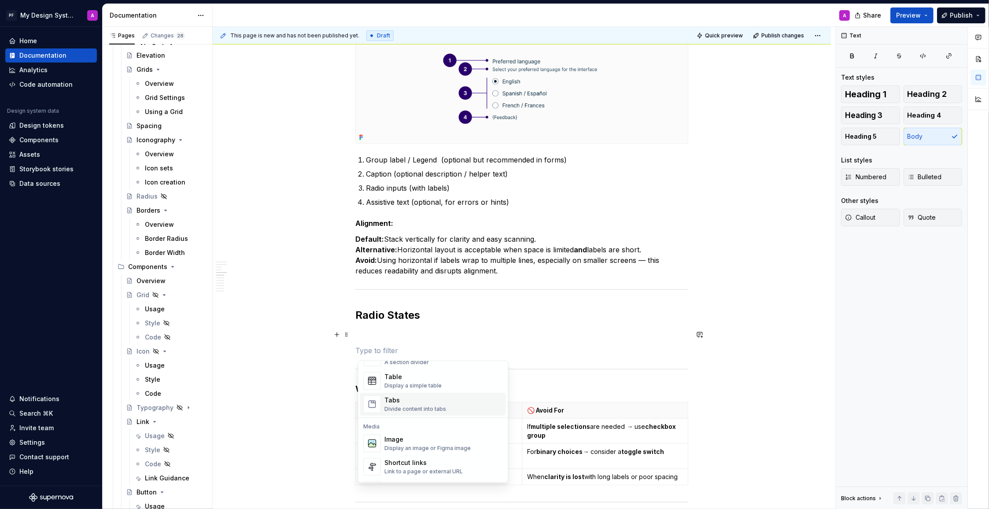
scroll to position [318, 0]
drag, startPoint x: 424, startPoint y: 435, endPoint x: 331, endPoint y: 403, distance: 99.3
click at [424, 435] on div "Image" at bounding box center [428, 438] width 86 height 9
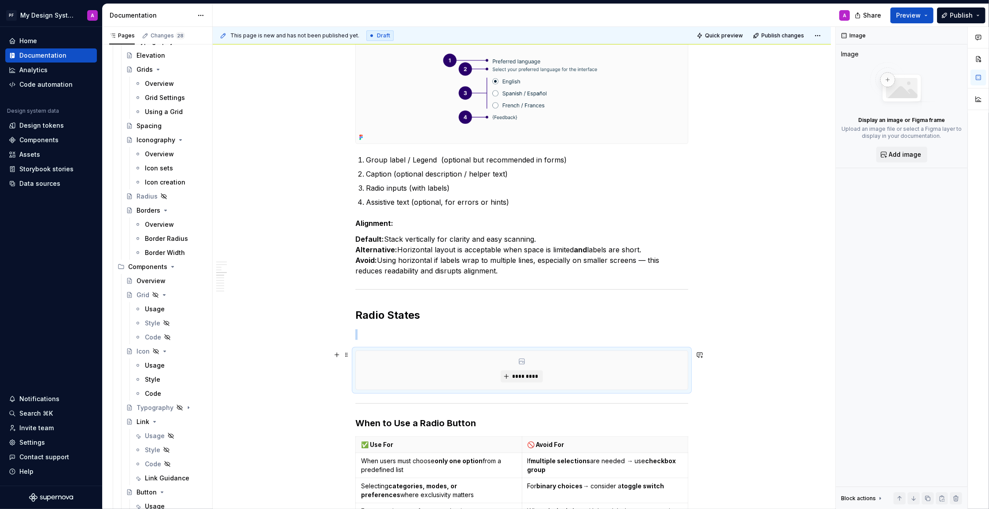
click at [277, 379] on div "Overview Radio buttons allow users to make a single selection from a set of mut…" at bounding box center [522, 501] width 618 height 1559
click at [383, 330] on p at bounding box center [521, 334] width 333 height 11
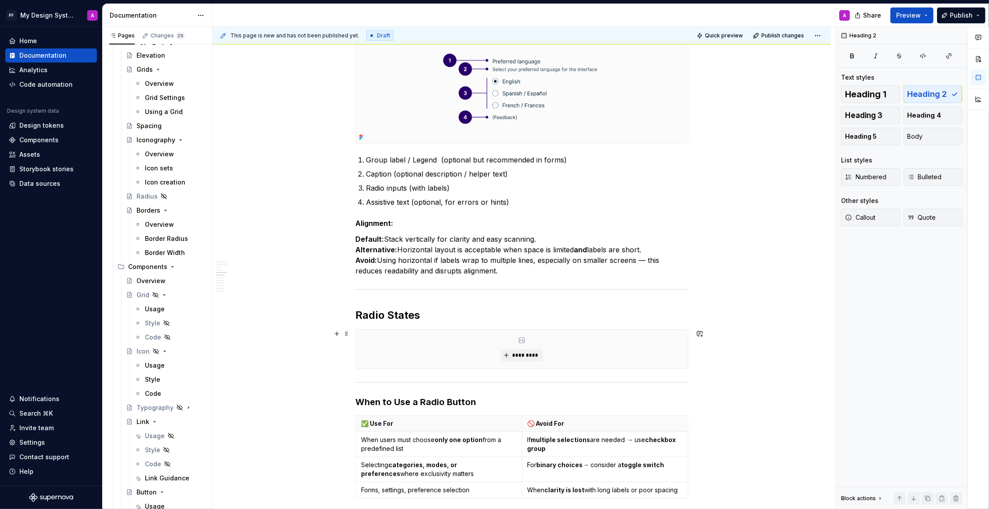
click at [744, 362] on div "Overview Radio buttons allow users to make a single selection from a set of mut…" at bounding box center [522, 491] width 618 height 1538
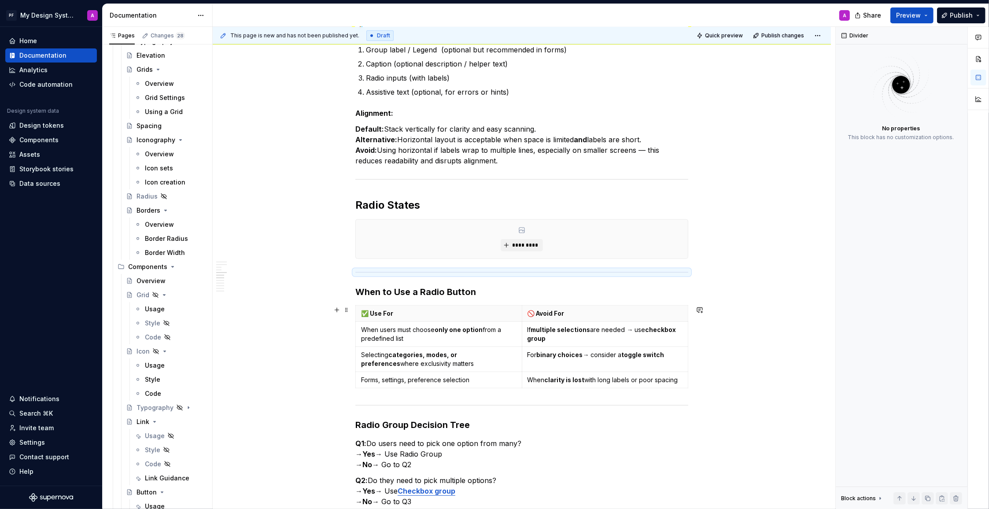
scroll to position [546, 0]
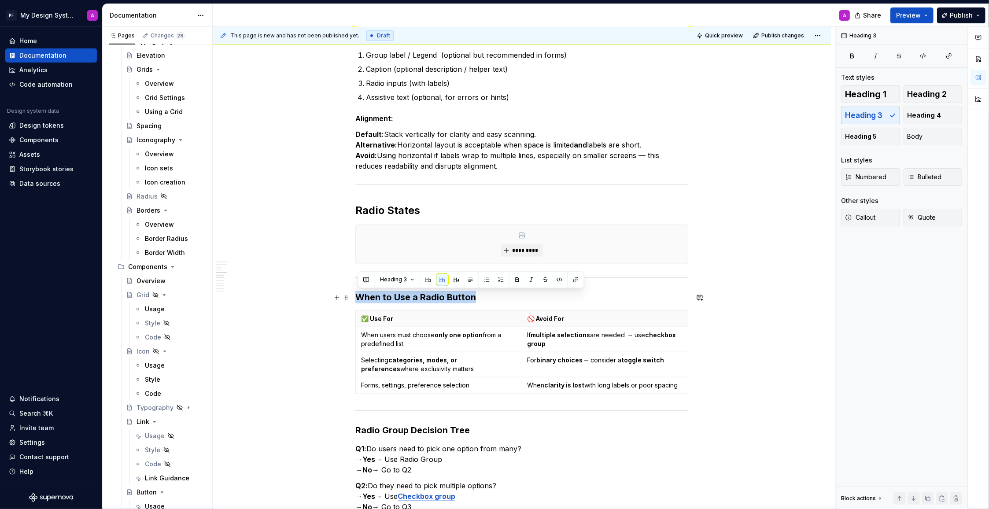
drag, startPoint x: 485, startPoint y: 298, endPoint x: 354, endPoint y: 297, distance: 130.3
click at [354, 297] on div "Overview Radio buttons allow users to make a single selection from a set of mut…" at bounding box center [522, 386] width 618 height 1538
drag, startPoint x: 427, startPoint y: 280, endPoint x: 472, endPoint y: 292, distance: 47.0
click at [427, 280] on button "button" at bounding box center [428, 279] width 12 height 12
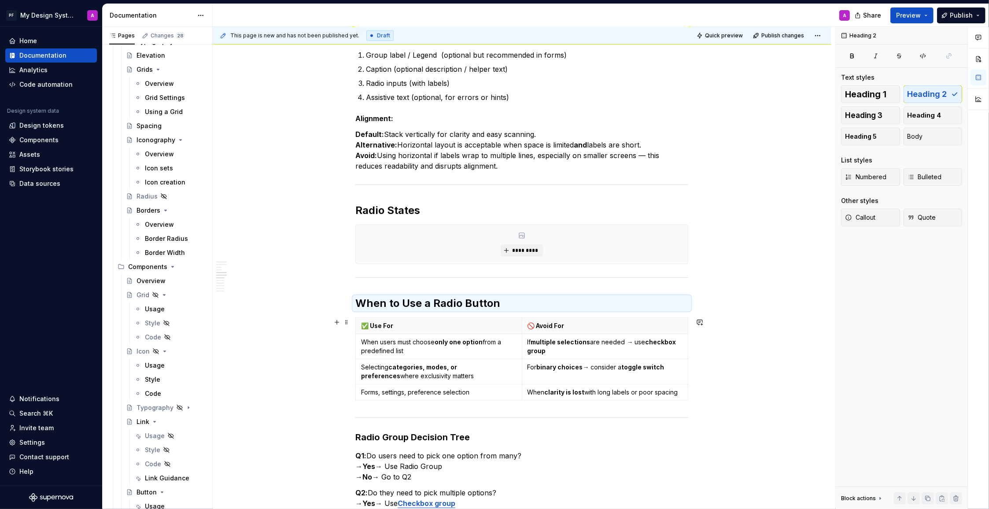
click at [770, 343] on div "Overview Radio buttons allow users to make a single selection from a set of mut…" at bounding box center [522, 389] width 618 height 1545
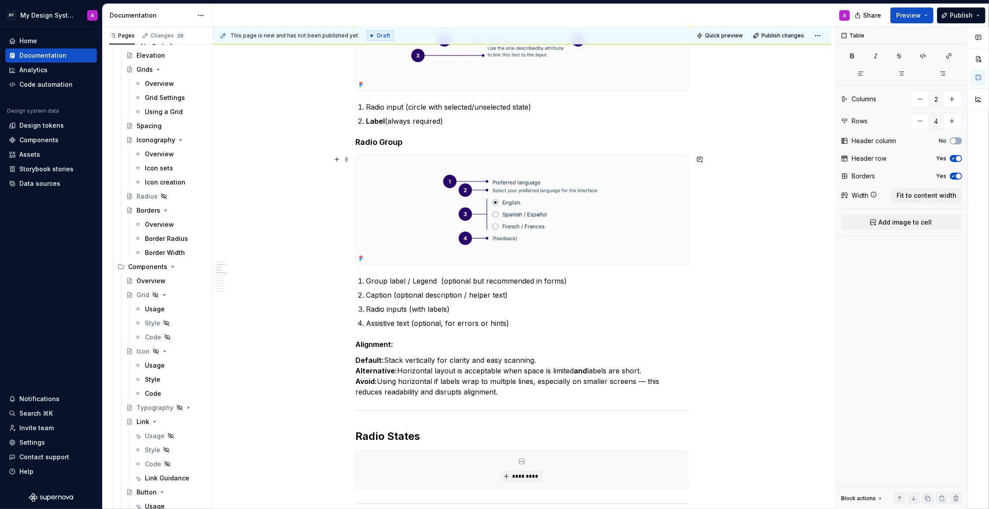
scroll to position [487, 0]
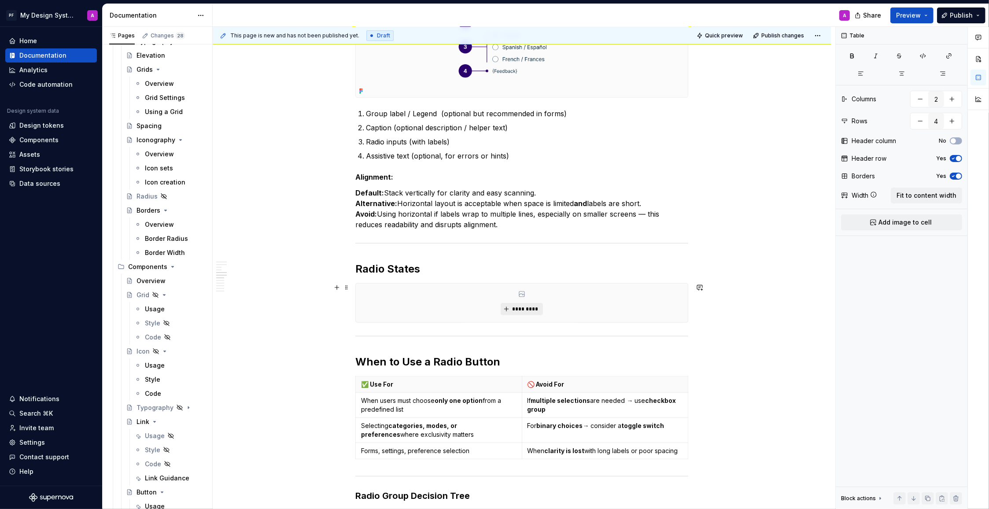
click at [522, 310] on span "*********" at bounding box center [525, 309] width 27 height 7
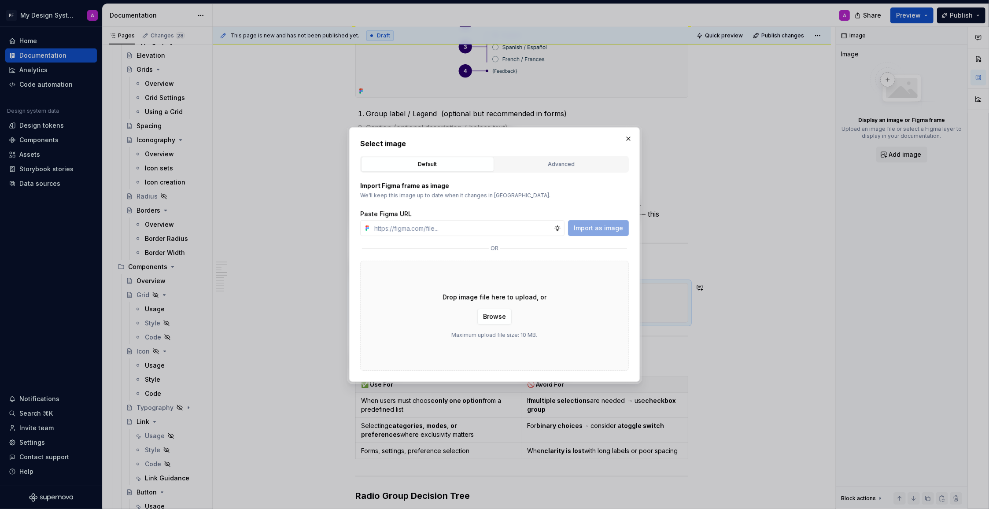
drag, startPoint x: 558, startPoint y: 165, endPoint x: 545, endPoint y: 188, distance: 26.8
click at [558, 165] on div "Advanced" at bounding box center [561, 164] width 127 height 9
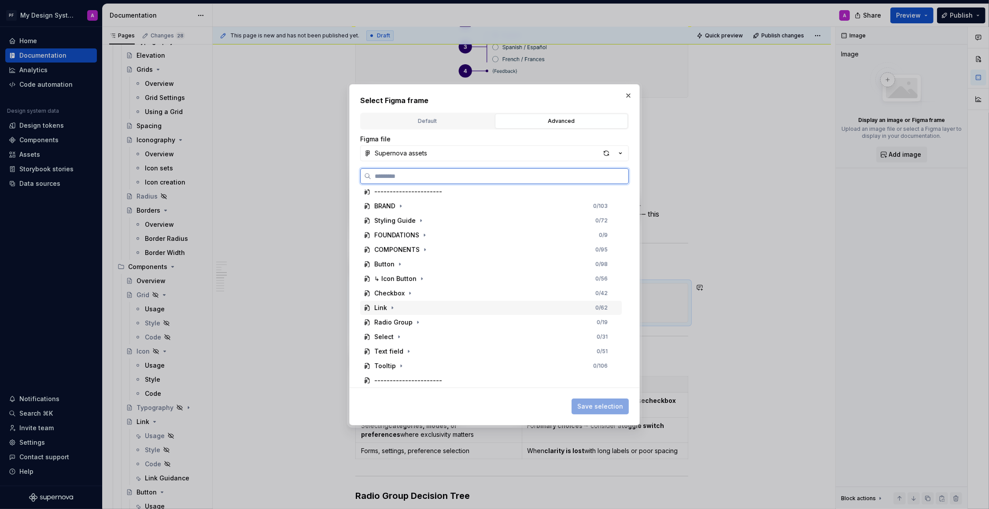
scroll to position [34, 0]
click at [415, 322] on icon "button" at bounding box center [417, 321] width 7 height 7
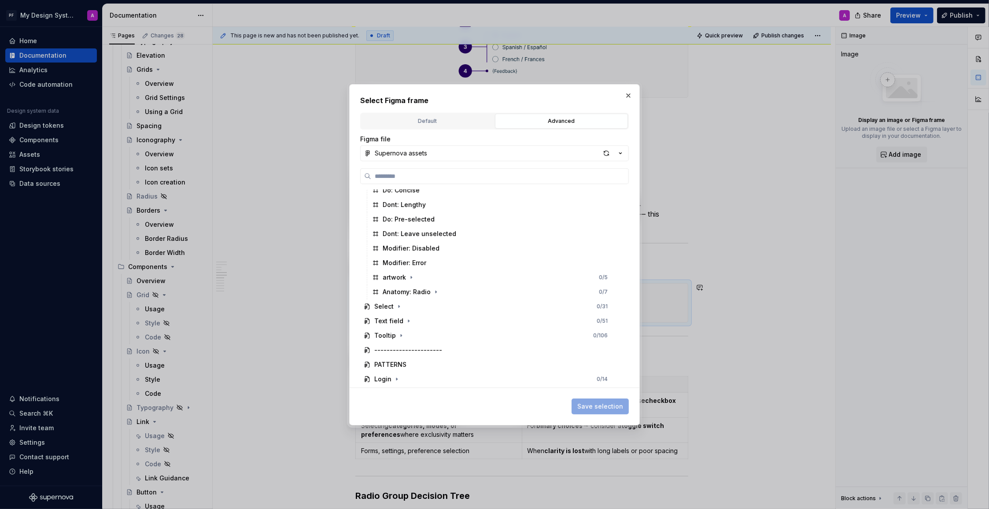
scroll to position [197, 0]
drag, startPoint x: 49, startPoint y: 188, endPoint x: 37, endPoint y: 186, distance: 12.5
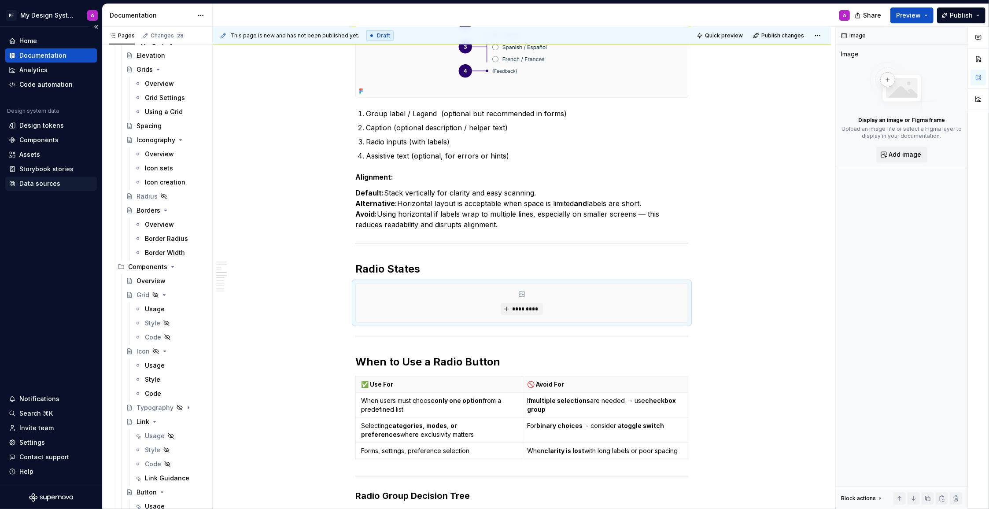
click at [37, 186] on div "Data sources" at bounding box center [39, 183] width 41 height 9
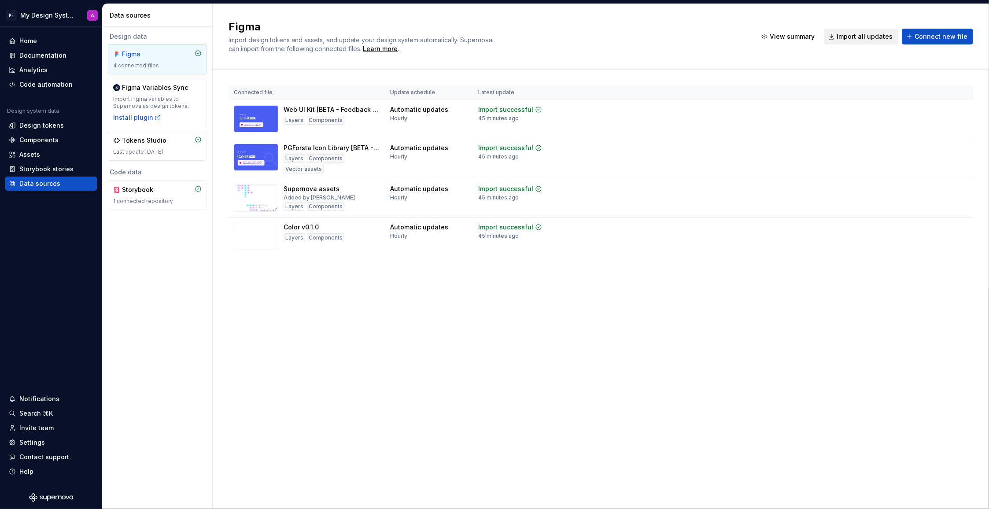
click at [857, 37] on span "Import all updates" at bounding box center [864, 36] width 56 height 9
click at [858, 37] on span "Import all updates" at bounding box center [864, 36] width 56 height 9
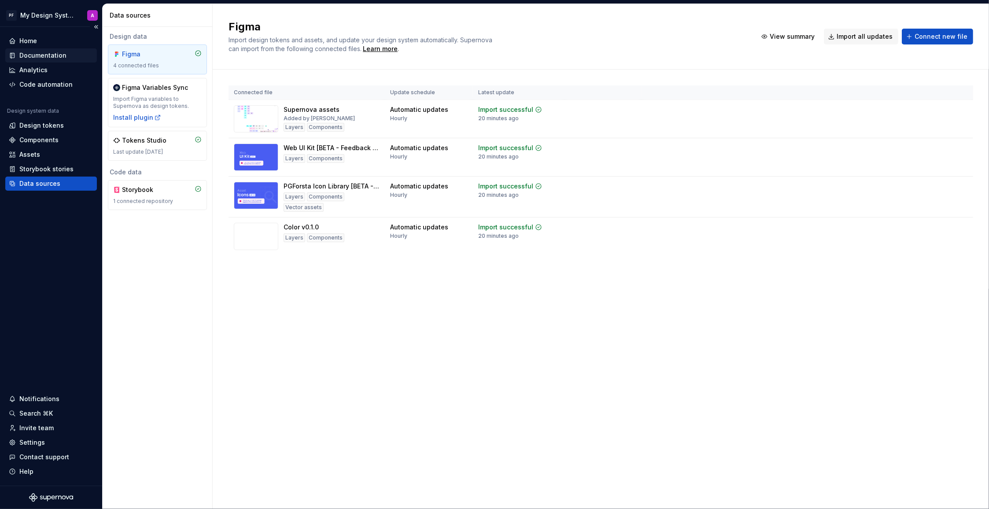
click at [33, 55] on div "Documentation" at bounding box center [42, 55] width 47 height 9
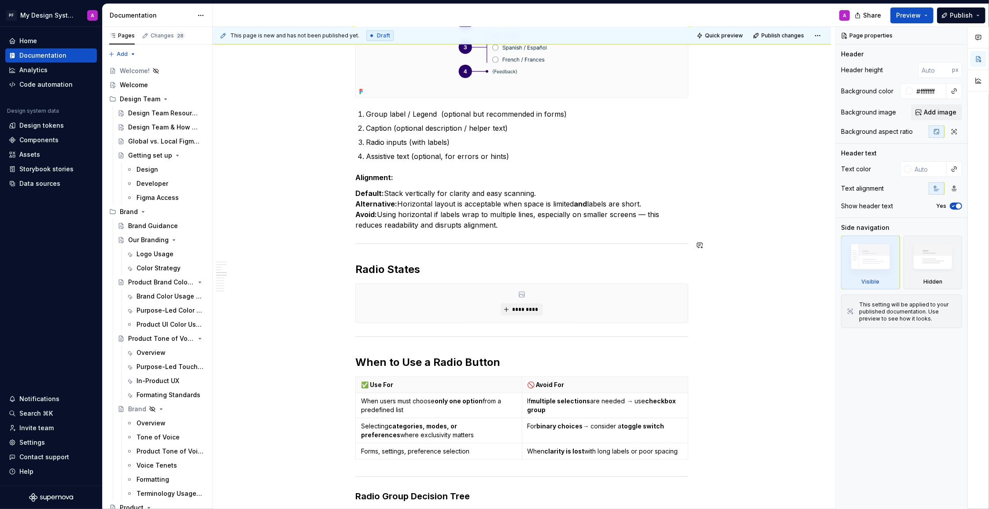
scroll to position [487, 0]
click at [515, 309] on span "*********" at bounding box center [525, 309] width 27 height 7
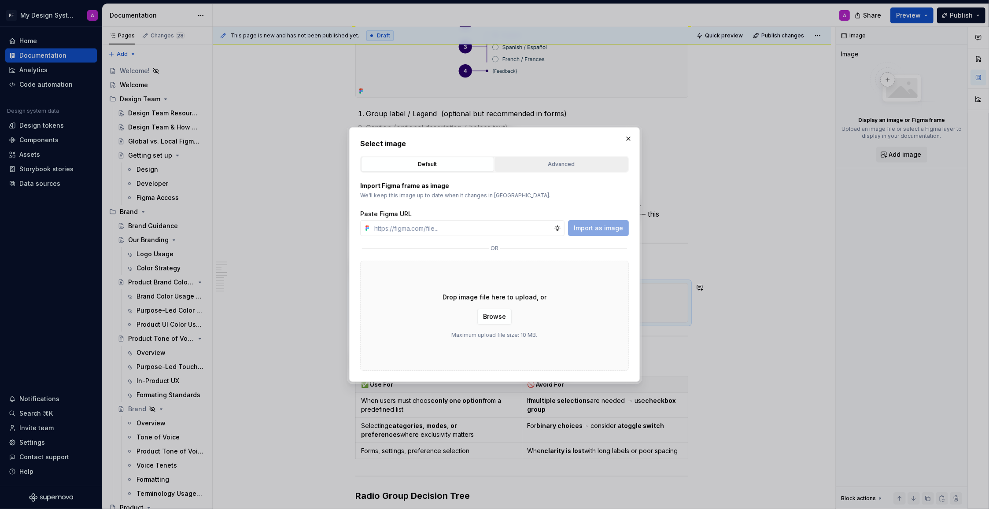
click at [597, 162] on div "Advanced" at bounding box center [561, 164] width 127 height 9
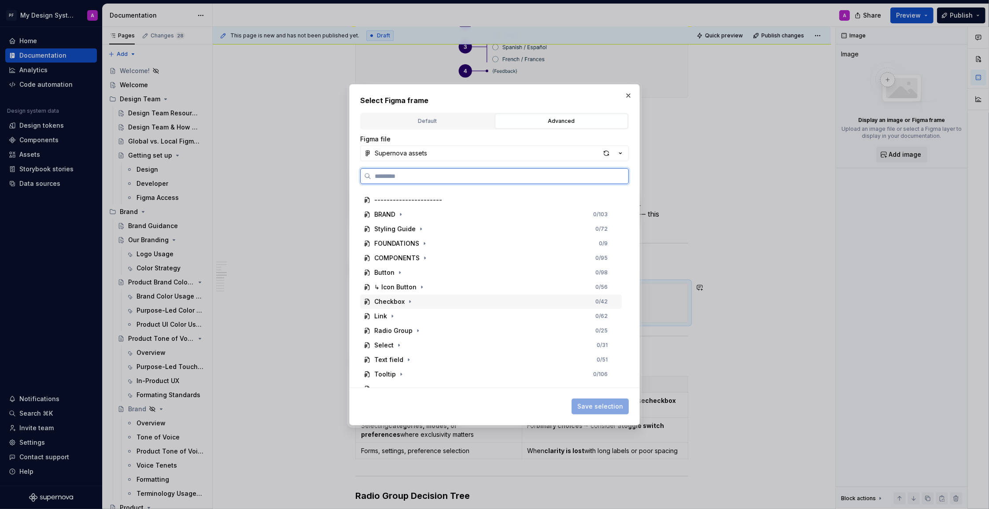
scroll to position [29, 0]
click at [417, 327] on icon "button" at bounding box center [417, 327] width 7 height 7
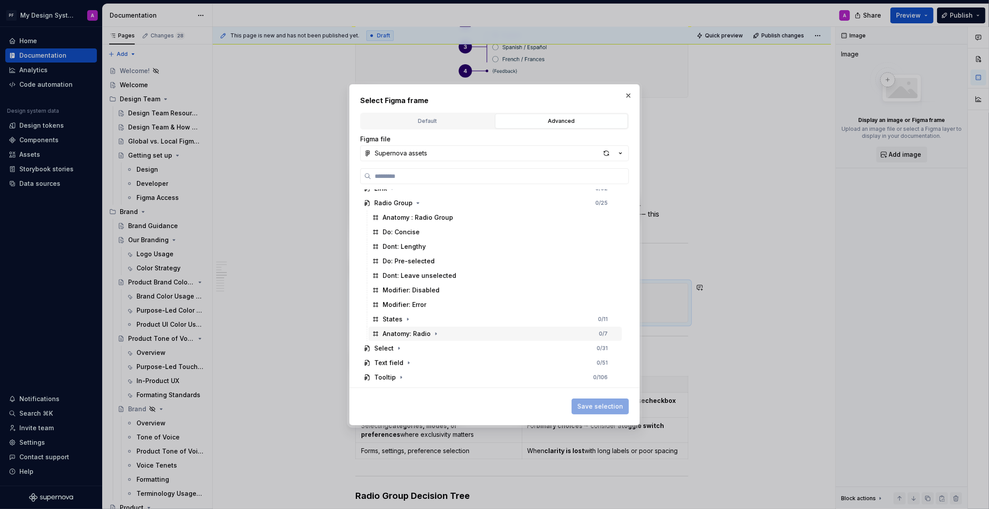
scroll to position [150, 0]
click at [404, 326] on icon "button" at bounding box center [407, 322] width 7 height 7
click at [398, 322] on div "States" at bounding box center [393, 322] width 20 height 9
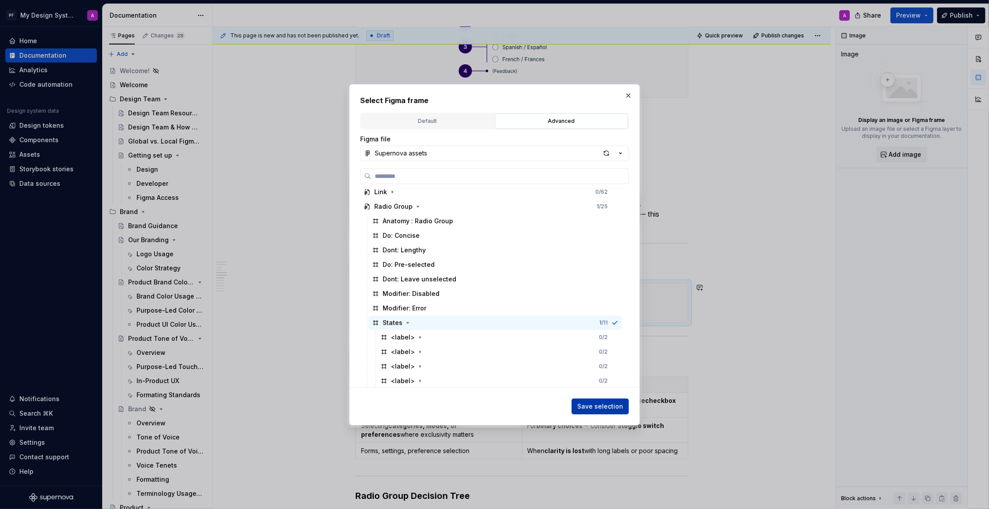
click at [597, 409] on span "Save selection" at bounding box center [600, 406] width 46 height 9
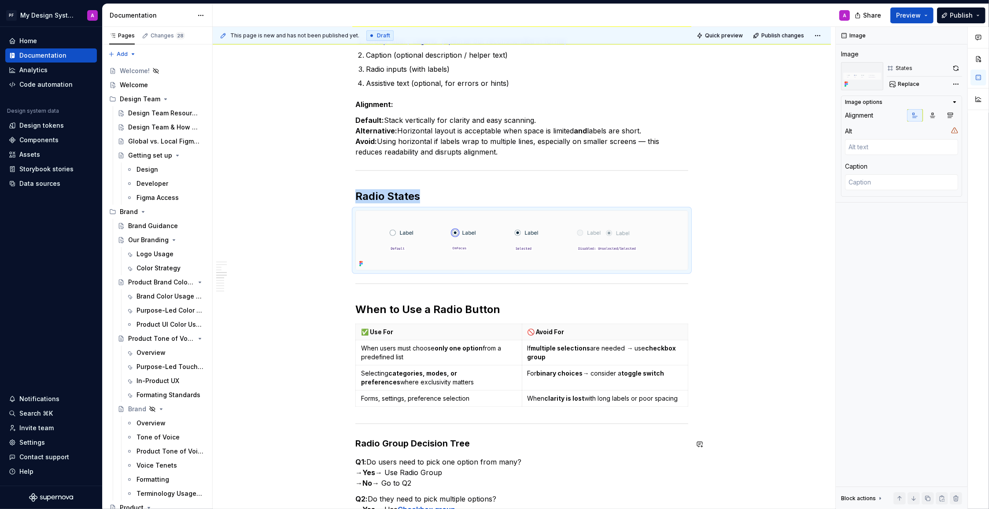
scroll to position [532, 0]
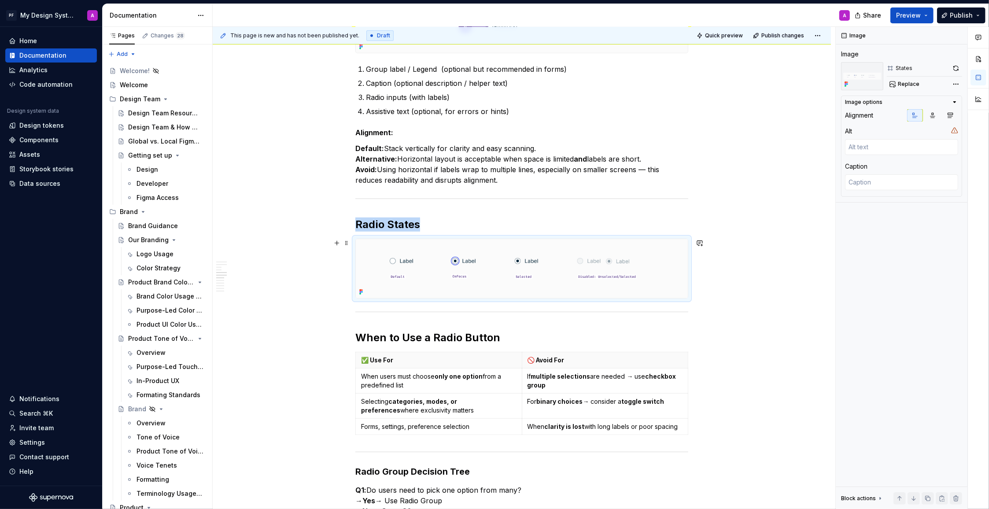
drag, startPoint x: 664, startPoint y: 277, endPoint x: 660, endPoint y: 280, distance: 5.4
click at [664, 277] on img at bounding box center [522, 268] width 332 height 59
click at [949, 116] on icon "button" at bounding box center [950, 115] width 7 height 7
click at [786, 265] on div "Overview Radio buttons allow users to make a single selection from a set of mut…" at bounding box center [522, 415] width 618 height 1566
click at [34, 184] on div "Data sources" at bounding box center [39, 183] width 41 height 9
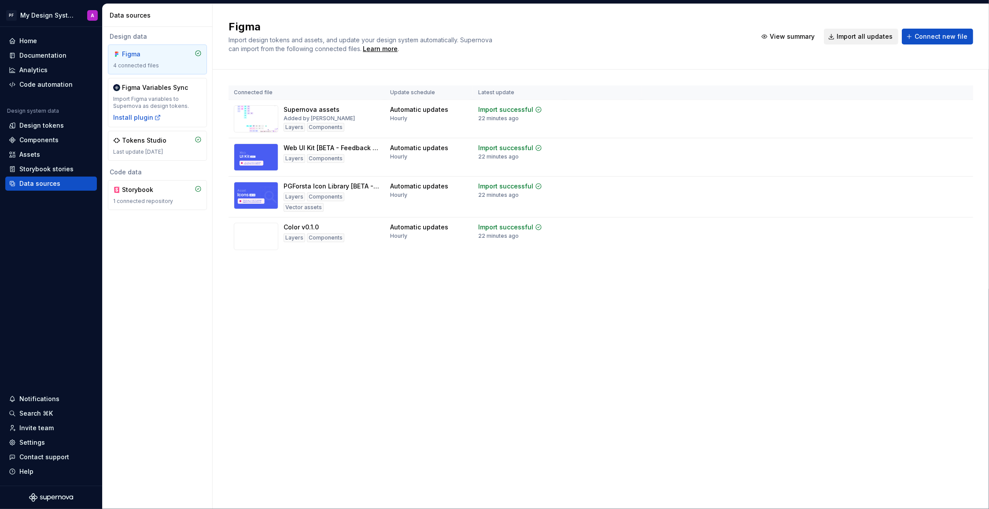
click at [856, 37] on span "Import all updates" at bounding box center [864, 36] width 56 height 9
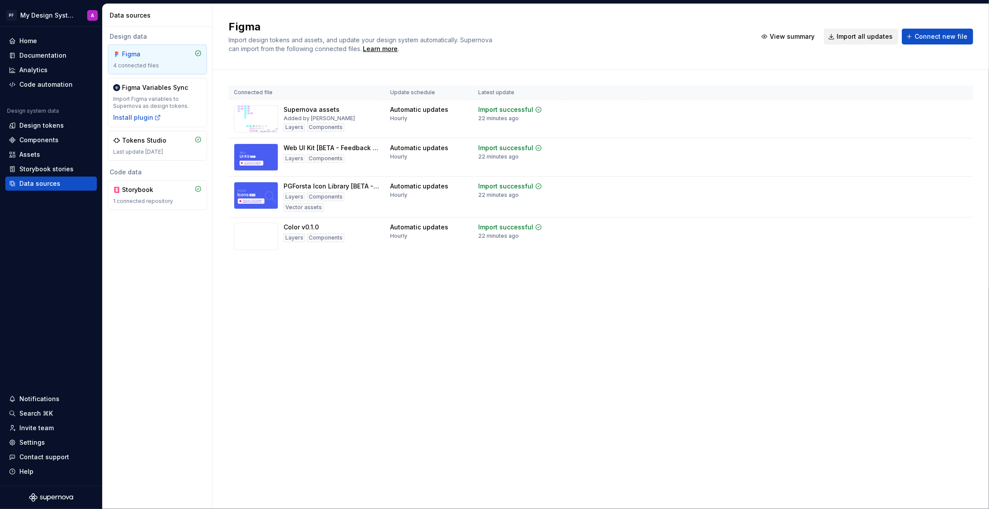
click at [857, 37] on span "Import all updates" at bounding box center [864, 36] width 56 height 9
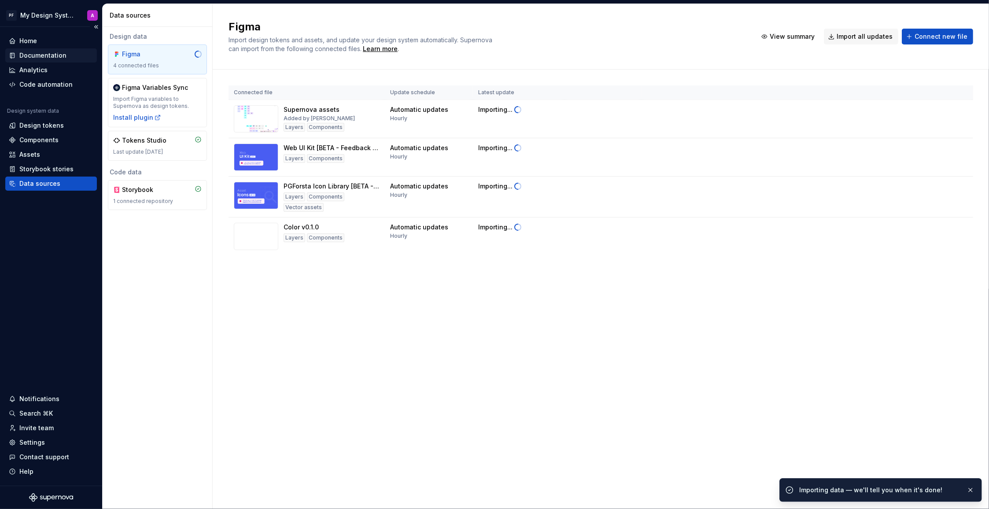
click at [37, 53] on div "Documentation" at bounding box center [42, 55] width 47 height 9
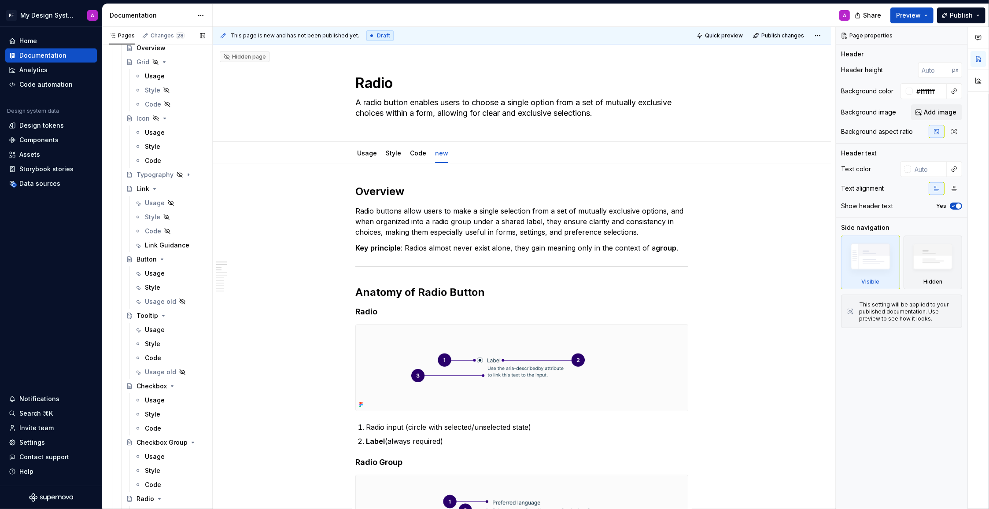
scroll to position [1106, 0]
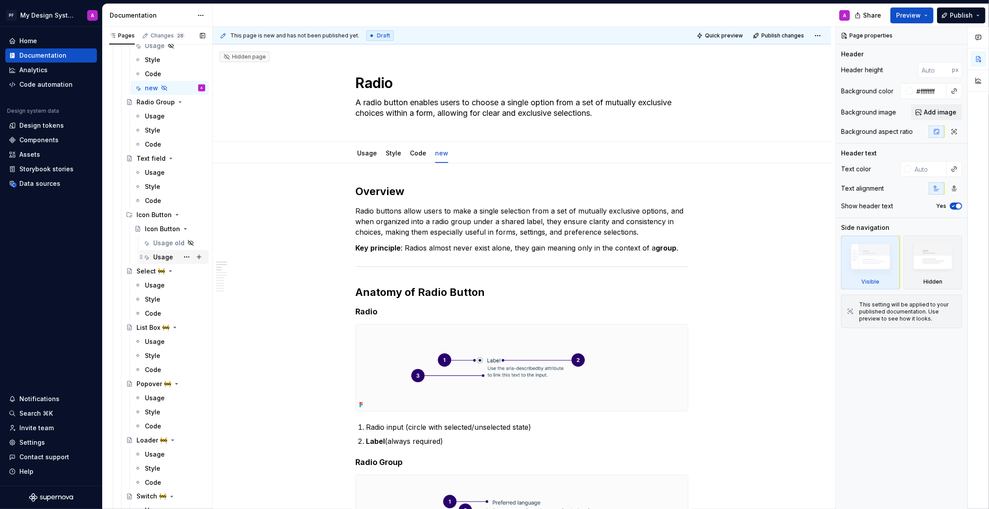
drag, startPoint x: 160, startPoint y: 254, endPoint x: 152, endPoint y: 256, distance: 8.5
click at [160, 254] on div "Usage" at bounding box center [163, 257] width 20 height 9
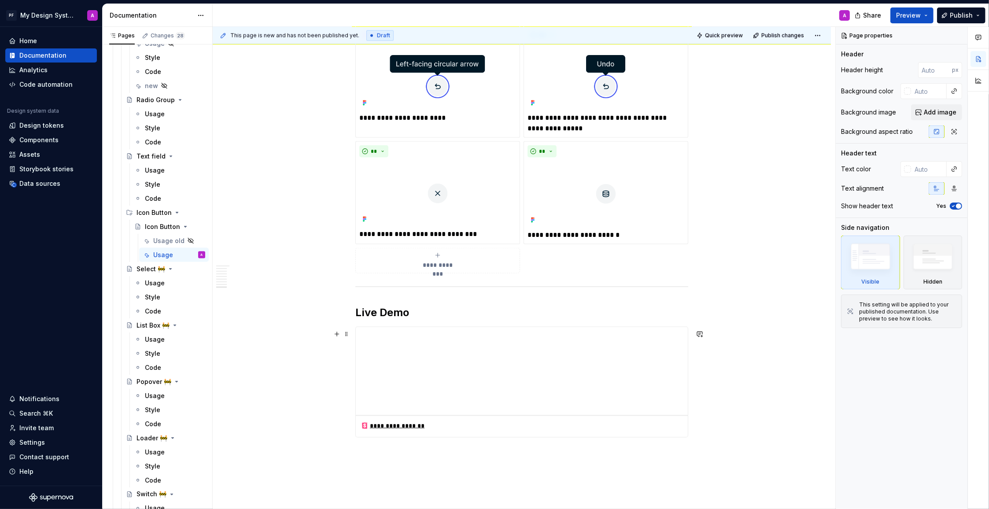
scroll to position [1598, 0]
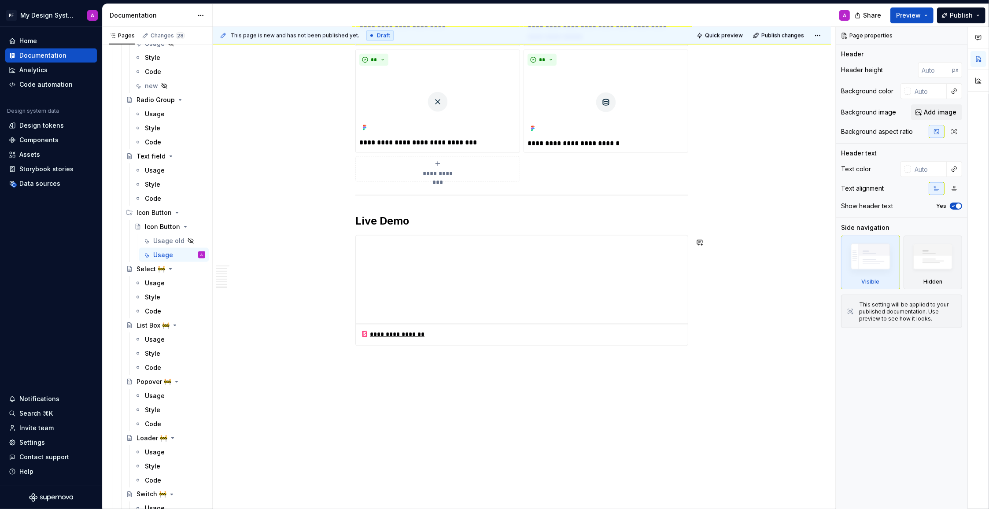
type textarea "*"
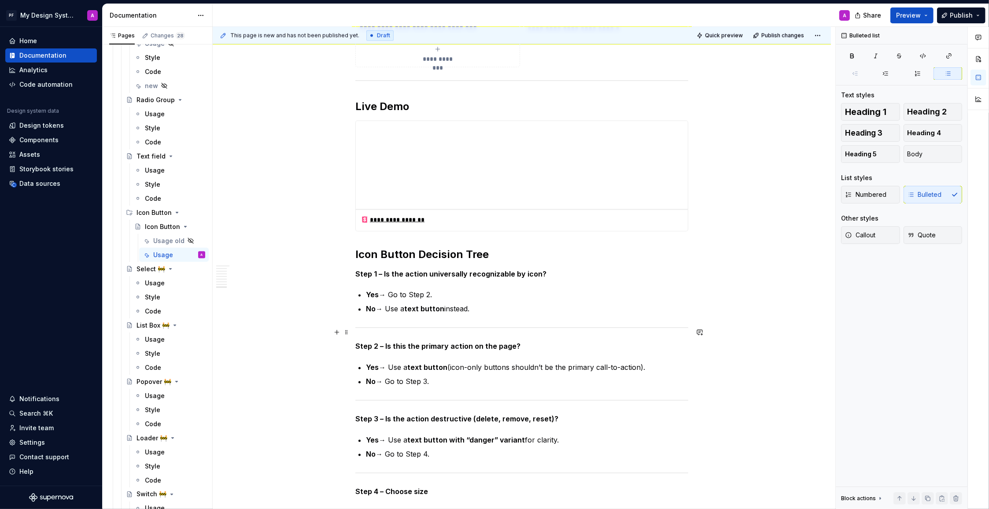
scroll to position [1718, 0]
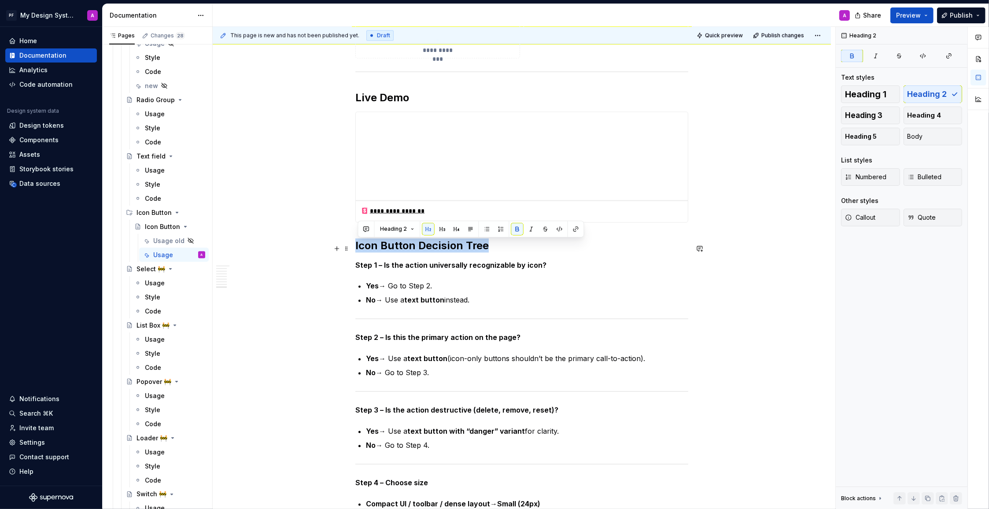
drag, startPoint x: 358, startPoint y: 250, endPoint x: 507, endPoint y: 251, distance: 148.4
click at [498, 251] on h2 "Icon Button Decision Tree" at bounding box center [521, 246] width 333 height 14
click at [443, 230] on button "button" at bounding box center [442, 229] width 12 height 12
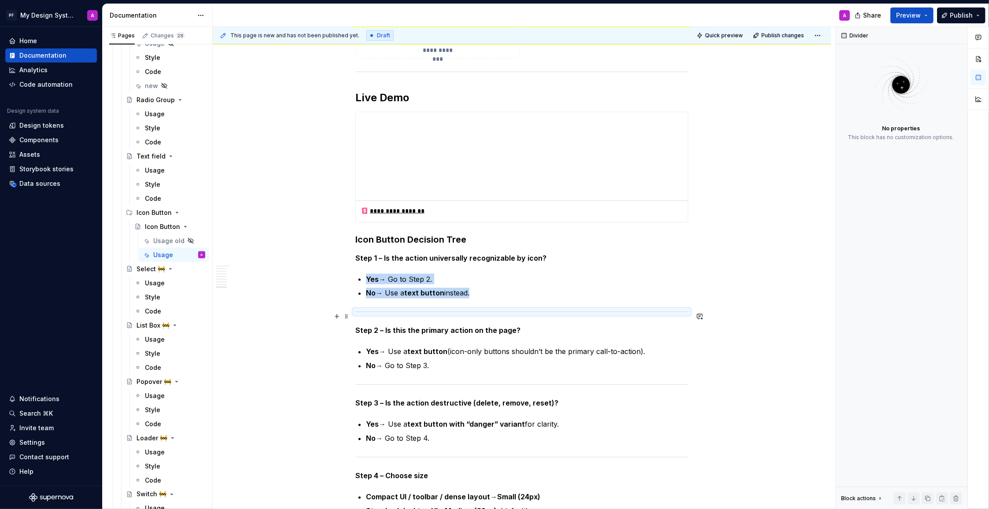
click at [539, 313] on div at bounding box center [521, 312] width 333 height 6
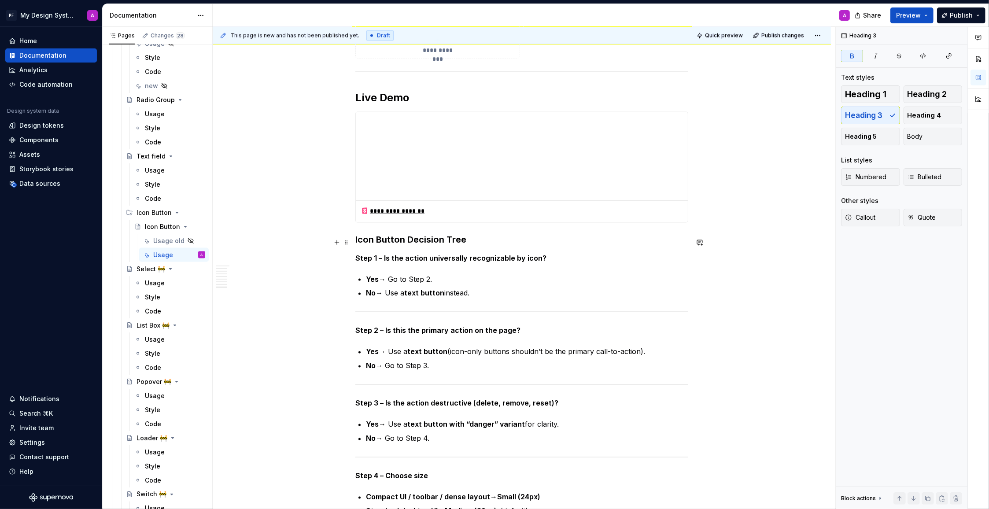
click at [357, 241] on strong "Icon Button Decision Tree" at bounding box center [410, 239] width 111 height 11
click at [445, 240] on strong "Using a Icon Button Decision Tree" at bounding box center [427, 239] width 145 height 11
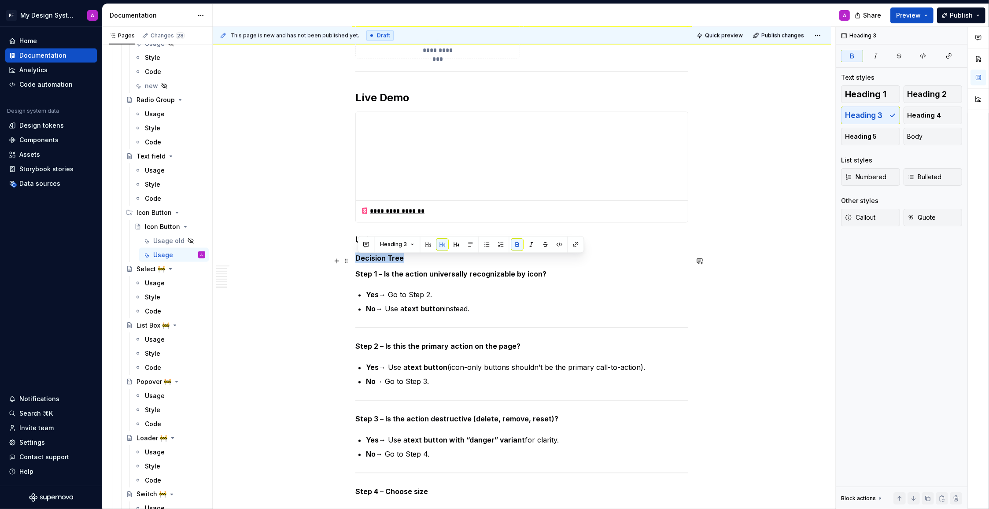
drag, startPoint x: 410, startPoint y: 262, endPoint x: 357, endPoint y: 258, distance: 53.4
click at [357, 258] on p "Decision Tree" at bounding box center [521, 258] width 333 height 11
click at [454, 245] on button "button" at bounding box center [456, 244] width 12 height 12
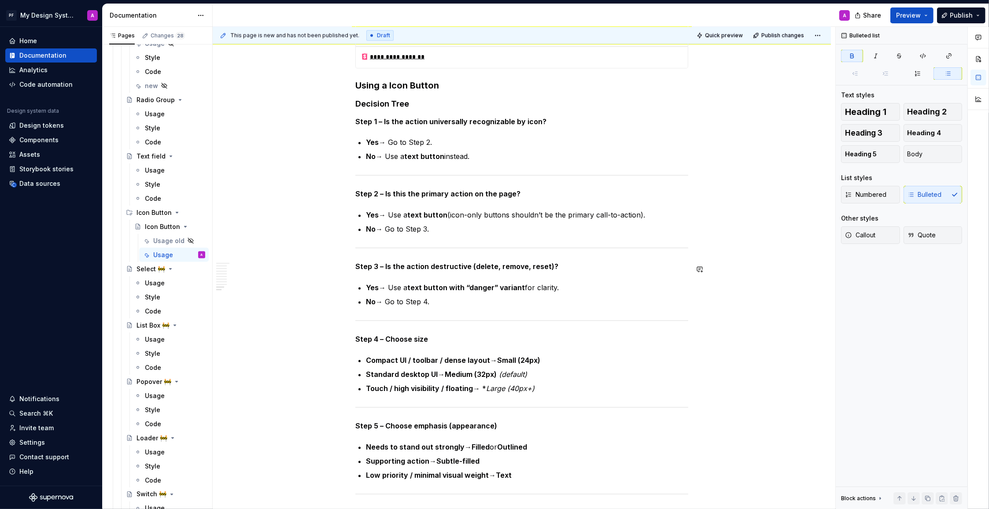
scroll to position [1874, 0]
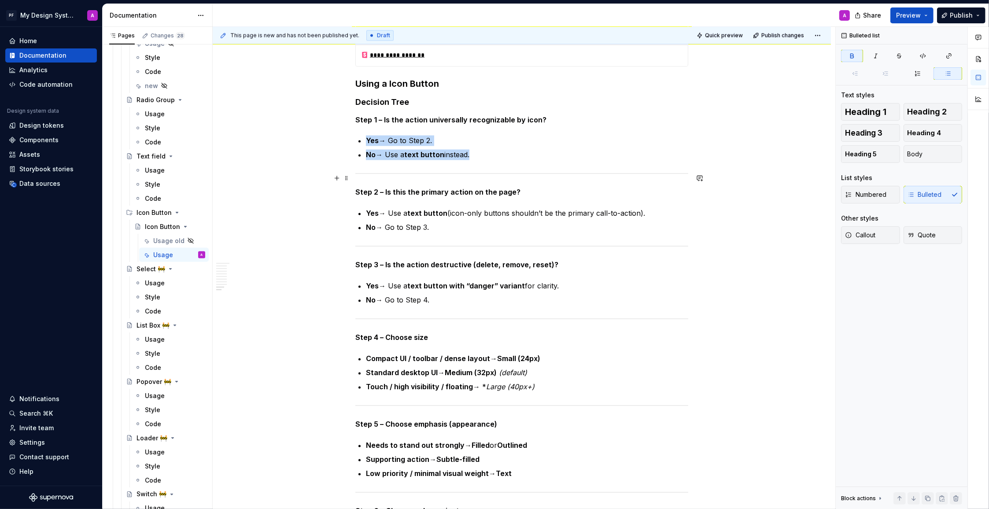
click at [370, 174] on hr at bounding box center [521, 173] width 333 height 0
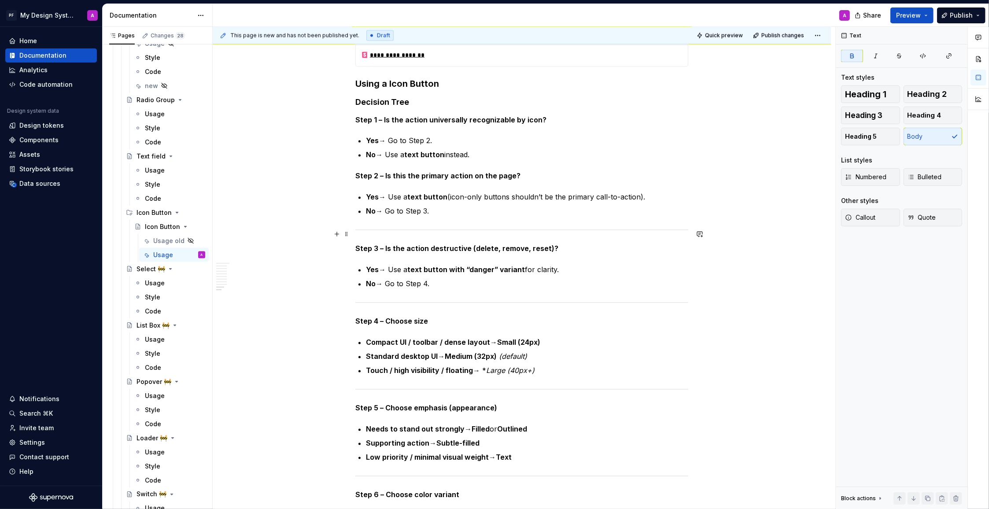
click at [413, 233] on div at bounding box center [521, 230] width 333 height 6
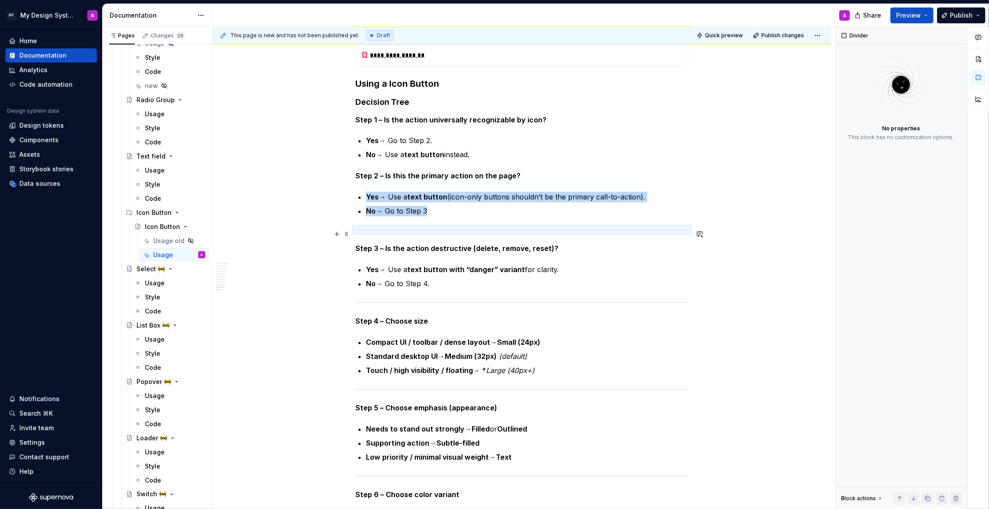
click at [381, 232] on div at bounding box center [521, 230] width 333 height 6
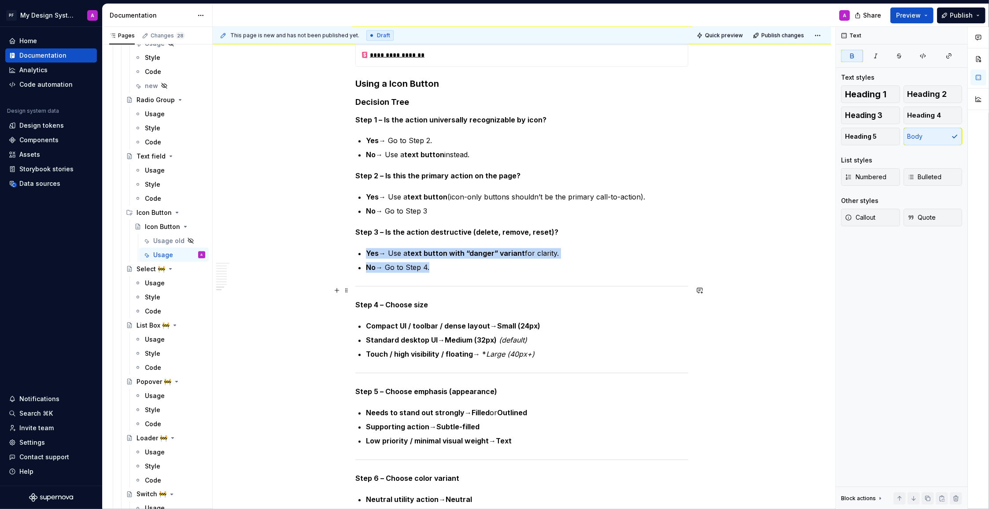
click at [390, 287] on hr at bounding box center [521, 286] width 333 height 0
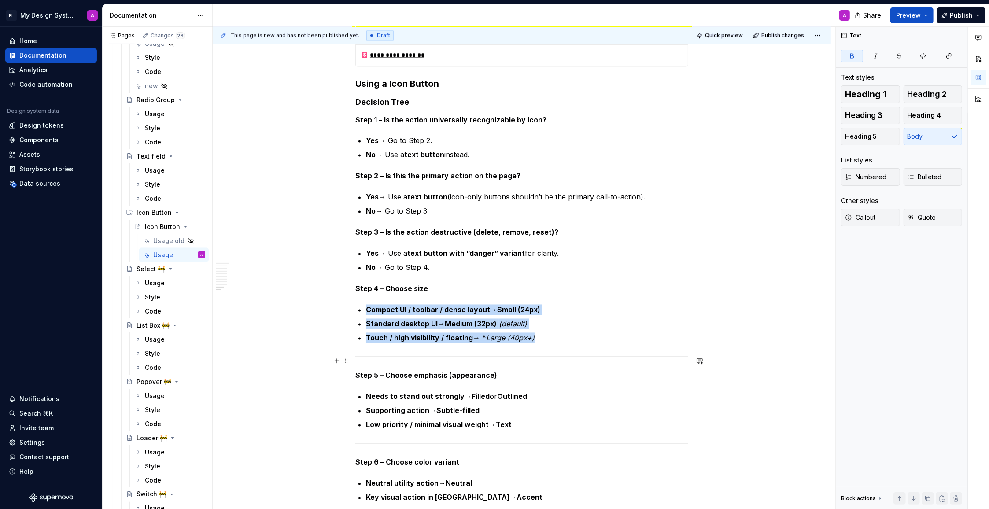
click at [388, 358] on div at bounding box center [521, 357] width 333 height 6
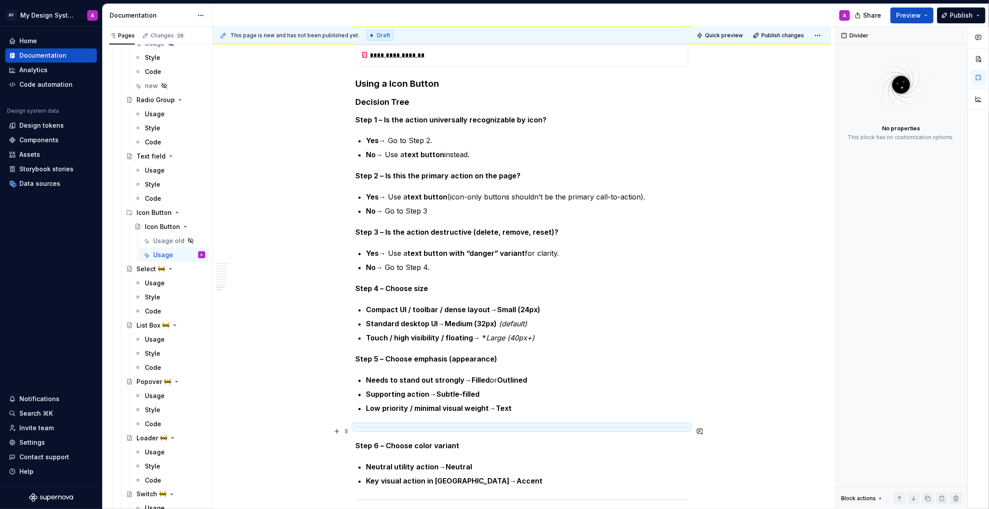
click at [401, 428] on div at bounding box center [521, 427] width 333 height 6
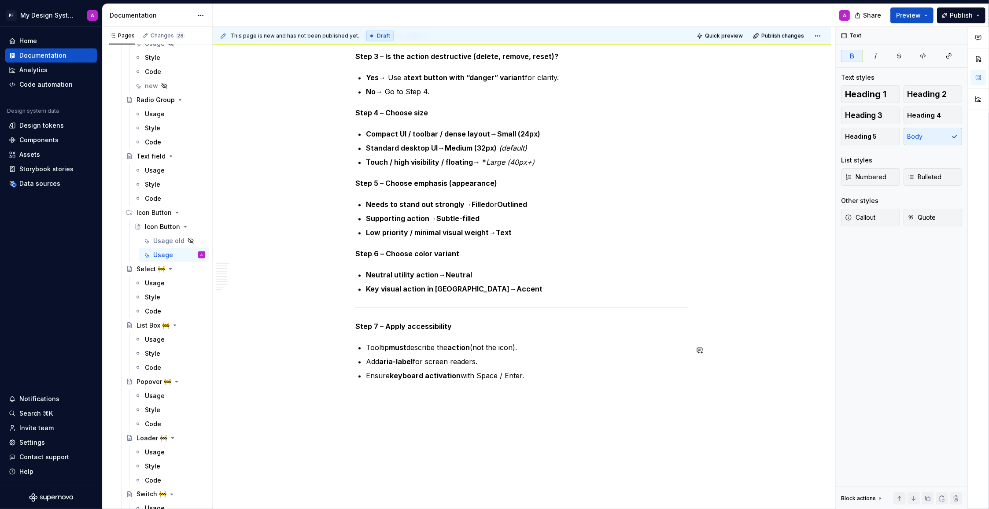
scroll to position [2053, 0]
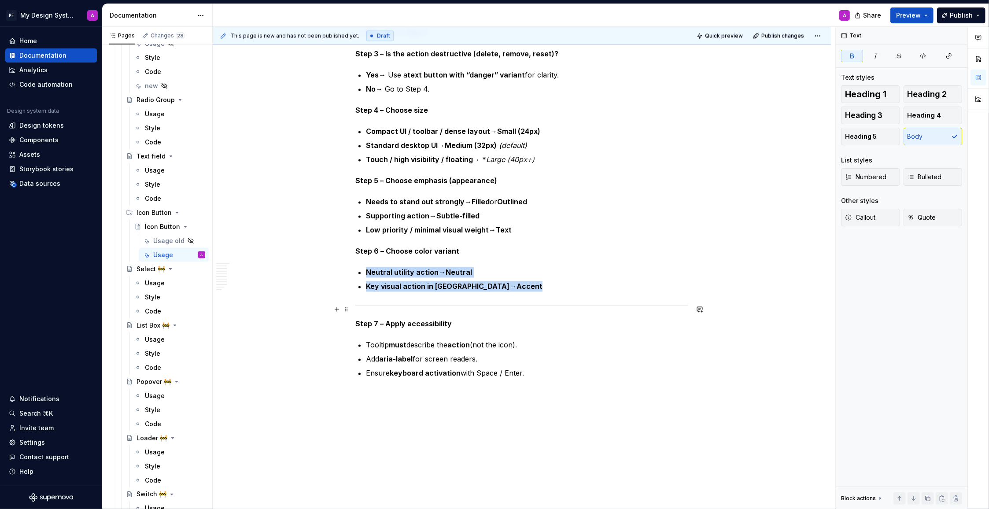
click at [457, 308] on div at bounding box center [521, 305] width 333 height 6
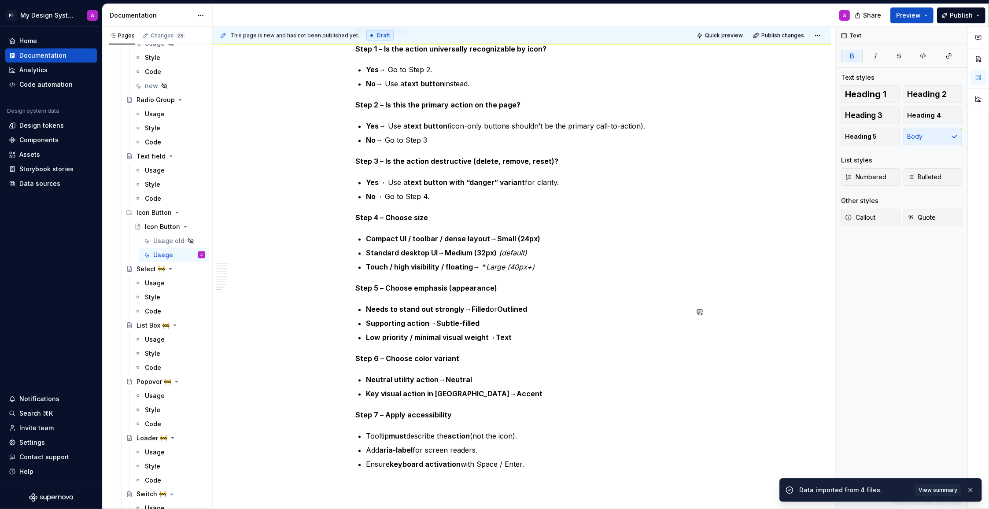
scroll to position [1964, 0]
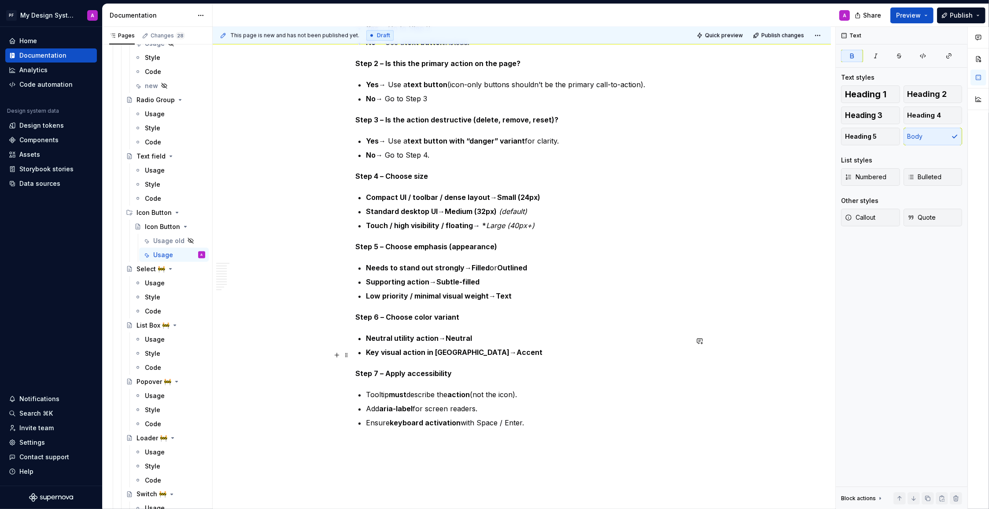
type textarea "*"
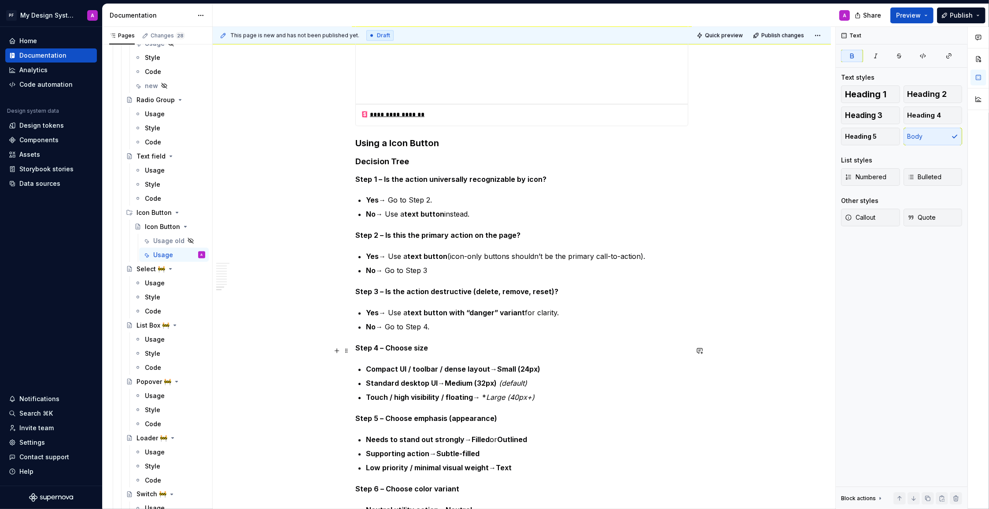
scroll to position [1810, 0]
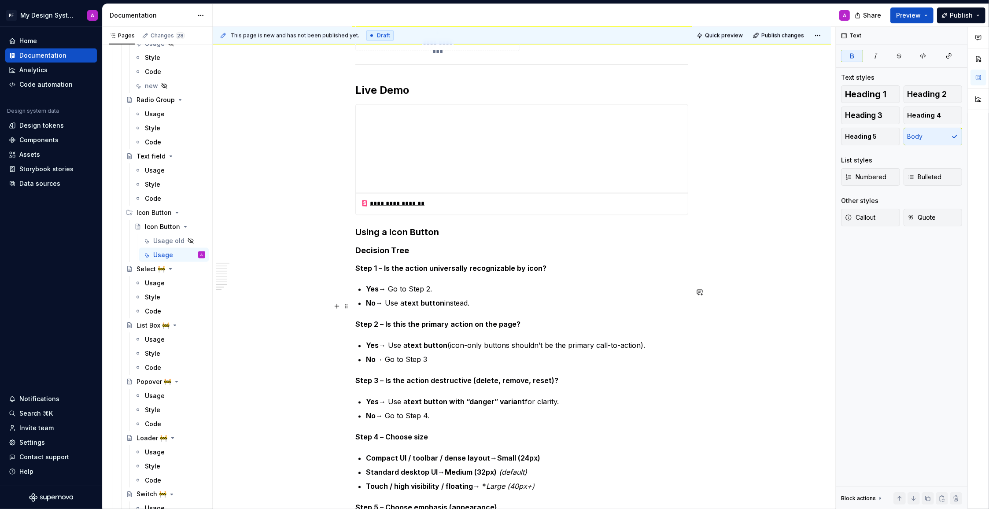
scroll to position [1737, 0]
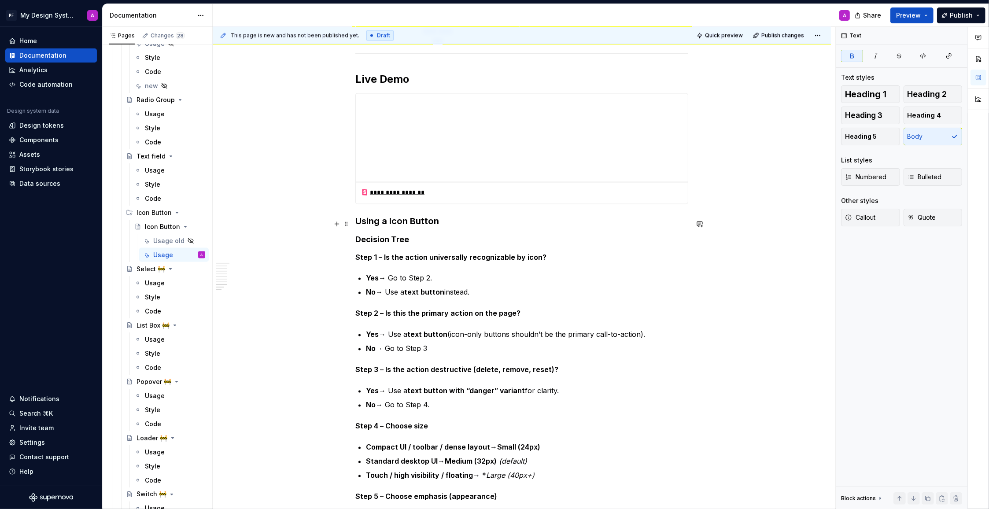
click at [358, 224] on strong "Using a Icon Button" at bounding box center [397, 221] width 84 height 11
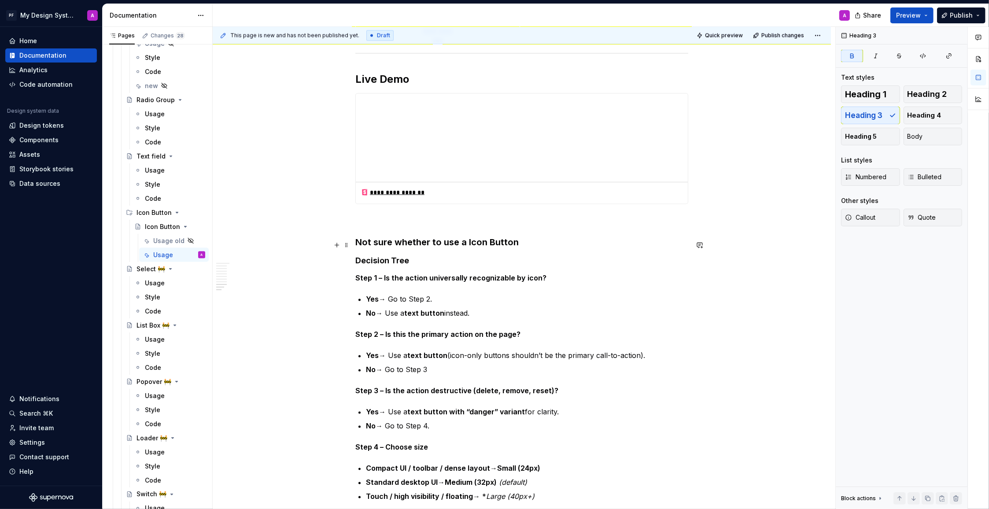
click at [468, 247] on strong "Not sure whether to use a Icon Button" at bounding box center [436, 242] width 163 height 11
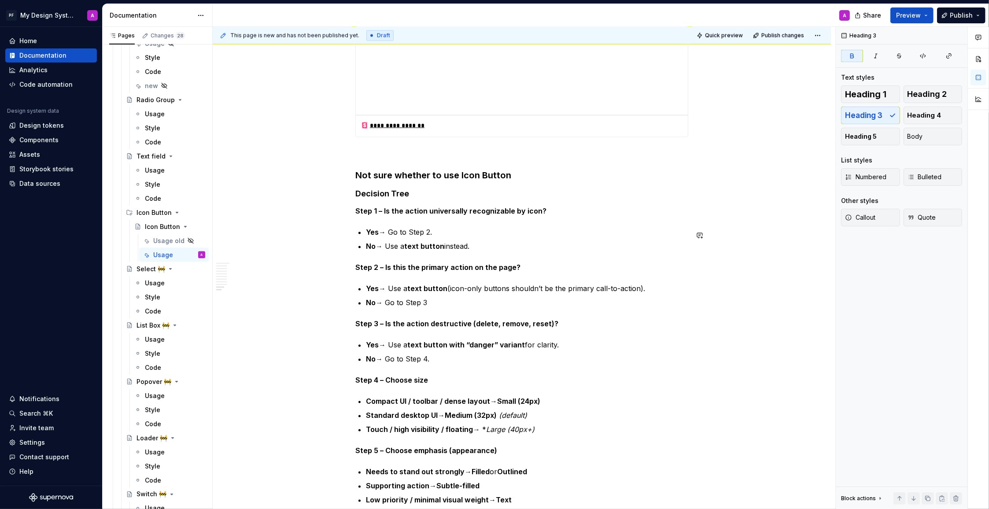
scroll to position [1812, 0]
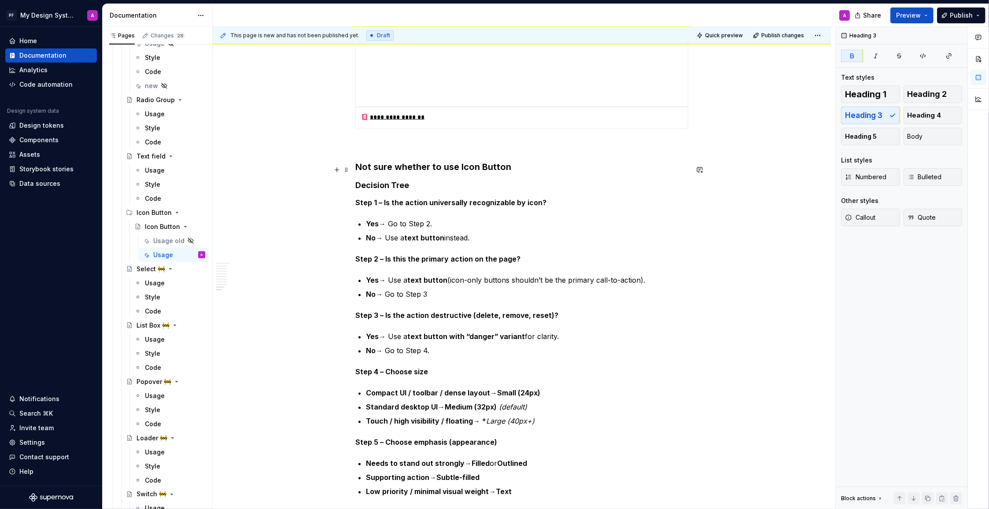
drag, startPoint x: 518, startPoint y: 170, endPoint x: 668, endPoint y: 152, distance: 151.2
click at [518, 170] on h3 "Not sure whether to use Icon Button" at bounding box center [521, 167] width 333 height 12
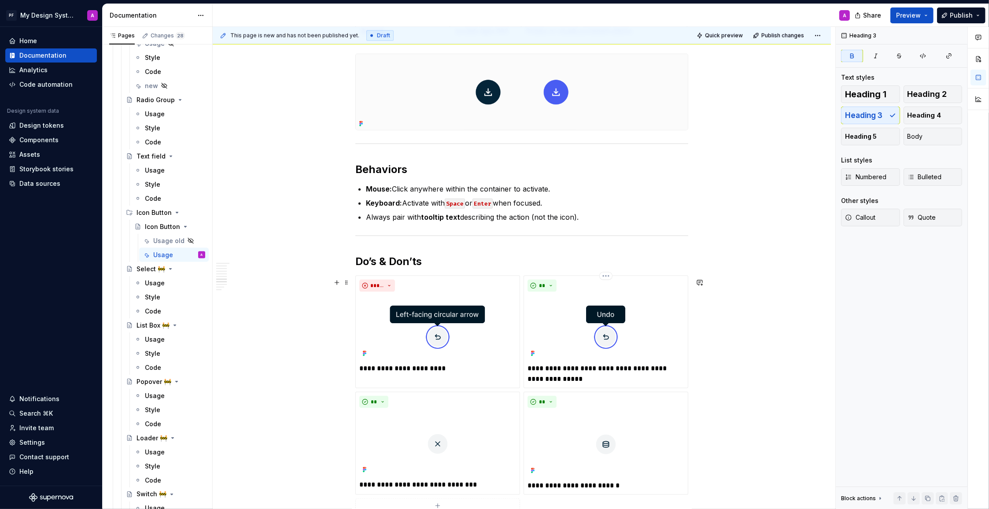
scroll to position [1245, 0]
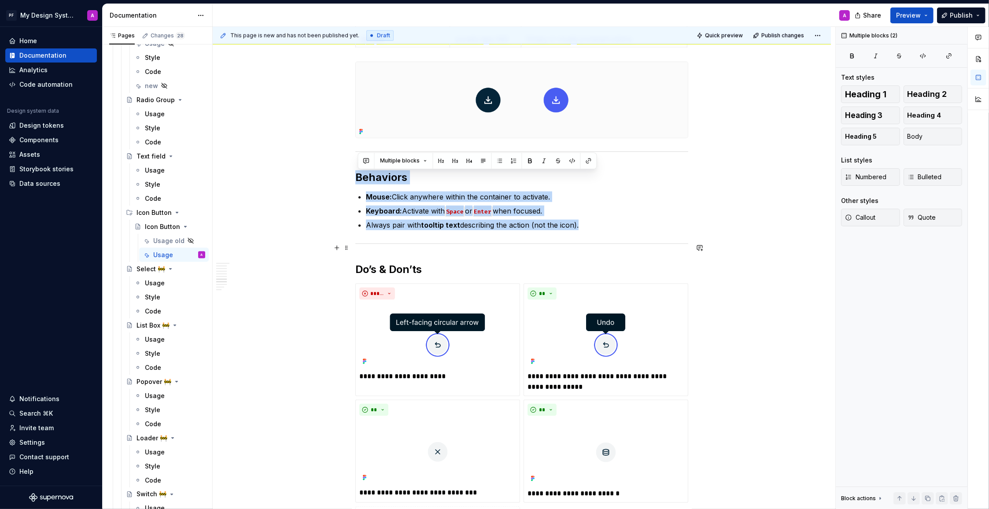
drag, startPoint x: 357, startPoint y: 178, endPoint x: 623, endPoint y: 246, distance: 273.6
click at [623, 246] on div "Overview A compact button that uses only an icon to represent an action. Ideal …" at bounding box center [521, 65] width 333 height 2252
copy div "Behaviors Mouse: Click anywhere within the container to activate. Keyboard: Act…"
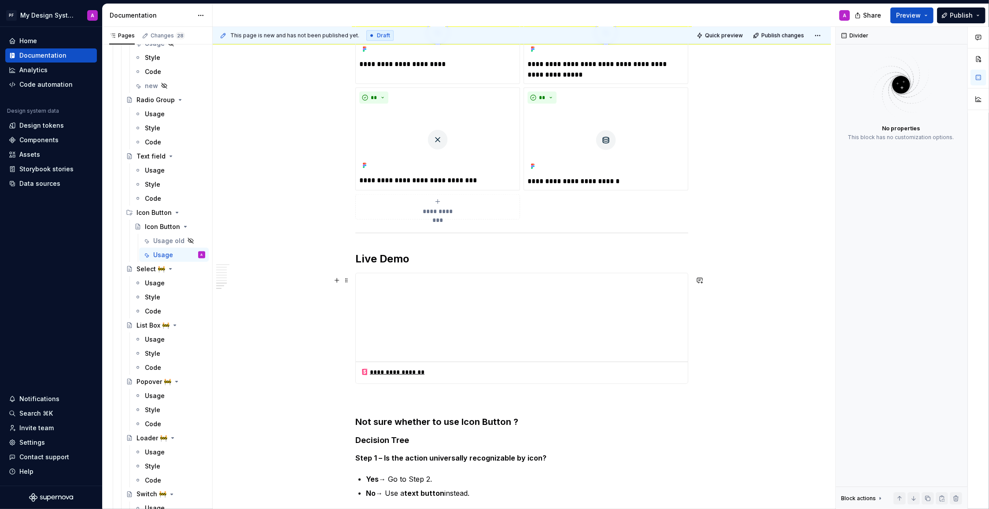
scroll to position [1498, 0]
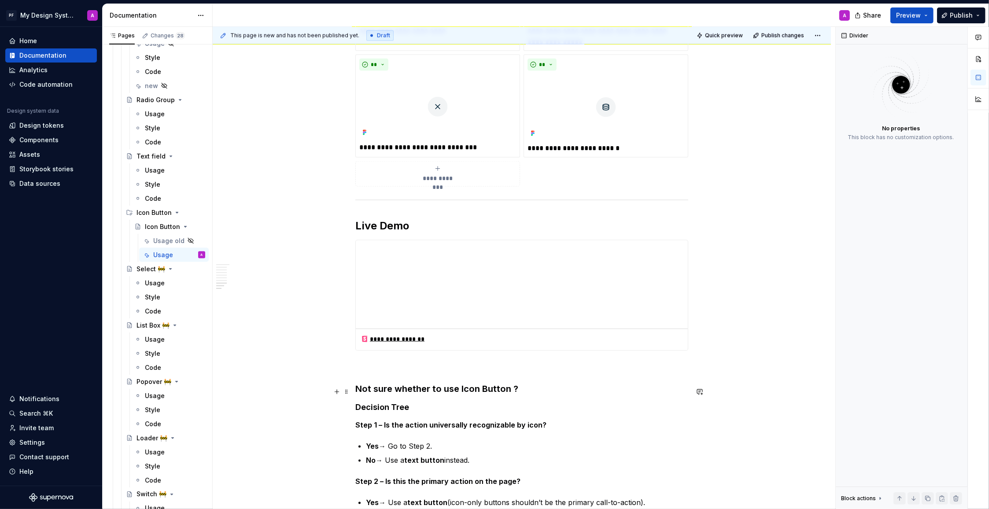
click at [358, 388] on strong "Not sure whether to use Icon Button ?" at bounding box center [436, 388] width 163 height 11
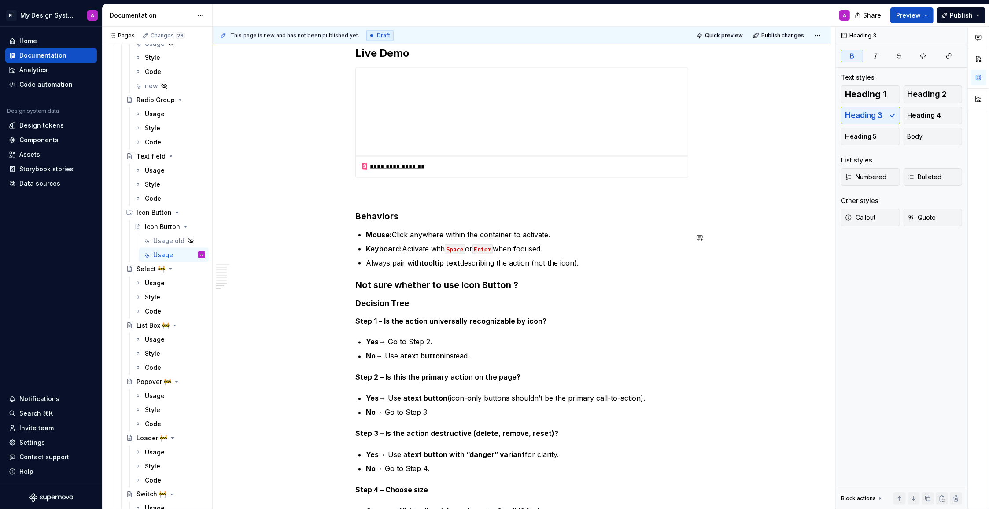
scroll to position [1718, 0]
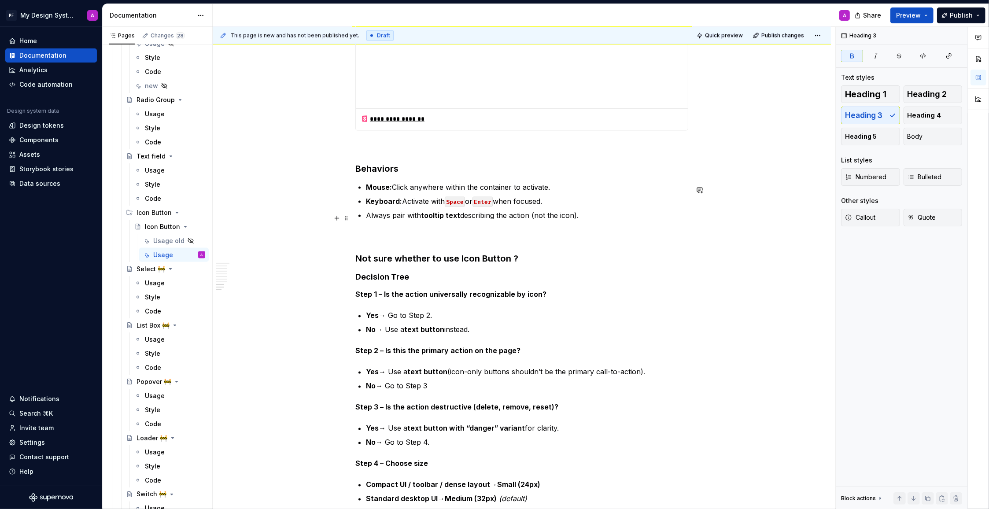
click at [602, 220] on p "Always pair with tooltip text describing the action (not the icon)." at bounding box center [527, 215] width 322 height 11
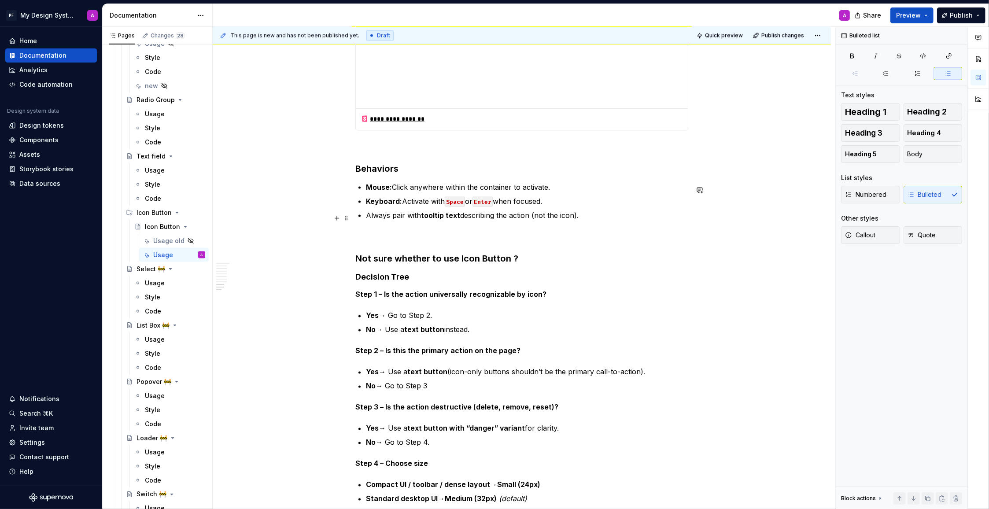
scroll to position [1719, 0]
click at [339, 240] on button "button" at bounding box center [337, 238] width 12 height 12
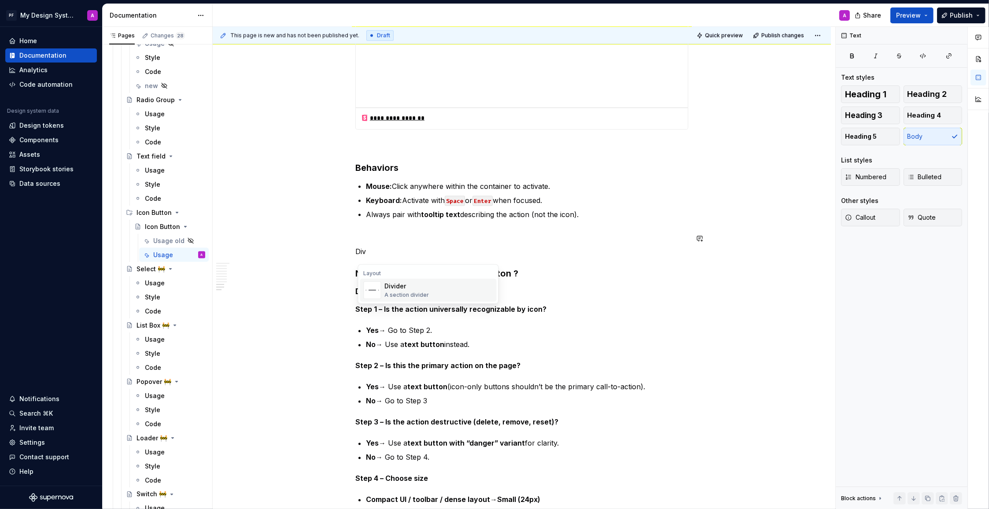
click at [382, 287] on span "Divider A section divider" at bounding box center [428, 290] width 136 height 23
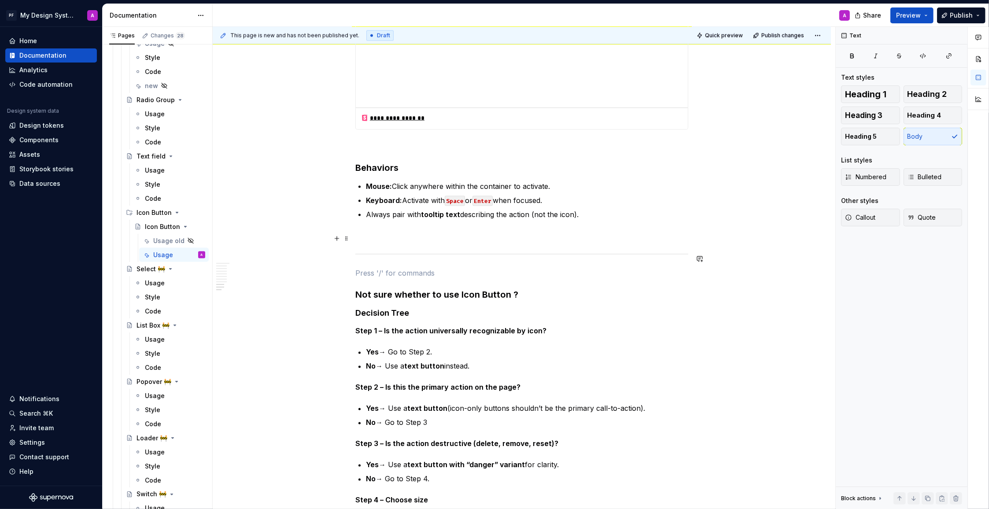
click at [375, 241] on p at bounding box center [521, 235] width 333 height 11
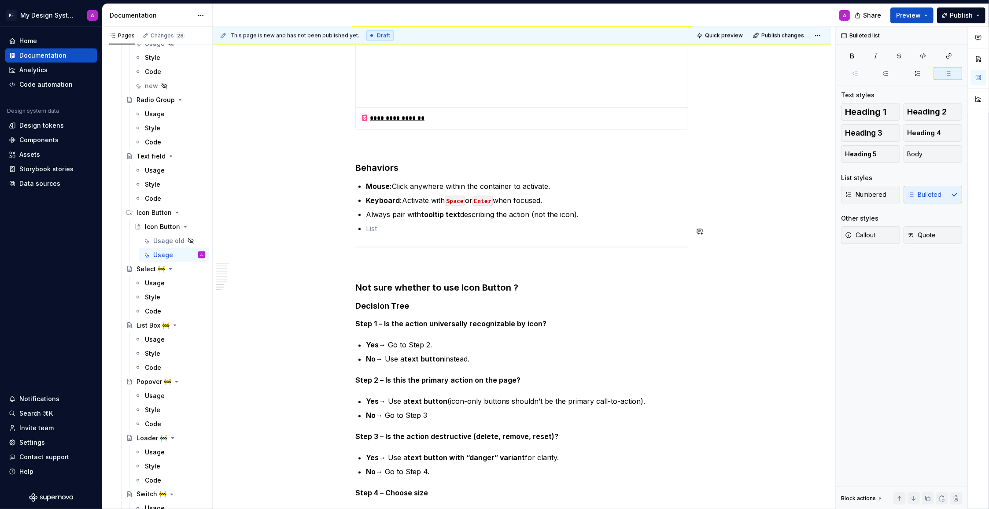
scroll to position [1716, 0]
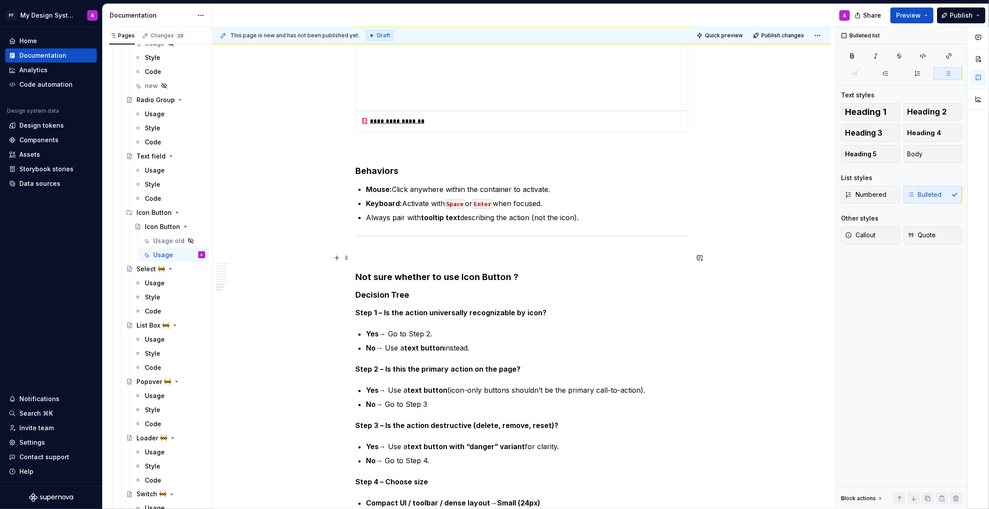
click at [372, 258] on p at bounding box center [521, 255] width 333 height 11
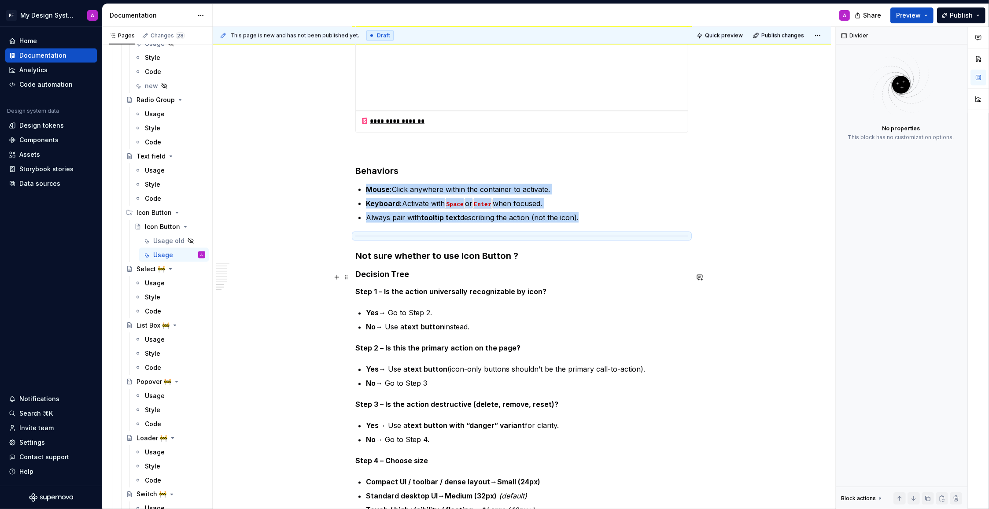
drag, startPoint x: 800, startPoint y: 281, endPoint x: 785, endPoint y: 280, distance: 15.0
click at [796, 281] on div "This page is new and has not been published yet. Draft Quick preview Publish ch…" at bounding box center [524, 268] width 623 height 483
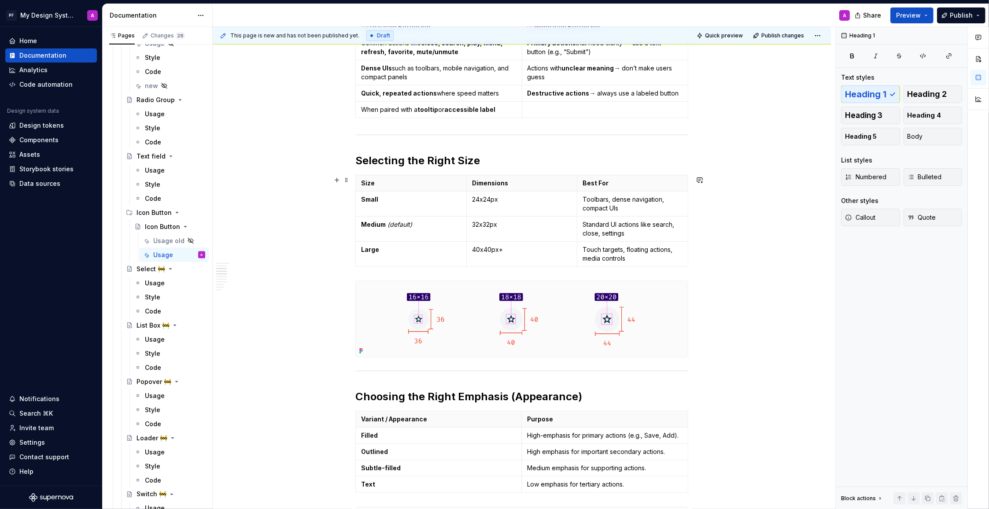
scroll to position [410, 0]
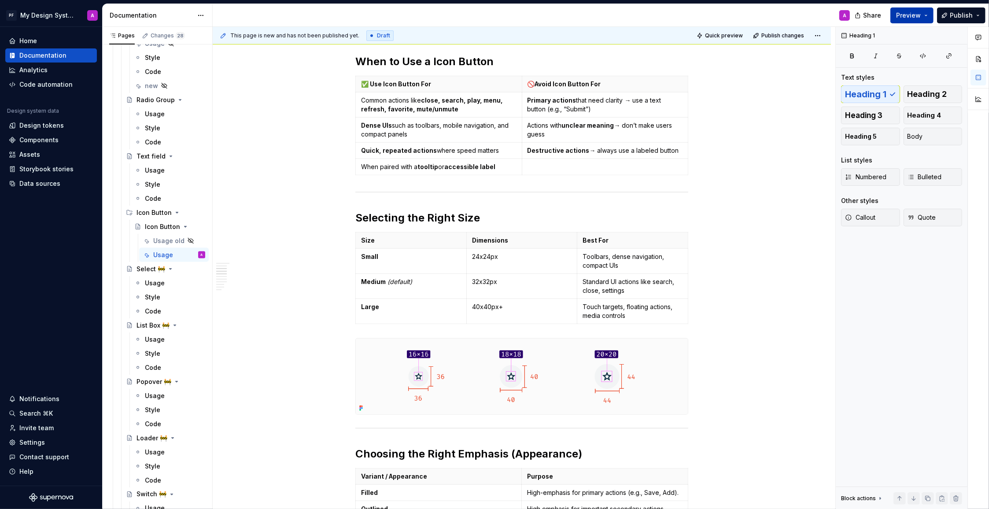
drag, startPoint x: 908, startPoint y: 11, endPoint x: 907, endPoint y: 18, distance: 8.0
click at [908, 11] on span "Preview" at bounding box center [908, 15] width 25 height 9
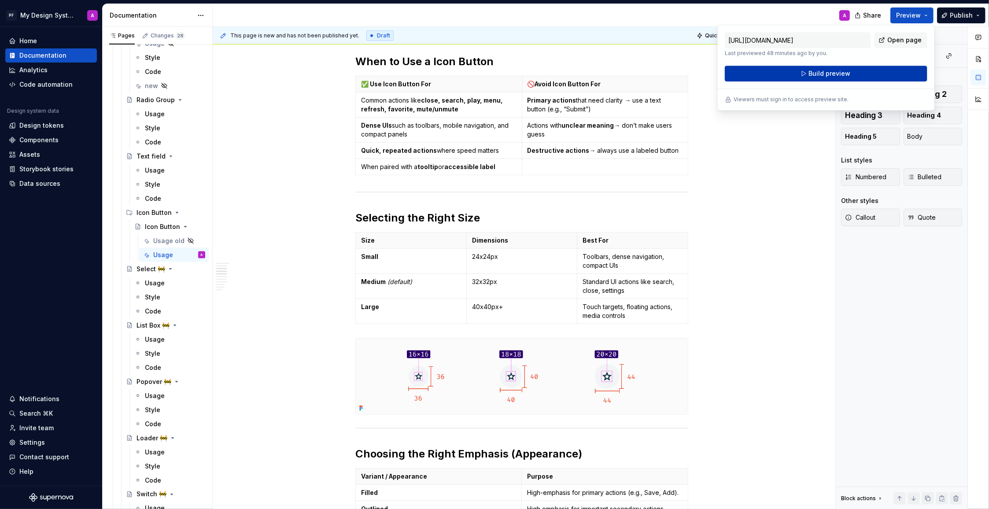
click at [832, 75] on span "Build preview" at bounding box center [829, 73] width 42 height 9
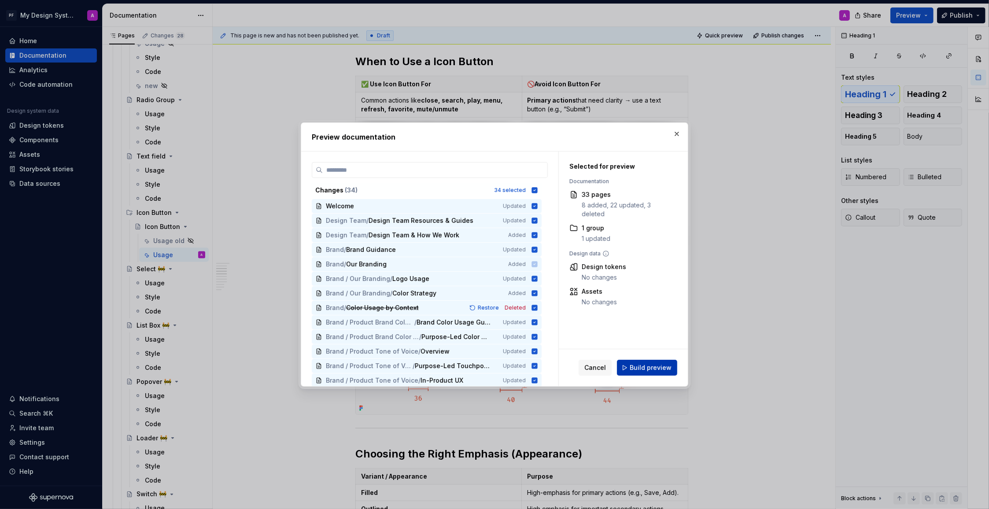
click at [640, 368] on span "Build preview" at bounding box center [651, 367] width 42 height 9
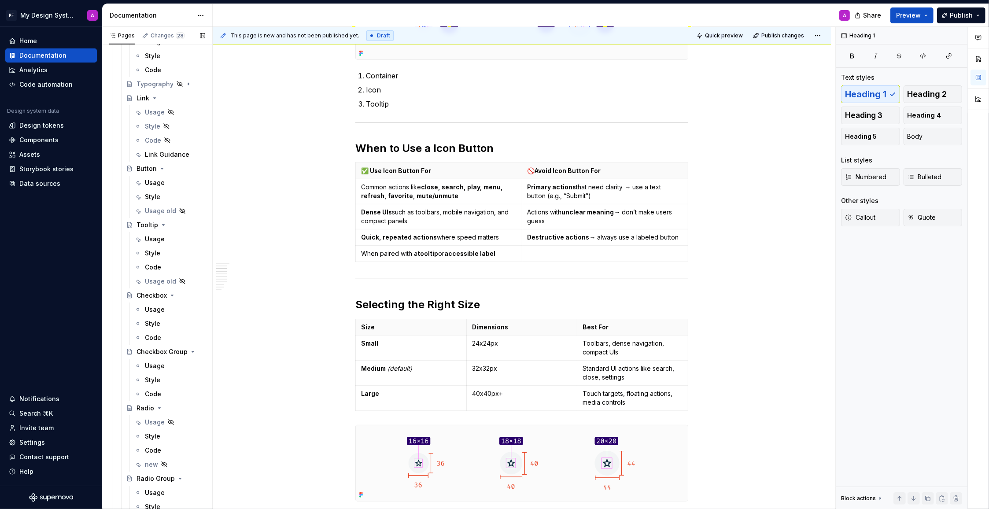
scroll to position [1137, 0]
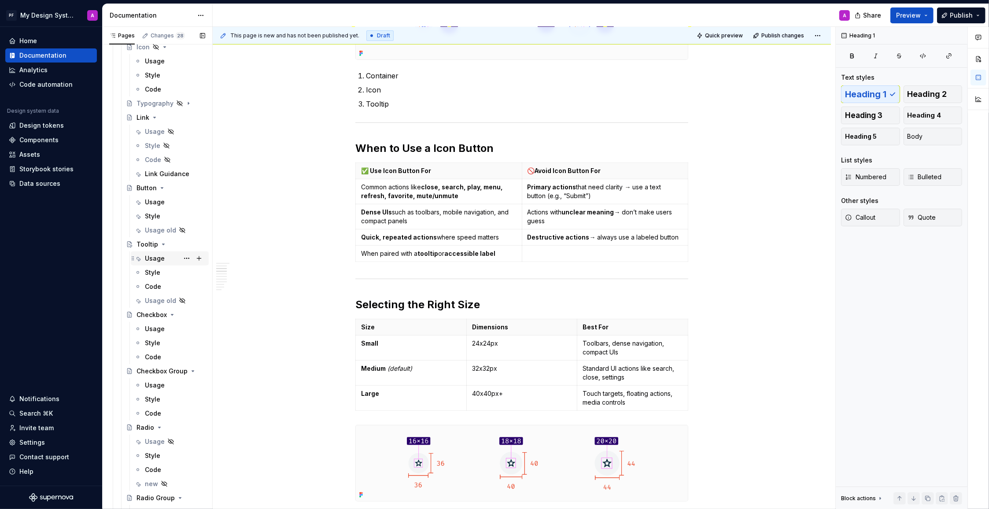
click at [147, 259] on div "Usage" at bounding box center [155, 258] width 20 height 9
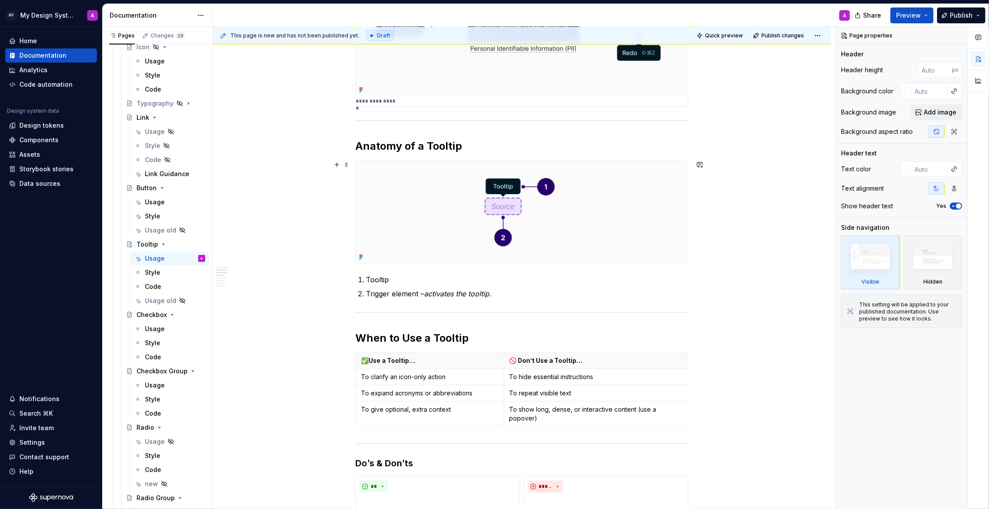
scroll to position [349, 0]
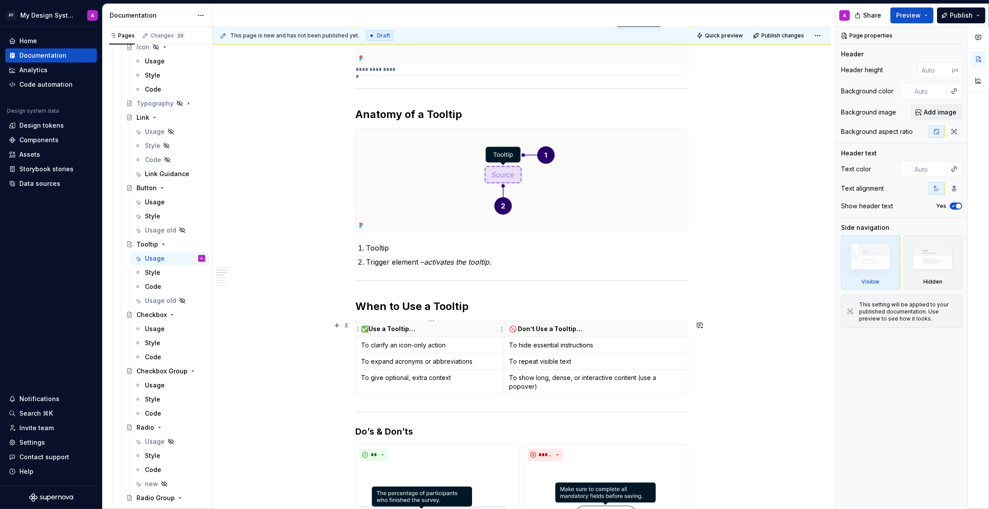
click at [419, 330] on p "✅ Use a Tooltip…" at bounding box center [429, 328] width 137 height 9
type textarea "*"
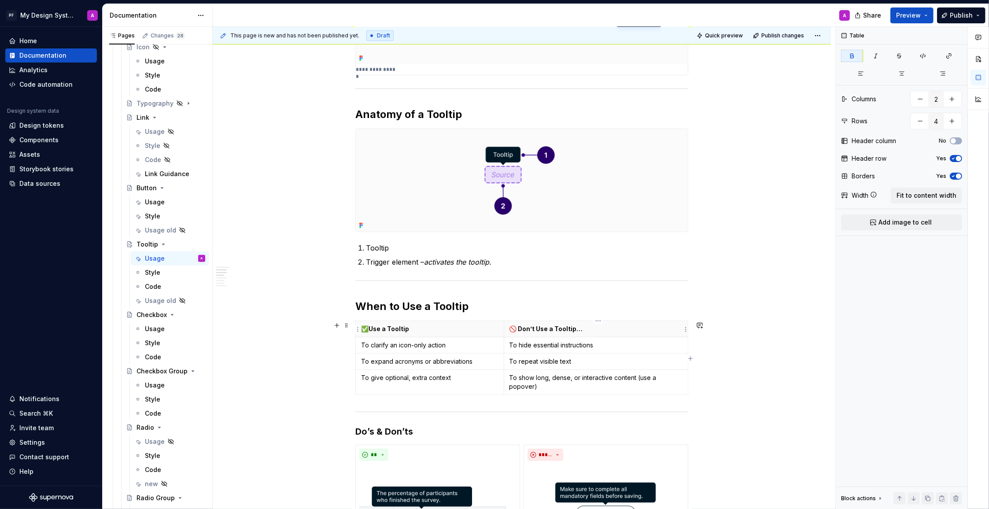
click at [582, 330] on strong "🚫 Don’t Use a Tooltip…" at bounding box center [546, 328] width 74 height 7
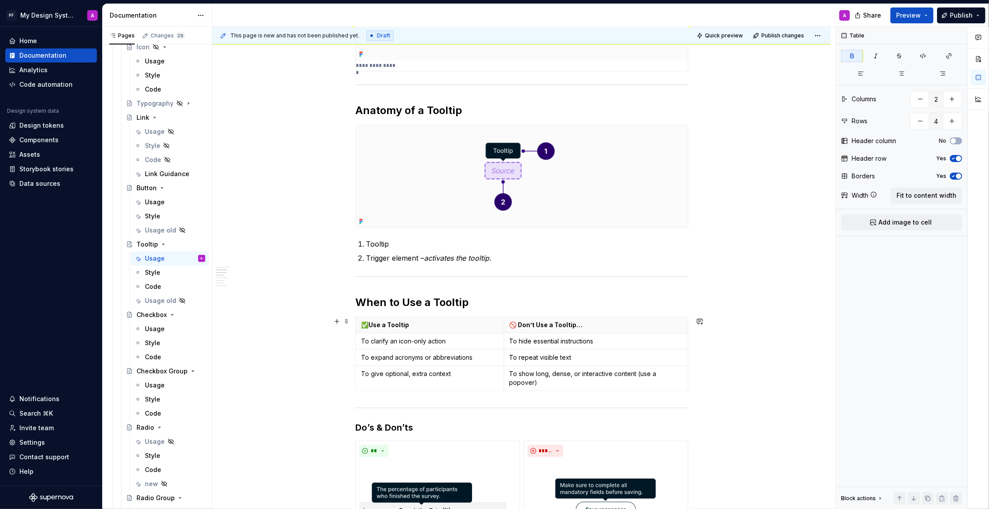
scroll to position [353, 0]
click at [151, 199] on div "Usage" at bounding box center [155, 202] width 20 height 9
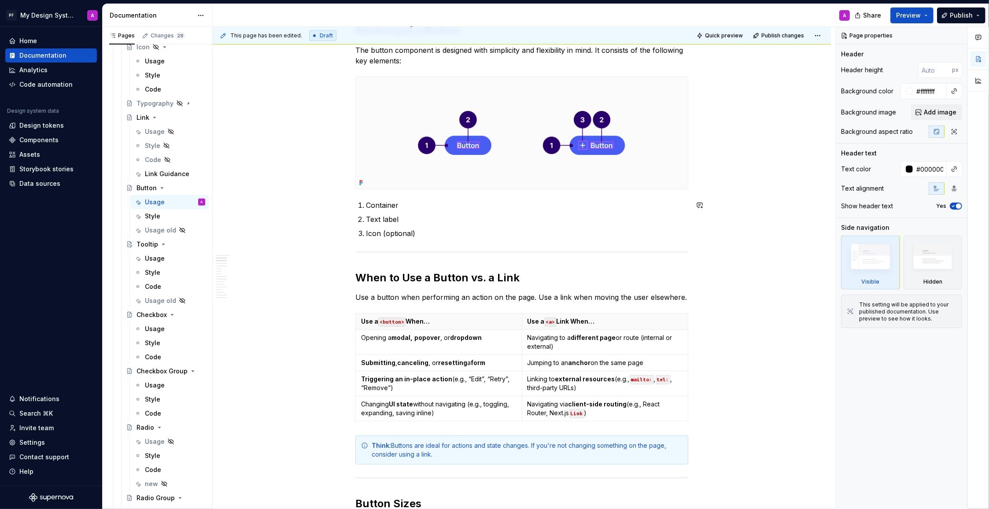
scroll to position [349, 0]
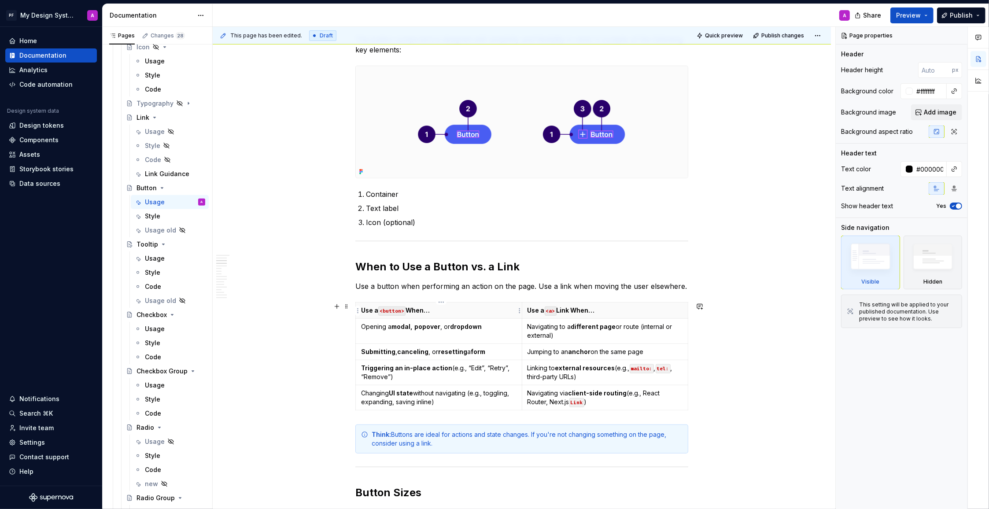
click at [435, 310] on p "Use a <button> When…" at bounding box center [438, 310] width 155 height 9
type textarea "*"
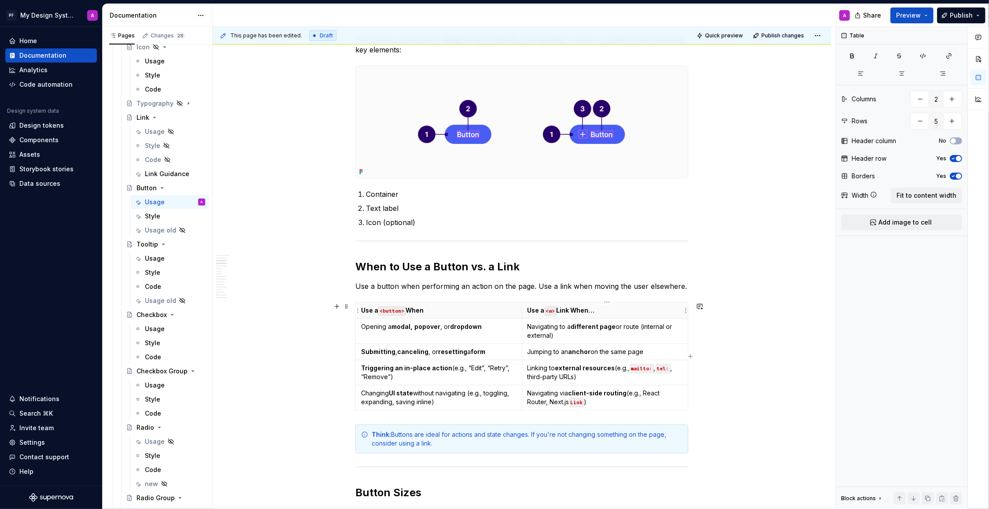
click at [599, 313] on p "Use a <a> Link When…" at bounding box center [604, 310] width 155 height 9
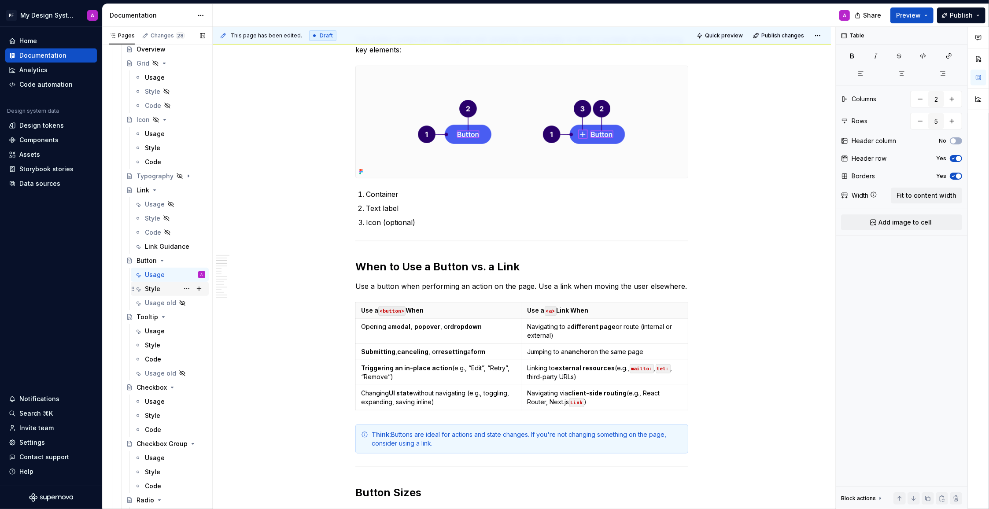
scroll to position [1031, 0]
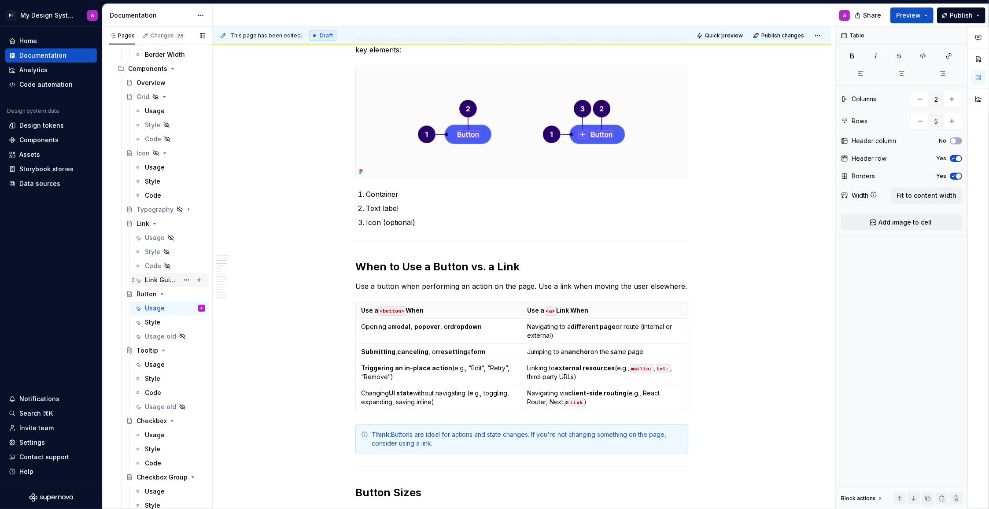
click at [166, 277] on div "Link Guidance" at bounding box center [162, 280] width 34 height 9
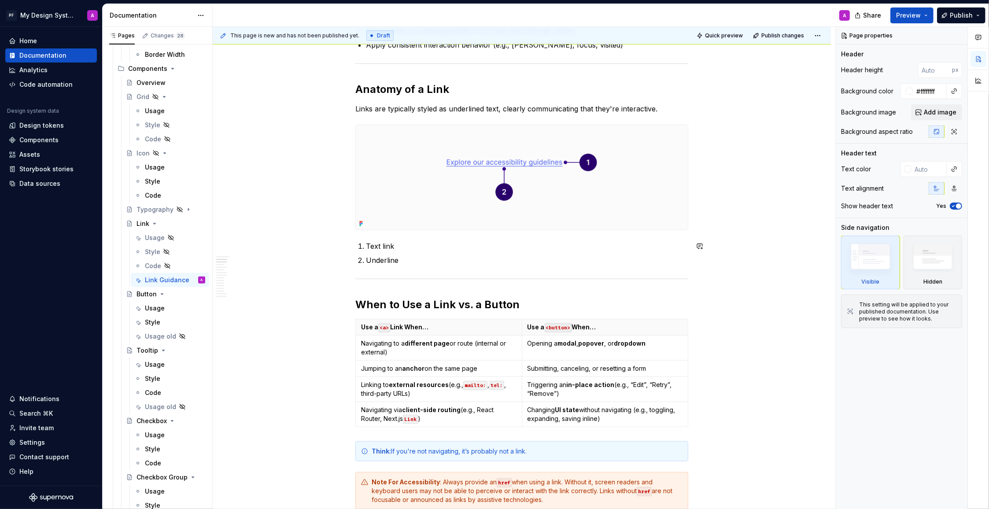
scroll to position [432, 0]
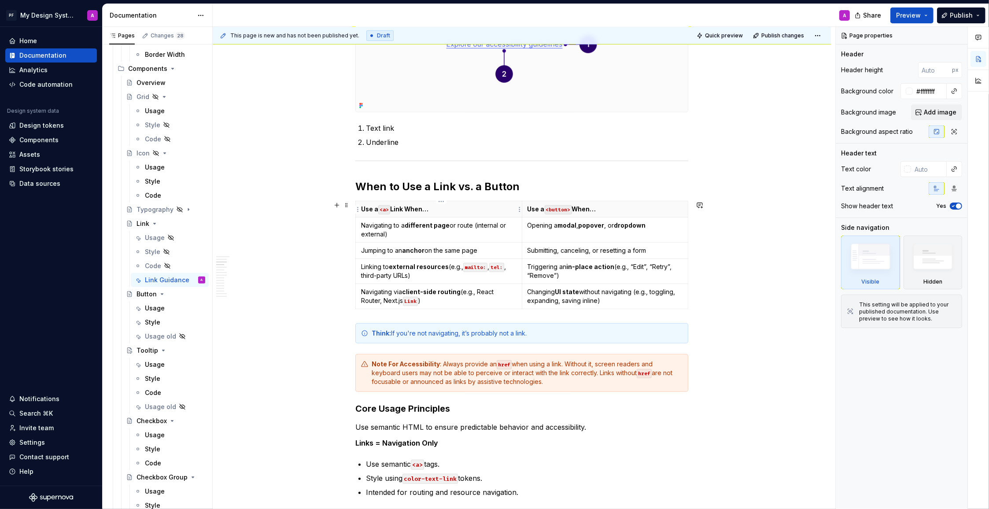
click at [435, 212] on p "Use a <a> Link When…" at bounding box center [438, 209] width 155 height 9
type textarea "*"
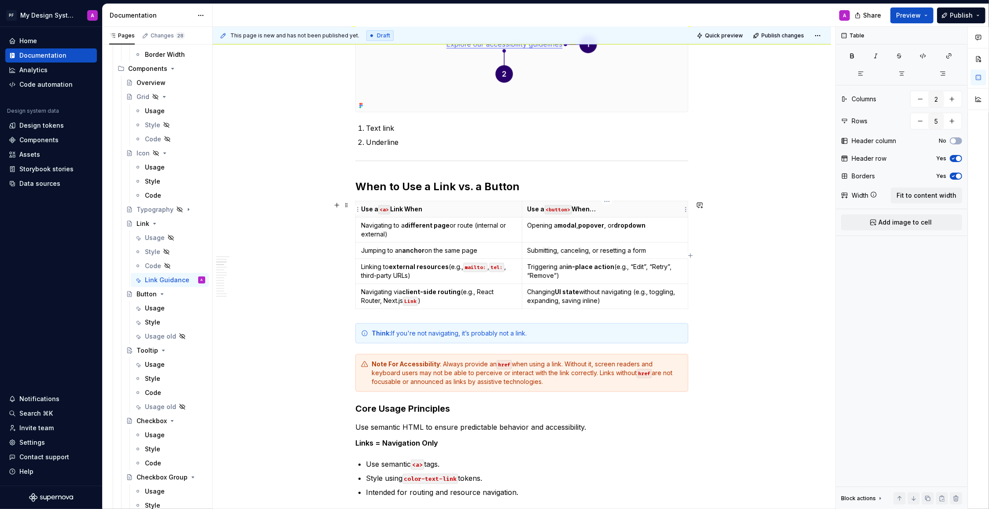
click at [601, 209] on p "Use a <button> When…" at bounding box center [604, 209] width 155 height 9
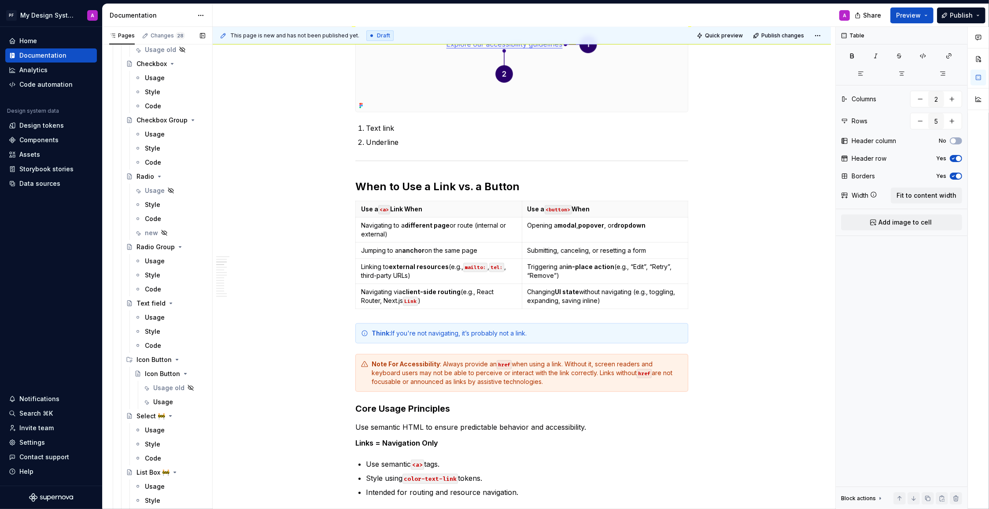
scroll to position [1400, 0]
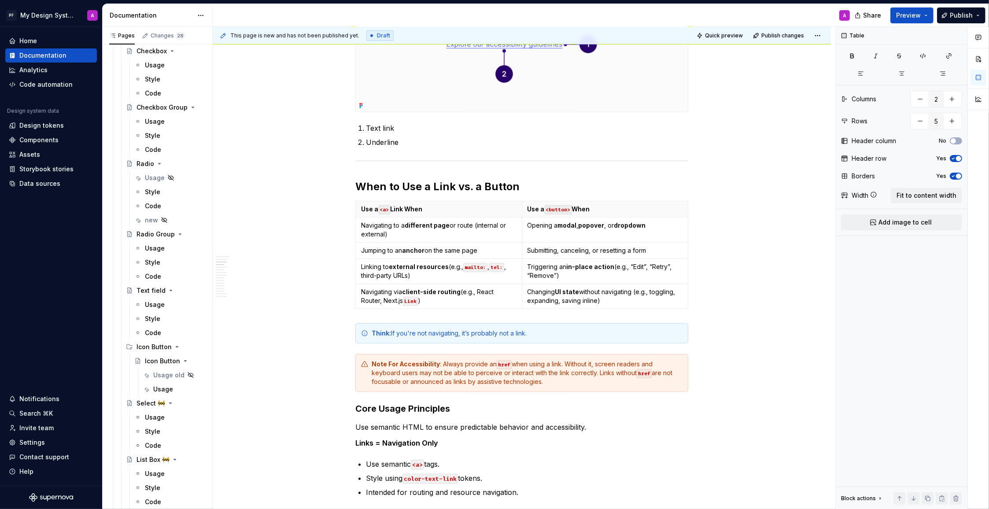
click at [151, 218] on div "new" at bounding box center [151, 220] width 13 height 9
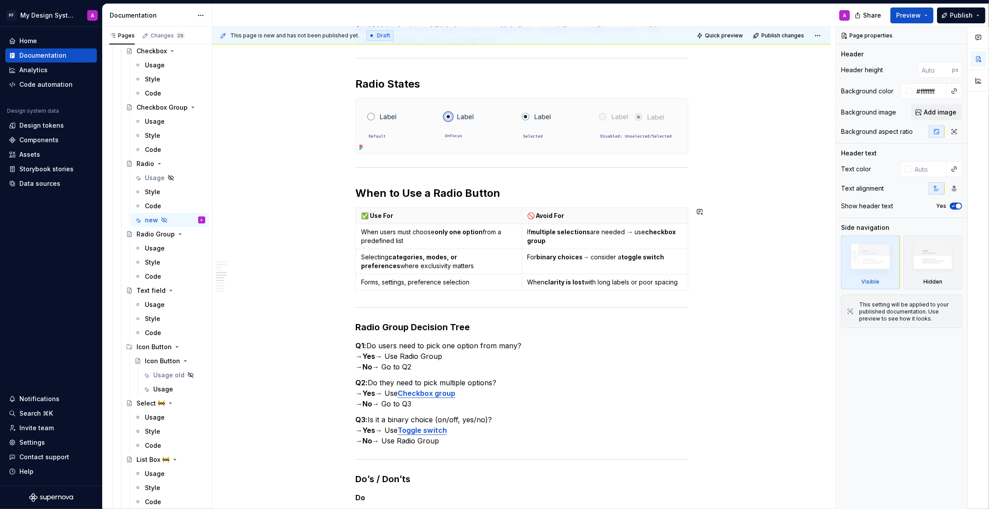
scroll to position [673, 0]
drag, startPoint x: 385, startPoint y: 215, endPoint x: 800, endPoint y: 220, distance: 414.8
click at [385, 215] on p "✅ Use For" at bounding box center [438, 215] width 155 height 9
type textarea "*"
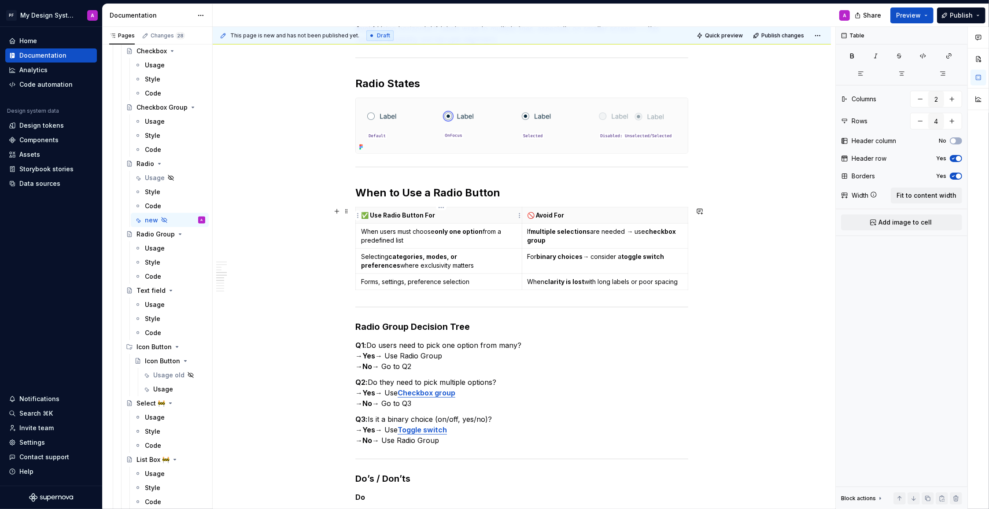
drag, startPoint x: 385, startPoint y: 216, endPoint x: 424, endPoint y: 216, distance: 39.2
click at [424, 215] on p "✅ Use Radio Button For" at bounding box center [438, 215] width 155 height 9
drag, startPoint x: 424, startPoint y: 216, endPoint x: 387, endPoint y: 217, distance: 36.6
click at [387, 217] on p "✅ Use Radio Button For" at bounding box center [438, 215] width 155 height 9
copy p "Radio Button"
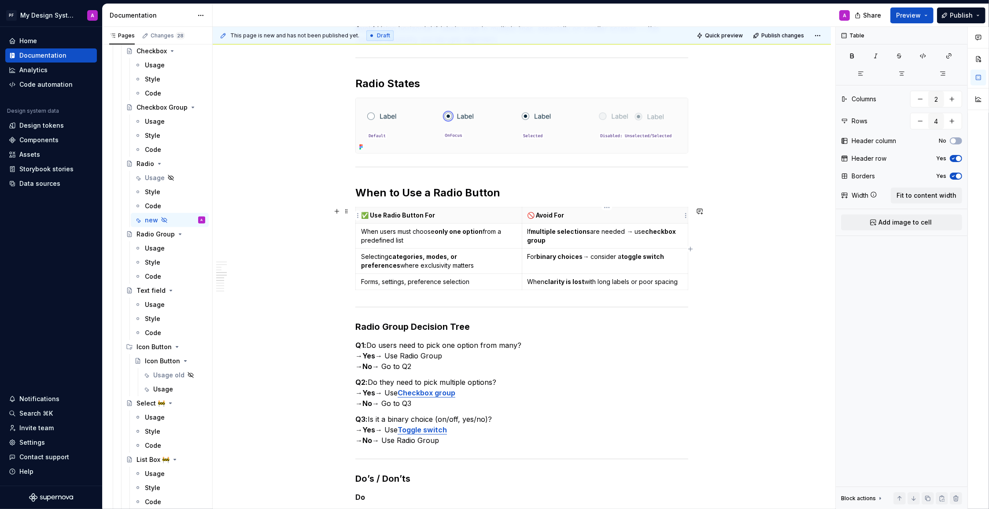
click at [557, 215] on p "🚫 Avoid For" at bounding box center [604, 215] width 155 height 9
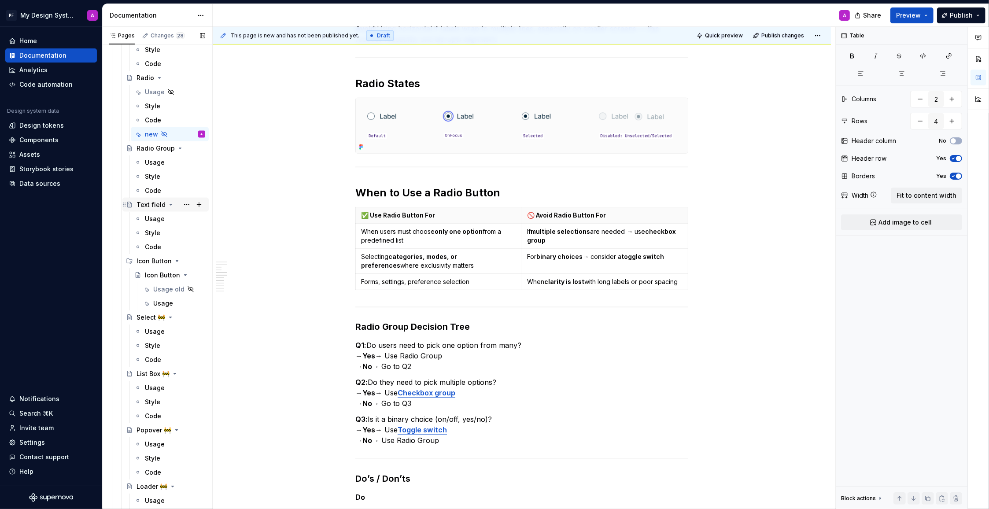
scroll to position [1489, 0]
click at [158, 296] on div "Usage" at bounding box center [163, 300] width 20 height 9
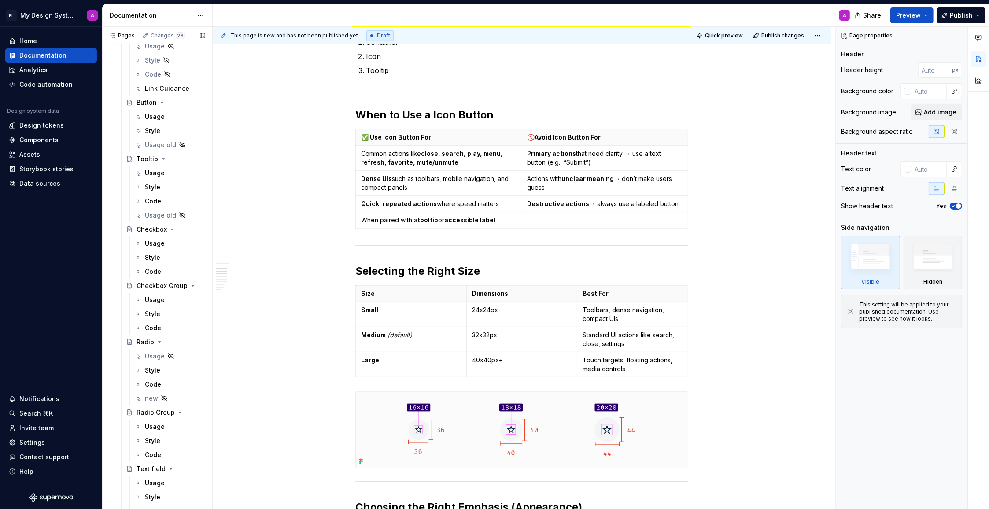
scroll to position [1220, 0]
click at [903, 15] on span "Preview" at bounding box center [908, 15] width 25 height 9
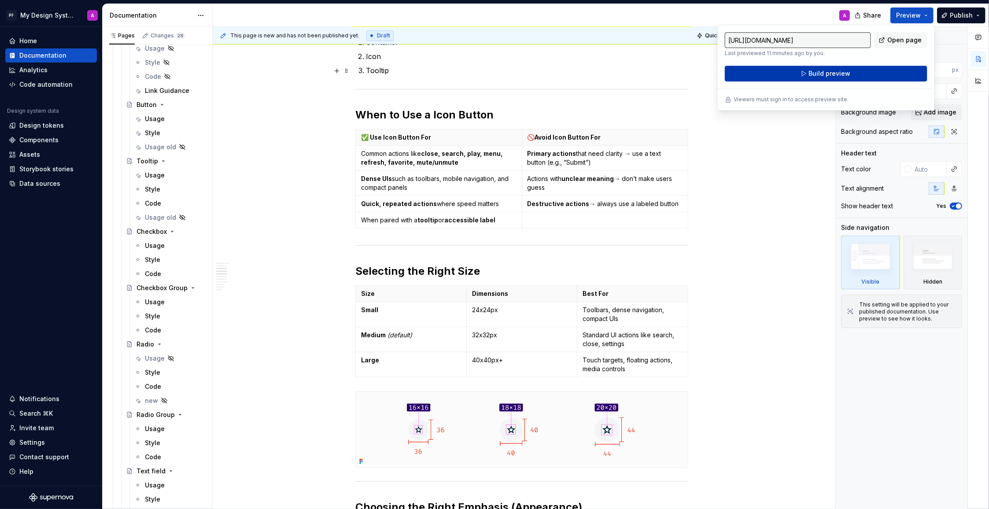
click at [822, 73] on span "Build preview" at bounding box center [829, 73] width 42 height 9
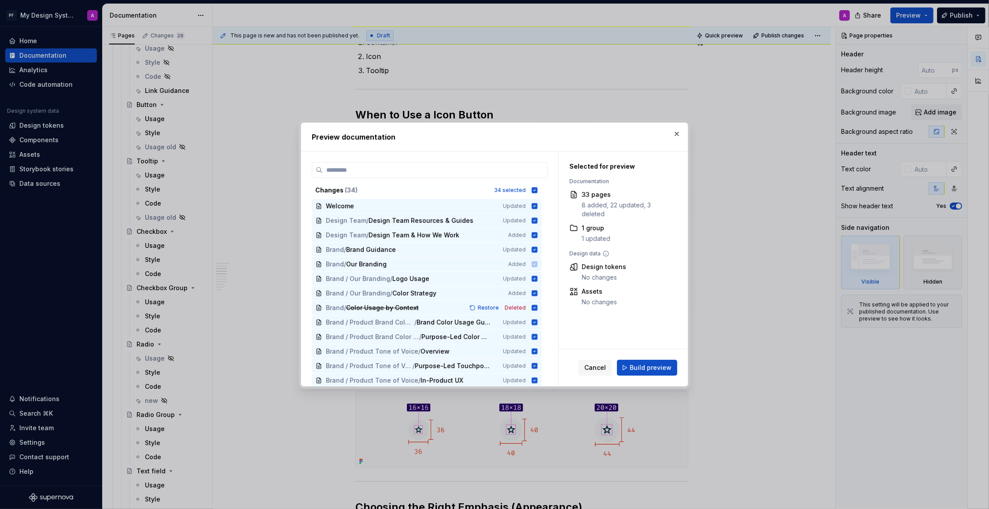
click at [655, 365] on span "Build preview" at bounding box center [651, 367] width 42 height 9
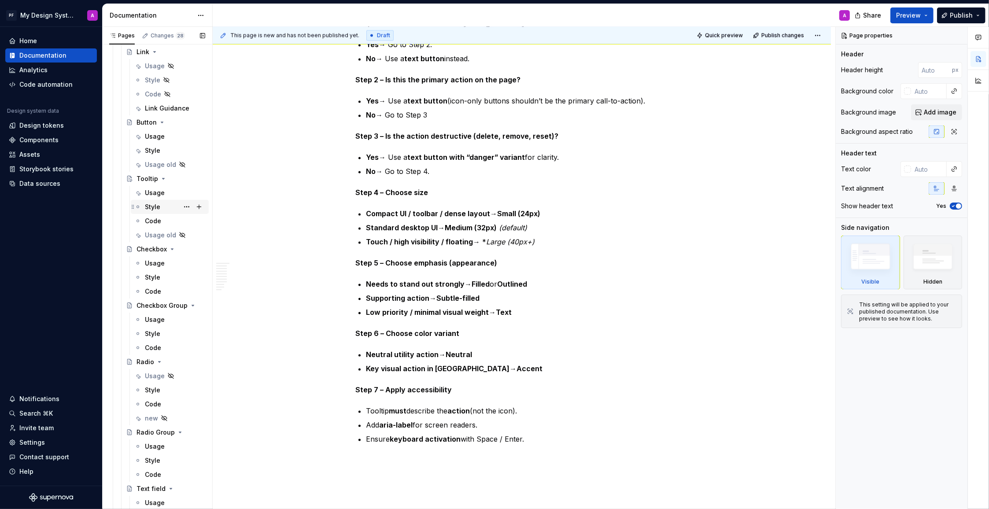
scroll to position [1204, 0]
click at [148, 413] on div "new" at bounding box center [151, 416] width 13 height 9
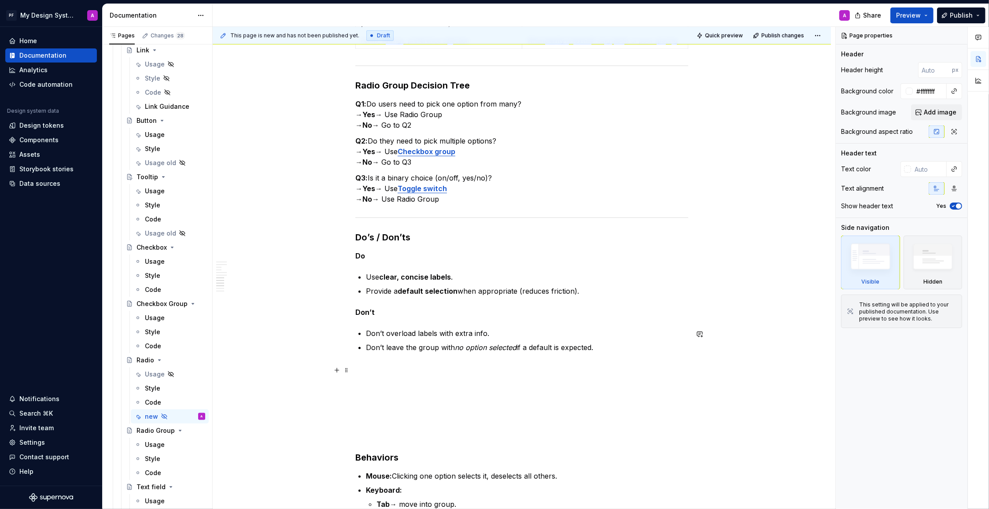
scroll to position [969, 0]
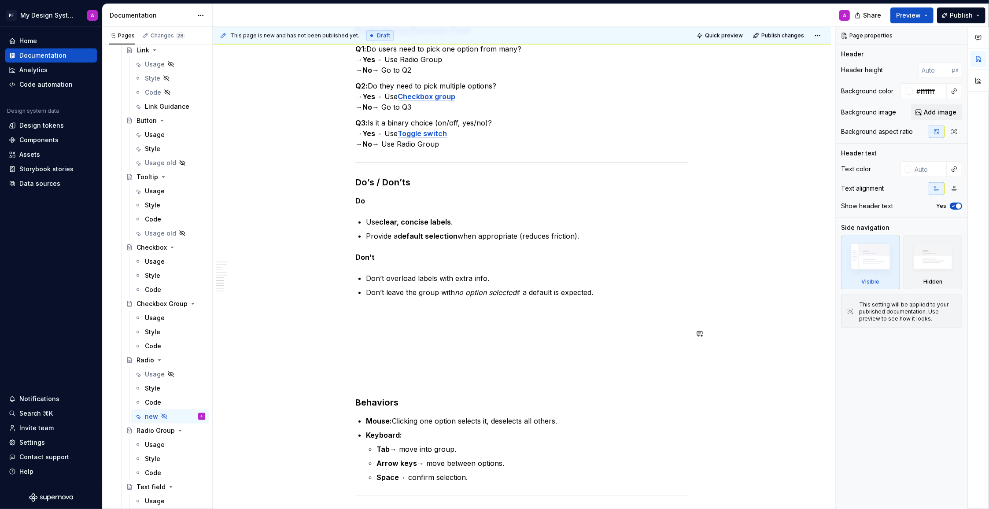
click at [381, 320] on h3 at bounding box center [521, 314] width 333 height 12
type textarea "*"
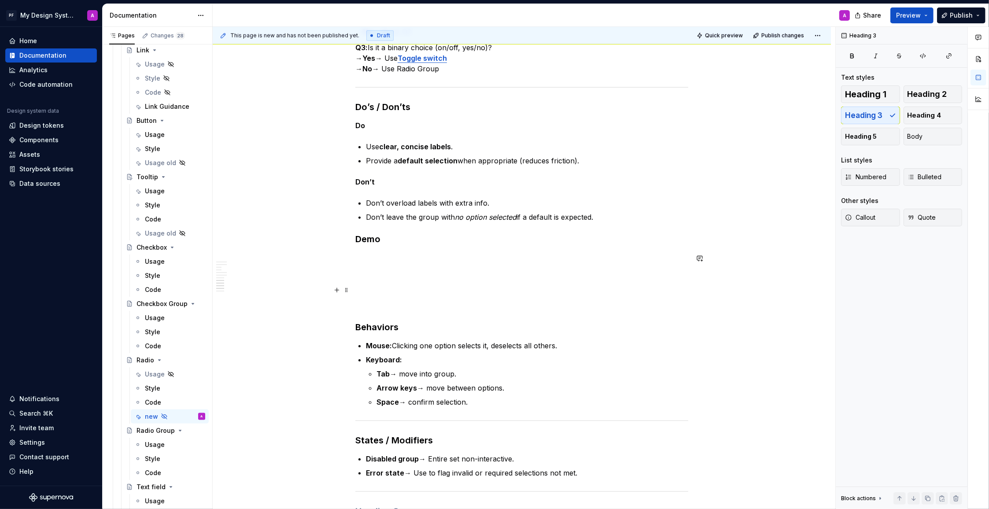
scroll to position [1158, 0]
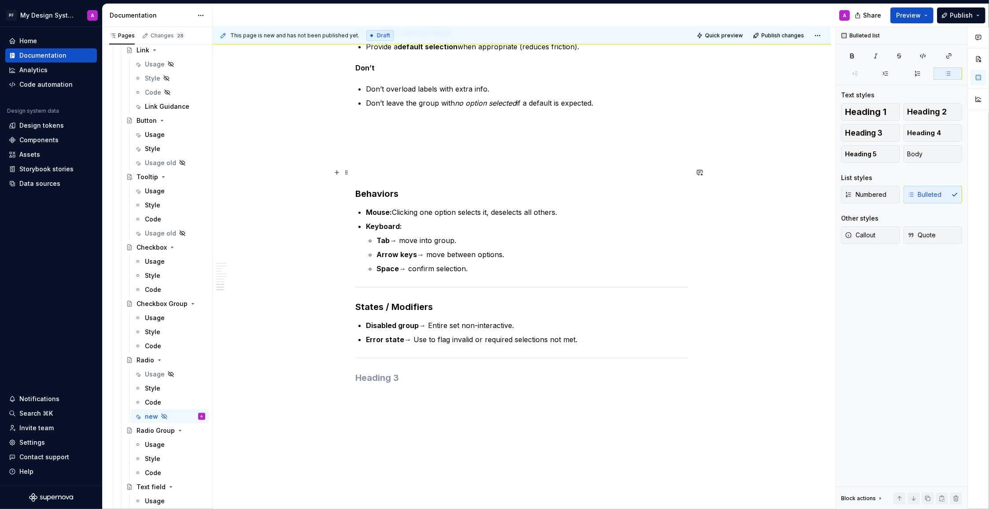
click at [390, 173] on p at bounding box center [521, 171] width 333 height 11
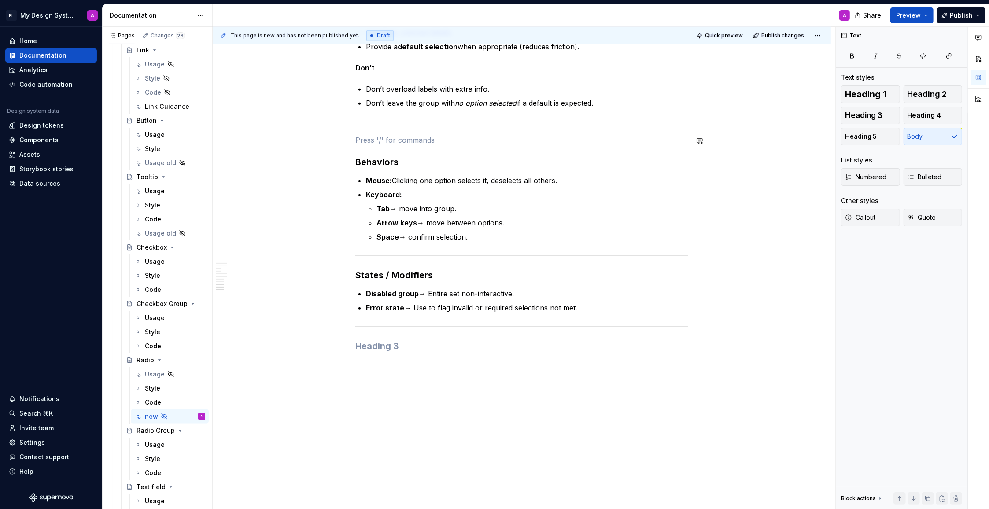
scroll to position [1149, 0]
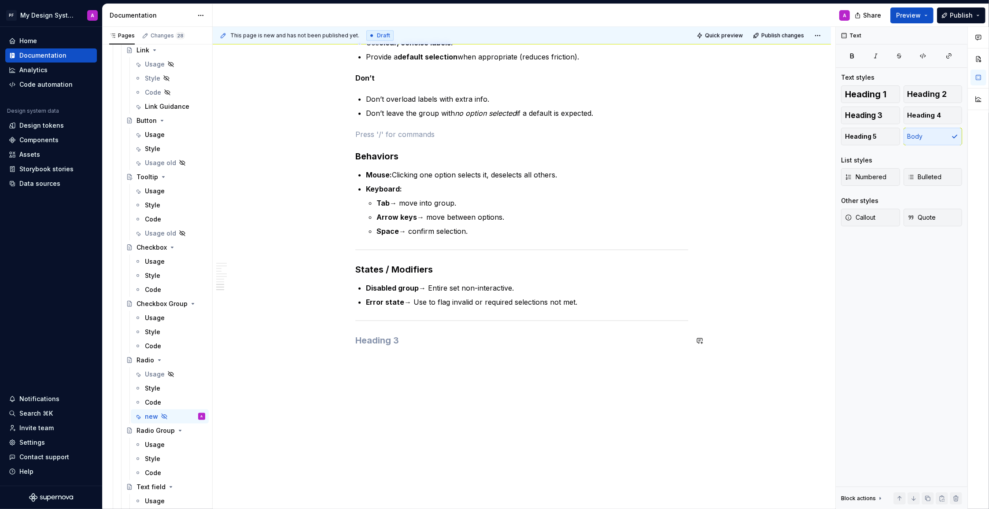
click at [376, 340] on h3 at bounding box center [521, 340] width 333 height 12
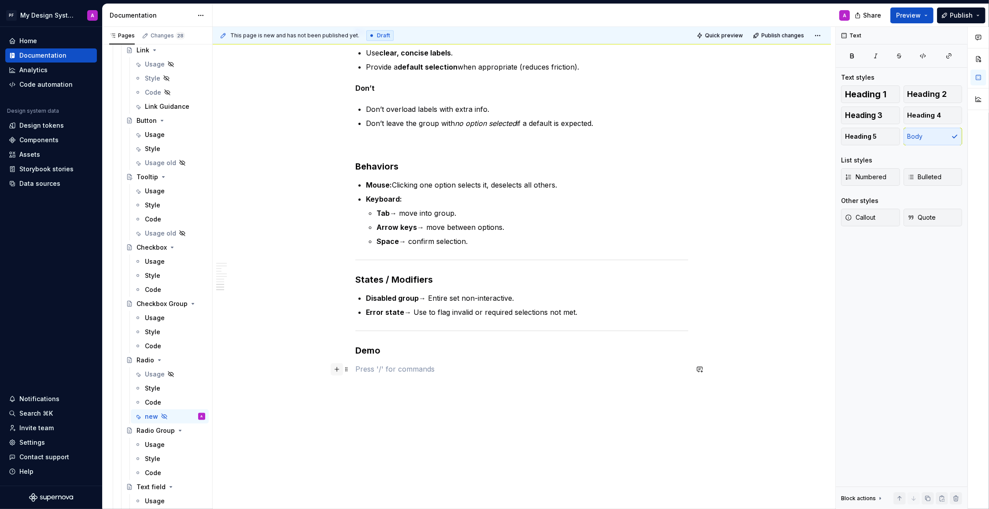
scroll to position [1140, 0]
click at [338, 370] on button "button" at bounding box center [337, 367] width 12 height 12
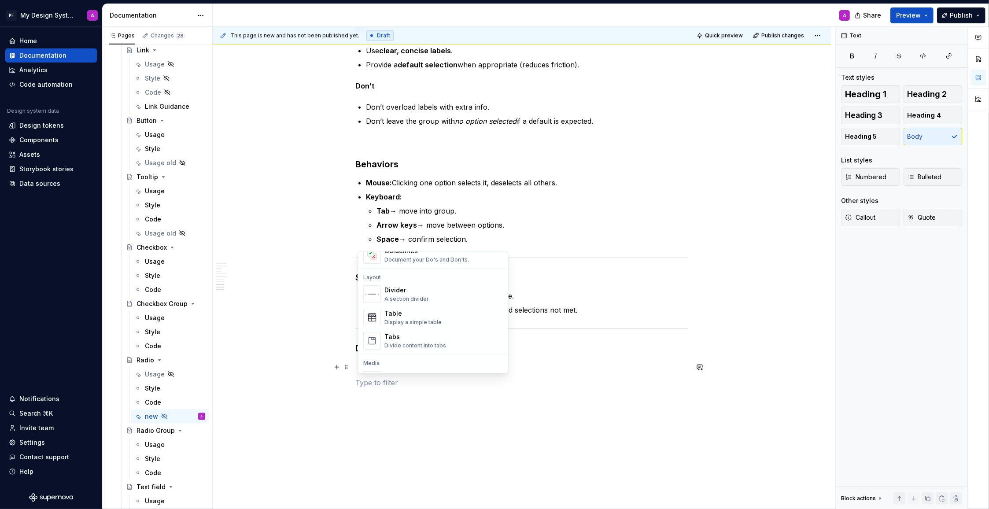
scroll to position [283, 0]
drag, startPoint x: 418, startPoint y: 323, endPoint x: 418, endPoint y: 329, distance: 6.2
click at [418, 324] on div "Tabs" at bounding box center [416, 325] width 62 height 9
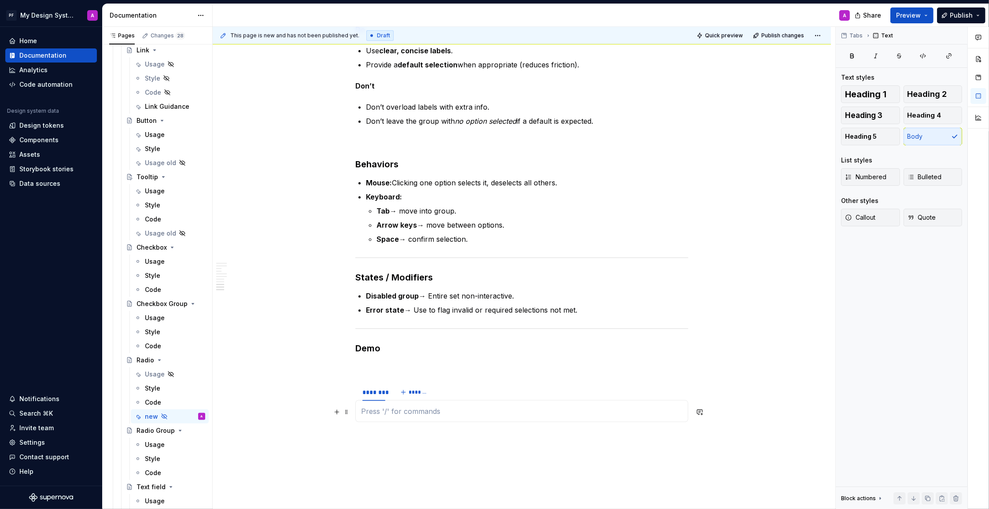
click at [380, 415] on p at bounding box center [521, 411] width 321 height 11
click at [339, 415] on button "button" at bounding box center [337, 412] width 12 height 12
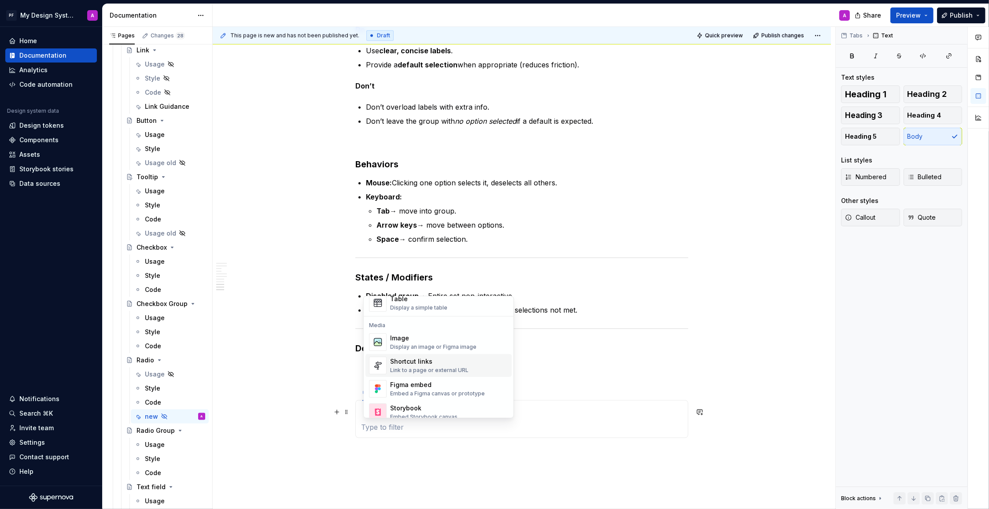
scroll to position [362, 0]
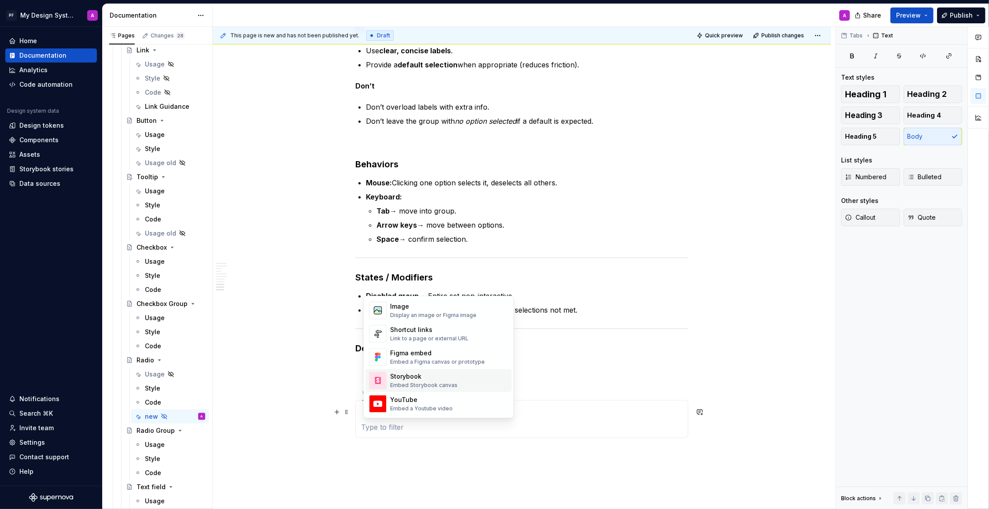
click at [426, 380] on div "Storybook Embed Storybook canvas" at bounding box center [423, 380] width 67 height 17
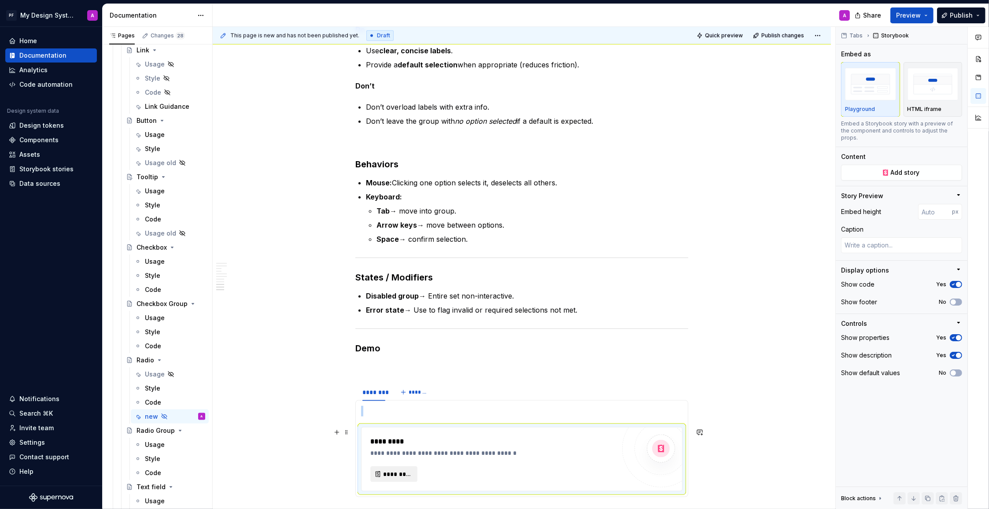
click at [394, 476] on span "*********" at bounding box center [397, 474] width 29 height 9
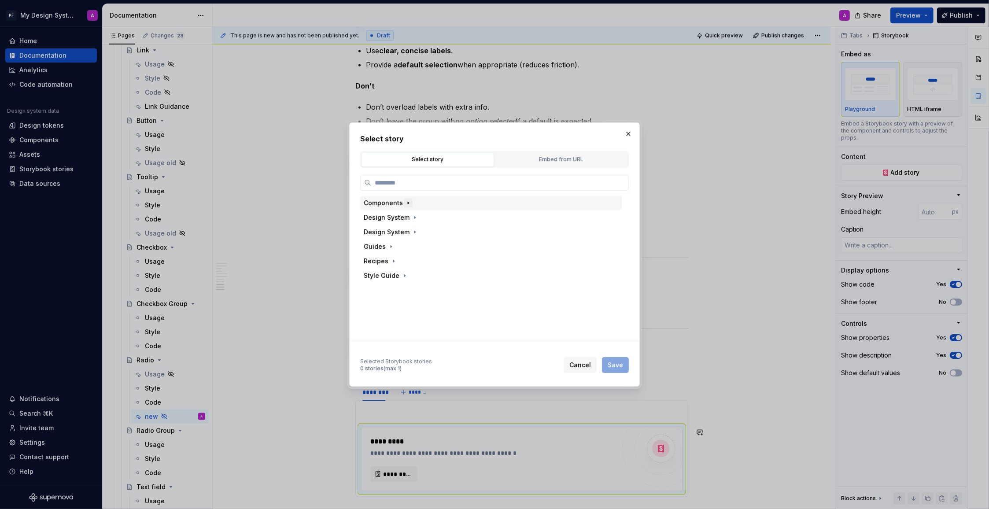
click at [406, 204] on icon "button" at bounding box center [408, 202] width 7 height 7
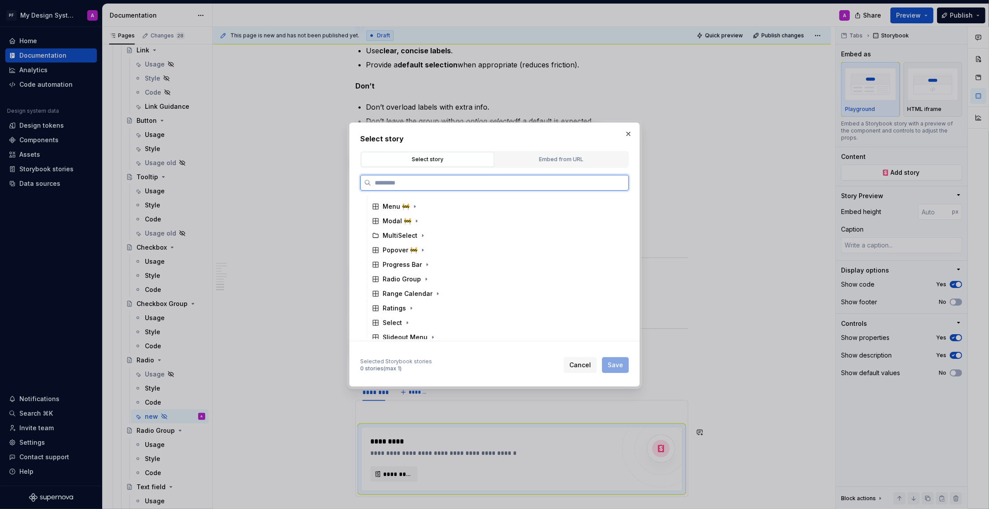
scroll to position [353, 0]
click at [398, 243] on div "Radio Group" at bounding box center [402, 242] width 38 height 9
click at [416, 271] on div "Default" at bounding box center [499, 271] width 245 height 14
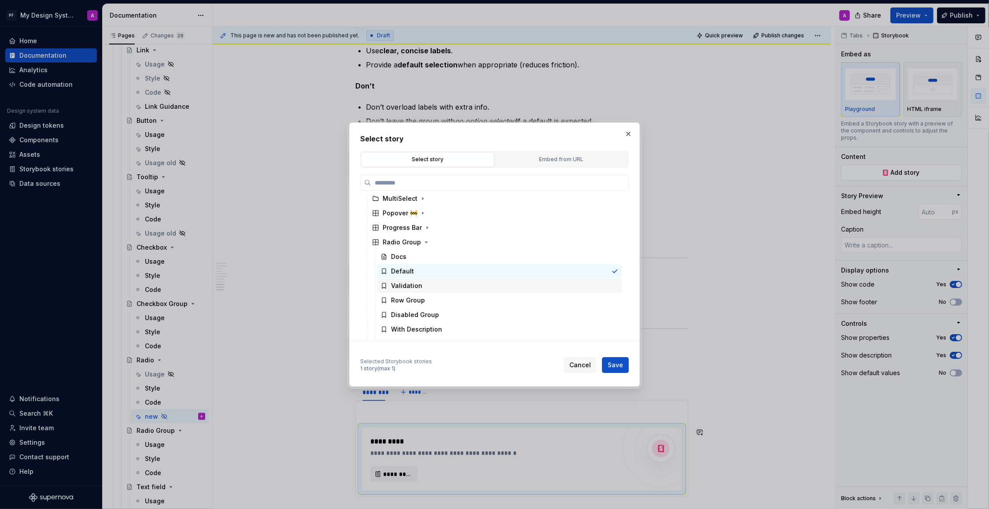
scroll to position [0, 3]
click at [623, 362] on button "Save" at bounding box center [615, 365] width 27 height 16
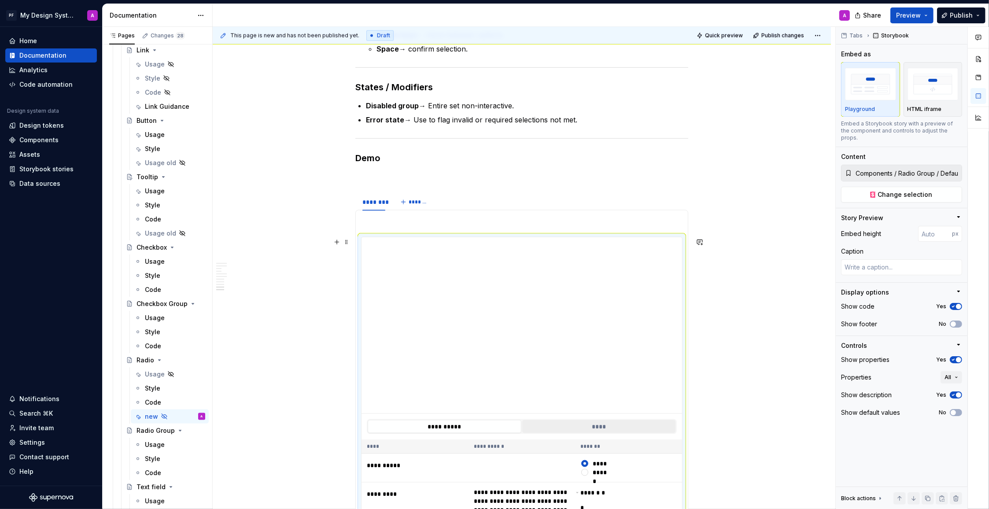
scroll to position [1333, 0]
click at [955, 357] on icon "button" at bounding box center [953, 359] width 7 height 5
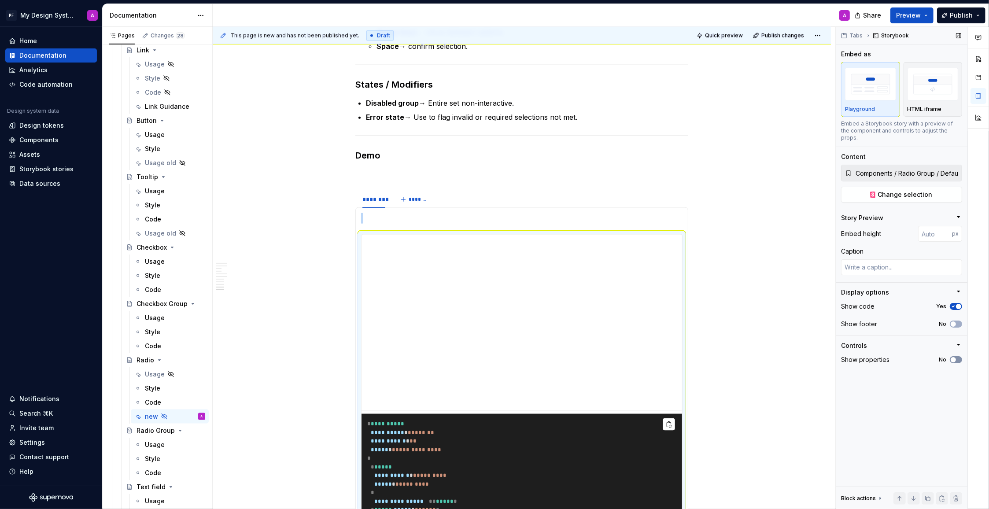
scroll to position [1434, 0]
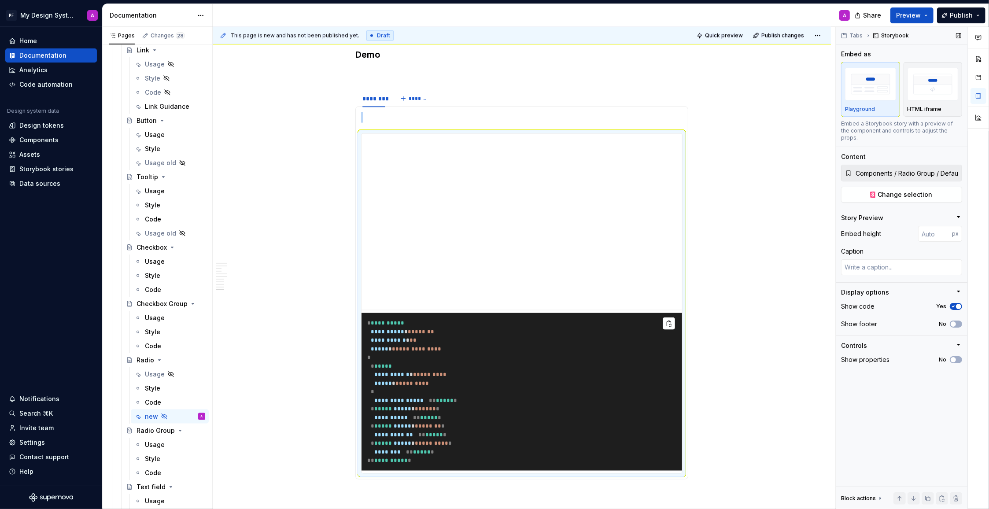
click at [955, 304] on icon "button" at bounding box center [953, 306] width 7 height 5
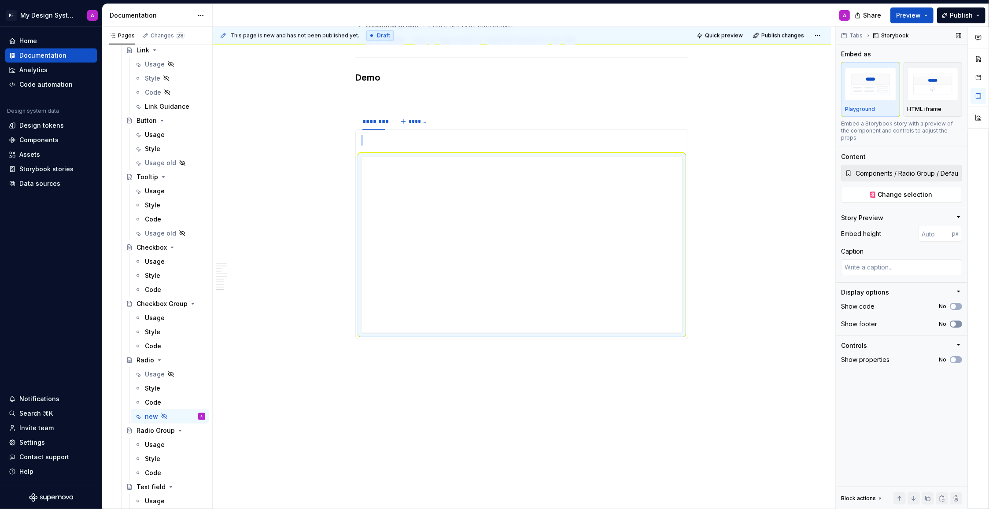
click at [954, 321] on span "button" at bounding box center [953, 323] width 5 height 5
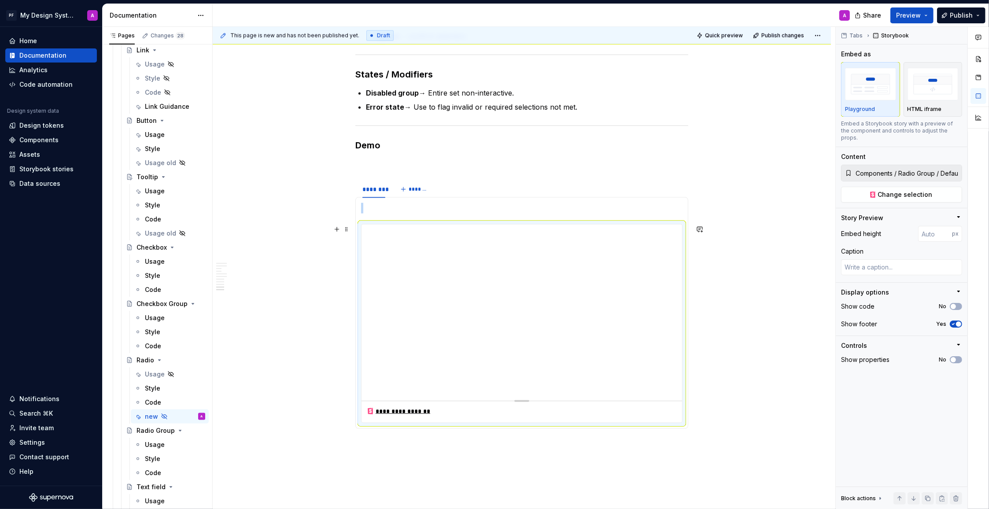
scroll to position [1341, 0]
click at [377, 186] on html "PF My Design System A Home Documentation Analytics Code automation Design syste…" at bounding box center [494, 254] width 989 height 509
click at [393, 198] on div "Edit name" at bounding box center [416, 198] width 57 height 9
type textarea "*"
type input "*"
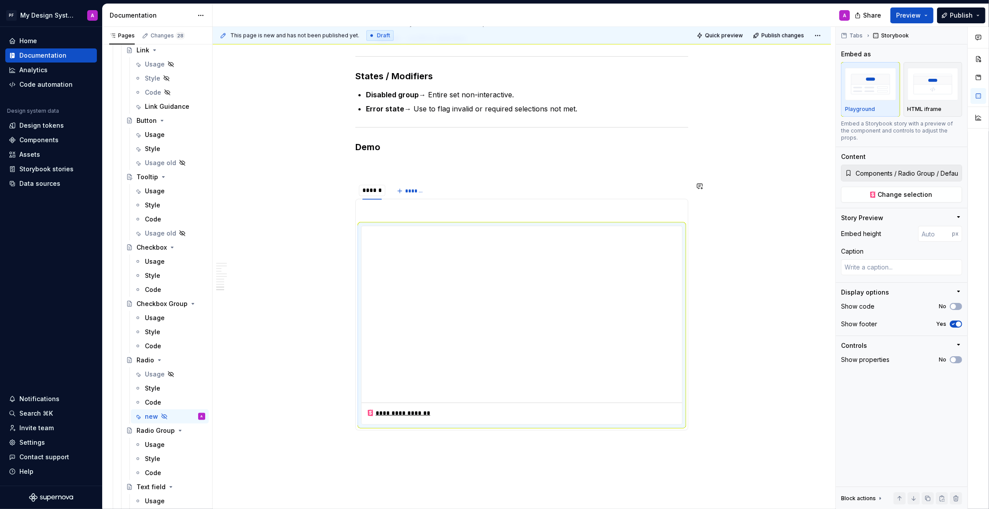
type input "*******"
click at [448, 188] on div "******* ******* *******" at bounding box center [521, 191] width 333 height 18
click at [421, 192] on span "*******" at bounding box center [417, 191] width 20 height 7
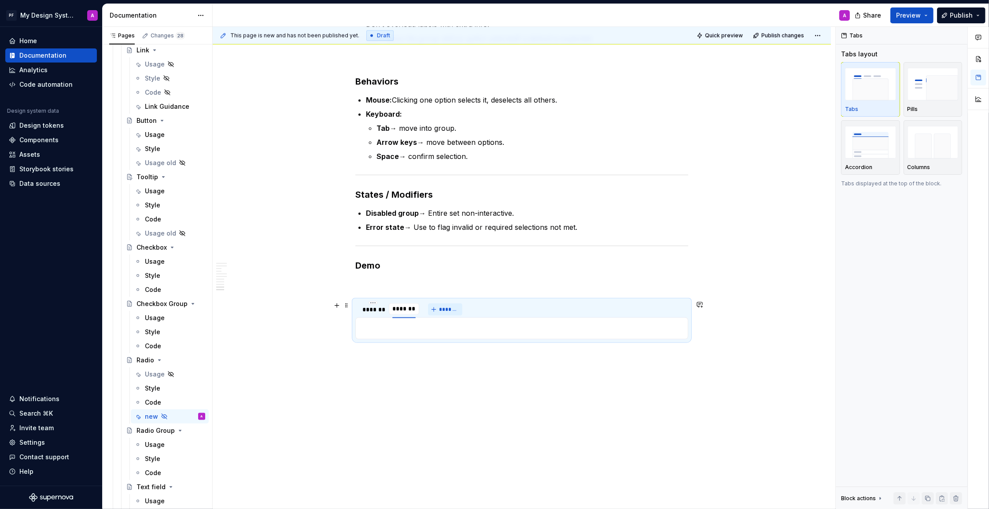
scroll to position [1224, 0]
click at [343, 331] on button "button" at bounding box center [337, 329] width 12 height 12
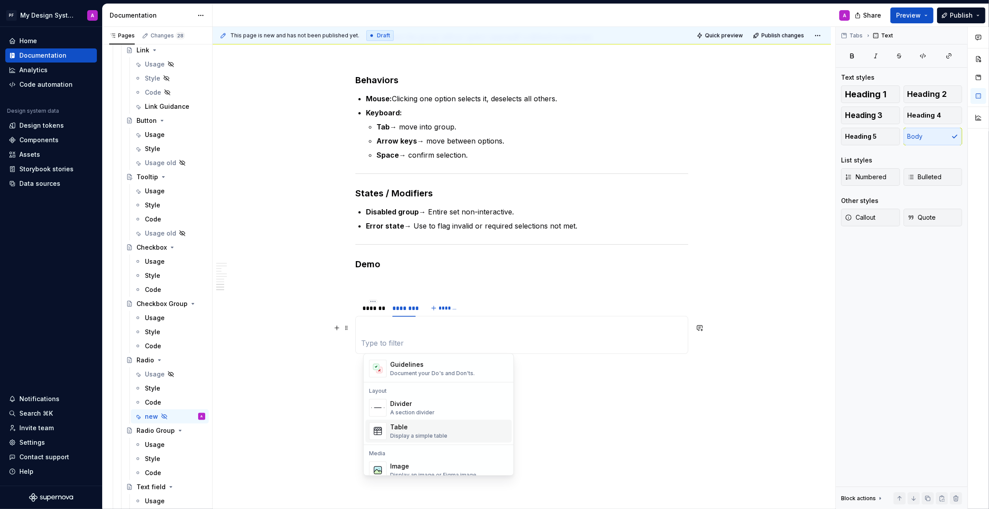
scroll to position [338, 0]
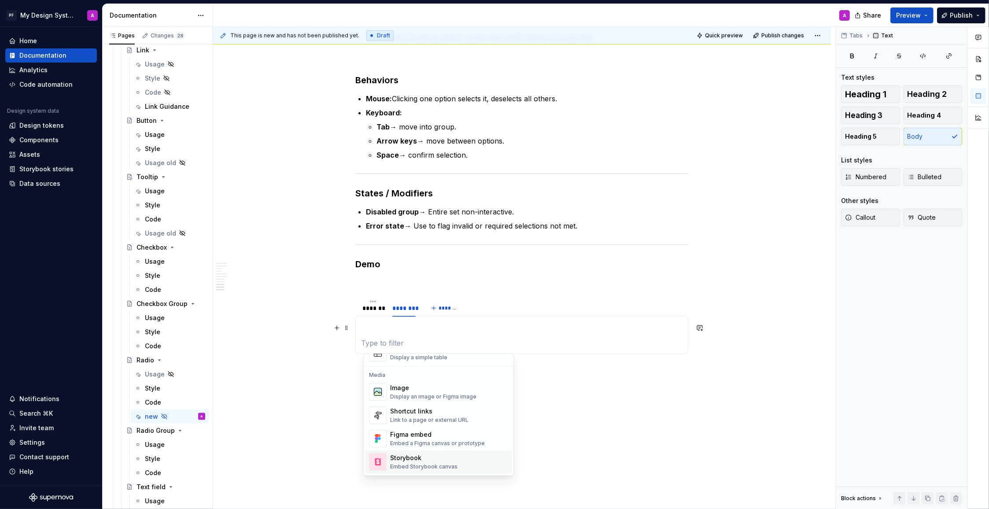
drag, startPoint x: 397, startPoint y: 458, endPoint x: 400, endPoint y: 454, distance: 5.1
click at [397, 458] on div "Storybook" at bounding box center [423, 458] width 67 height 9
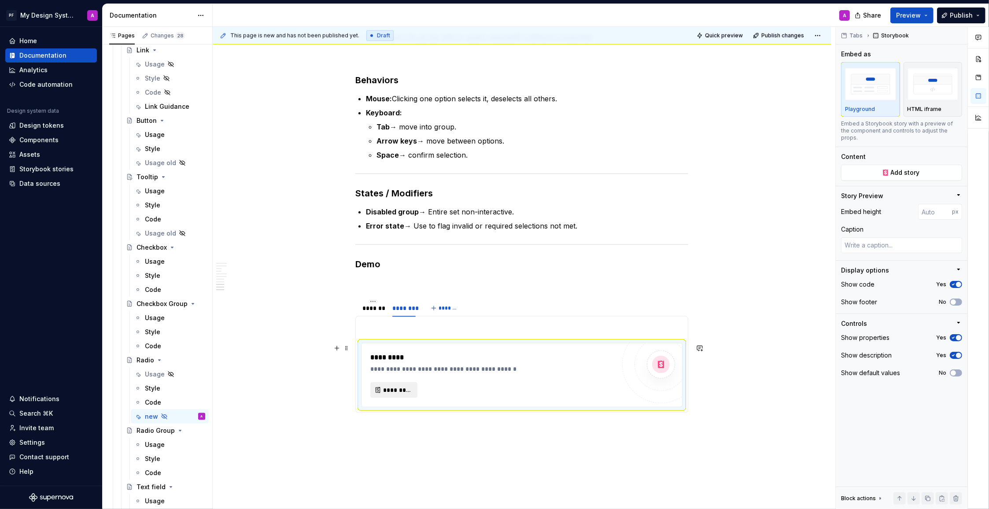
click at [393, 393] on span "*********" at bounding box center [397, 390] width 29 height 9
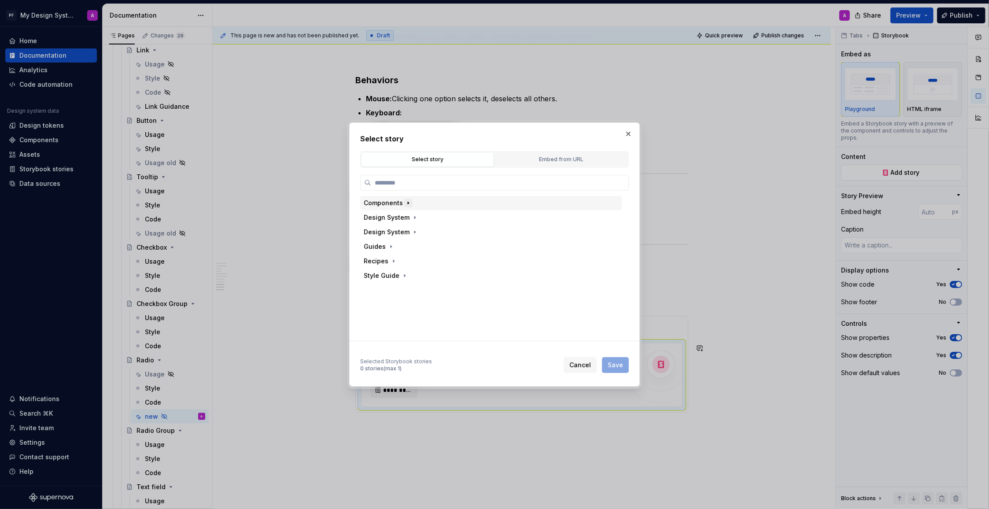
click at [409, 203] on icon "button" at bounding box center [408, 202] width 7 height 7
click at [423, 229] on icon "button" at bounding box center [426, 228] width 7 height 7
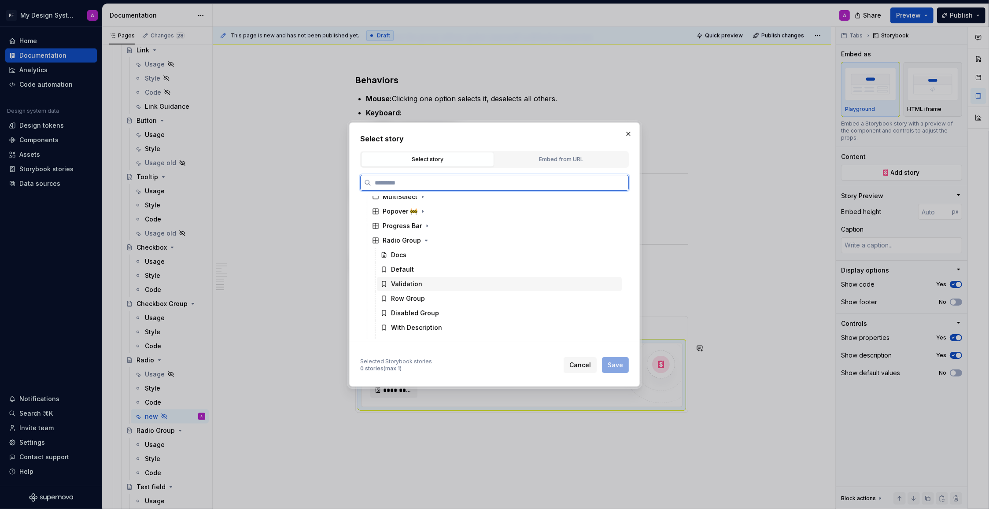
click at [420, 281] on div "Validation" at bounding box center [406, 284] width 31 height 9
click at [613, 365] on span "Save" at bounding box center [615, 365] width 15 height 9
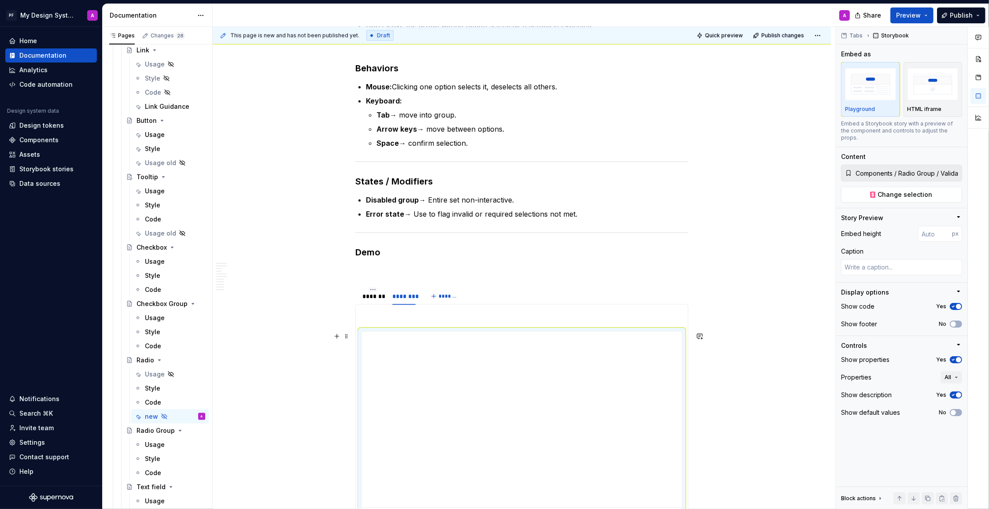
scroll to position [1467, 0]
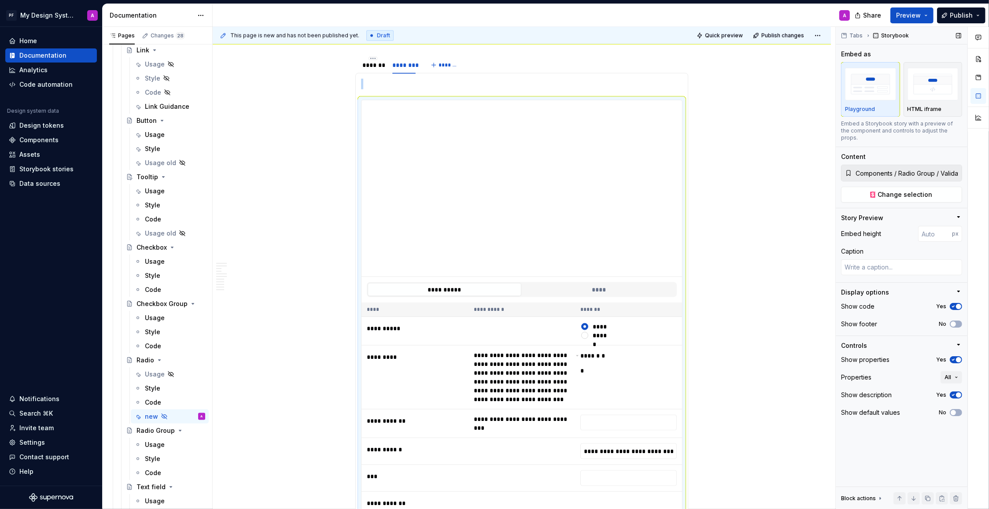
click at [954, 394] on icon "button" at bounding box center [953, 394] width 2 height 1
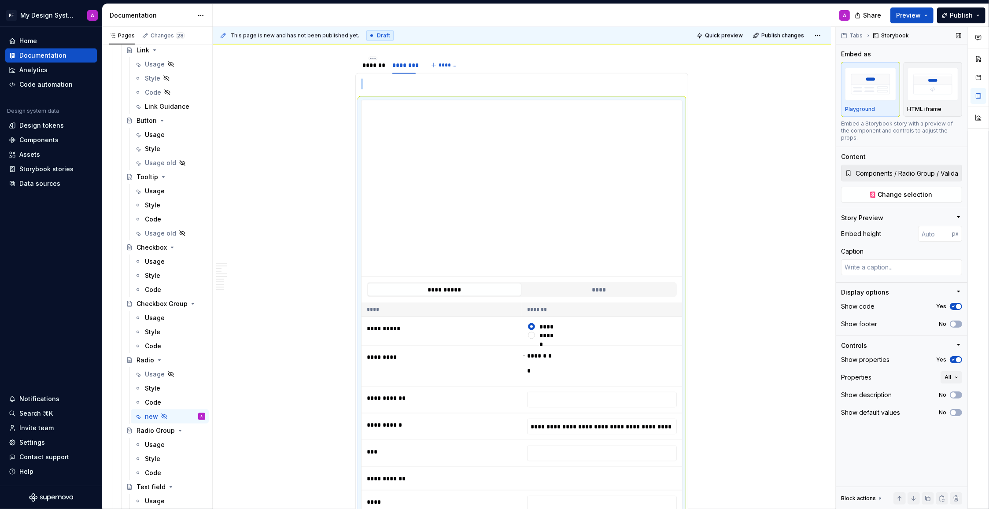
scroll to position [1541, 0]
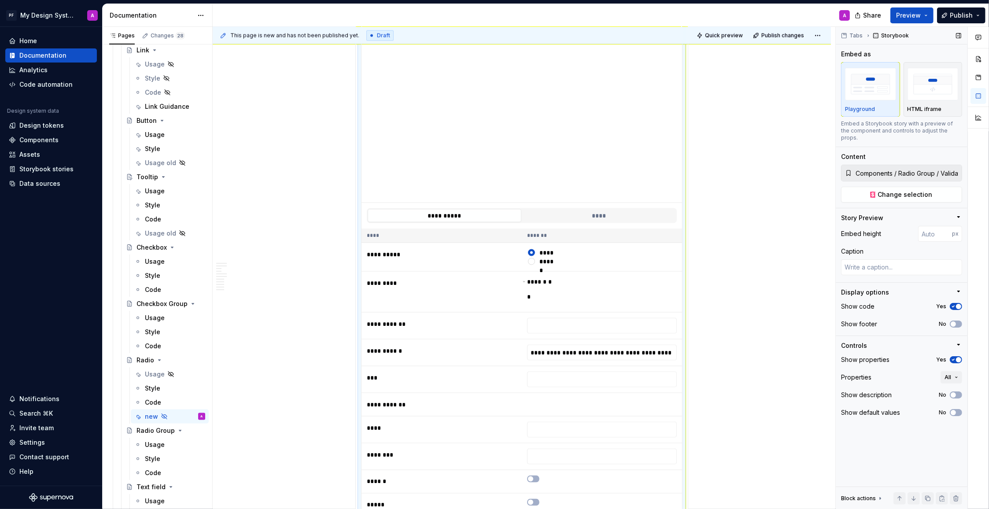
click at [958, 357] on span "button" at bounding box center [958, 359] width 5 height 5
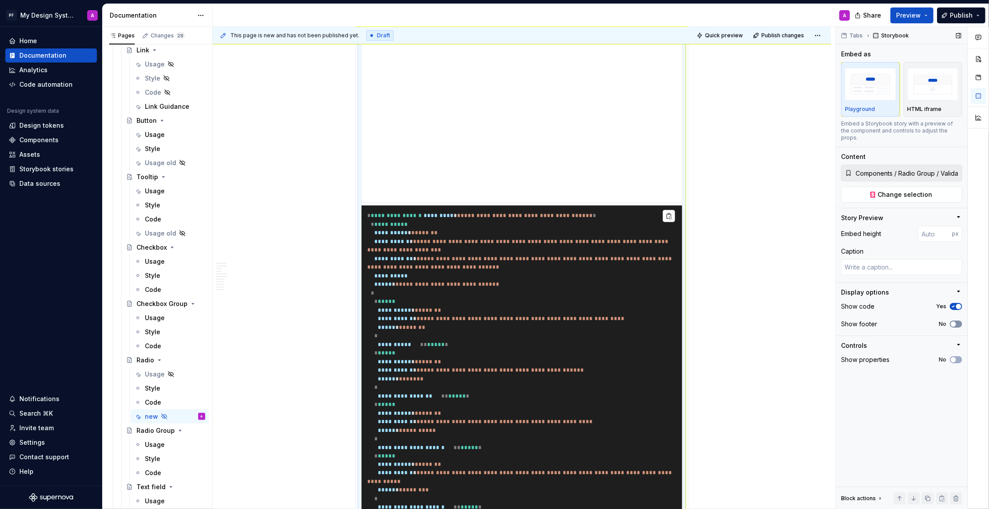
click at [956, 321] on icon "button" at bounding box center [953, 323] width 7 height 5
click at [957, 304] on span "button" at bounding box center [958, 306] width 5 height 5
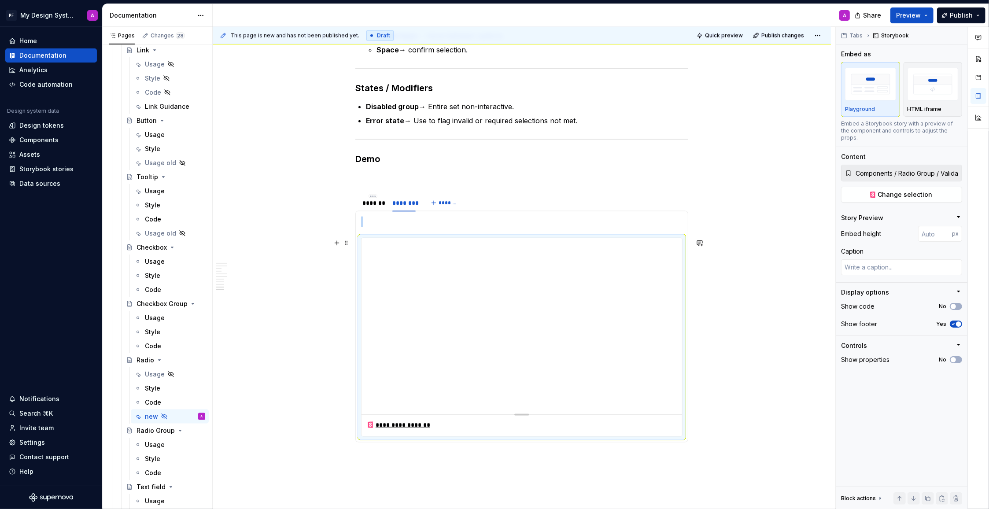
scroll to position [1327, 0]
click at [403, 199] on html "PF My Design System A Home Documentation Analytics Code automation Design syste…" at bounding box center [494, 254] width 989 height 509
click at [435, 209] on div "Edit name" at bounding box center [446, 212] width 57 height 9
type textarea "*"
type input "**********"
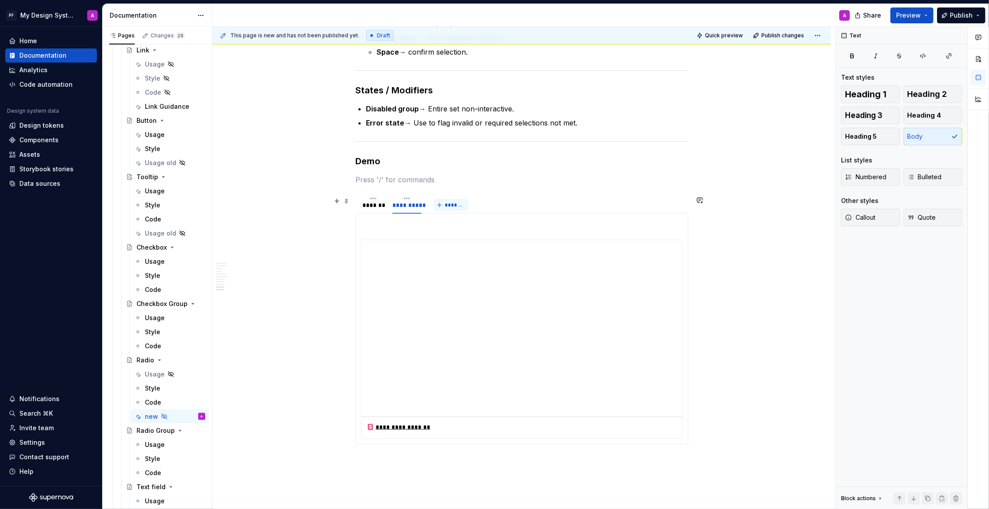
click at [451, 209] on button "*******" at bounding box center [451, 205] width 35 height 12
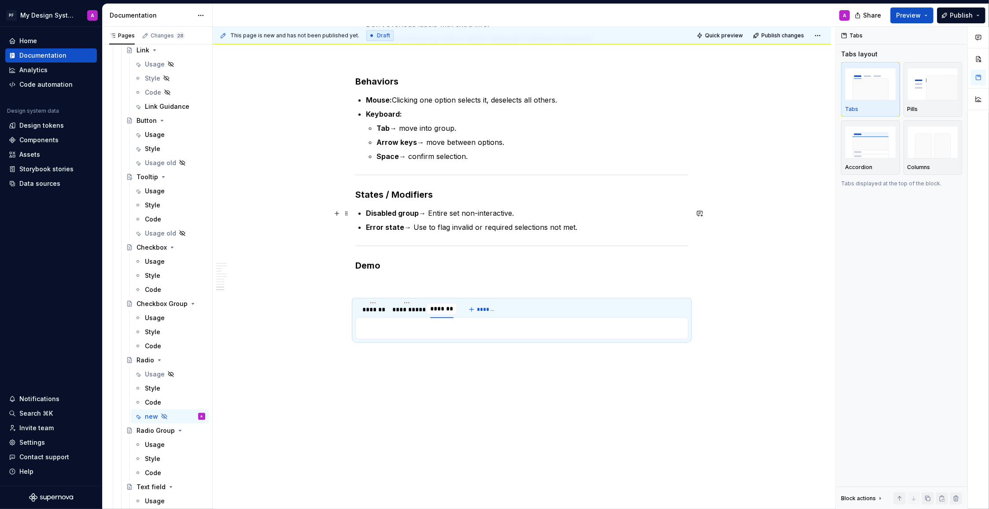
scroll to position [1224, 0]
click at [375, 310] on div "*******" at bounding box center [372, 309] width 21 height 9
click at [417, 309] on div "**********" at bounding box center [406, 308] width 29 height 9
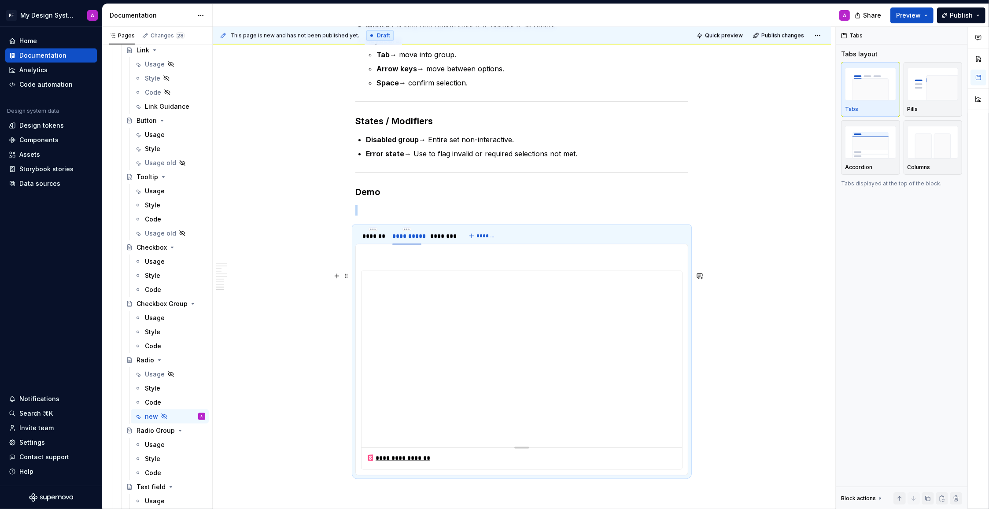
scroll to position [1308, 0]
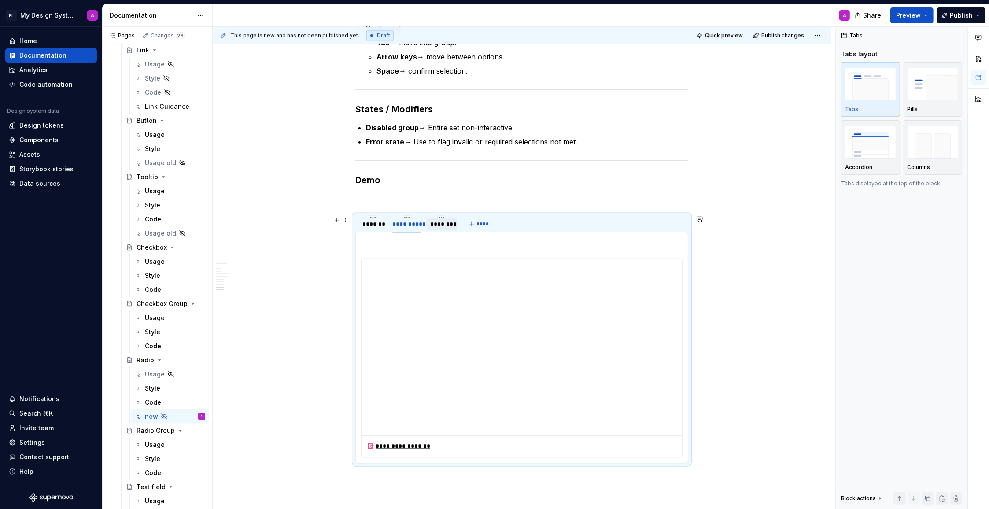
click at [446, 221] on div "********" at bounding box center [441, 224] width 23 height 9
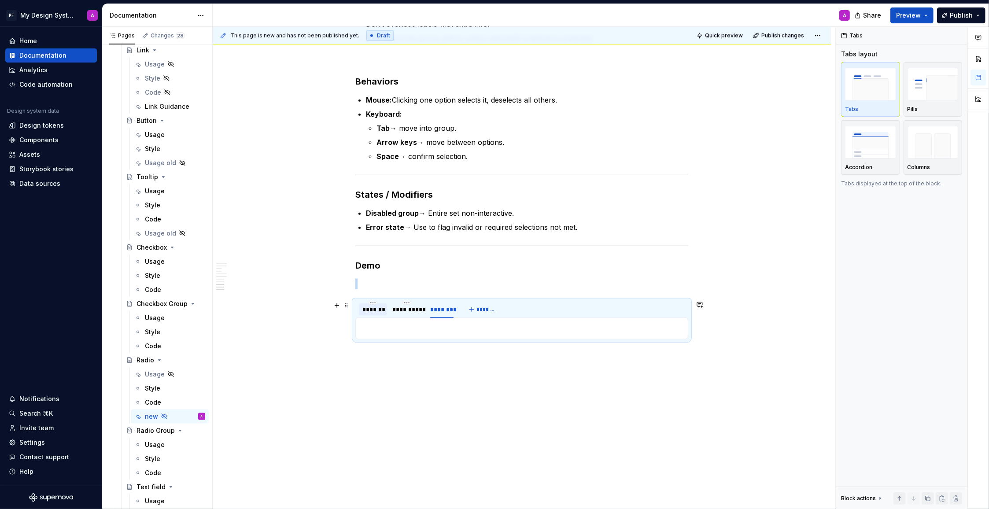
click at [379, 310] on div "*******" at bounding box center [372, 309] width 21 height 9
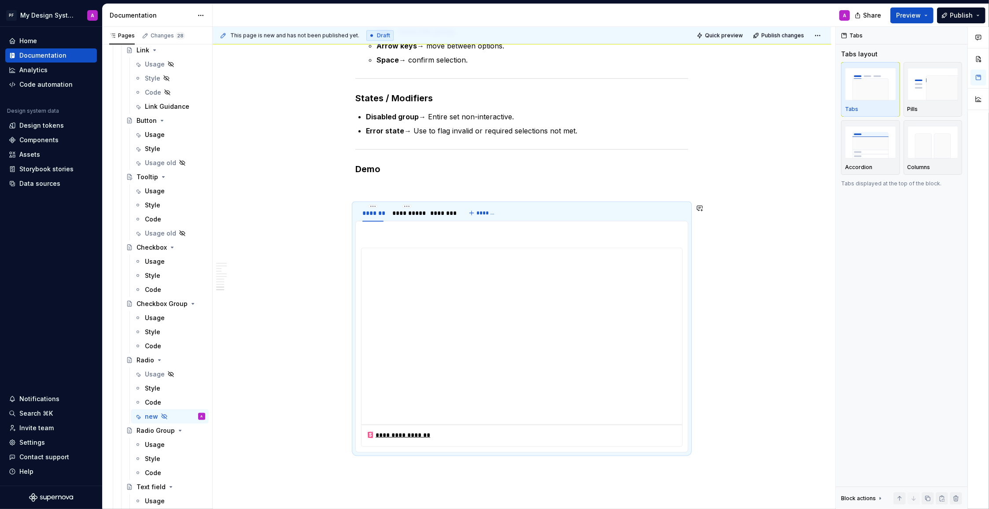
click at [390, 236] on p at bounding box center [521, 232] width 321 height 11
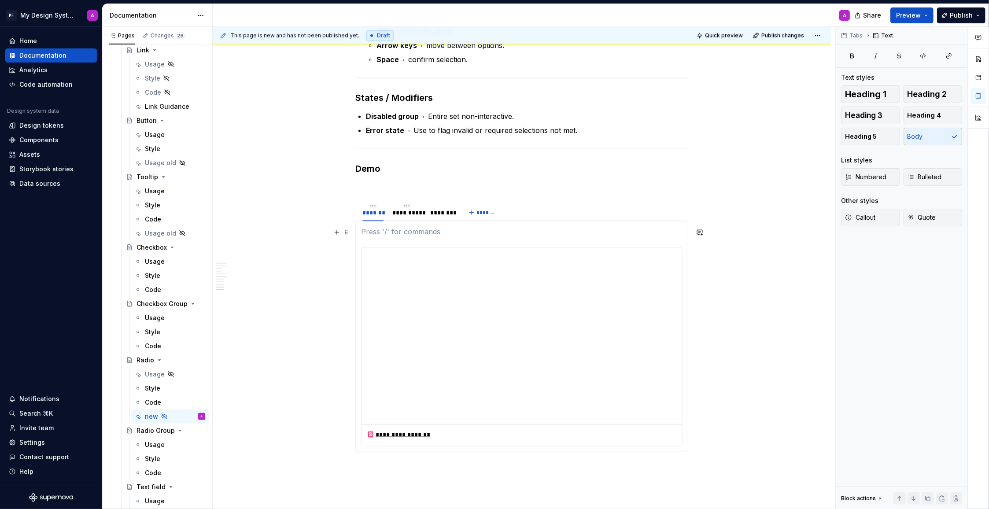
scroll to position [1321, 0]
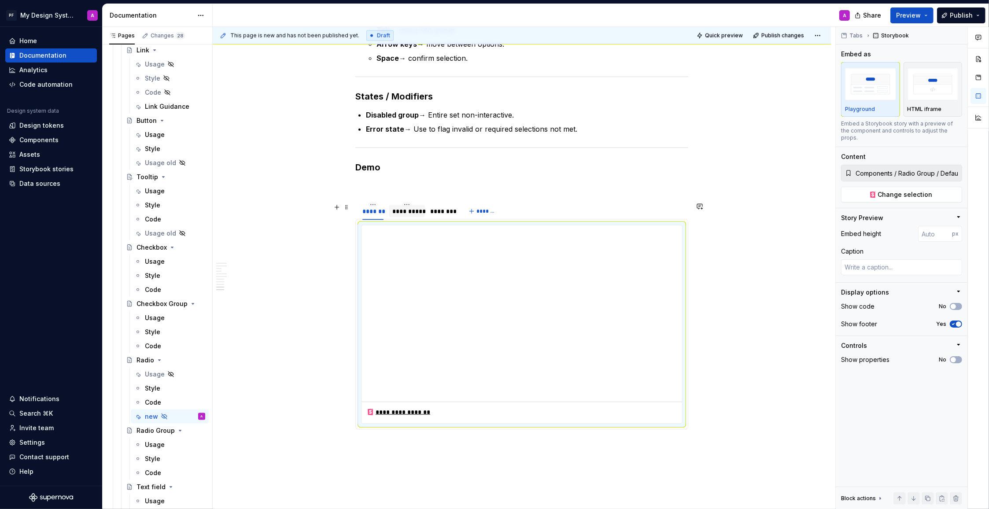
click at [417, 214] on div "**********" at bounding box center [406, 211] width 29 height 9
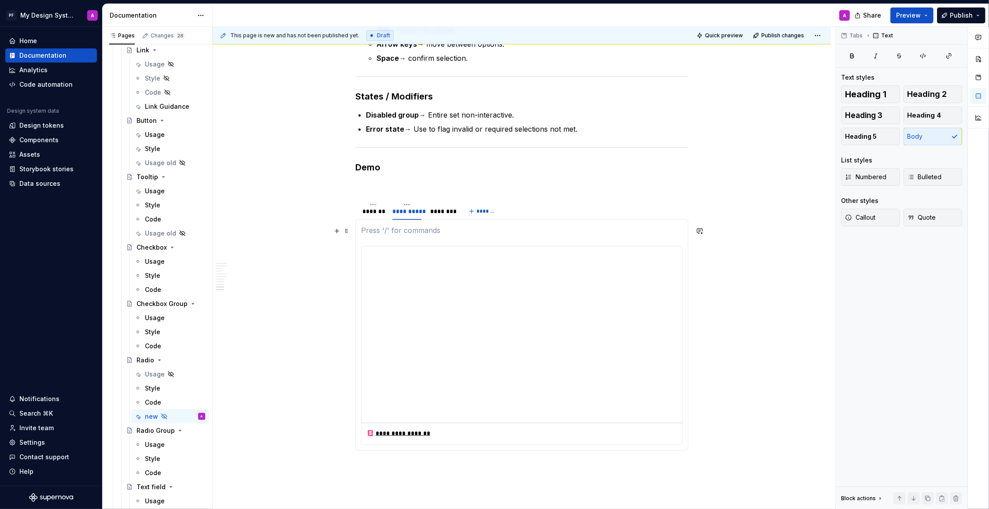
click at [383, 230] on p at bounding box center [521, 230] width 321 height 11
click at [374, 240] on section-item-column "**********" at bounding box center [521, 335] width 321 height 220
click at [364, 241] on section-item-column "**********" at bounding box center [521, 335] width 321 height 220
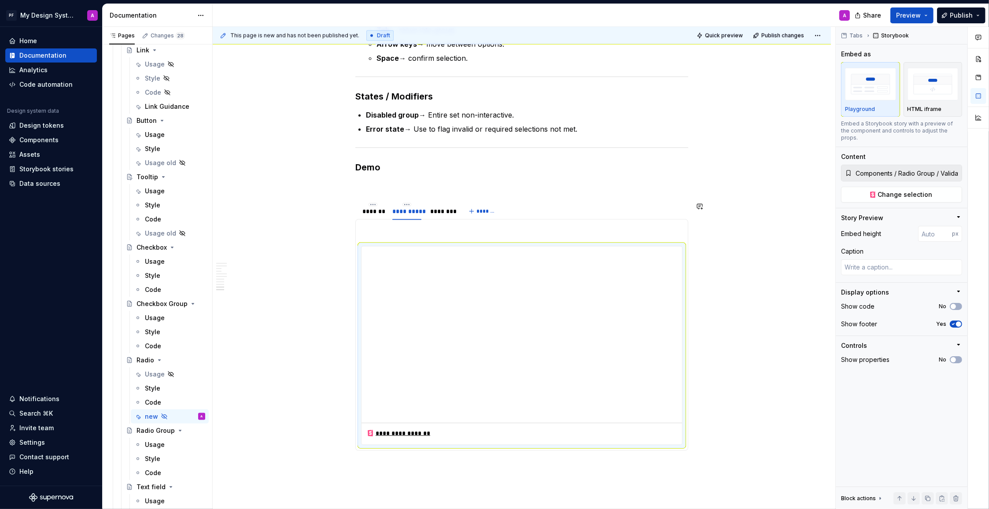
click at [376, 234] on p at bounding box center [521, 230] width 321 height 11
click at [394, 234] on p at bounding box center [521, 230] width 321 height 11
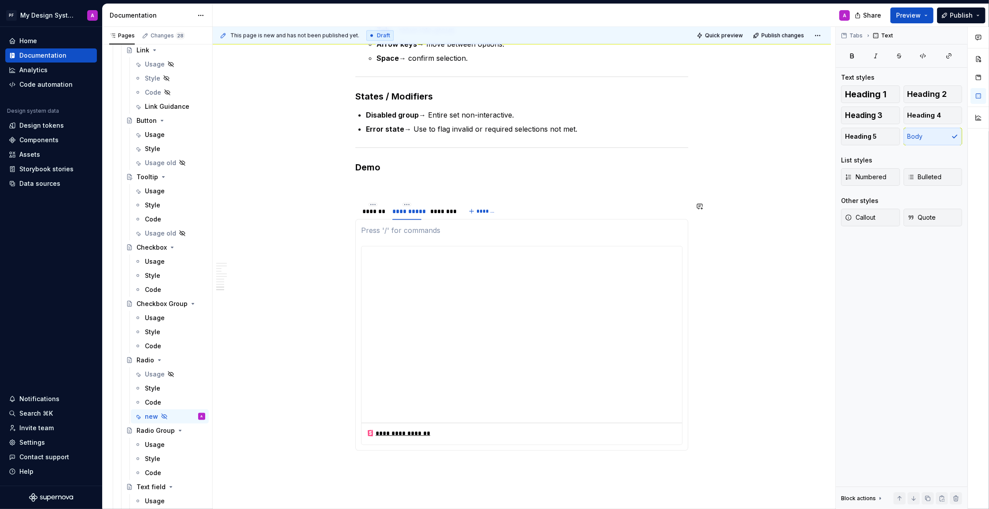
drag, startPoint x: 408, startPoint y: 237, endPoint x: 439, endPoint y: 237, distance: 31.3
click at [439, 237] on section-item-column "**********" at bounding box center [521, 335] width 321 height 220
drag, startPoint x: 416, startPoint y: 242, endPoint x: 407, endPoint y: 230, distance: 15.1
click at [416, 230] on section-item-column "**********" at bounding box center [521, 335] width 321 height 220
drag, startPoint x: 370, startPoint y: 240, endPoint x: 367, endPoint y: 246, distance: 6.9
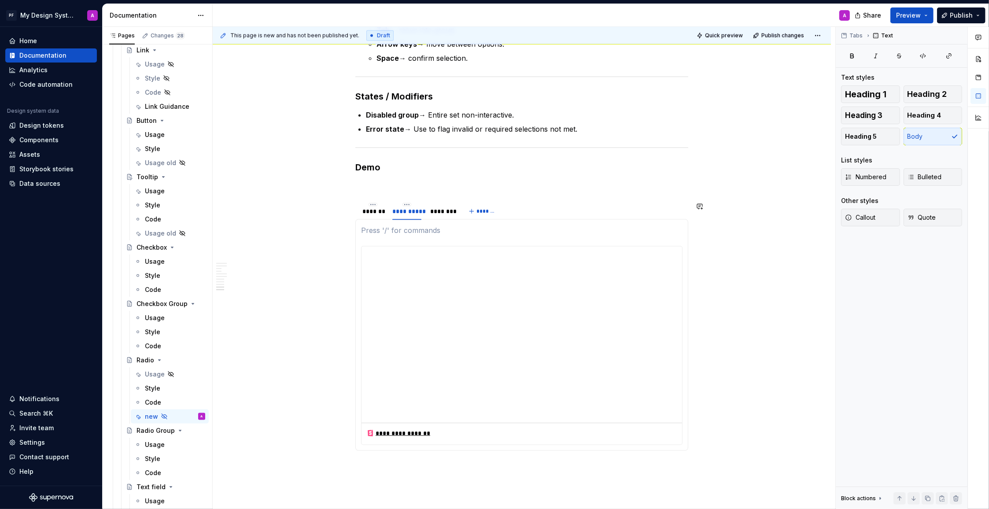
click at [370, 240] on section-item-column "**********" at bounding box center [521, 335] width 321 height 220
click at [367, 247] on div "**********" at bounding box center [521, 345] width 321 height 199
drag, startPoint x: 371, startPoint y: 237, endPoint x: 393, endPoint y: 234, distance: 22.2
click at [393, 234] on section-item-column "**********" at bounding box center [521, 335] width 321 height 220
drag, startPoint x: 380, startPoint y: 240, endPoint x: 362, endPoint y: 228, distance: 21.1
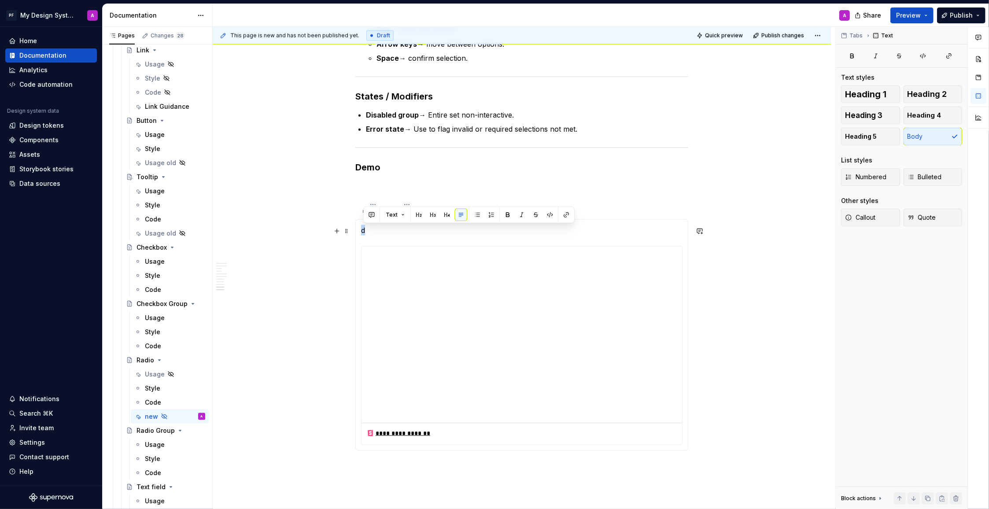
click at [362, 228] on div "**********" at bounding box center [521, 335] width 333 height 232
drag, startPoint x: 438, startPoint y: 236, endPoint x: 392, endPoint y: 237, distance: 45.4
click at [392, 237] on section-item-column "**********" at bounding box center [521, 335] width 321 height 220
drag, startPoint x: 497, startPoint y: 237, endPoint x: 429, endPoint y: 251, distance: 69.7
click at [509, 238] on section-item-column "**********" at bounding box center [521, 335] width 321 height 220
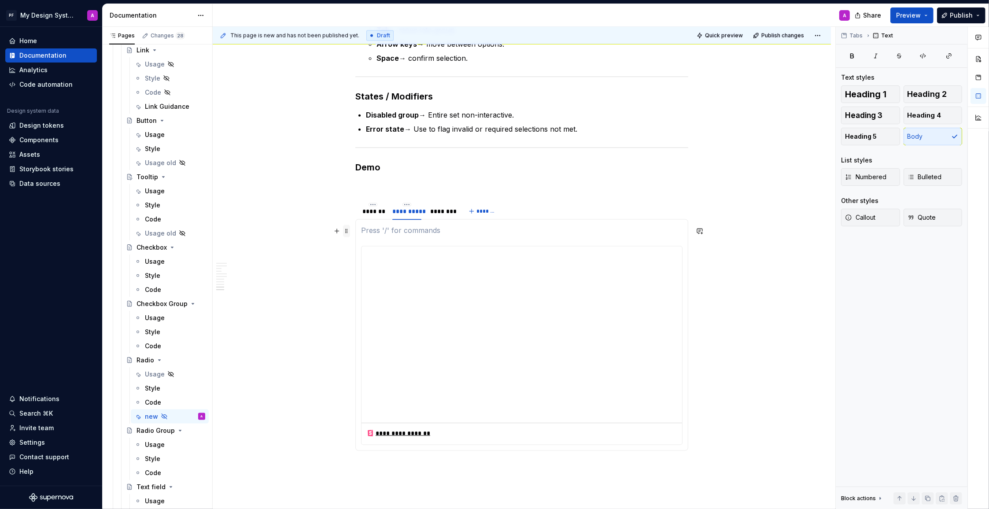
click at [350, 231] on span at bounding box center [346, 231] width 7 height 12
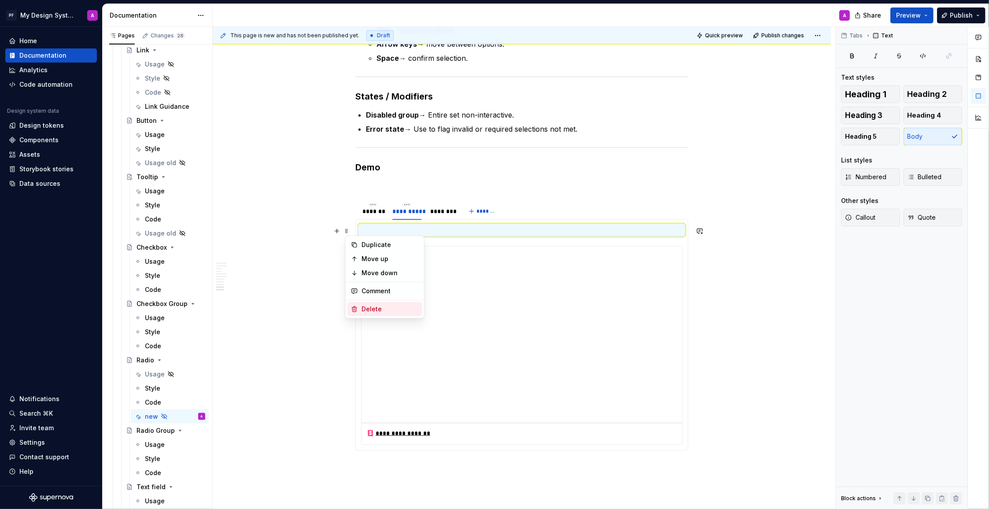
click at [393, 310] on div "Delete" at bounding box center [389, 309] width 57 height 9
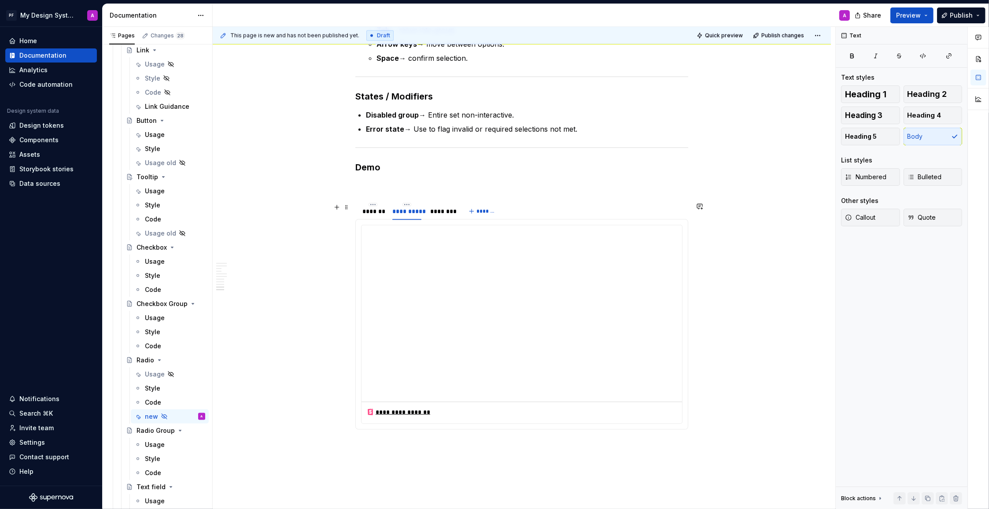
click at [442, 211] on div "********" at bounding box center [441, 211] width 23 height 9
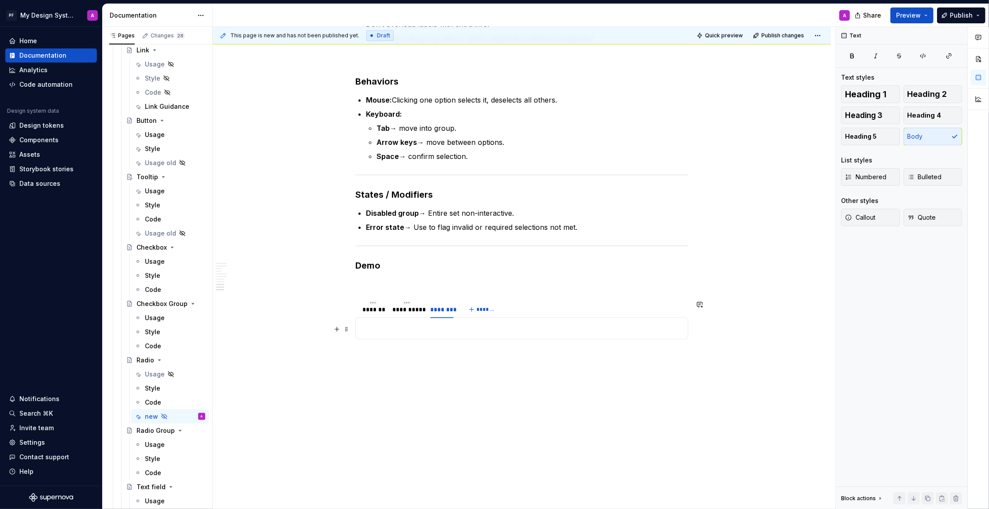
click at [382, 323] on p at bounding box center [521, 328] width 321 height 11
click at [342, 330] on button "button" at bounding box center [337, 329] width 12 height 12
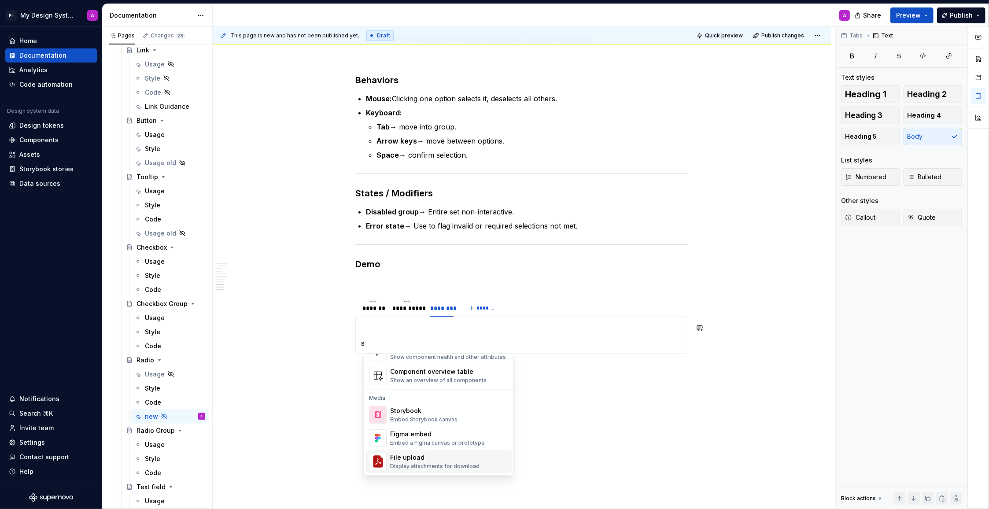
scroll to position [176, 0]
click at [408, 417] on div "Embed Storybook canvas" at bounding box center [423, 419] width 67 height 7
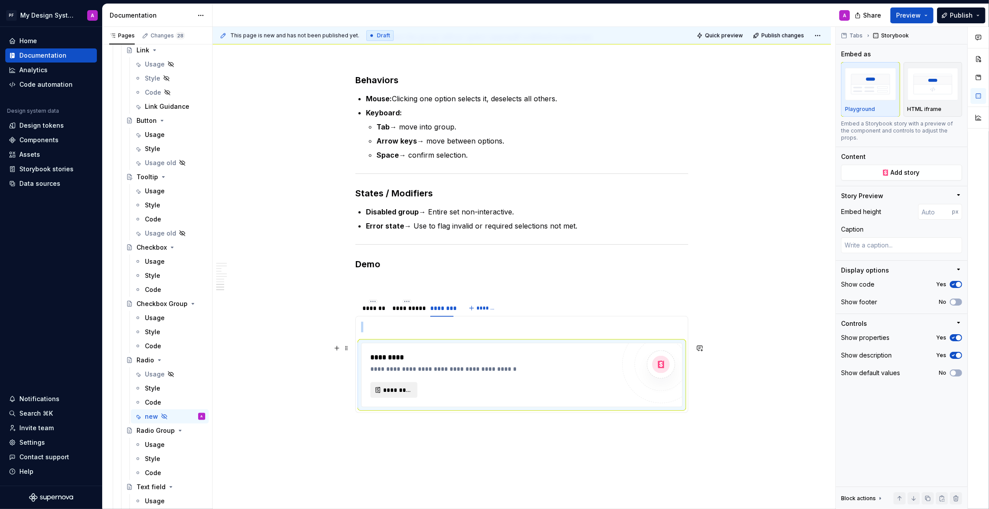
click at [383, 386] on button "*********" at bounding box center [393, 390] width 47 height 16
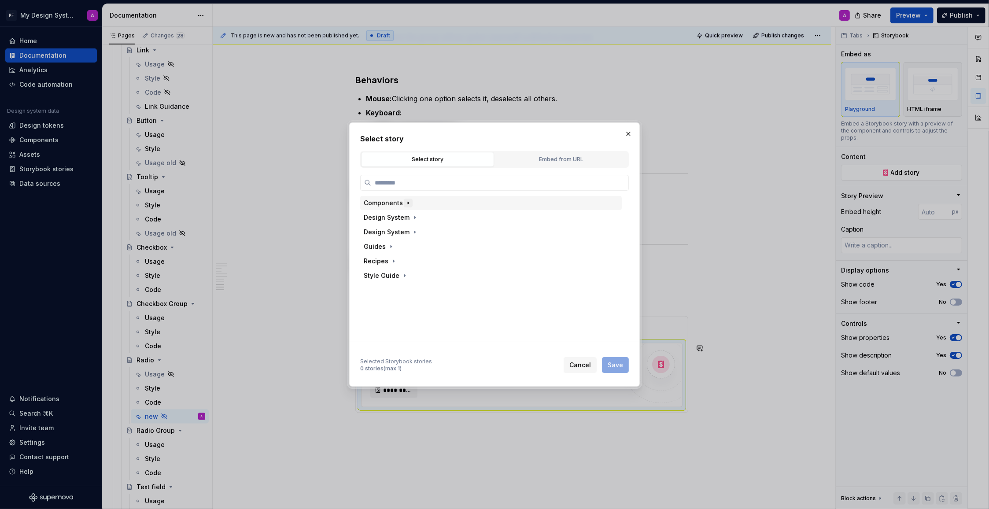
click at [405, 205] on icon "button" at bounding box center [408, 202] width 7 height 7
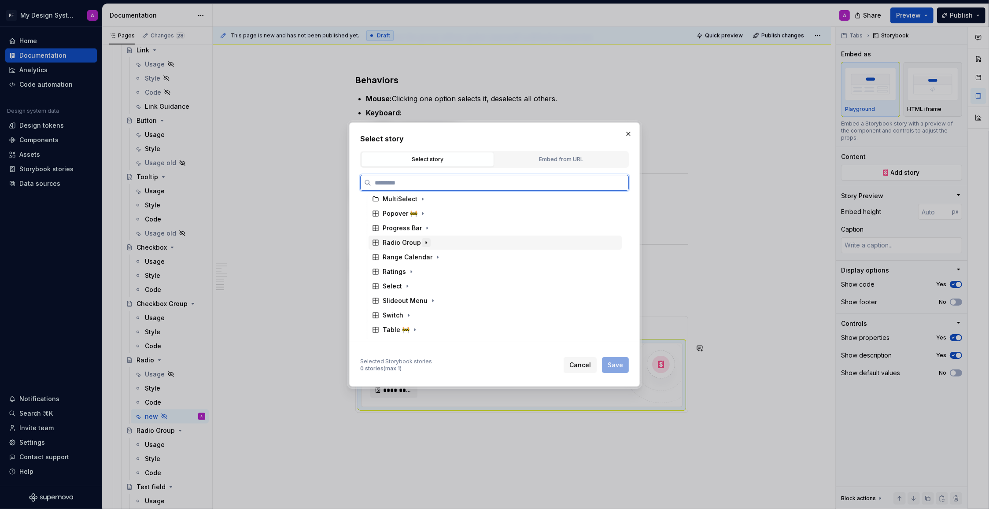
scroll to position [0, 0]
click at [427, 243] on icon "button" at bounding box center [426, 242] width 7 height 7
click at [471, 304] on div "Row Group" at bounding box center [499, 301] width 245 height 14
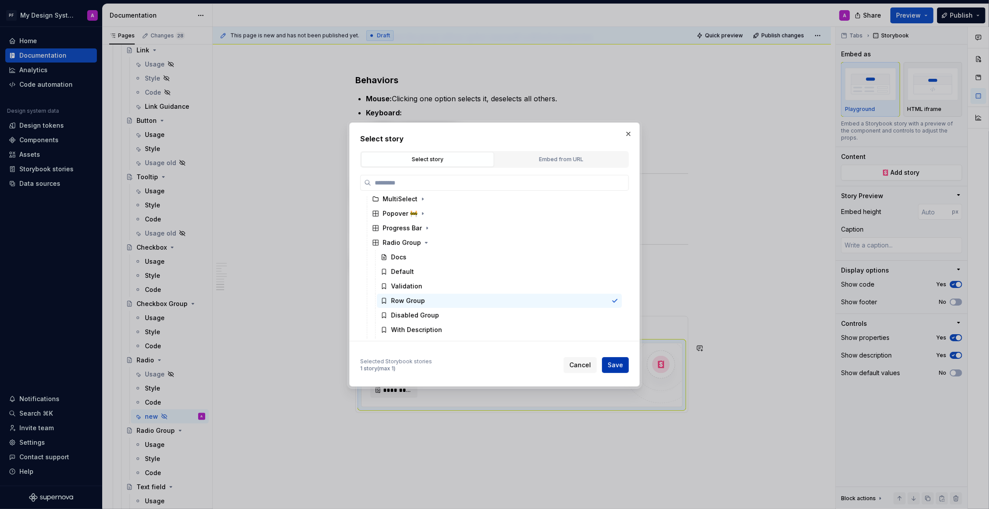
click at [620, 366] on span "Save" at bounding box center [615, 365] width 15 height 9
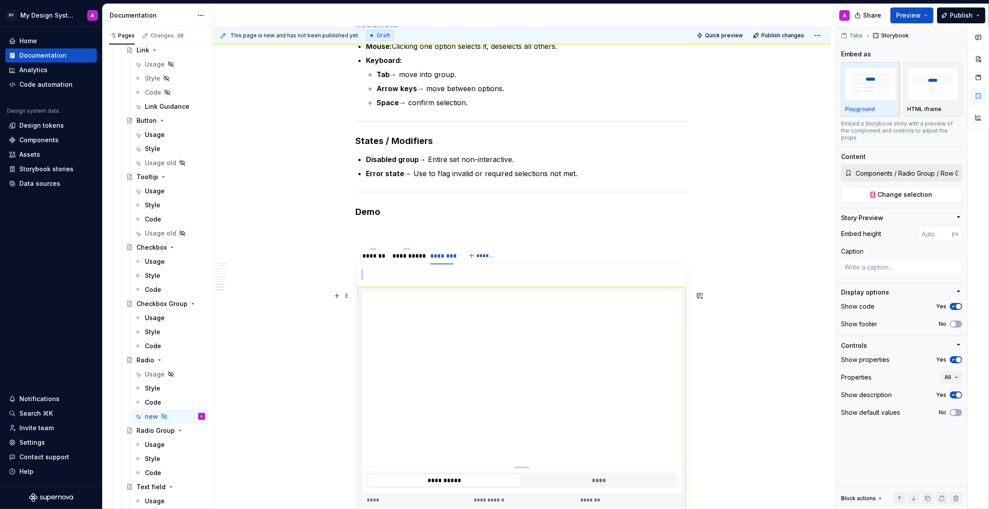
scroll to position [1308, 0]
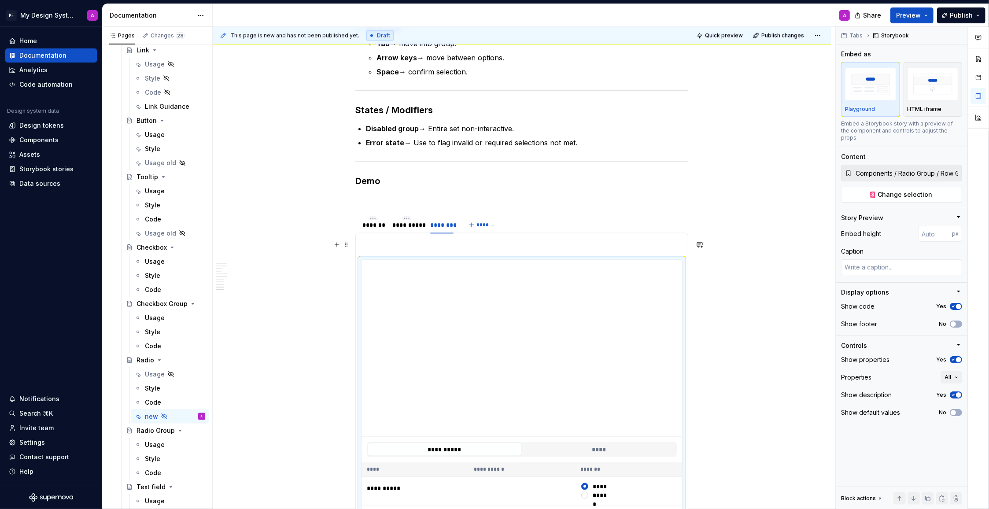
click at [393, 248] on p at bounding box center [521, 244] width 321 height 11
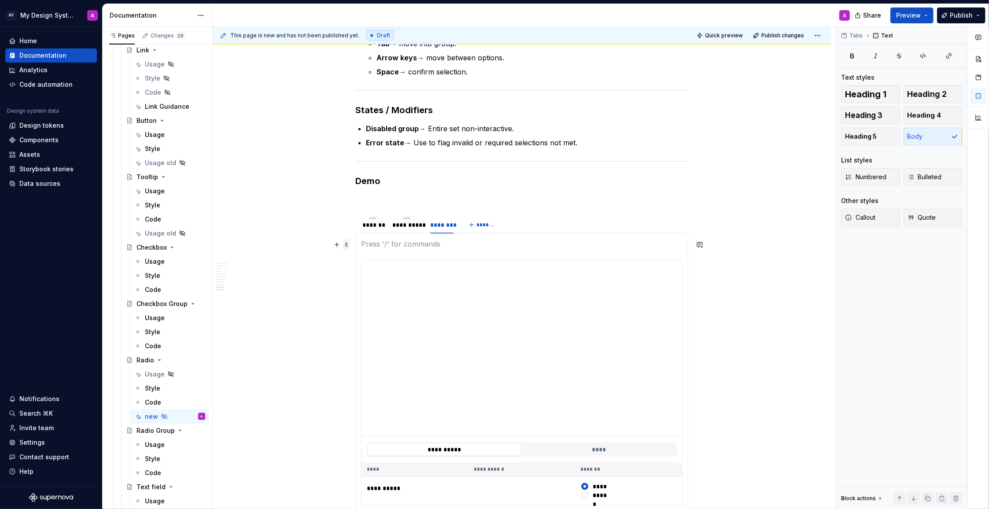
click at [349, 247] on span at bounding box center [346, 245] width 7 height 12
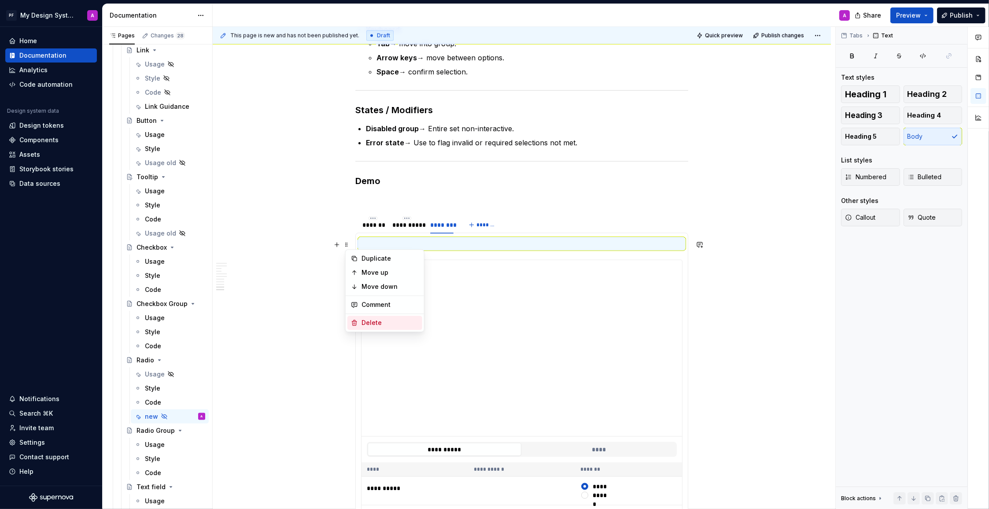
click at [380, 321] on div "Delete" at bounding box center [389, 322] width 57 height 9
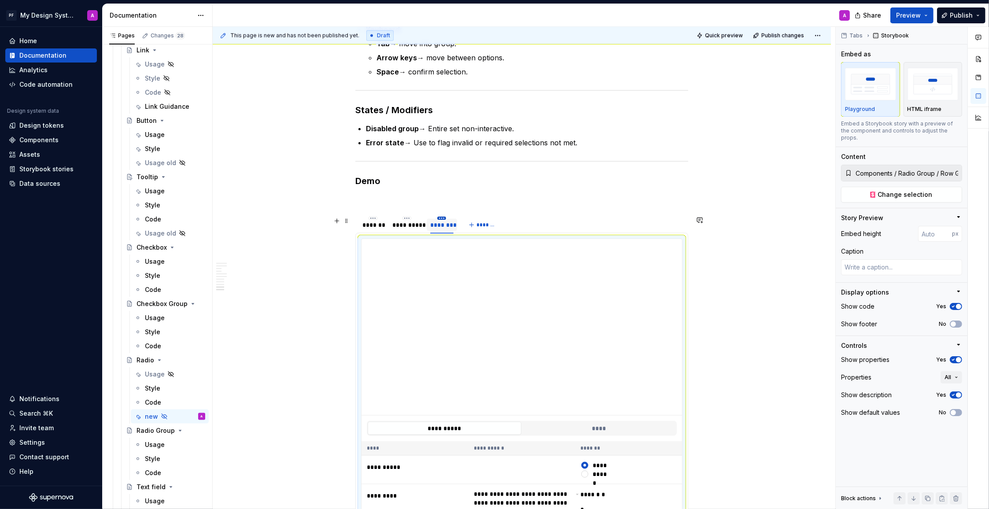
click at [445, 219] on html "PF My Design System A Home Documentation Analytics Code automation Design syste…" at bounding box center [494, 254] width 989 height 509
click at [470, 236] on div "Edit name" at bounding box center [484, 232] width 57 height 9
type textarea "*"
type input "*********"
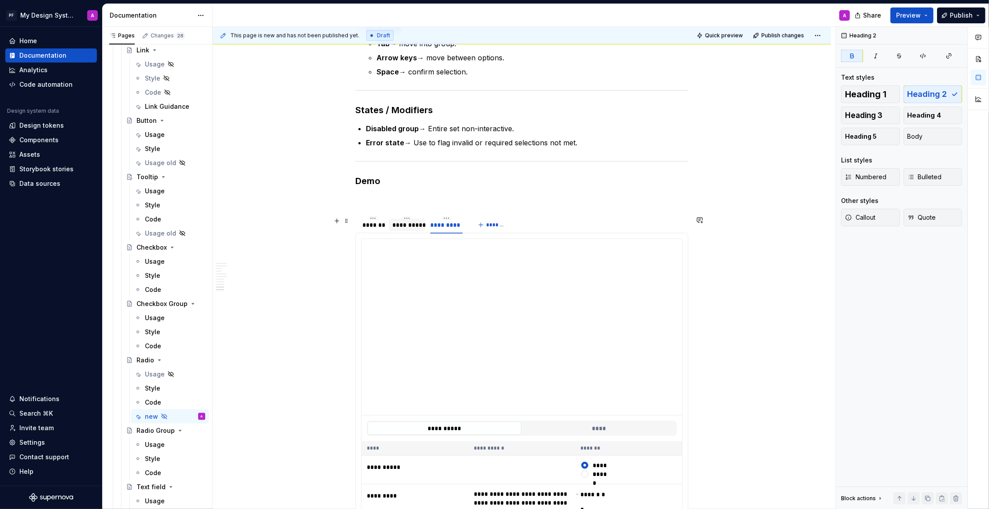
click at [408, 225] on div "**********" at bounding box center [406, 225] width 29 height 9
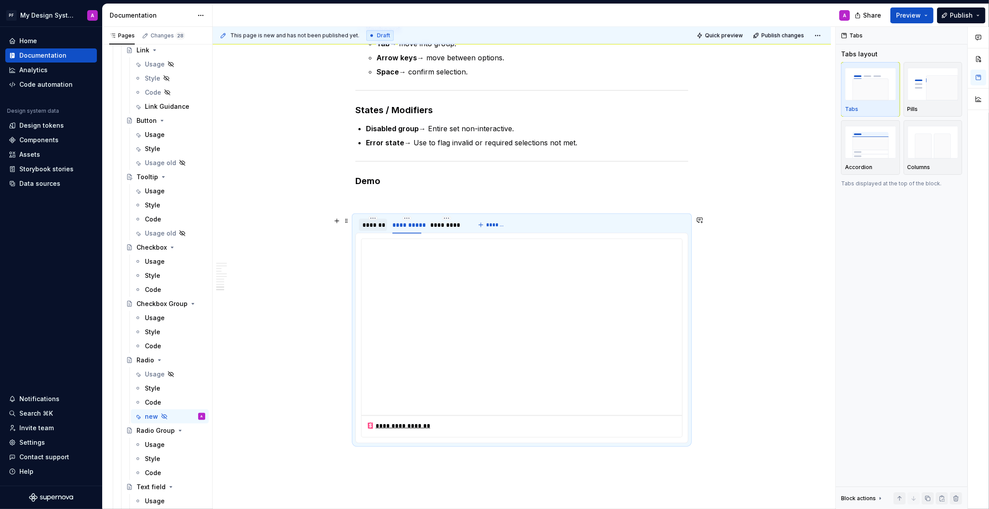
click at [380, 225] on div "*******" at bounding box center [372, 225] width 21 height 9
click at [405, 225] on div "**********" at bounding box center [406, 225] width 29 height 9
click at [436, 225] on div "*********" at bounding box center [446, 225] width 33 height 9
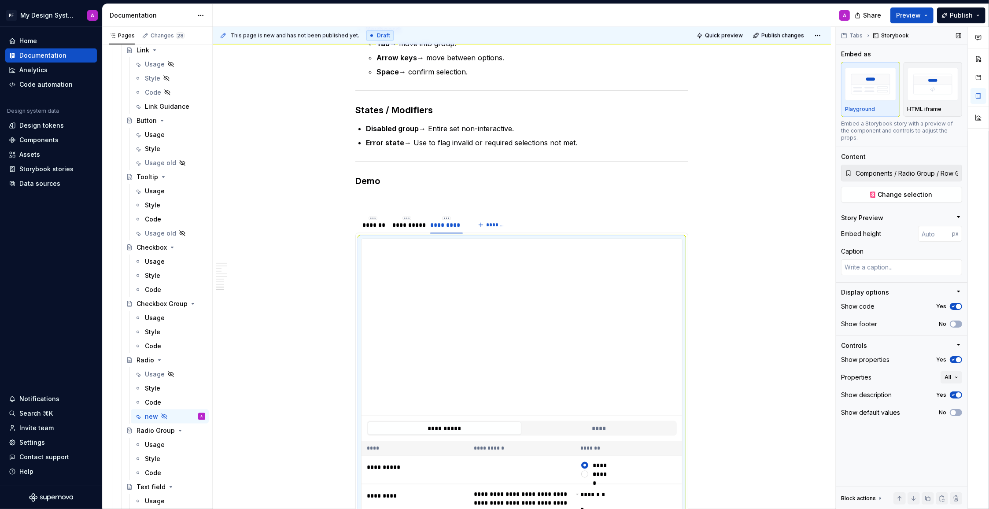
click at [955, 357] on icon "button" at bounding box center [953, 359] width 7 height 5
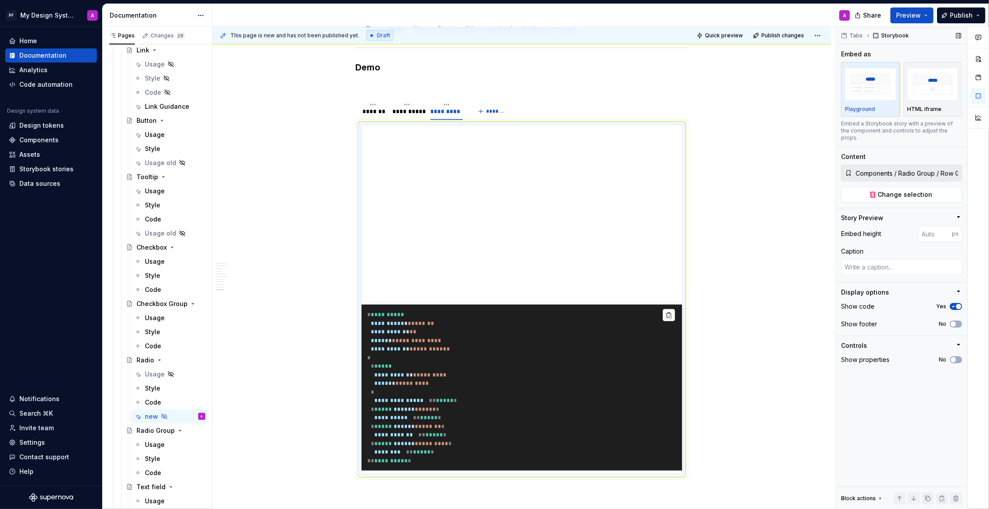
click at [955, 304] on icon "button" at bounding box center [953, 306] width 7 height 5
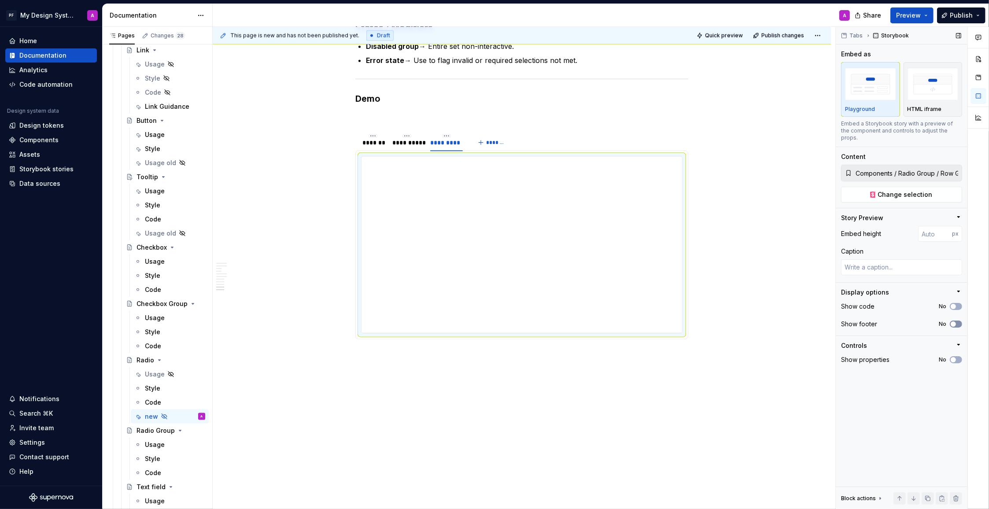
click at [957, 321] on button "No" at bounding box center [956, 324] width 12 height 7
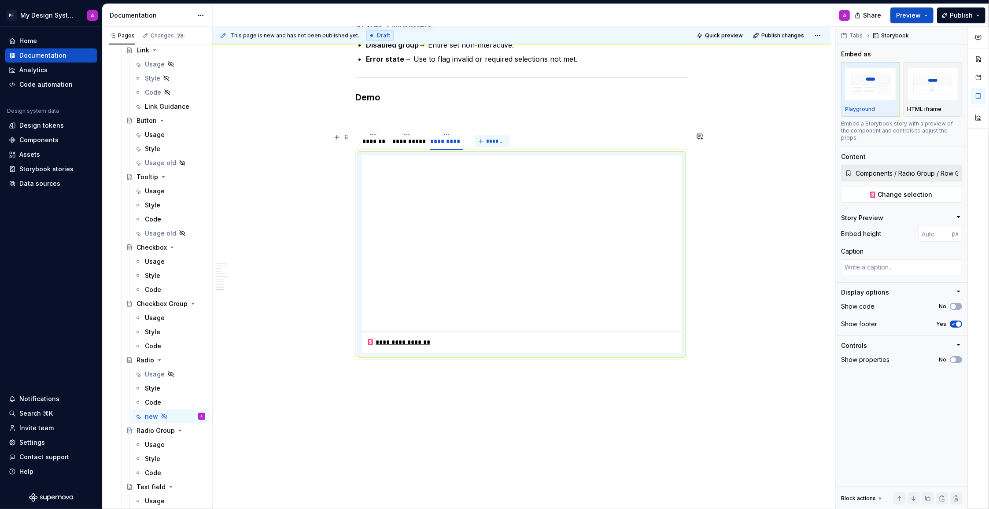
click at [492, 144] on span "*******" at bounding box center [496, 141] width 20 height 7
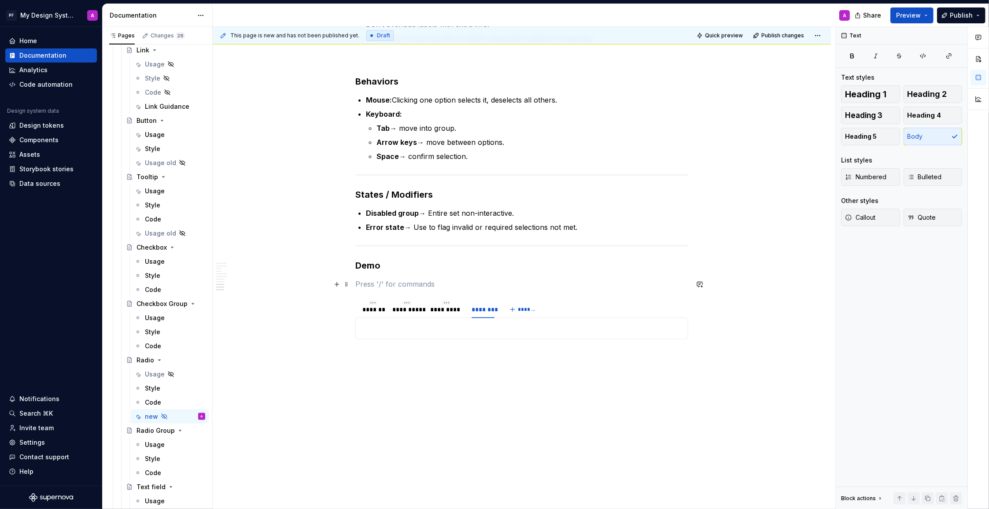
scroll to position [1203, 0]
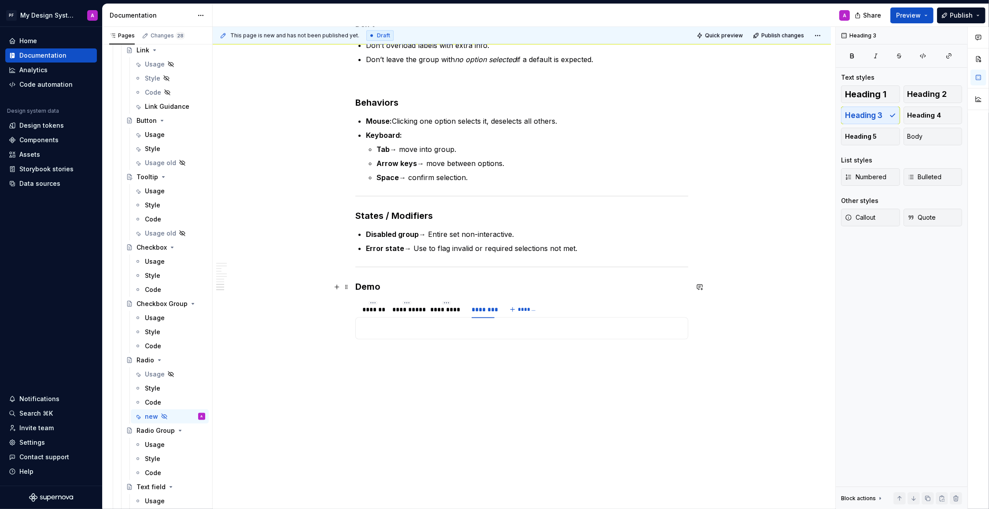
click at [361, 284] on h3 "Demo" at bounding box center [521, 286] width 333 height 12
click at [728, 395] on div "This page is new and has not been published yet. Draft Quick preview Publish ch…" at bounding box center [524, 268] width 623 height 483
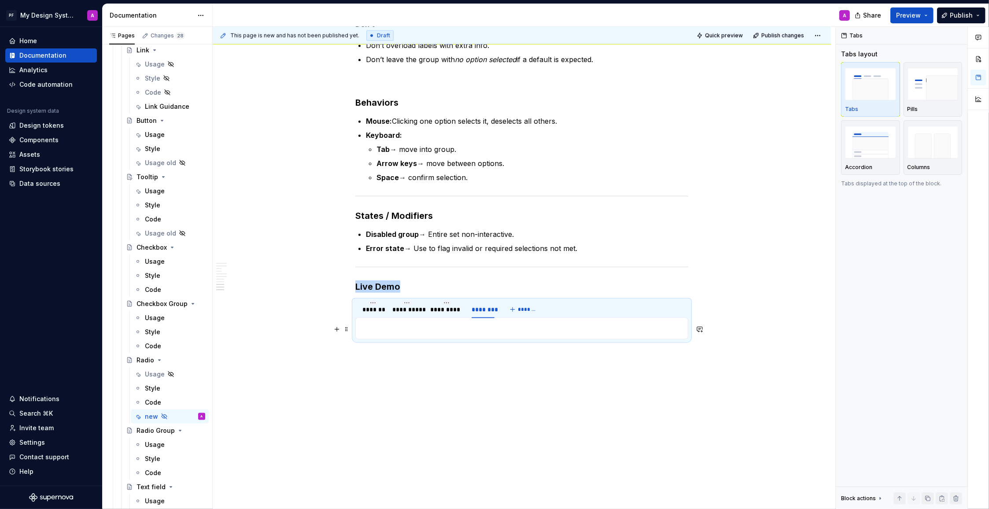
click at [475, 327] on p at bounding box center [521, 328] width 321 height 11
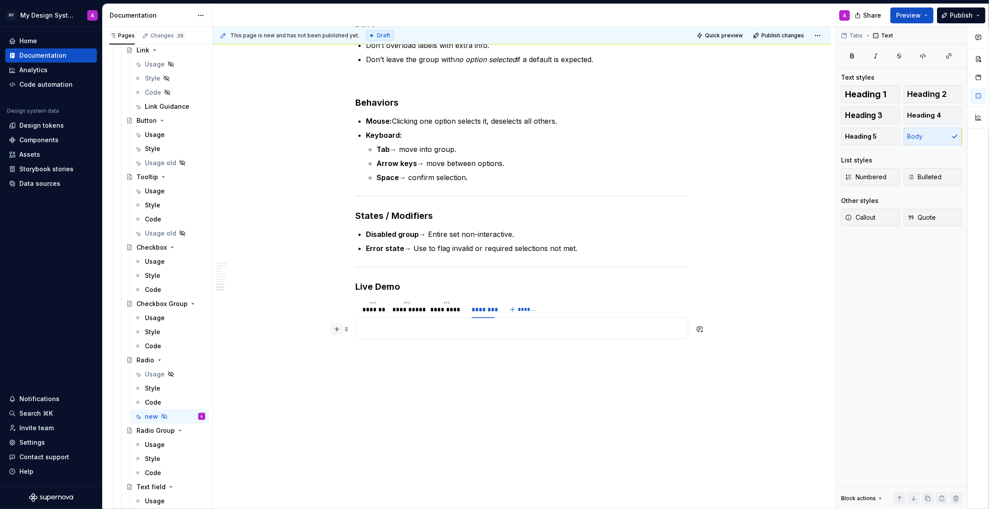
click at [339, 328] on button "button" at bounding box center [337, 329] width 12 height 12
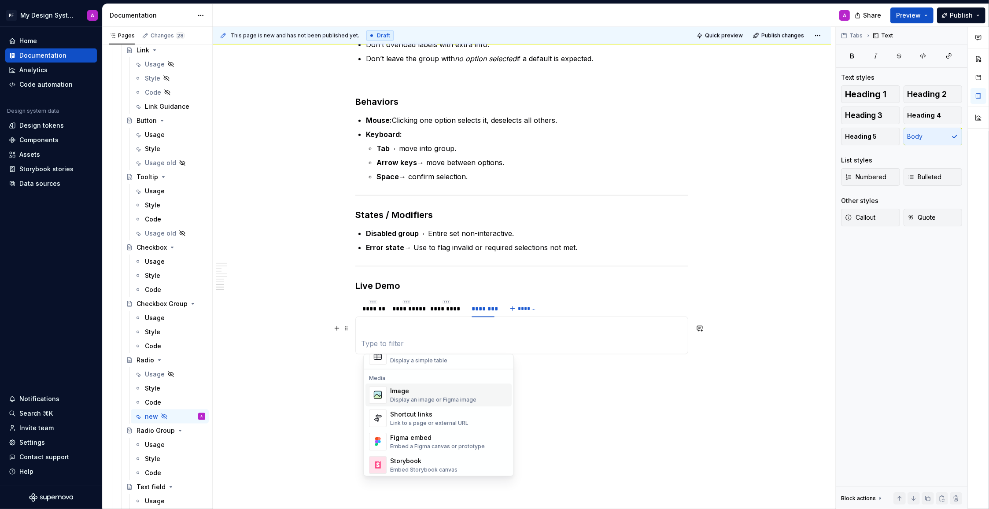
scroll to position [397, 0]
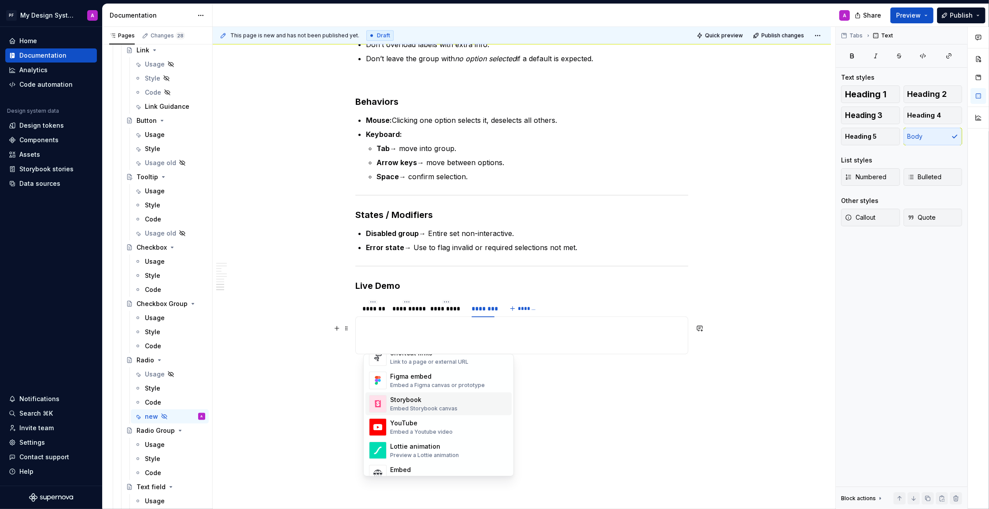
click at [427, 408] on div "Embed Storybook canvas" at bounding box center [423, 408] width 67 height 7
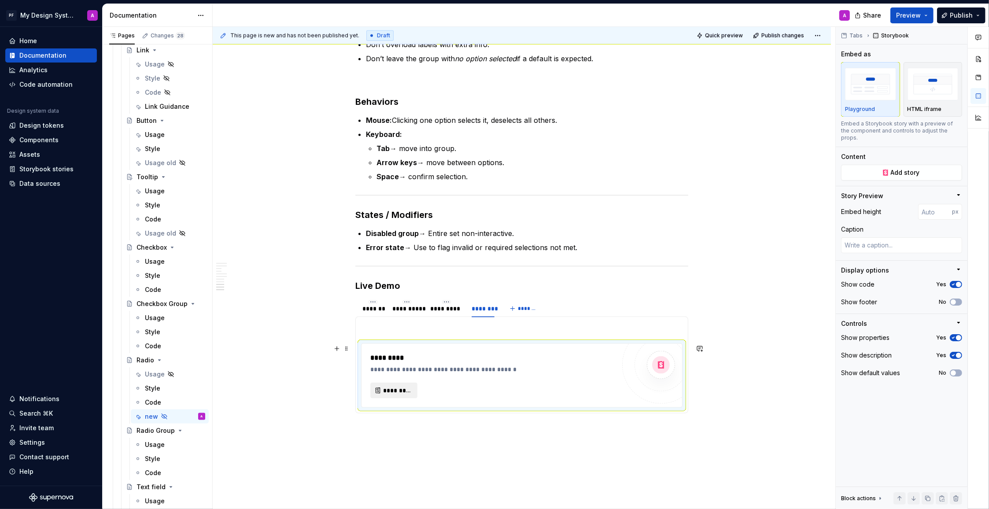
click at [408, 386] on button "*********" at bounding box center [393, 391] width 47 height 16
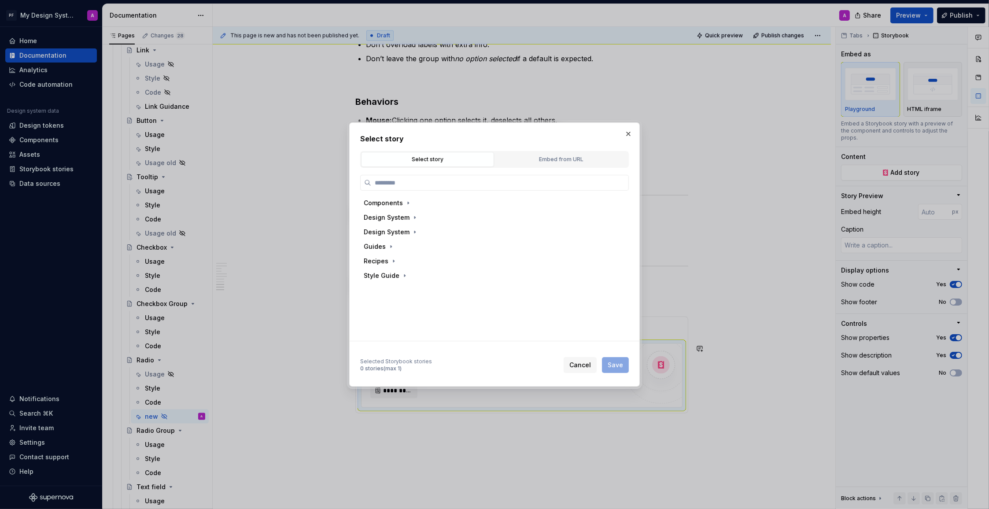
scroll to position [0, 0]
click at [537, 158] on div "Embed from URL" at bounding box center [561, 159] width 127 height 9
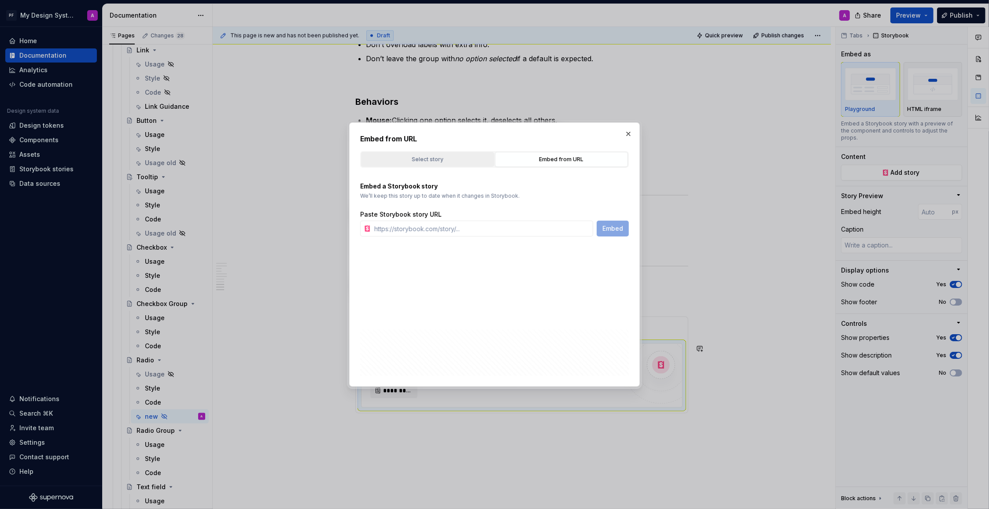
click at [443, 160] on div "Select story" at bounding box center [427, 159] width 127 height 9
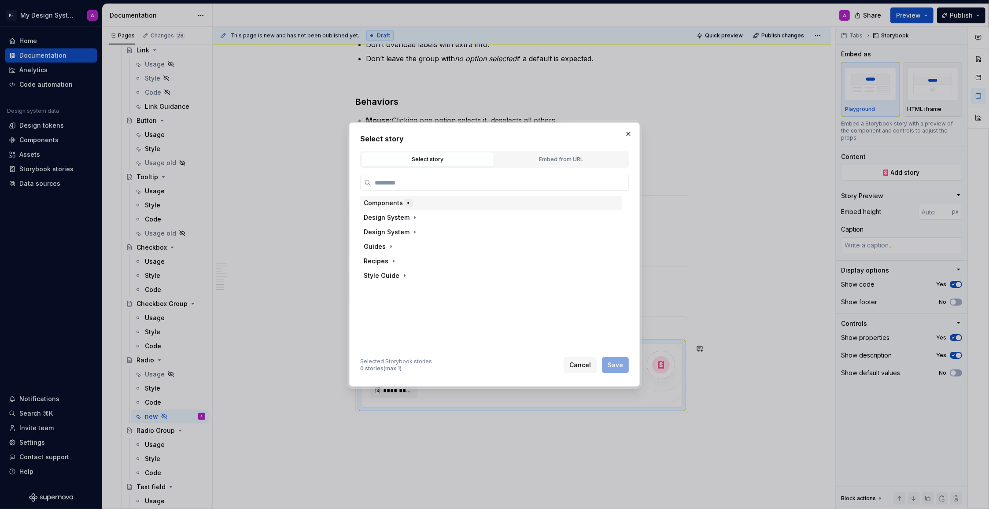
click at [408, 203] on icon "button" at bounding box center [408, 202] width 7 height 7
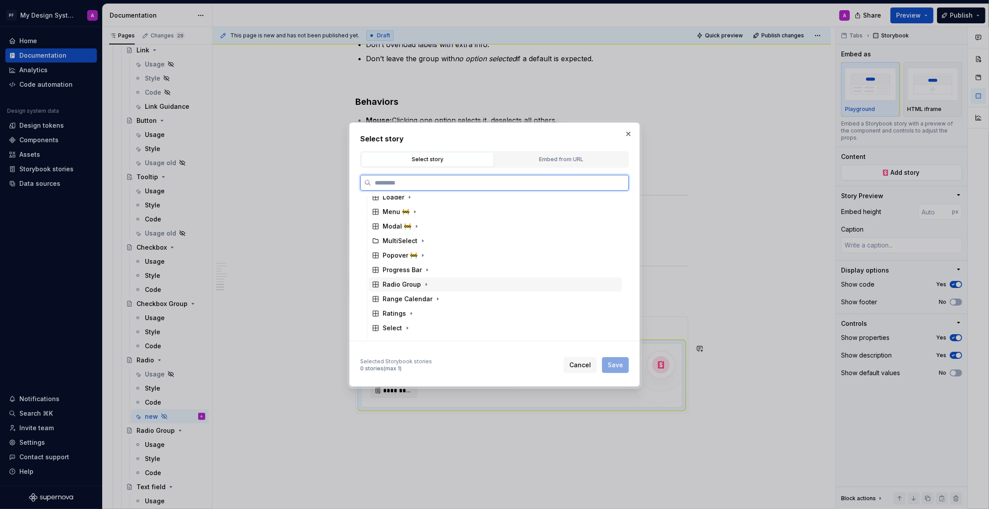
click at [418, 284] on div "Radio Group" at bounding box center [402, 284] width 38 height 9
click at [428, 284] on div "Disabled Group" at bounding box center [415, 281] width 48 height 9
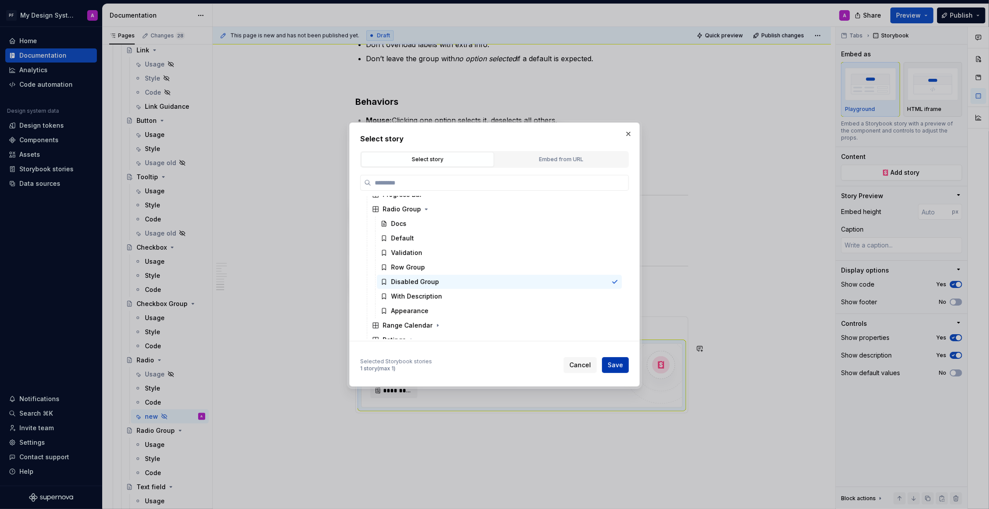
click at [612, 368] on span "Save" at bounding box center [615, 365] width 15 height 9
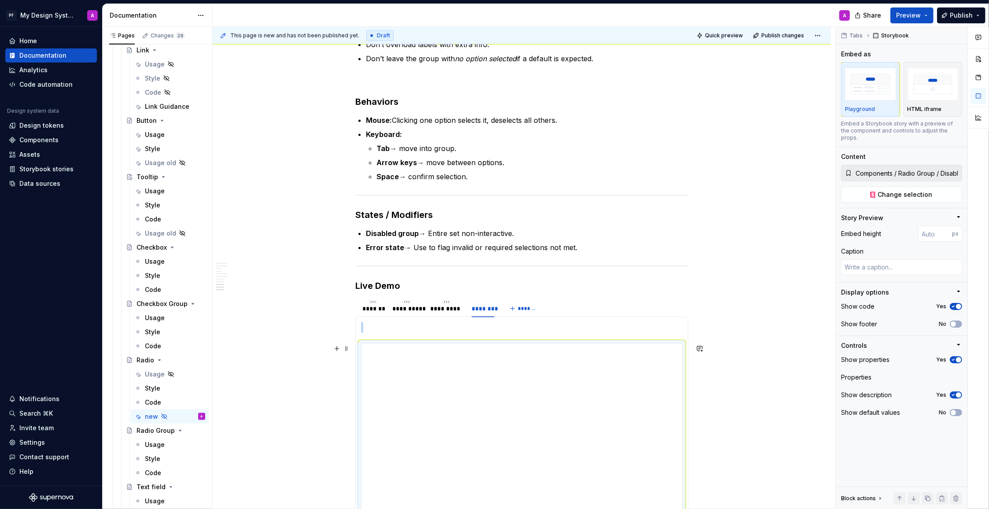
scroll to position [1215, 0]
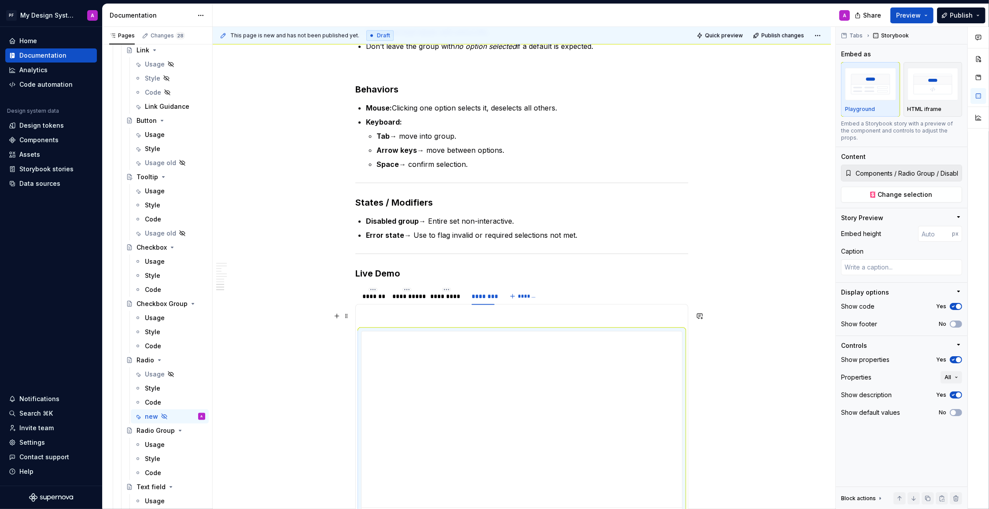
click at [433, 318] on p at bounding box center [521, 315] width 321 height 11
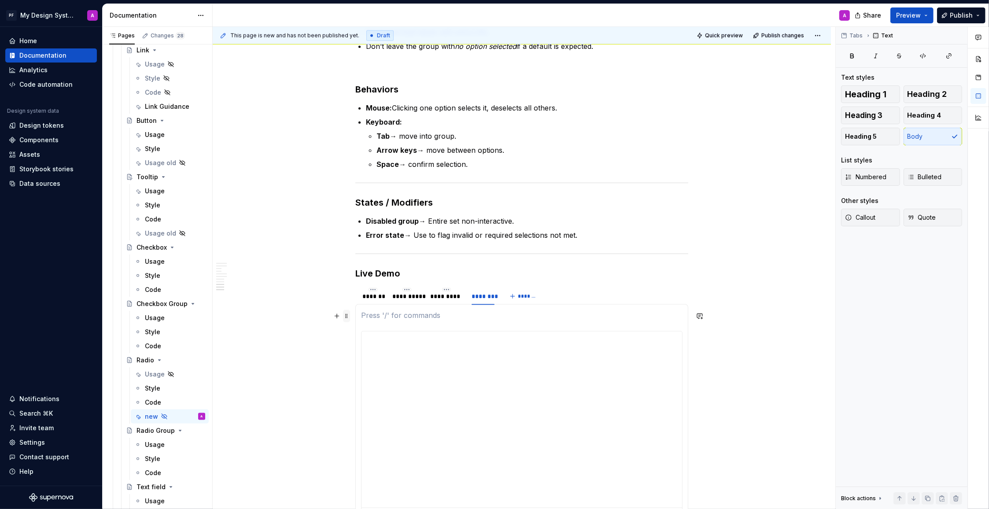
click at [347, 316] on span at bounding box center [346, 316] width 7 height 12
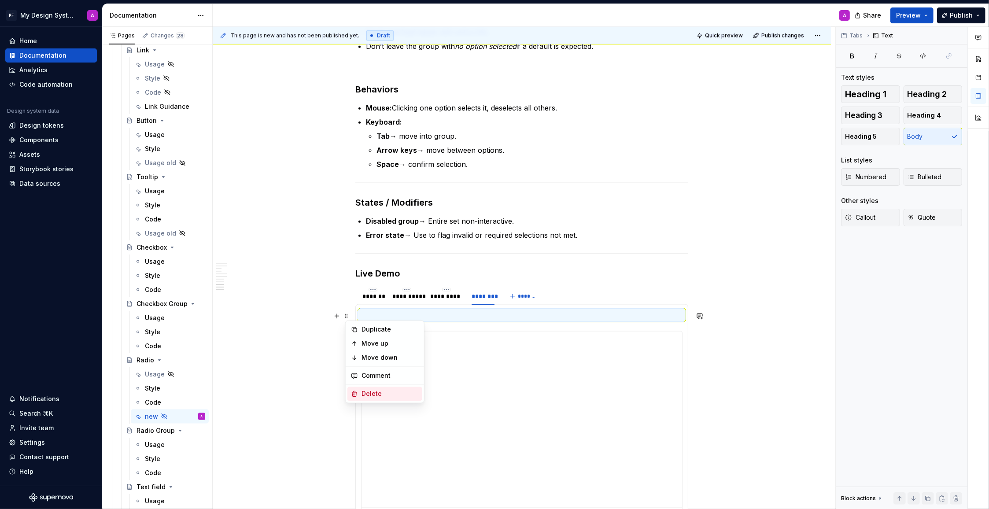
click at [382, 389] on div "Delete" at bounding box center [384, 394] width 75 height 14
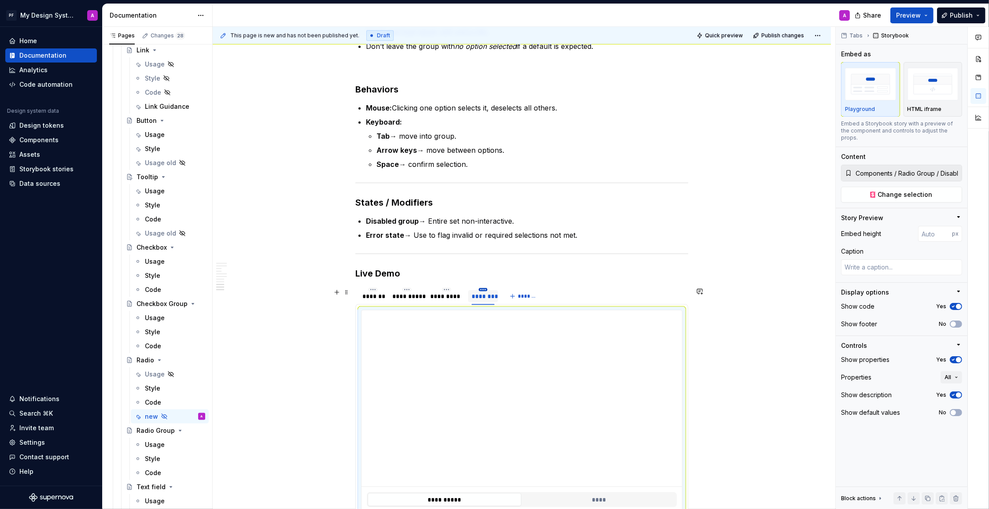
click at [485, 290] on html "PF My Design System A Home Documentation Analytics Code automation Design syste…" at bounding box center [494, 254] width 989 height 509
click at [508, 305] on div "Edit name" at bounding box center [525, 303] width 57 height 9
type textarea "*"
type input "**********"
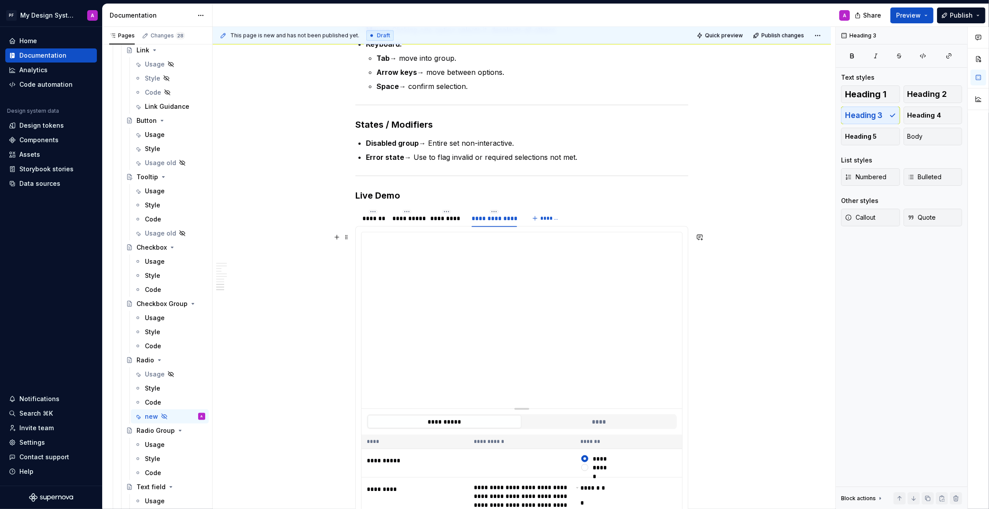
scroll to position [1293, 0]
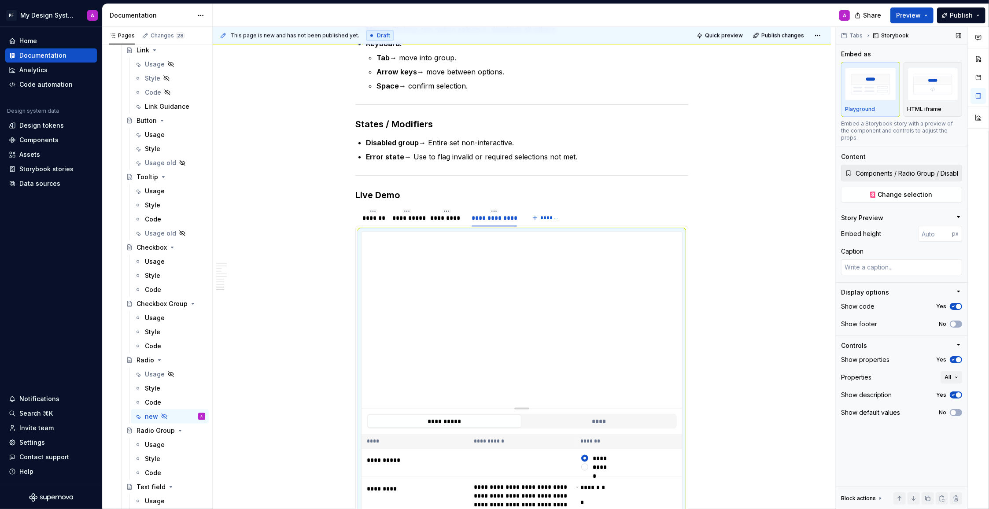
click at [958, 392] on span "button" at bounding box center [958, 394] width 5 height 5
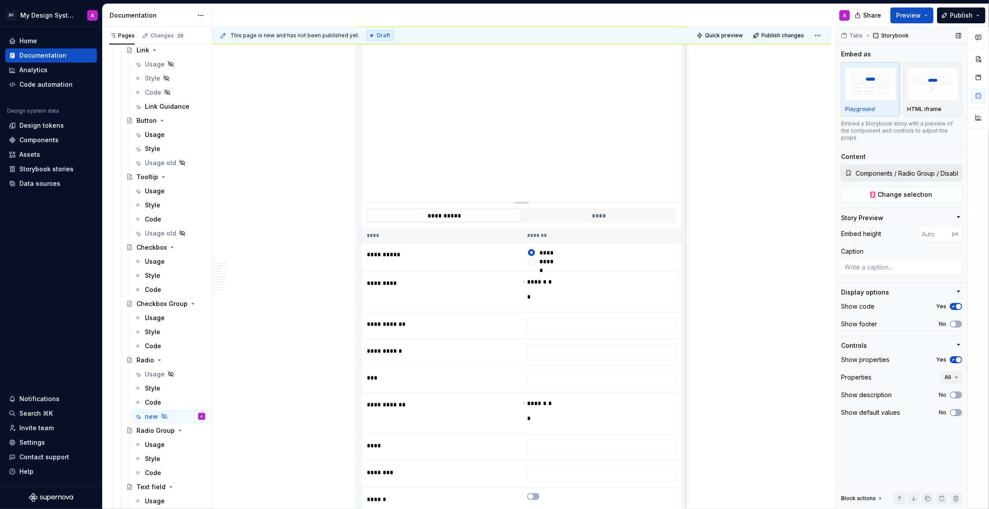
click at [957, 357] on span "button" at bounding box center [958, 359] width 5 height 5
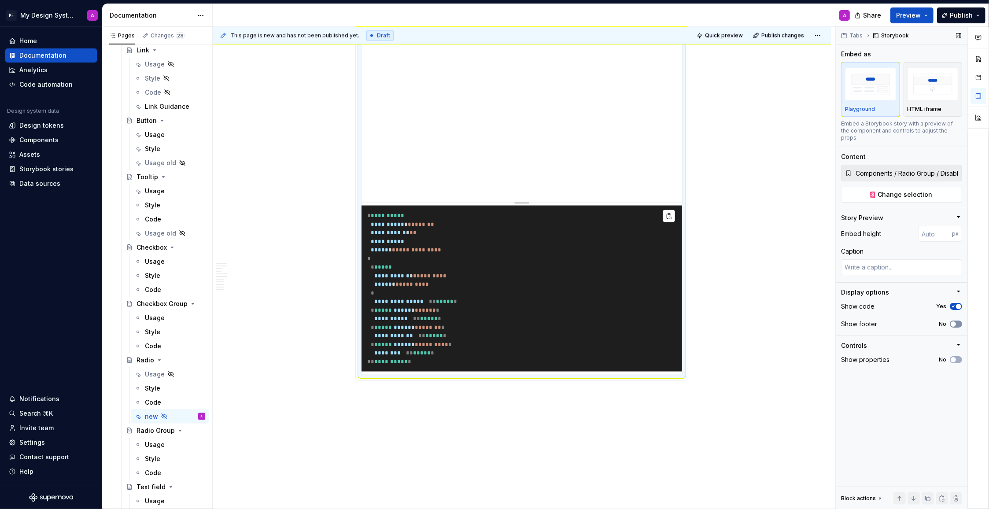
click at [955, 321] on icon "button" at bounding box center [953, 323] width 7 height 5
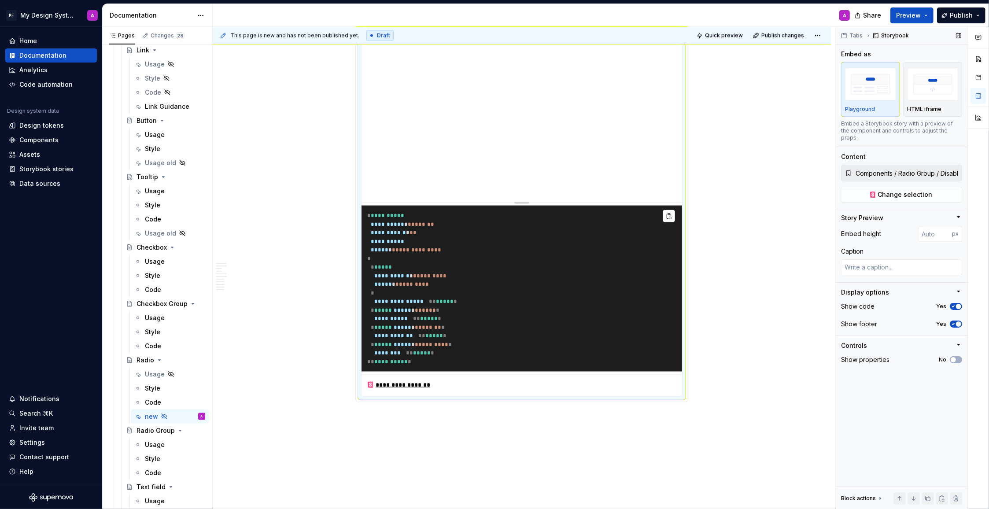
click at [956, 304] on span "button" at bounding box center [958, 306] width 5 height 5
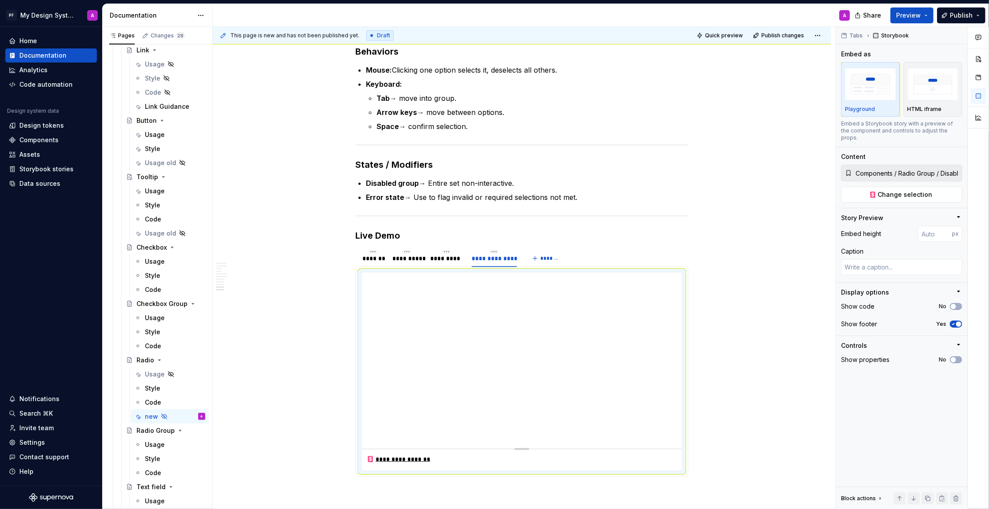
scroll to position [1241, 0]
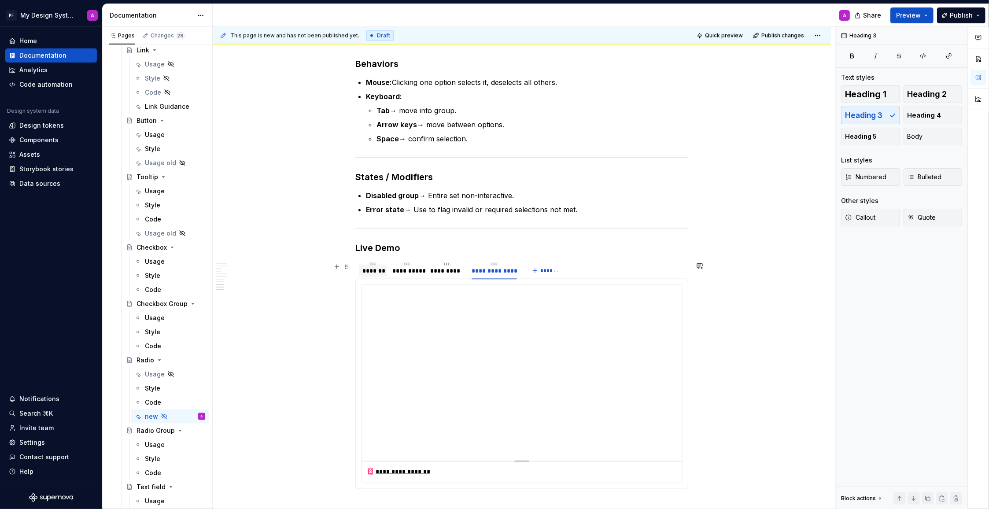
click at [372, 273] on div "*******" at bounding box center [372, 270] width 21 height 9
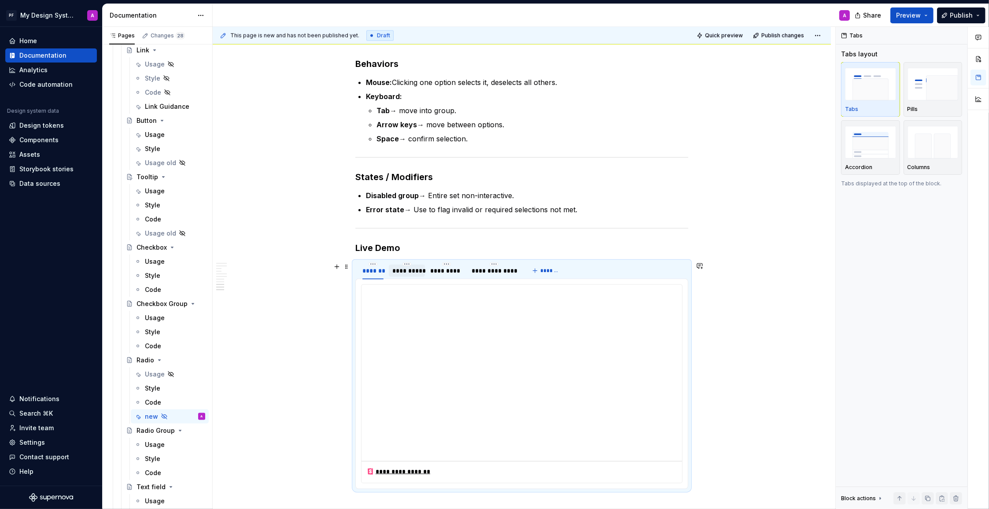
click at [410, 272] on div "**********" at bounding box center [406, 270] width 29 height 9
click at [448, 273] on div "*********" at bounding box center [446, 270] width 33 height 9
click at [491, 272] on div "**********" at bounding box center [494, 270] width 45 height 9
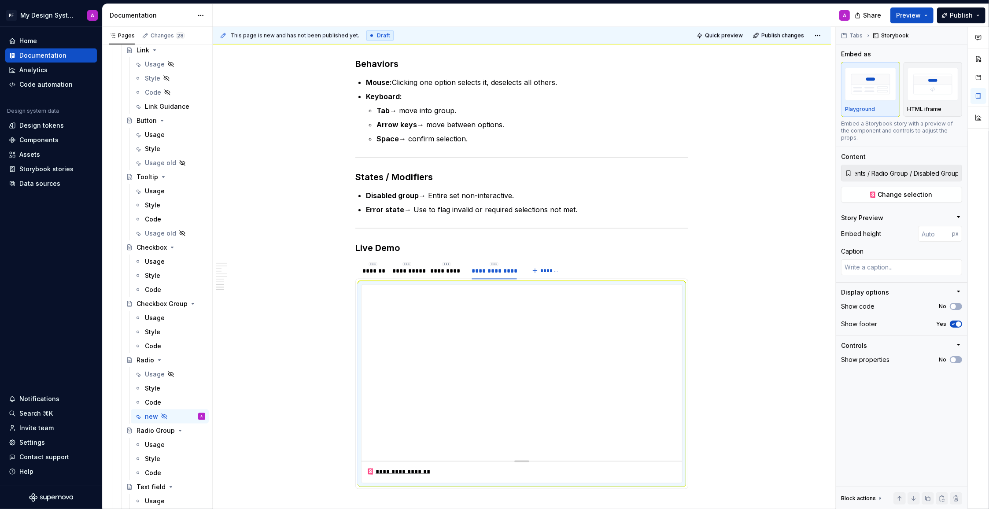
scroll to position [0, 26]
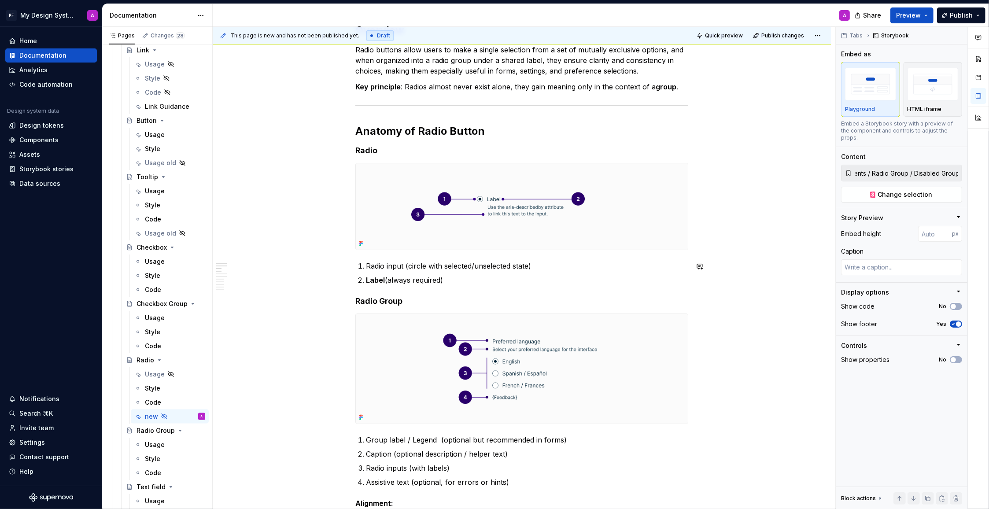
scroll to position [0, 0]
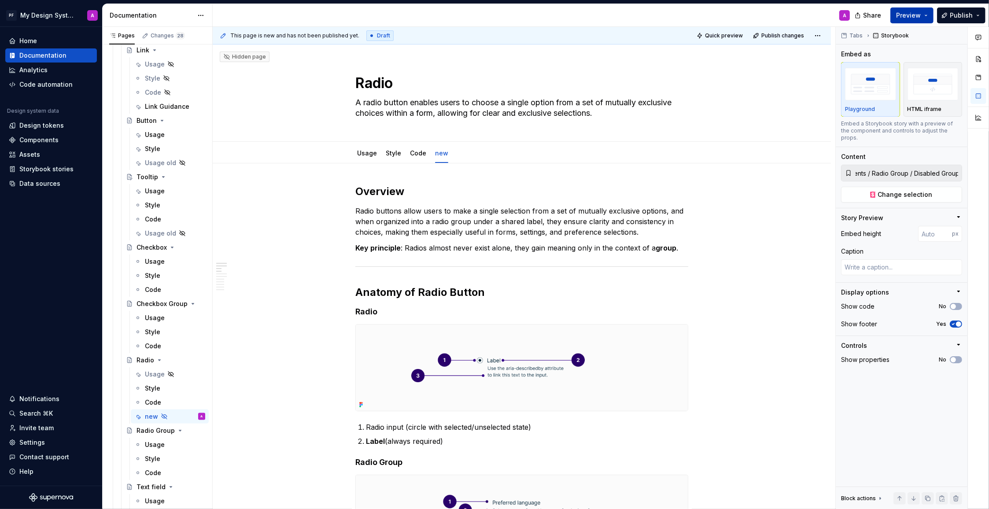
drag, startPoint x: 903, startPoint y: 10, endPoint x: 904, endPoint y: 15, distance: 4.9
click at [903, 11] on span "Preview" at bounding box center [908, 15] width 25 height 9
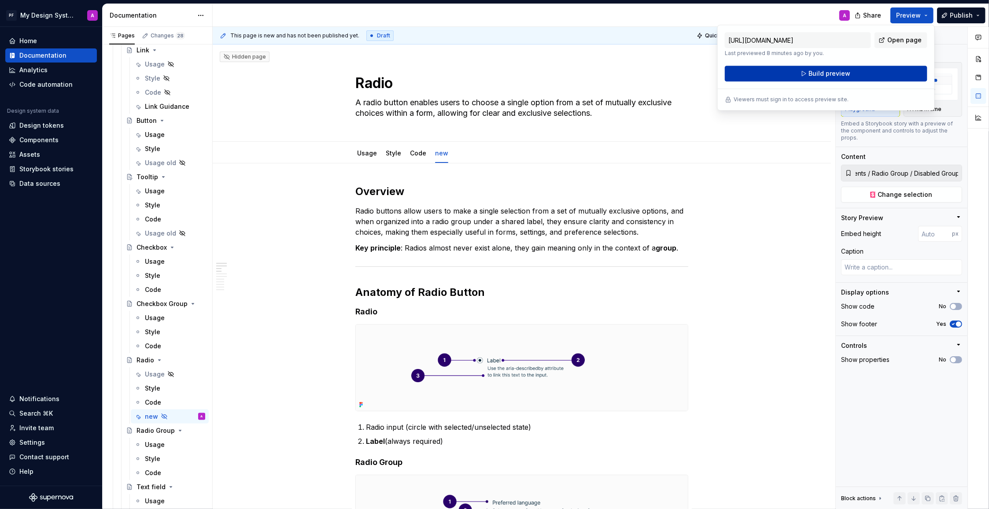
click at [789, 78] on button "Build preview" at bounding box center [826, 74] width 203 height 16
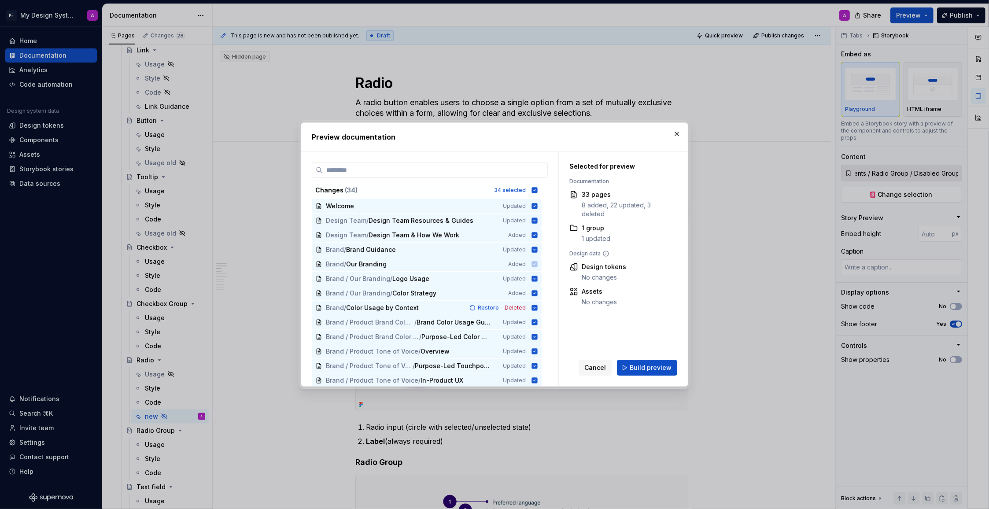
click at [670, 371] on span "Build preview" at bounding box center [651, 367] width 42 height 9
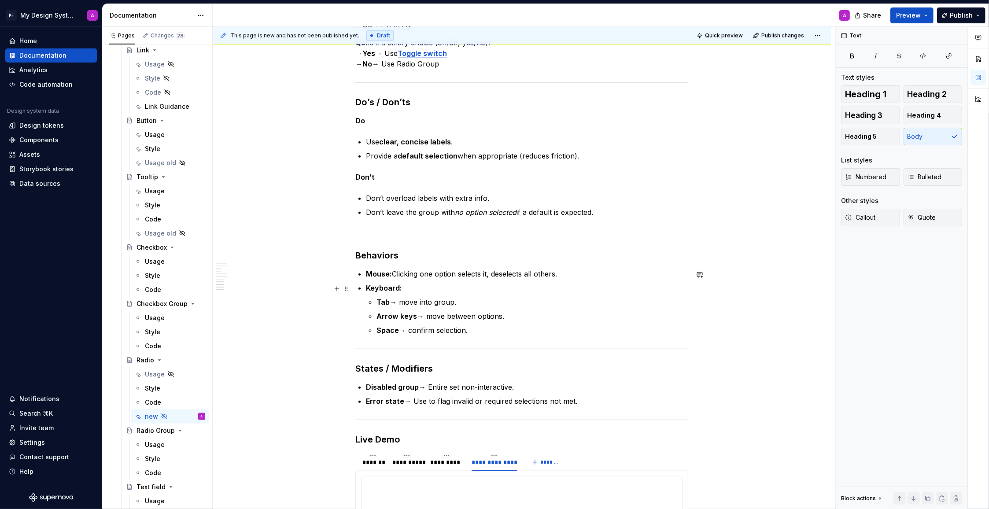
scroll to position [1062, 0]
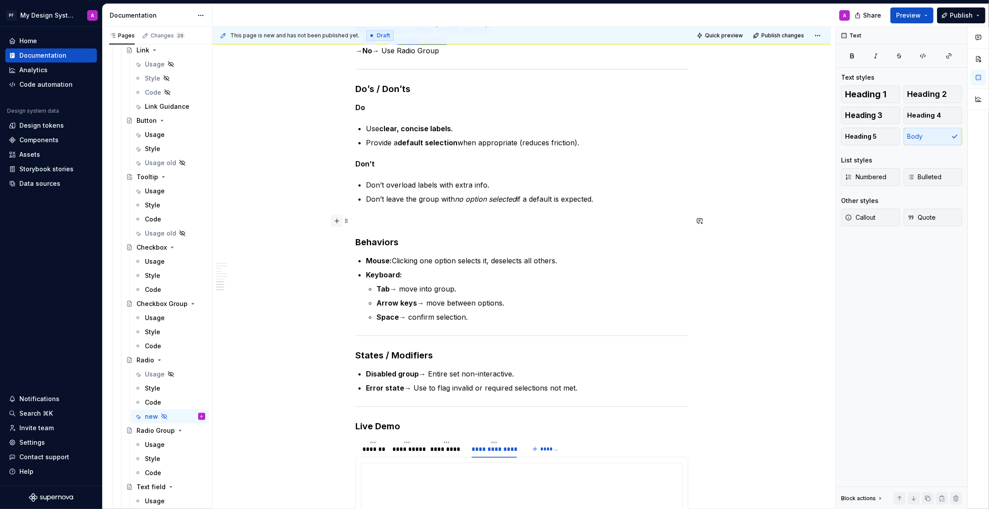
click at [336, 222] on button "button" at bounding box center [337, 221] width 12 height 12
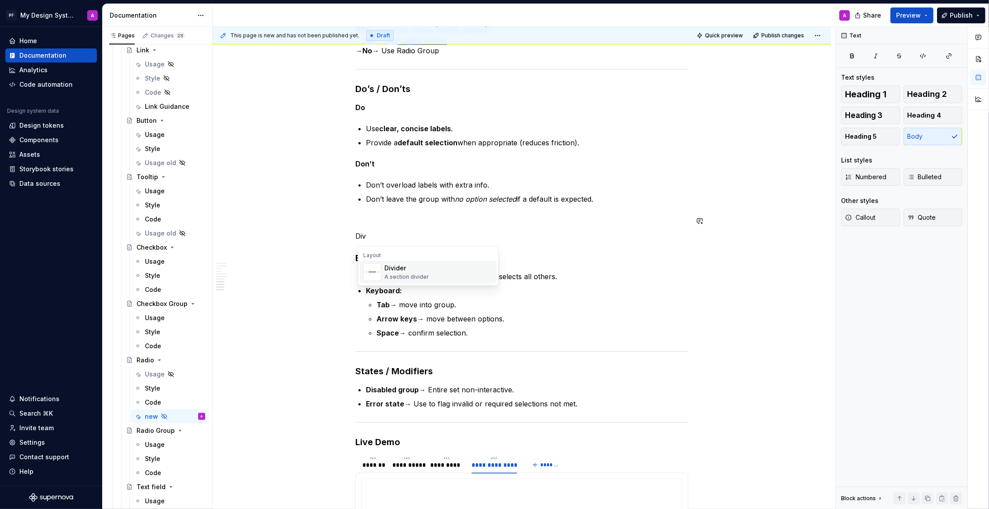
click at [390, 269] on div "Divider" at bounding box center [407, 268] width 44 height 9
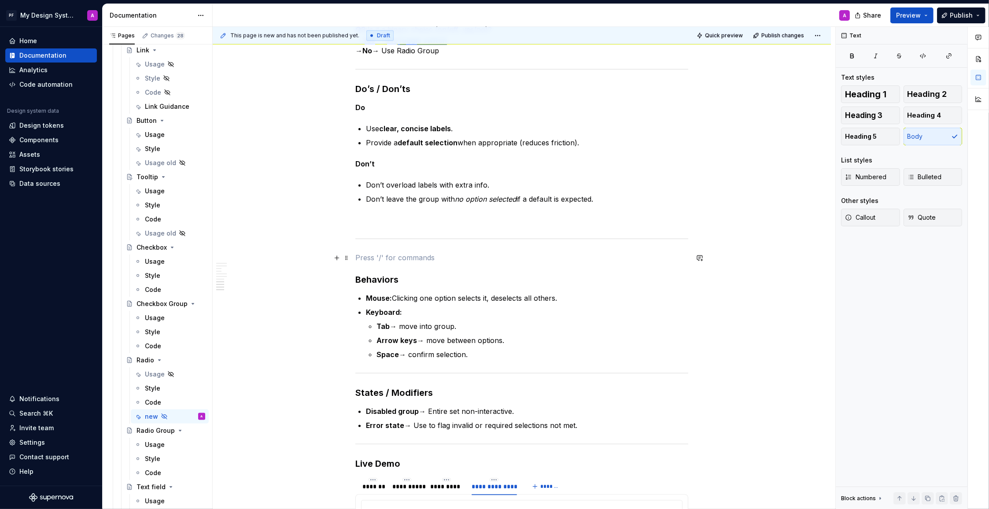
click at [364, 257] on p at bounding box center [521, 257] width 333 height 11
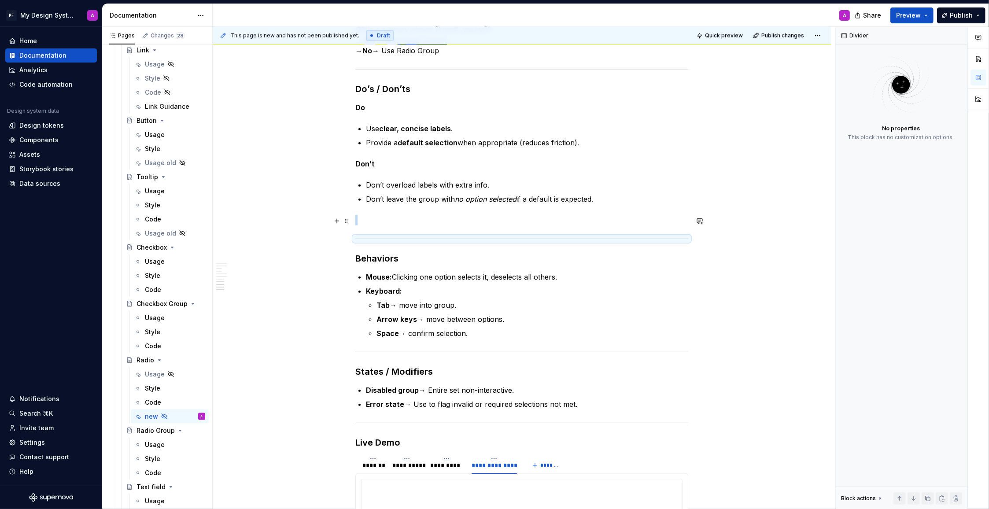
click at [376, 218] on p at bounding box center [521, 220] width 333 height 11
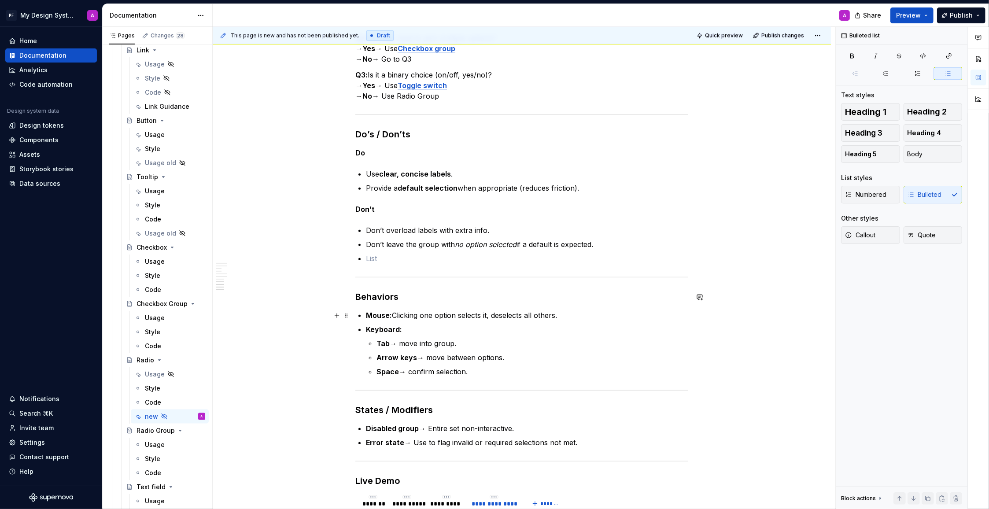
scroll to position [1070, 0]
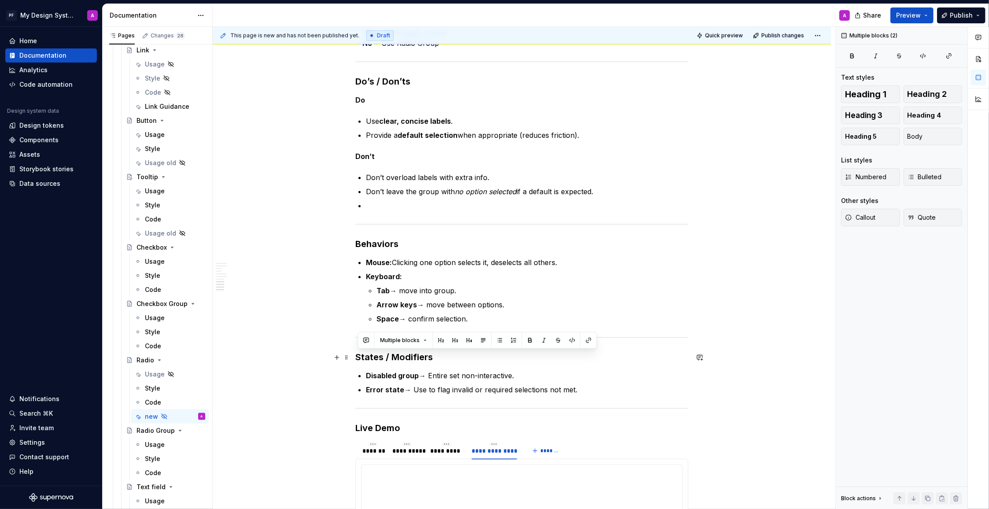
drag, startPoint x: 510, startPoint y: 387, endPoint x: 332, endPoint y: 353, distance: 181.1
copy div "States / Modifiers Disabled group → Entire set non-interactive. Error state → U…"
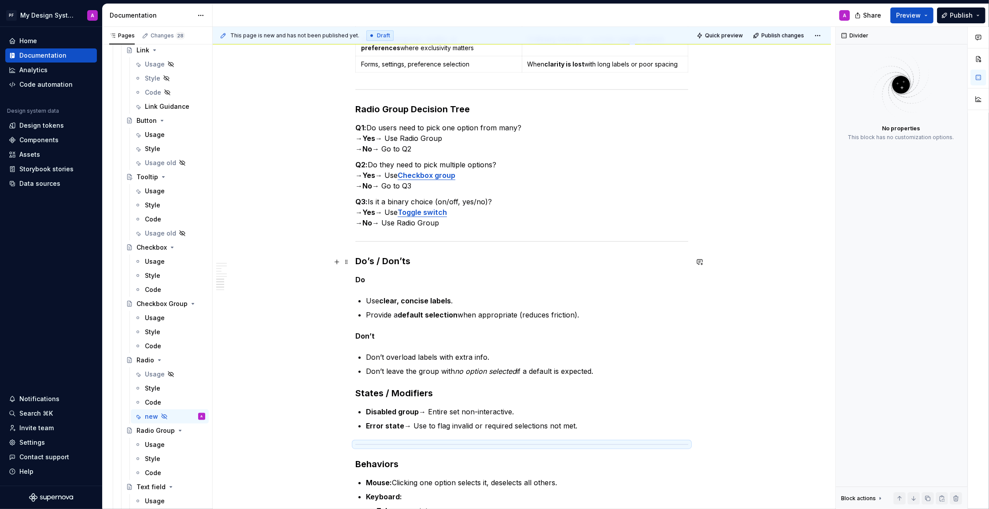
scroll to position [857, 0]
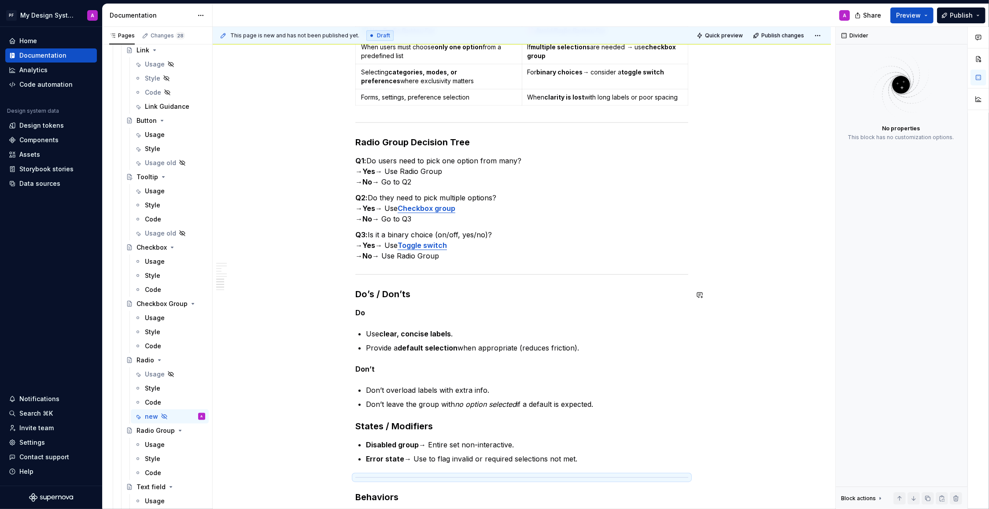
click at [435, 287] on div "Overview Radio buttons allow users to make a single selection from a set of mut…" at bounding box center [521, 92] width 333 height 1531
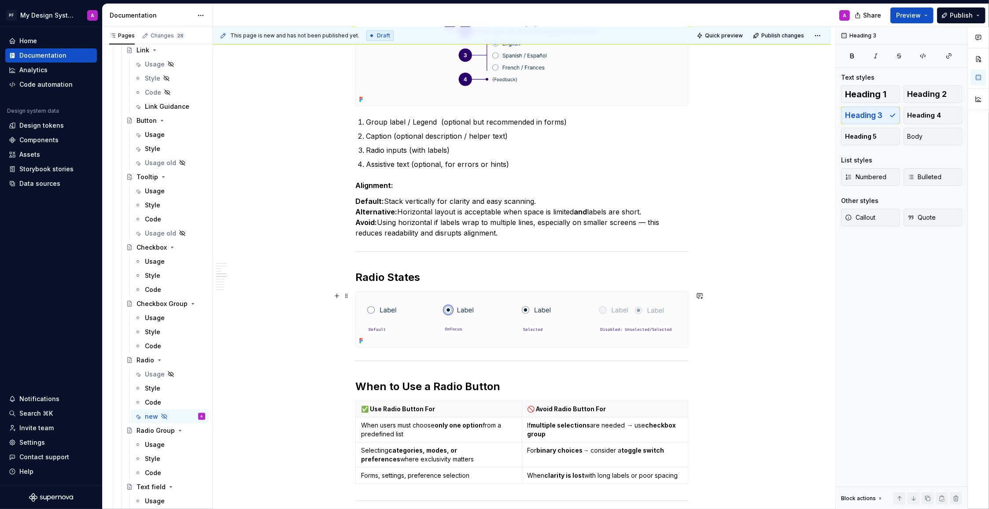
scroll to position [478, 0]
click at [433, 282] on h2 "Radio States" at bounding box center [521, 278] width 333 height 14
type textarea "*"
